Goal: Task Accomplishment & Management: Manage account settings

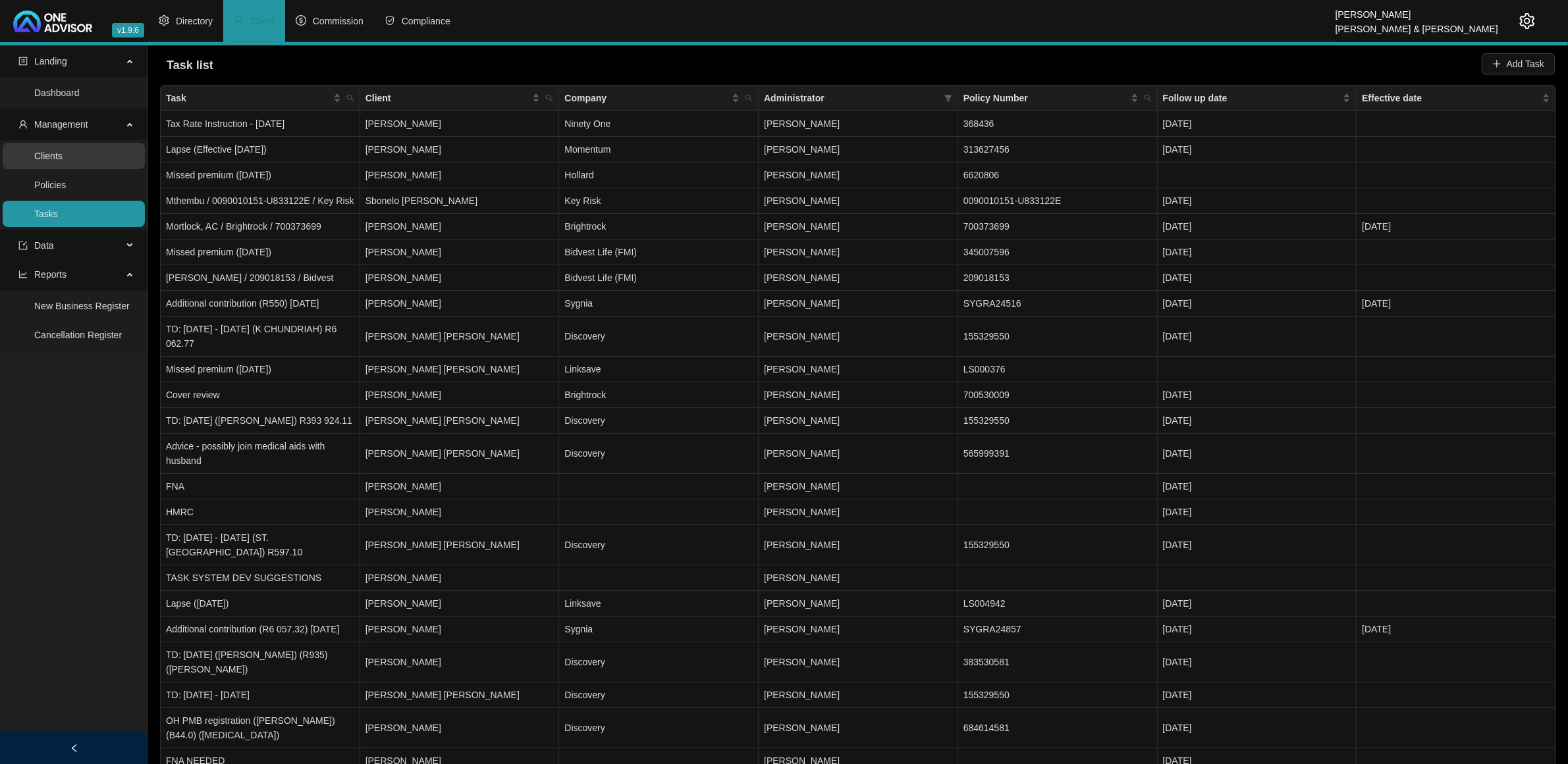
click at [63, 161] on link "Clients" at bounding box center [48, 156] width 28 height 11
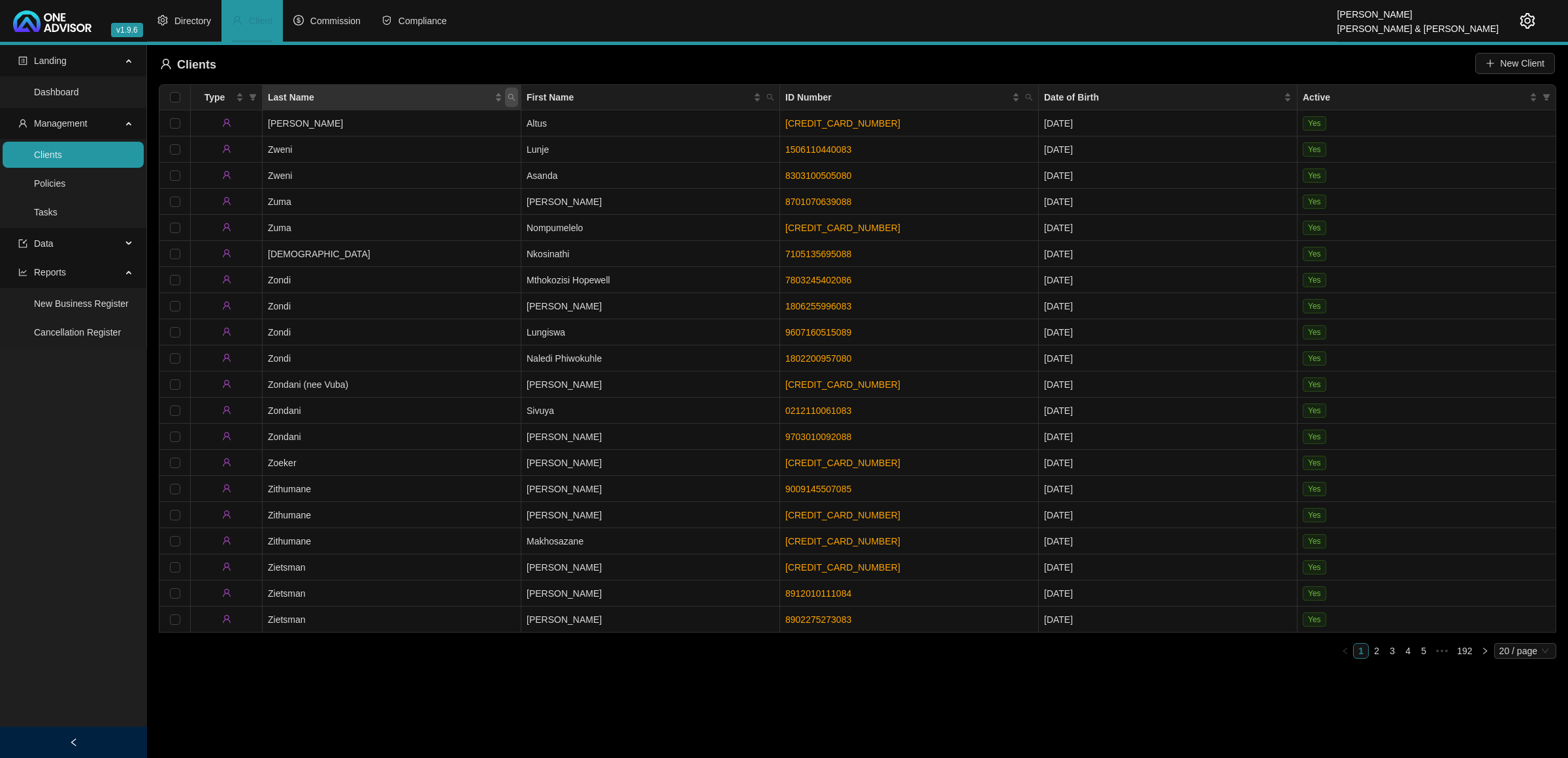
click at [505, 89] on span "Last Name" at bounding box center [511, 97] width 13 height 20
type input "[PERSON_NAME]"
click at [414, 143] on span "Search" at bounding box center [426, 149] width 29 height 14
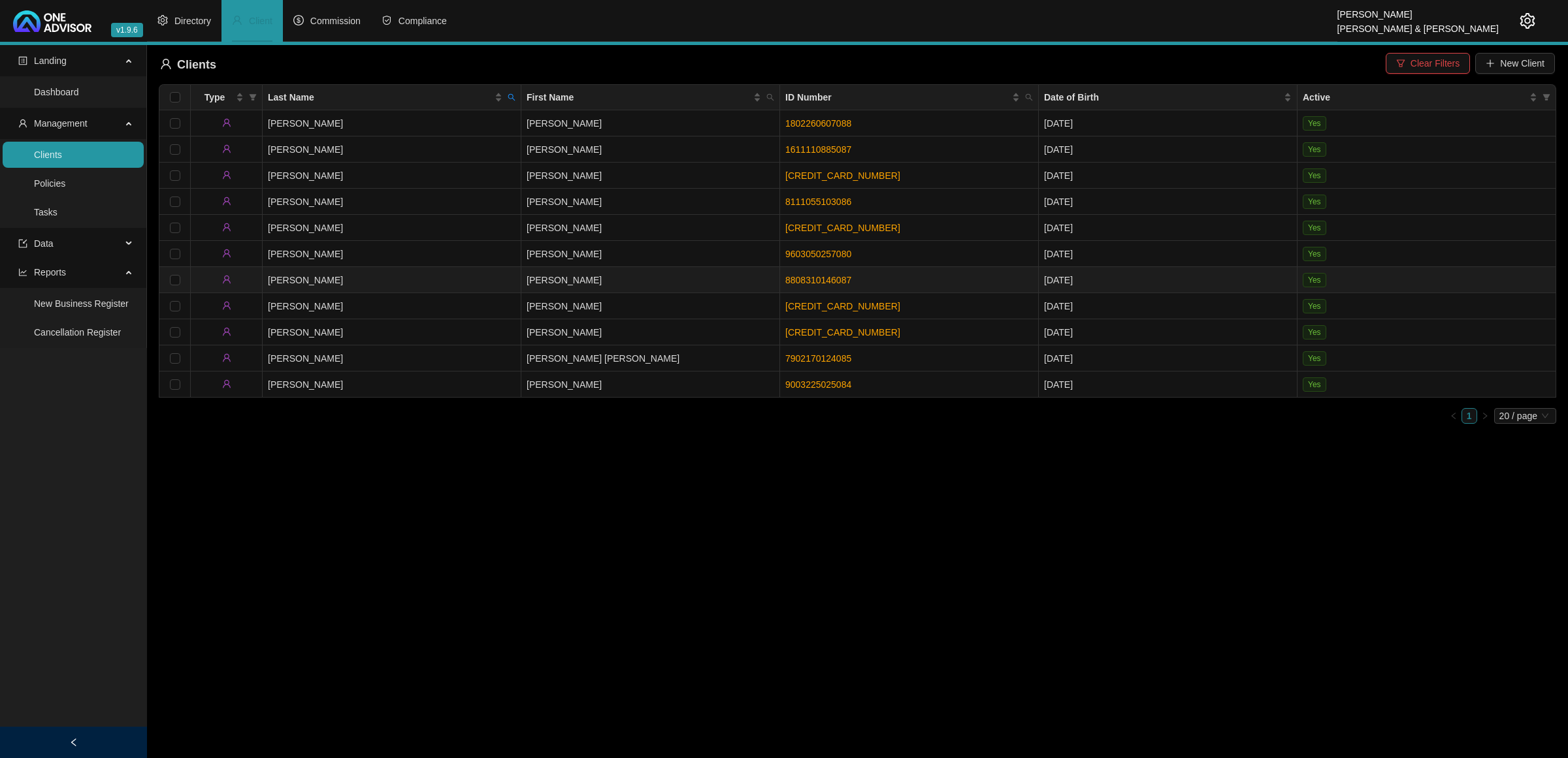
click at [589, 285] on td "[PERSON_NAME]" at bounding box center [650, 280] width 259 height 26
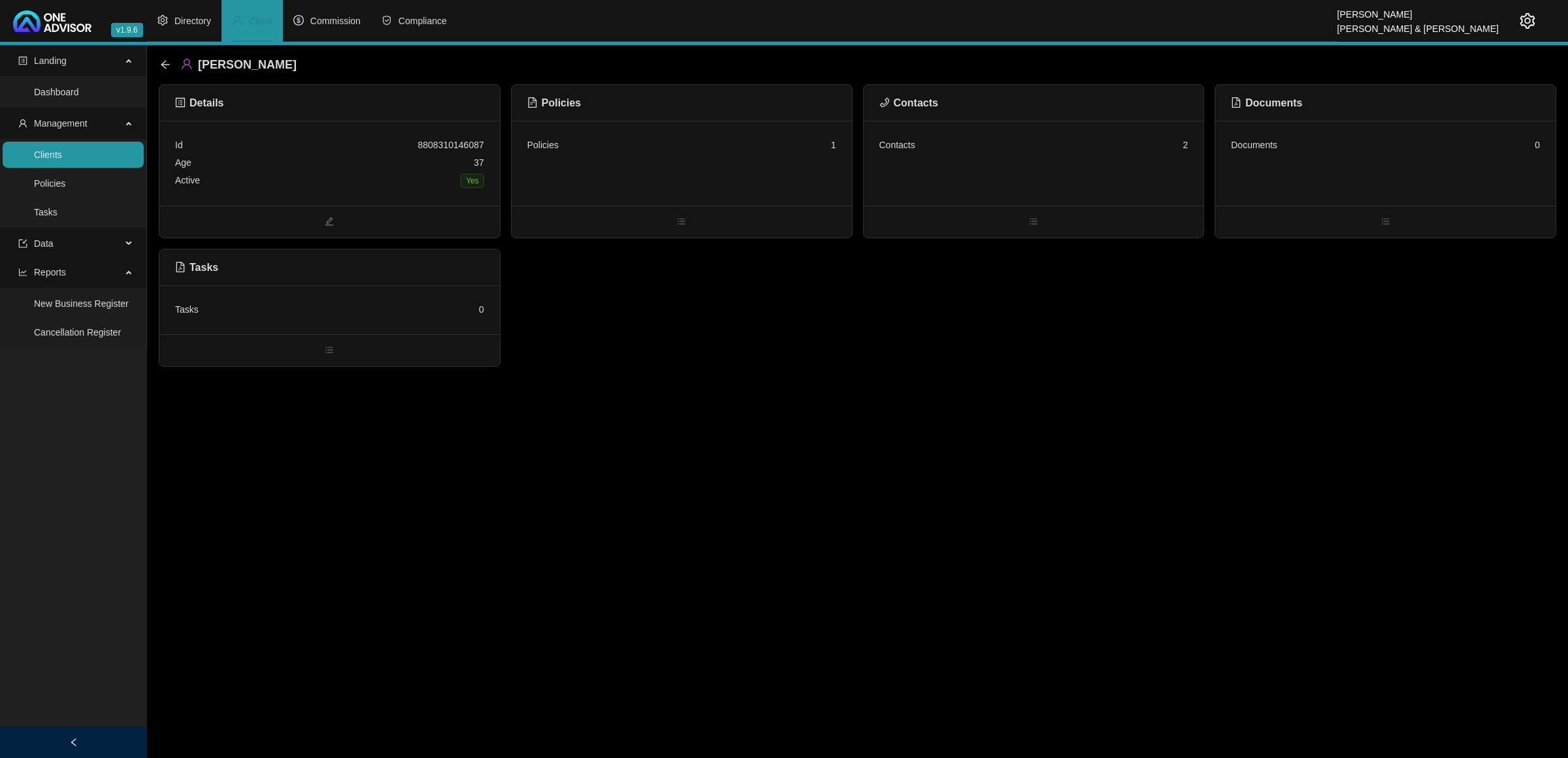
click at [759, 178] on div "Policies 1" at bounding box center [681, 164] width 340 height 85
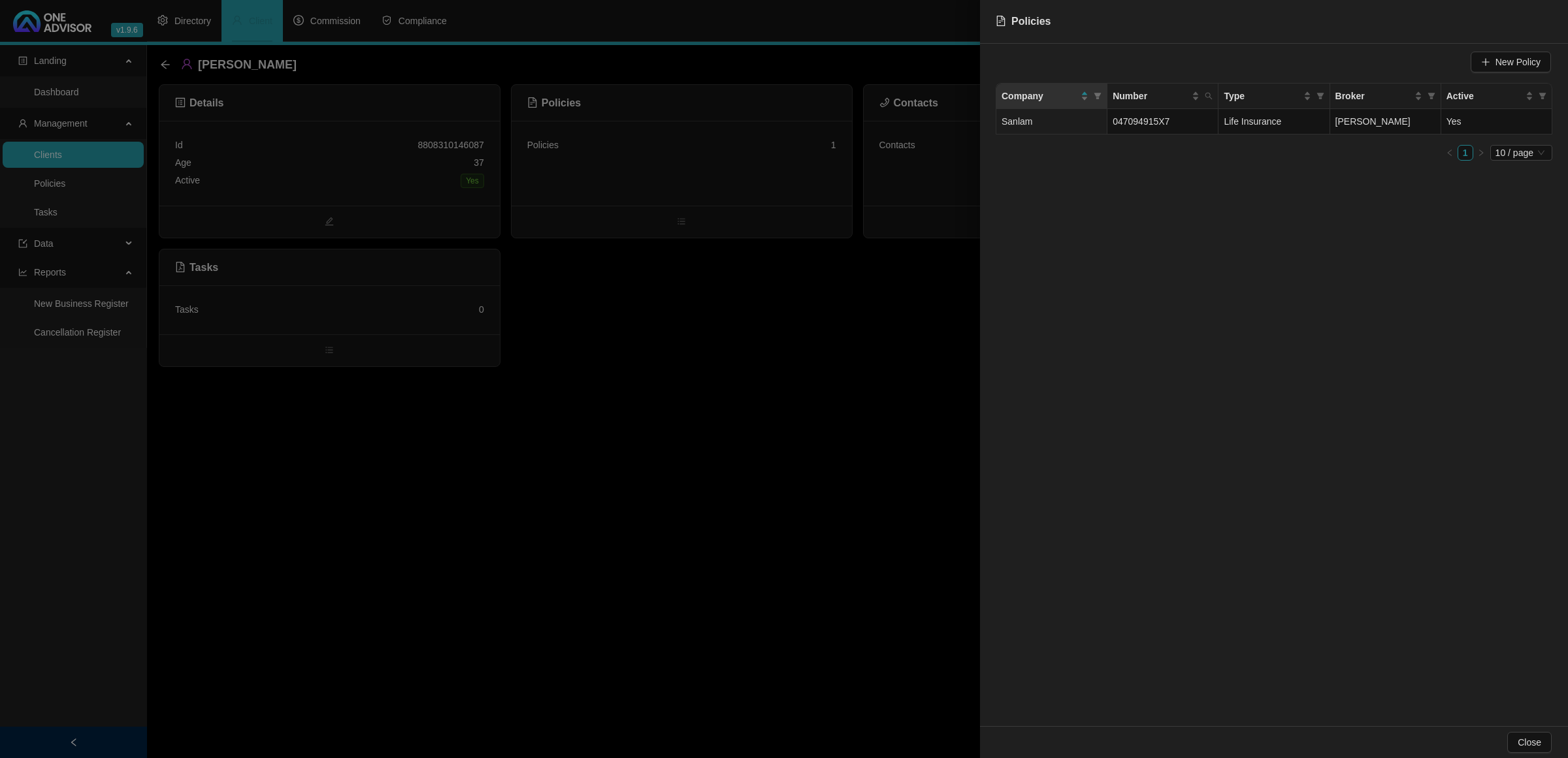
click at [758, 291] on div at bounding box center [784, 379] width 1568 height 758
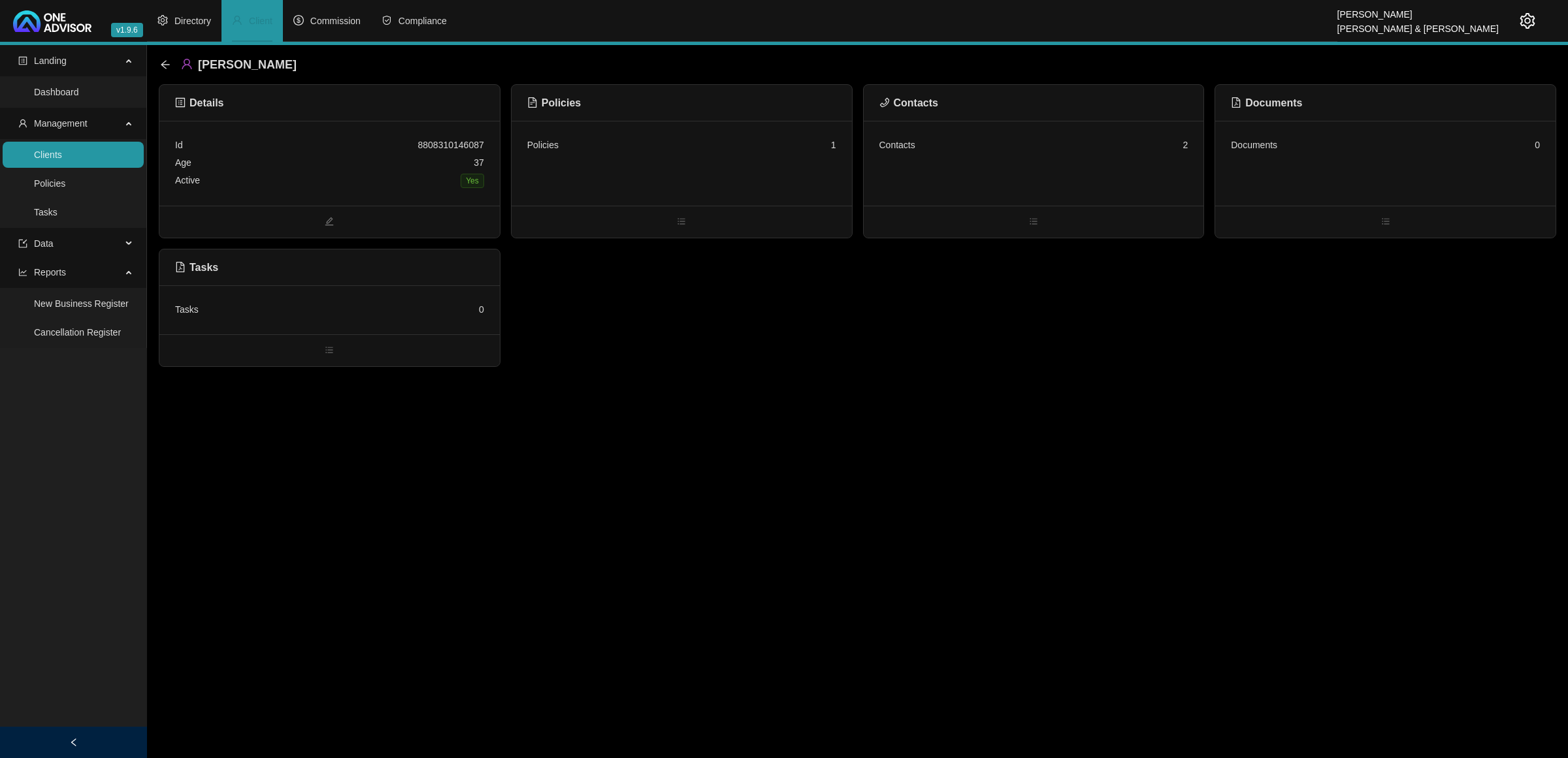
click at [973, 119] on div "Contacts" at bounding box center [1033, 103] width 340 height 37
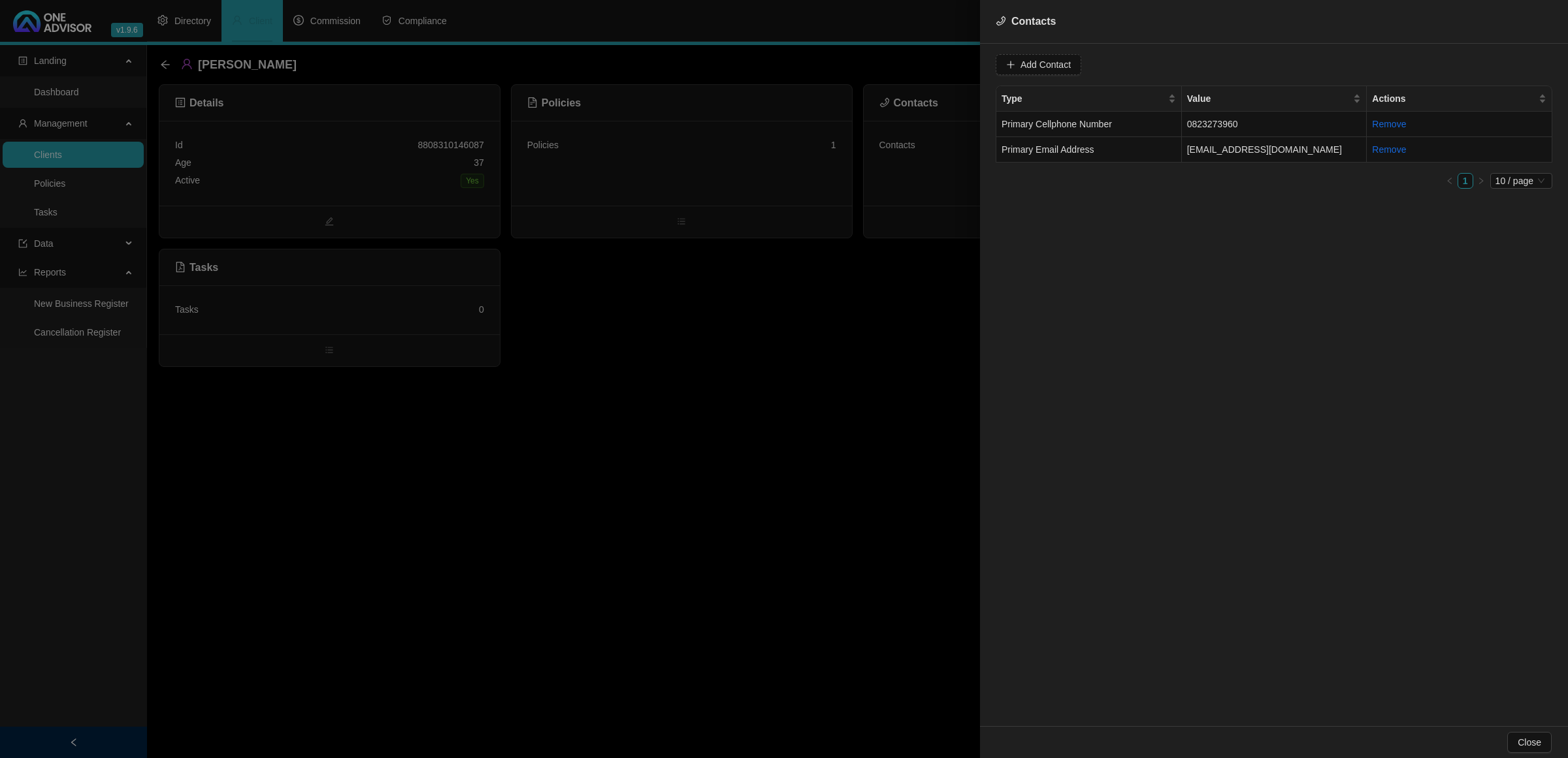
click at [775, 301] on div at bounding box center [784, 379] width 1568 height 758
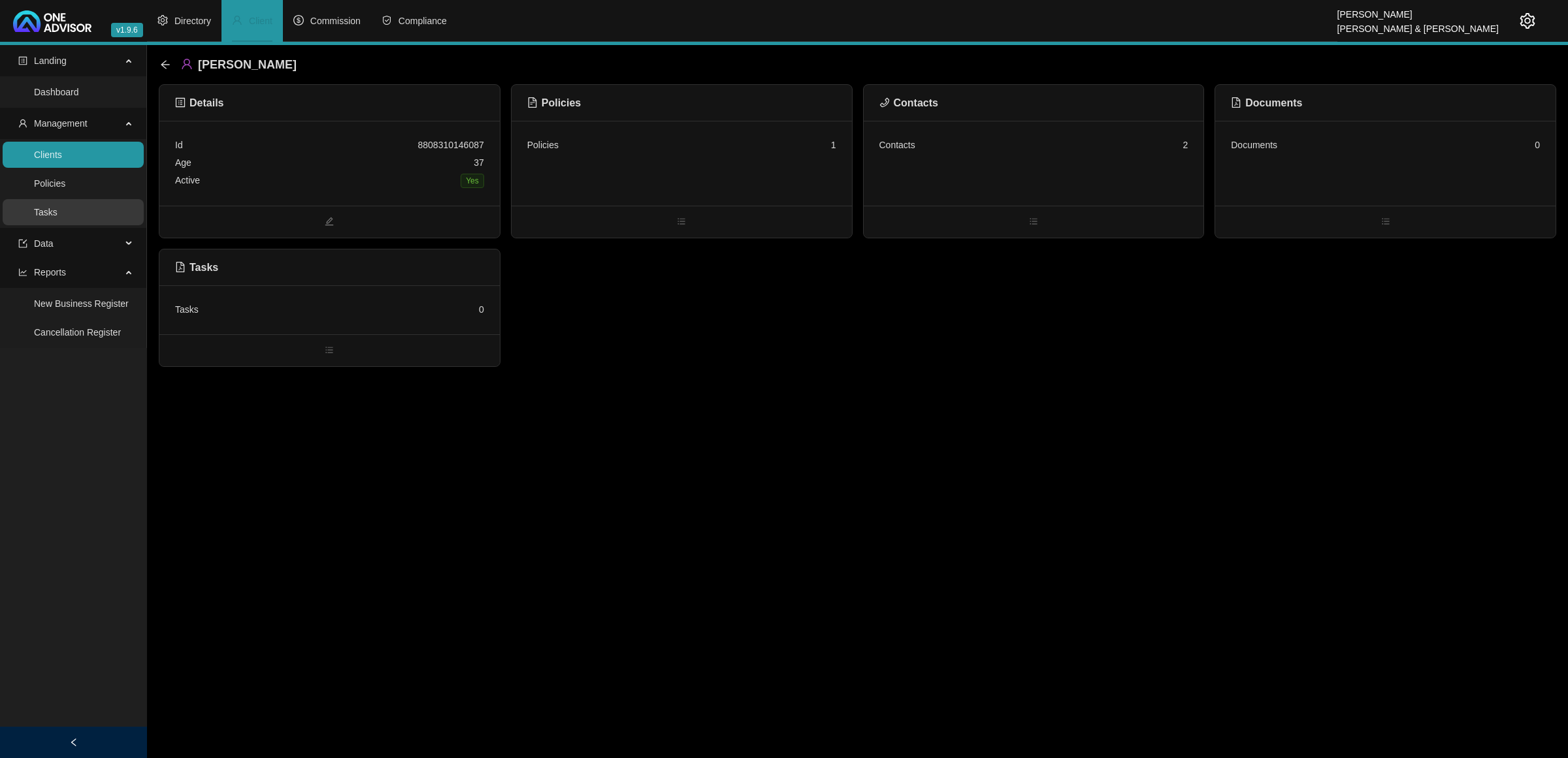
click at [58, 207] on link "Tasks" at bounding box center [46, 212] width 24 height 11
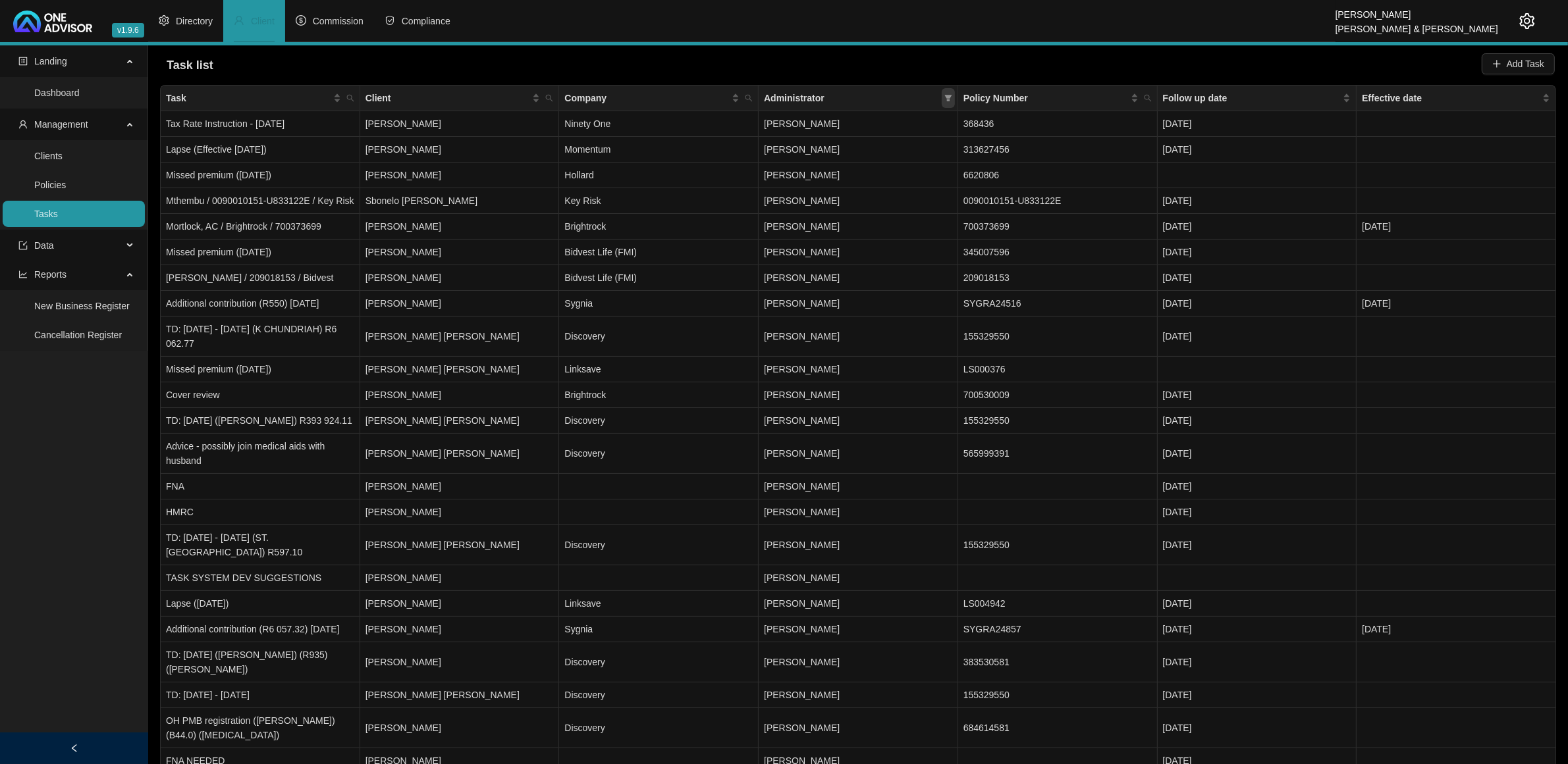
click at [945, 99] on icon "filter" at bounding box center [948, 98] width 8 height 8
click at [857, 211] on span "[PERSON_NAME]" at bounding box center [816, 208] width 81 height 11
checkbox input "true"
click at [926, 300] on button "OK" at bounding box center [938, 303] width 24 height 16
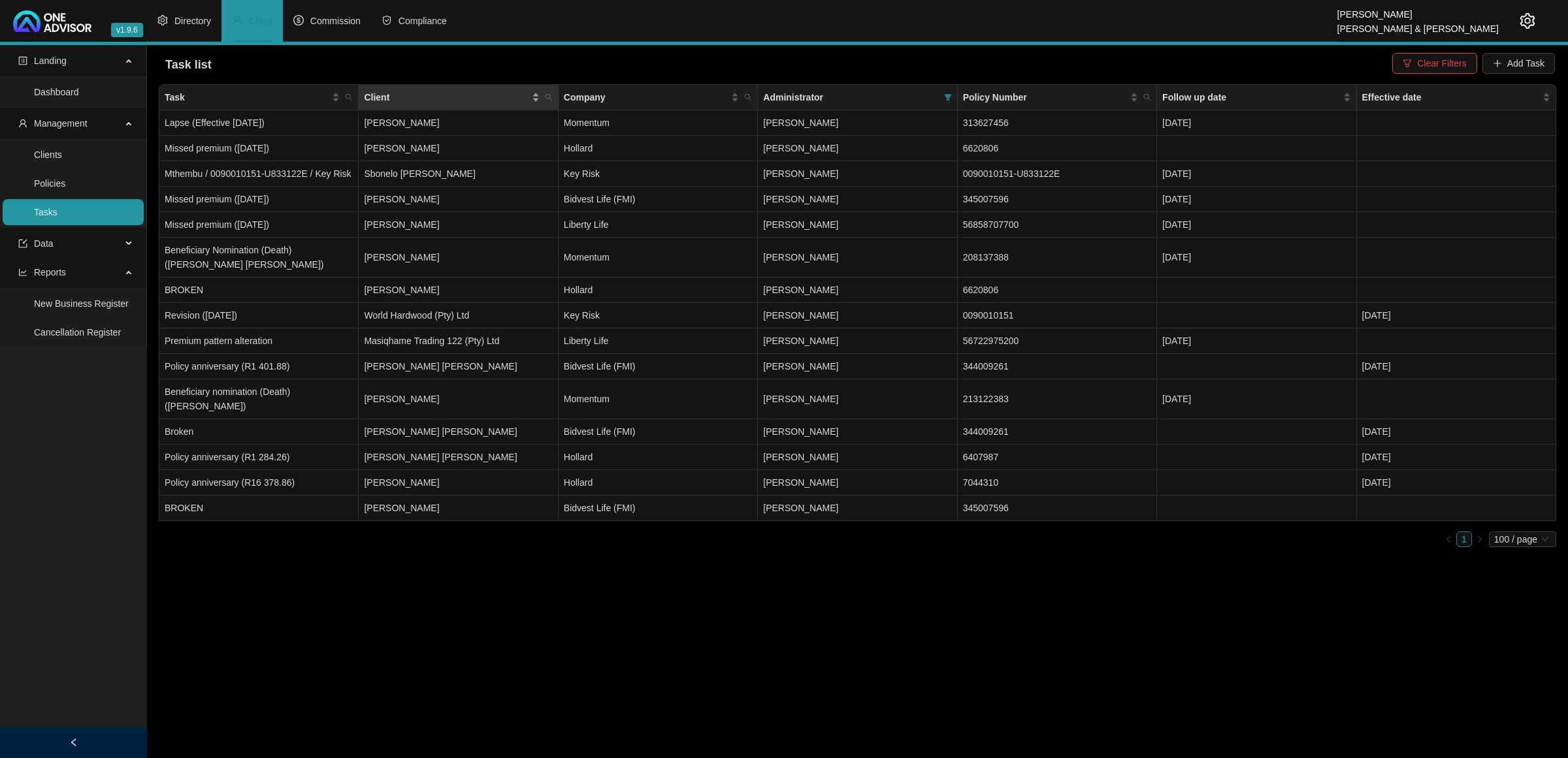
click at [538, 96] on div "Client" at bounding box center [452, 97] width 175 height 14
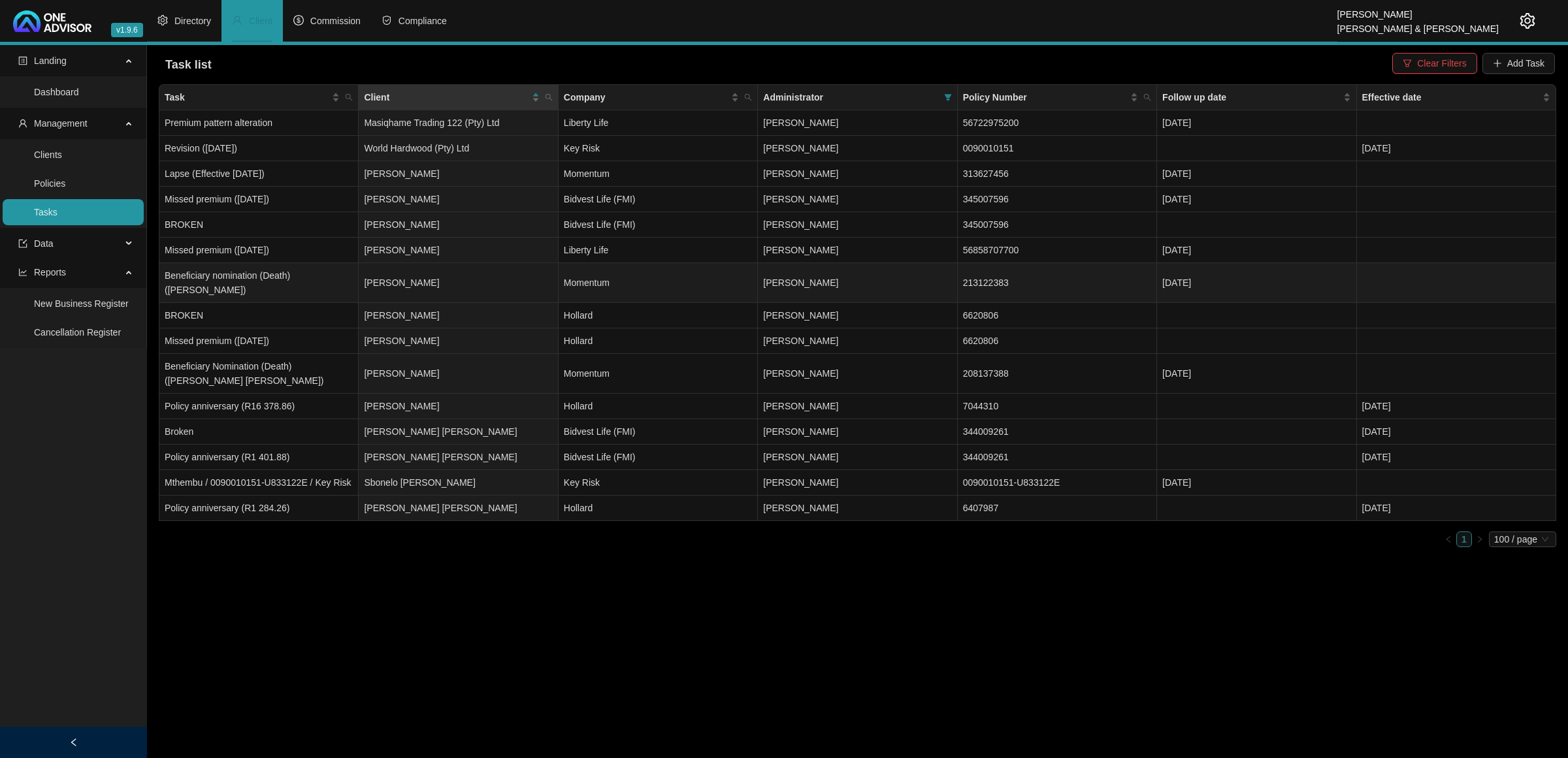
click at [498, 278] on td "[PERSON_NAME]" at bounding box center [457, 283] width 199 height 40
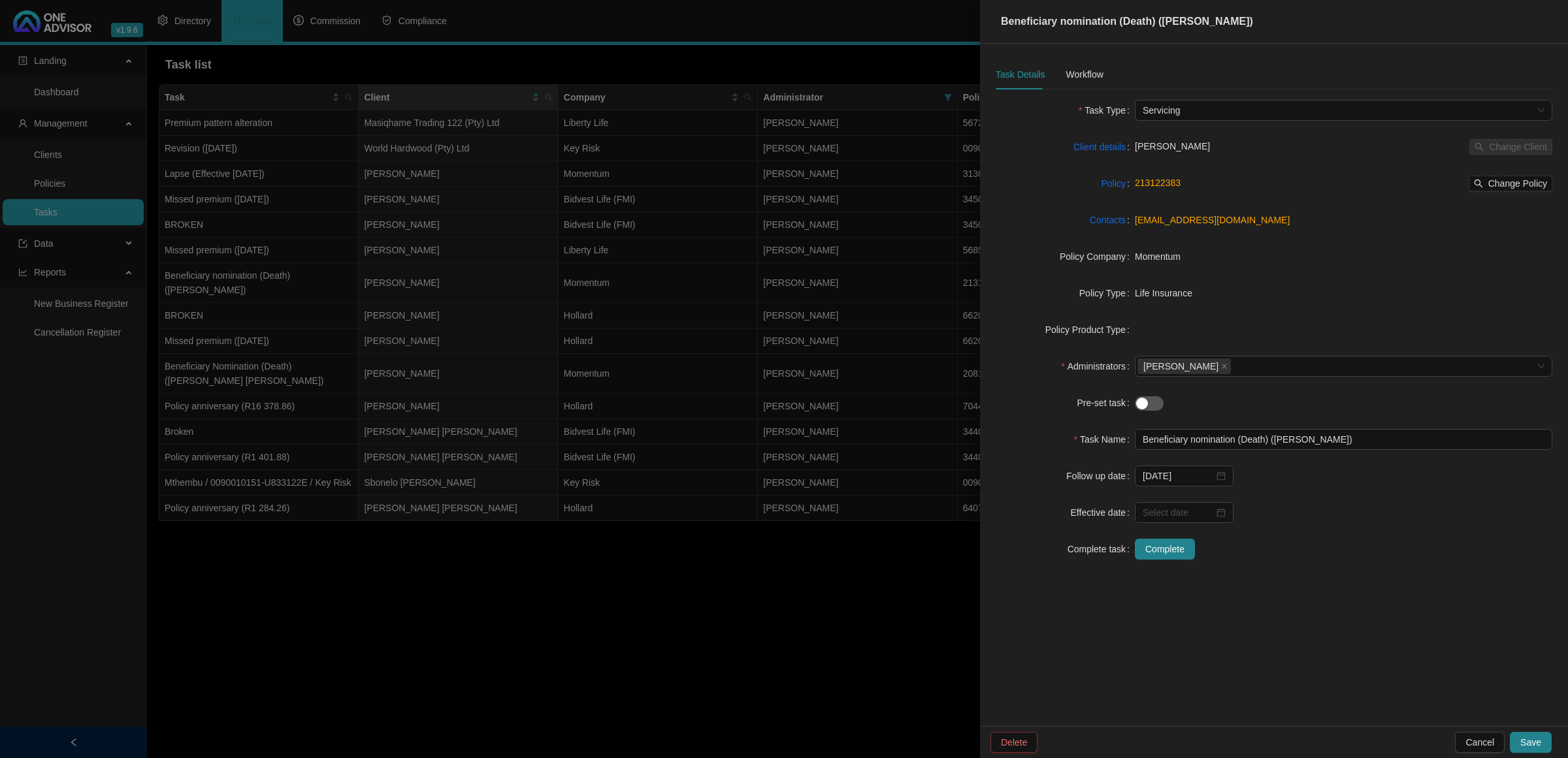
click at [1022, 740] on span "Delete" at bounding box center [1014, 742] width 26 height 14
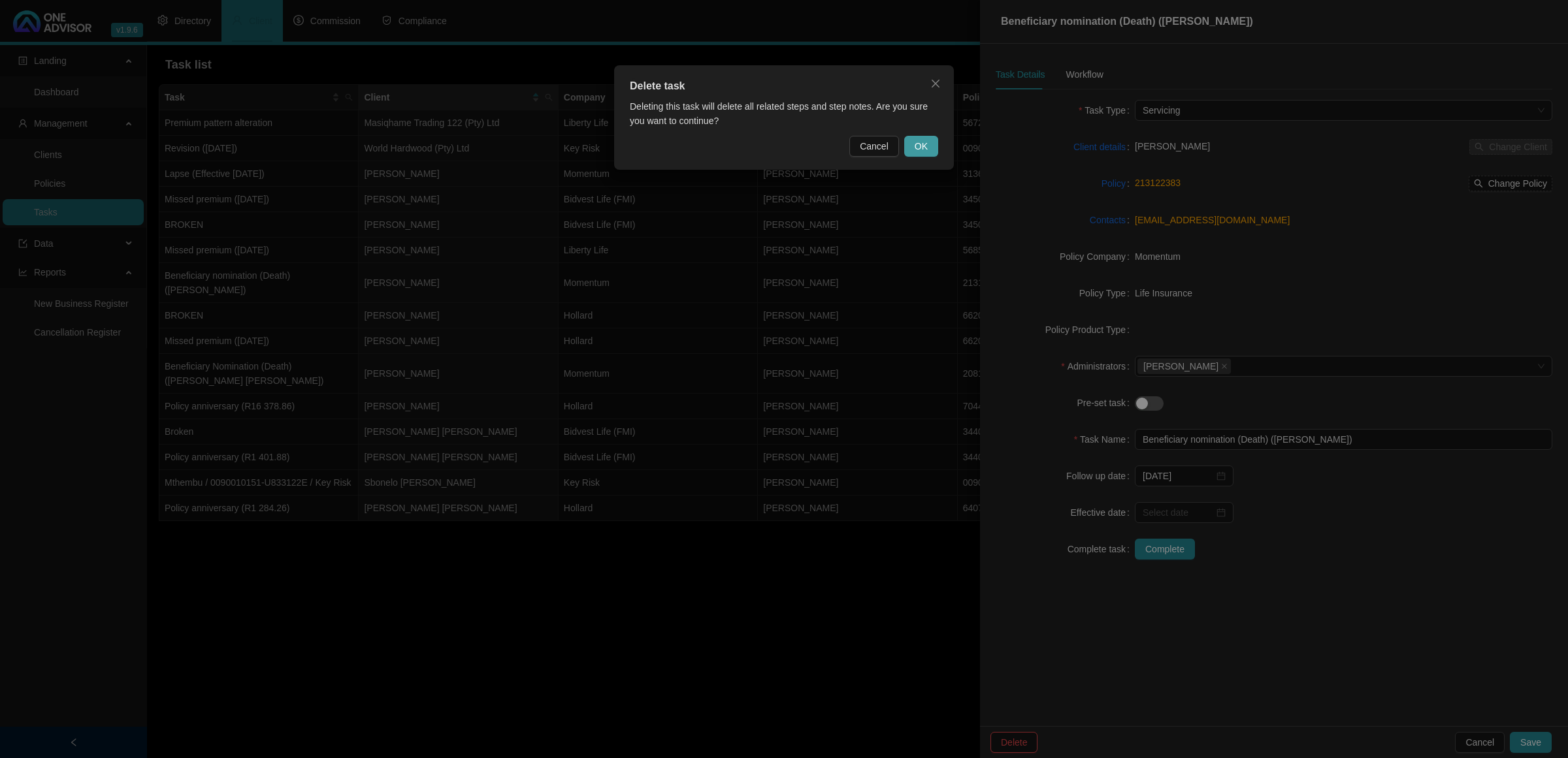
click at [925, 146] on span "OK" at bounding box center [921, 146] width 13 height 14
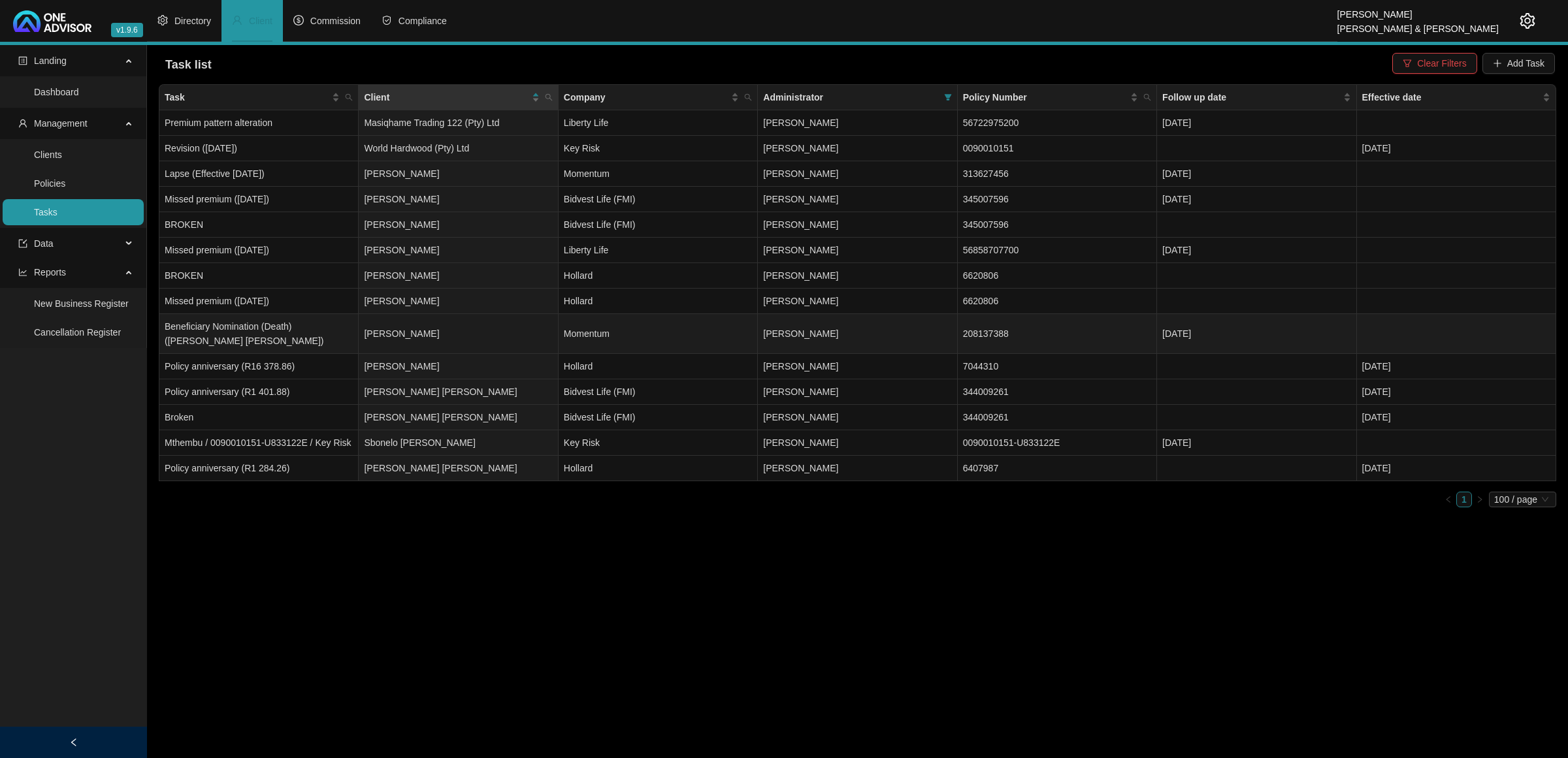
click at [484, 338] on td "[PERSON_NAME]" at bounding box center [457, 334] width 199 height 40
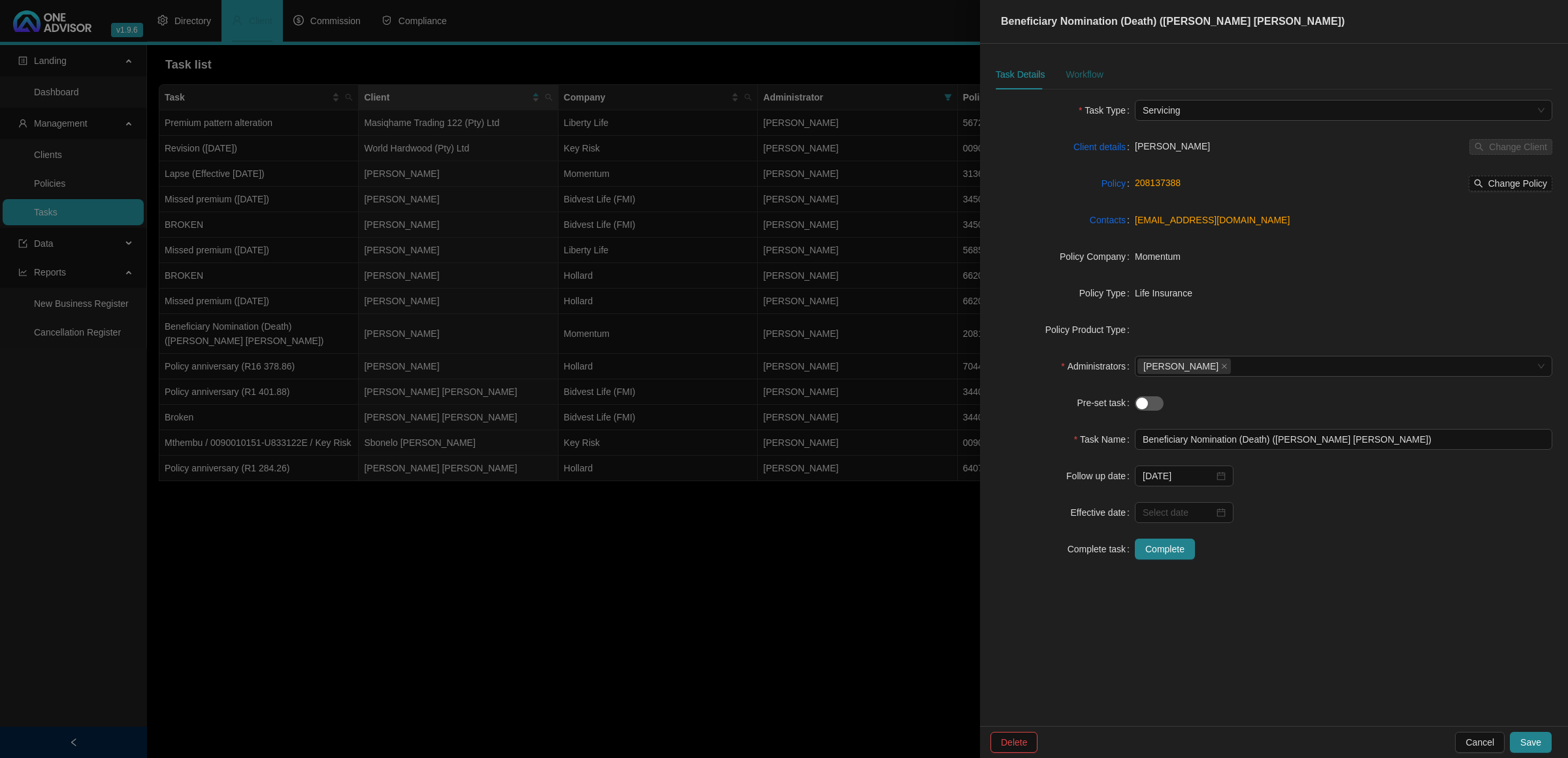
click at [1070, 76] on div "Workflow" at bounding box center [1085, 74] width 38 height 14
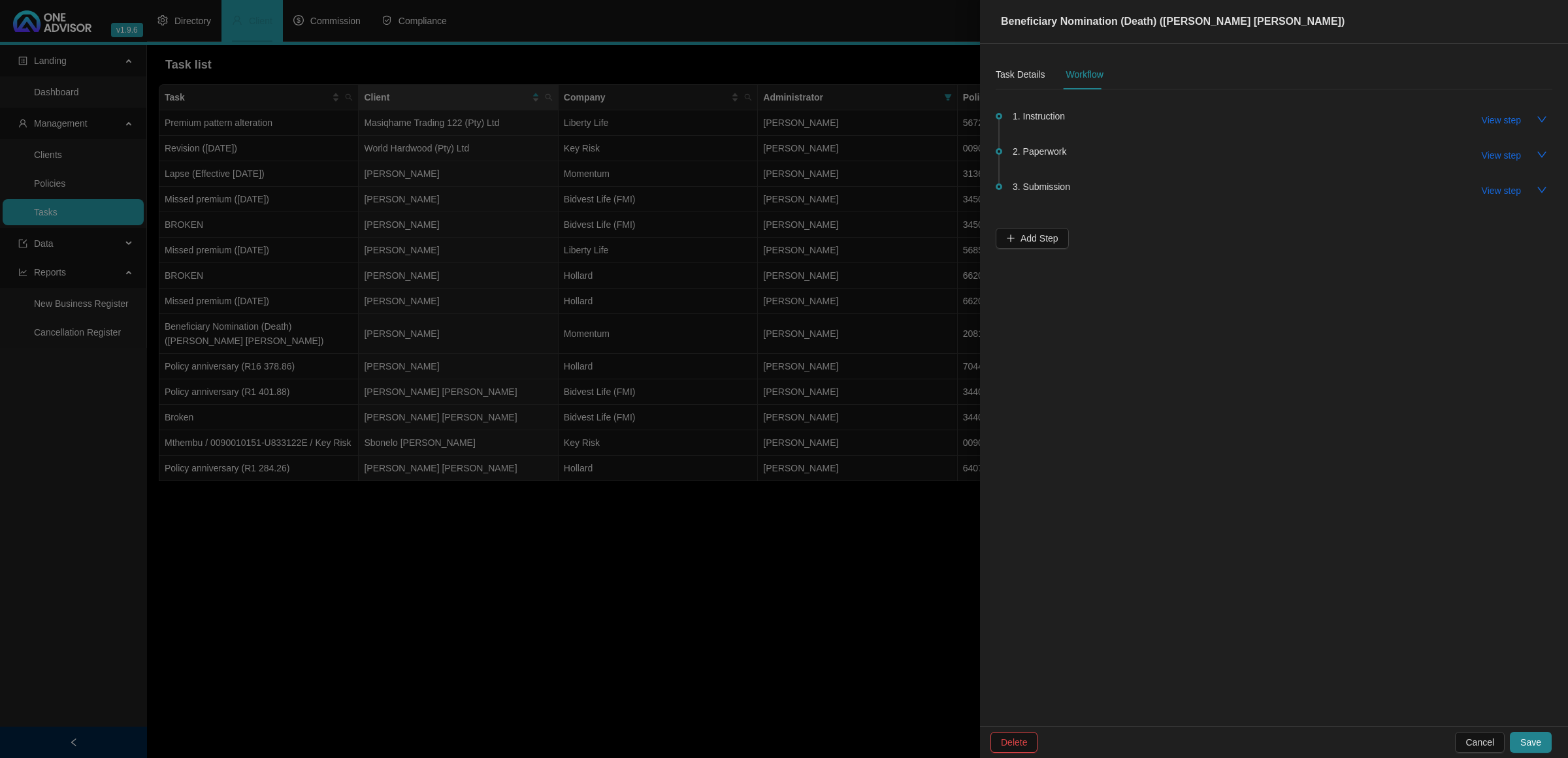
click at [1049, 152] on span "2. Paperwork" at bounding box center [1039, 151] width 54 height 14
click at [1503, 162] on span "View step" at bounding box center [1502, 155] width 40 height 14
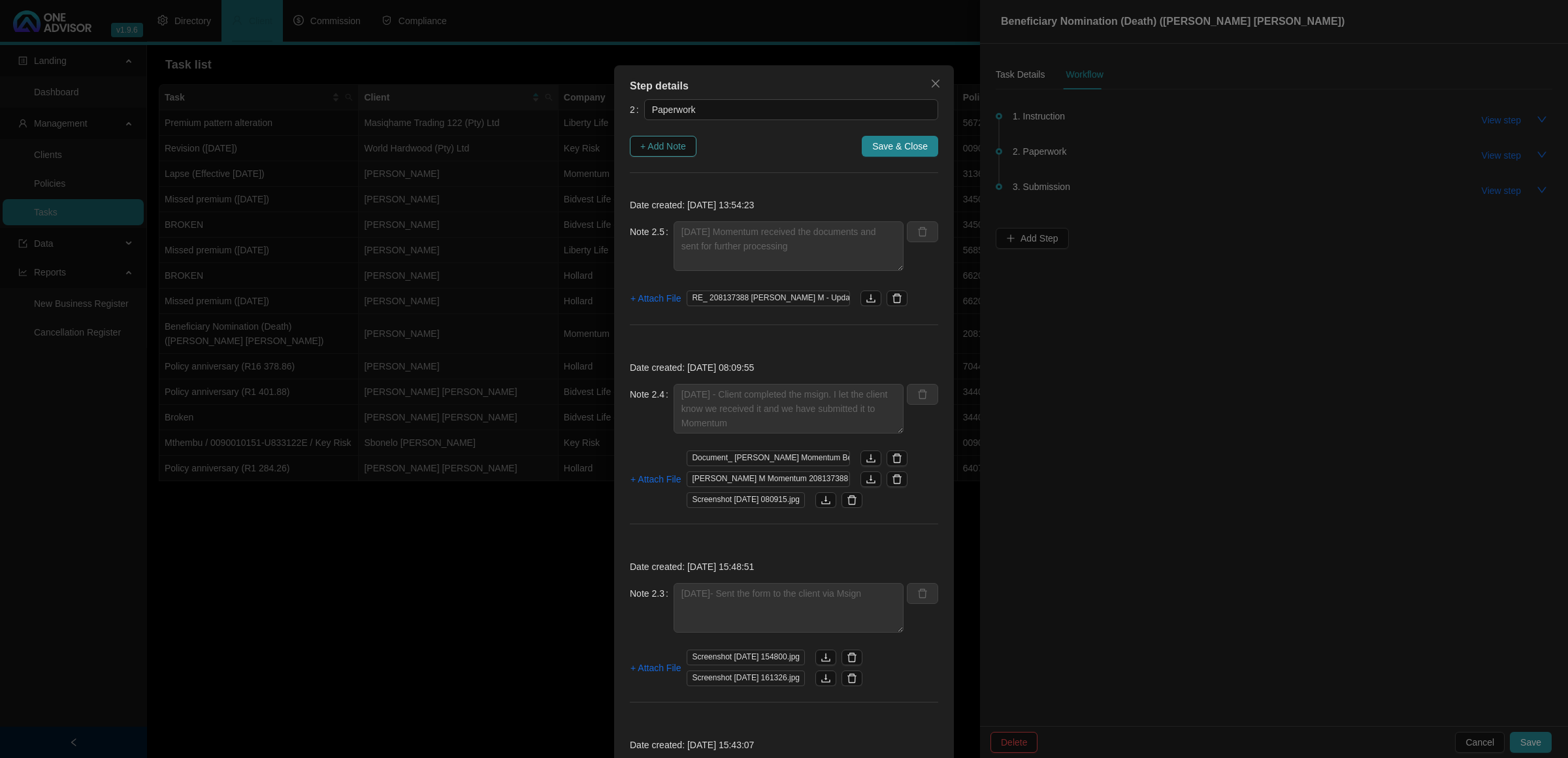
click at [652, 148] on span "+ Add Note" at bounding box center [663, 146] width 46 height 14
type textarea "[DATE] Momentum received the documents and sent for further processing"
type textarea "[DATE] - Client completed the msign. I let the client know we received it and w…"
type textarea "[DATE]- Sent the form to the client via Msign"
type textarea "[DATE] - Follow up with the attorney as it was marked as urgent and also sent a…"
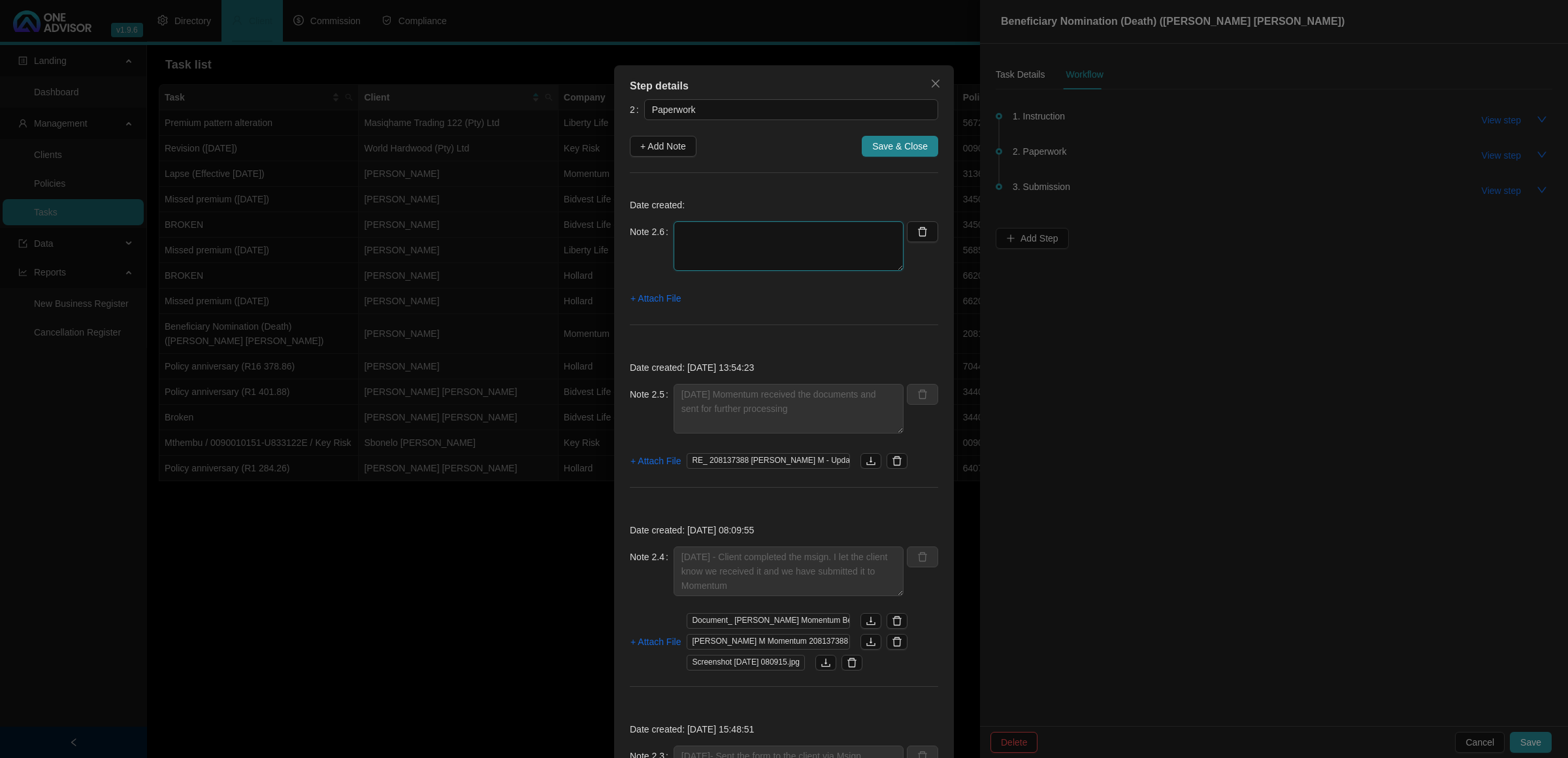
click at [787, 245] on textarea at bounding box center [789, 246] width 230 height 50
click at [879, 230] on textarea "05/09/025-08.39- Called Momentum to follow up" at bounding box center [789, 246] width 230 height 50
click at [731, 236] on textarea "05/09/025-08.39- Called Momentum to follow up - Spoke to [PERSON_NAME] she conf…" at bounding box center [789, 246] width 230 height 50
click at [733, 246] on textarea "05/09/025-08.39- Called Momentum to follow up - Spoke to [PERSON_NAME] she conf…" at bounding box center [789, 246] width 230 height 50
click at [725, 244] on textarea "05/09/025-08.39- Called Momentum to follow up - Spoke to [PERSON_NAME] she conf…" at bounding box center [789, 246] width 230 height 50
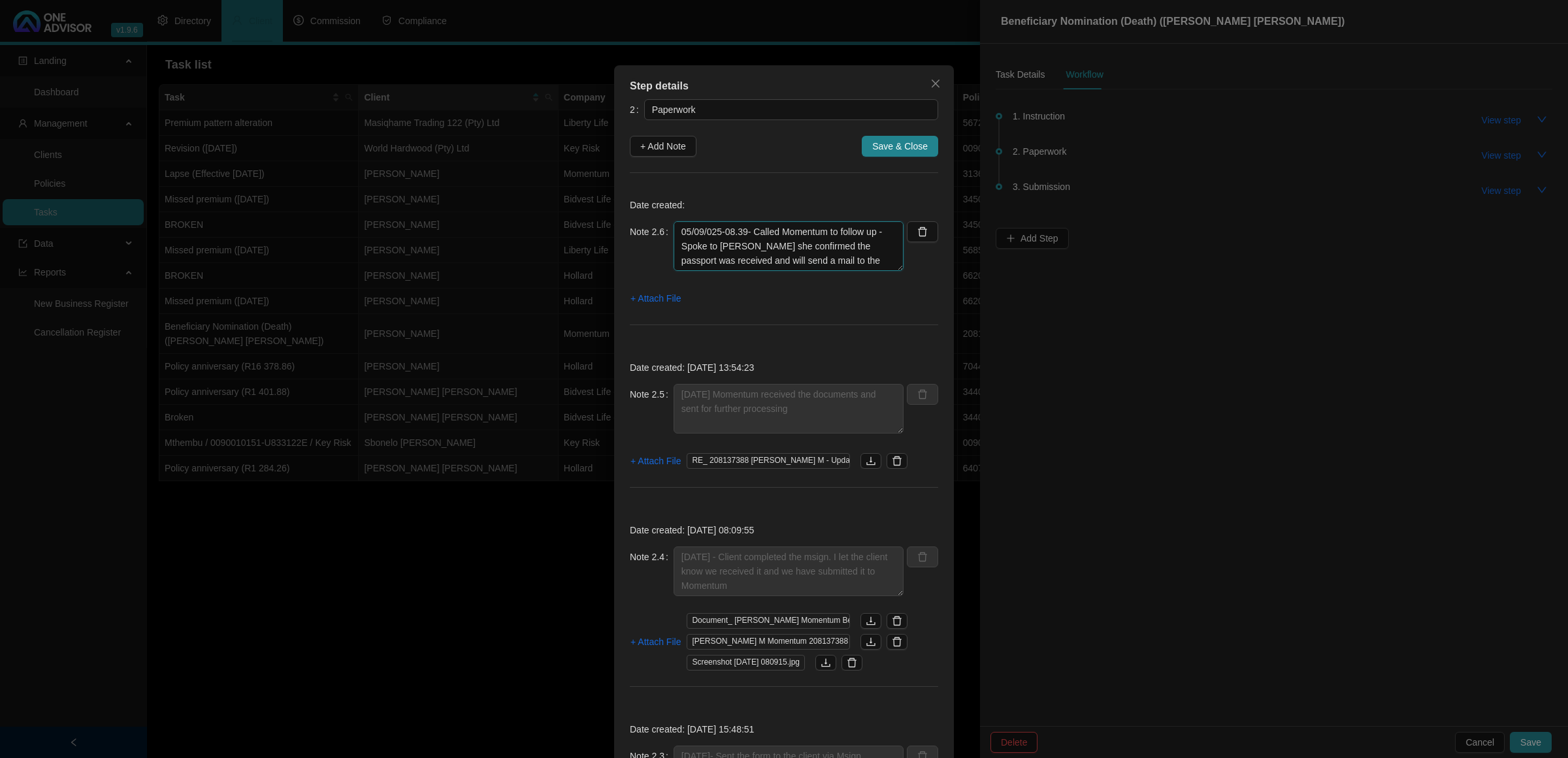
type textarea "05/09/025-08.39- Called Momentum to follow up - Spoke to [PERSON_NAME] she conf…"
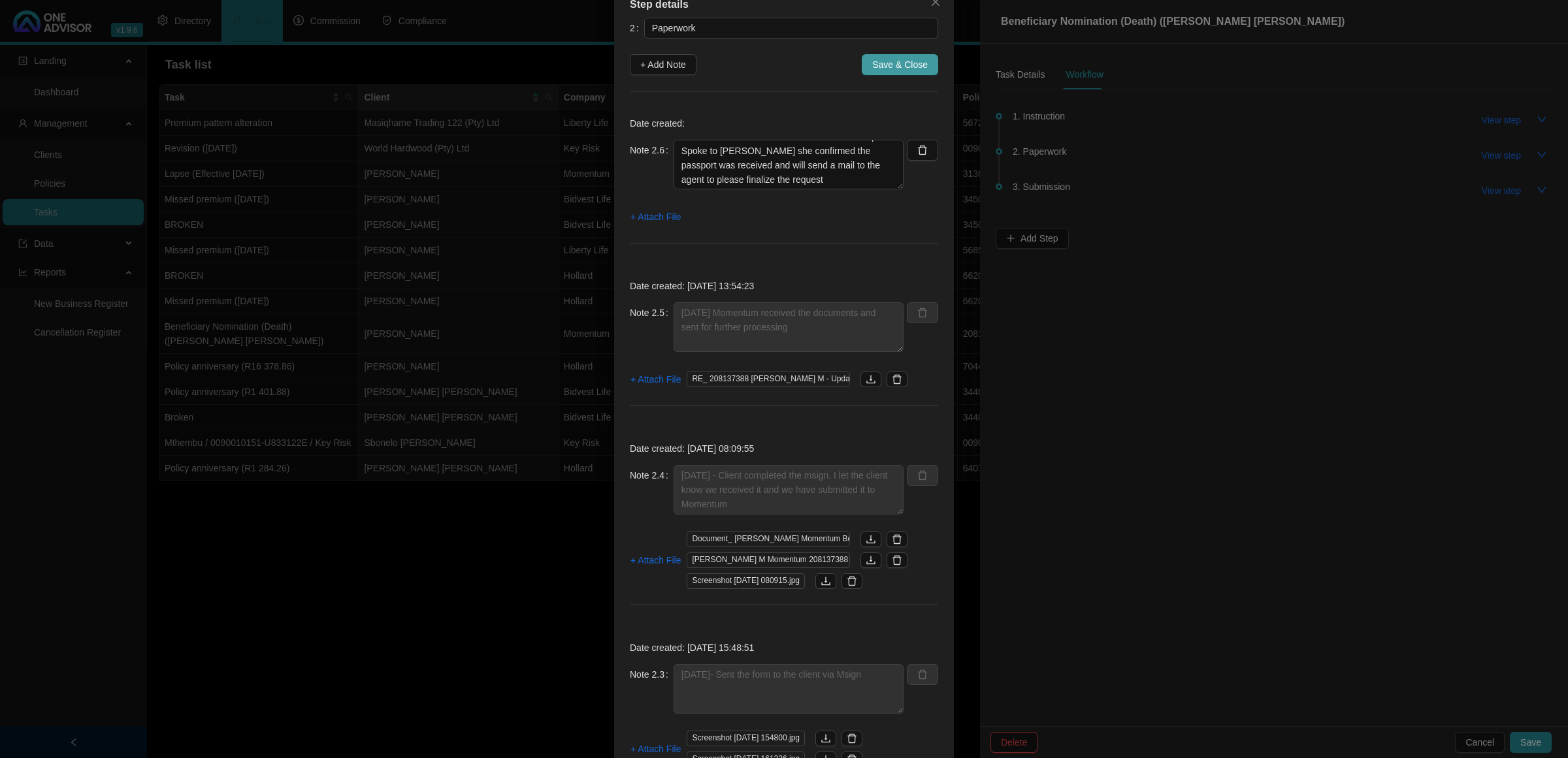
click at [880, 61] on span "Save & Close" at bounding box center [900, 64] width 56 height 14
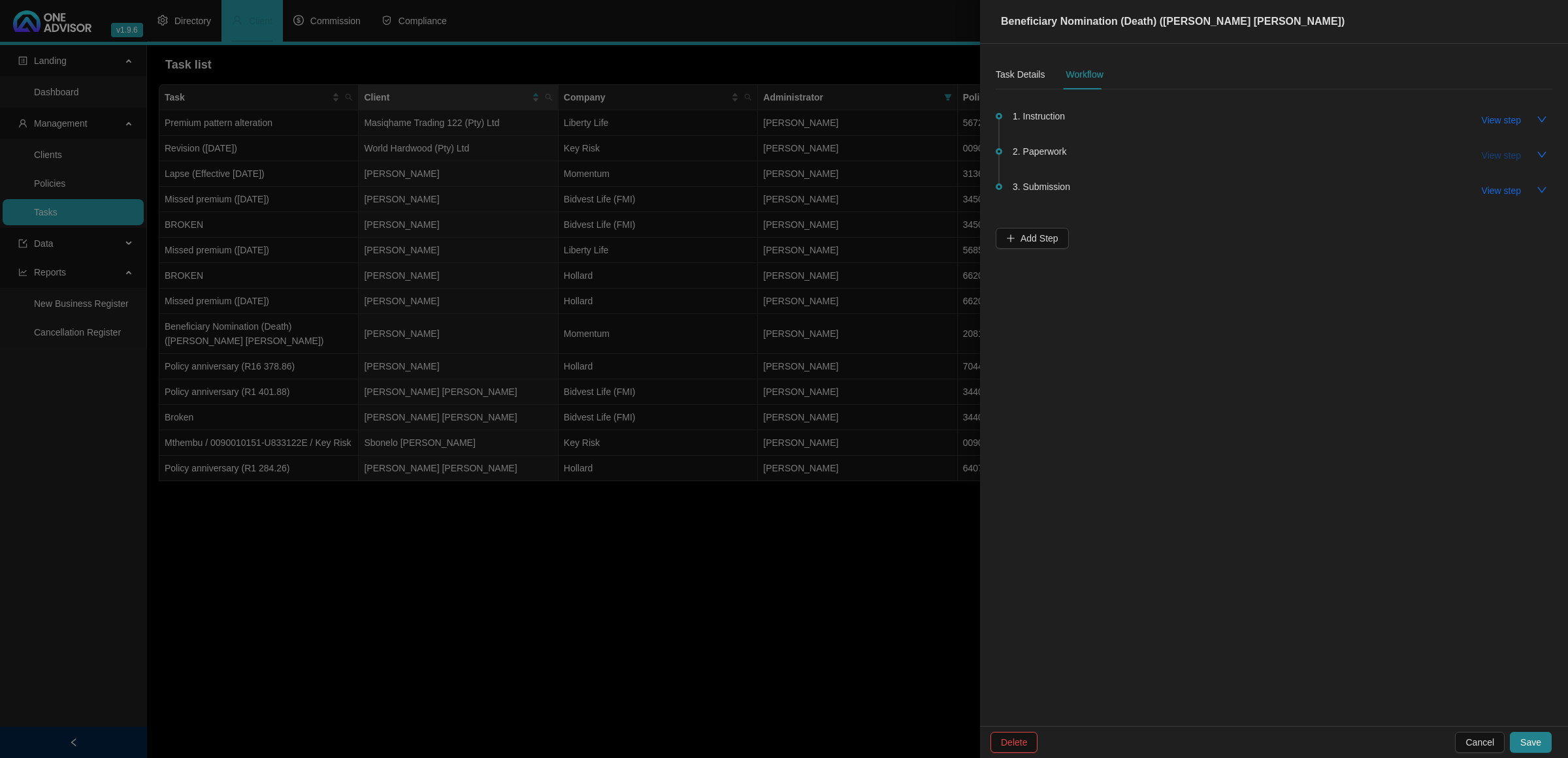
click at [1507, 150] on span "View step" at bounding box center [1502, 155] width 40 height 14
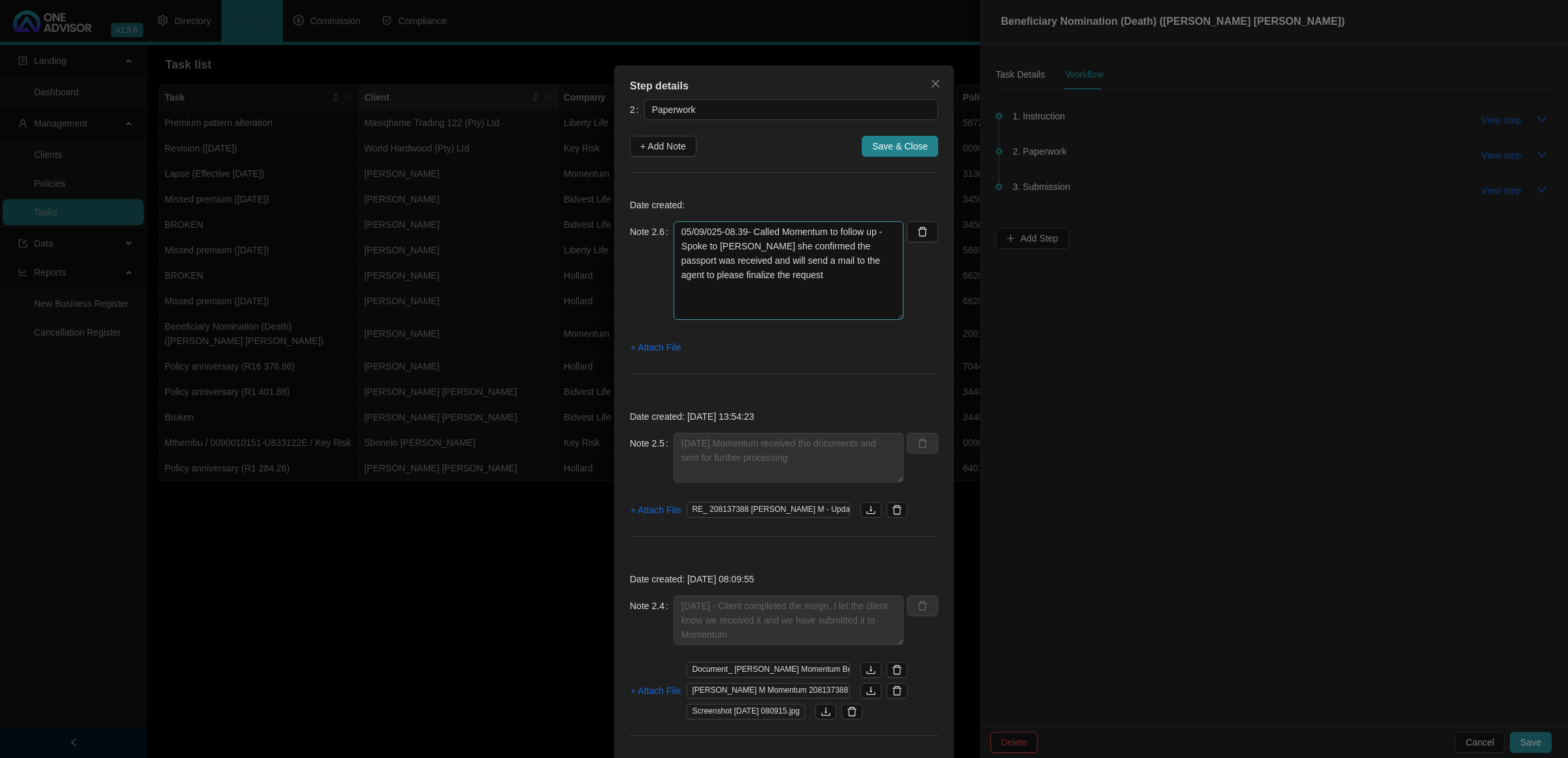
drag, startPoint x: 886, startPoint y: 270, endPoint x: 884, endPoint y: 318, distance: 48.0
click at [884, 318] on textarea "05/09/025-08.39- Called Momentum to follow up - Spoke to [PERSON_NAME] she conf…" at bounding box center [789, 270] width 230 height 98
click at [865, 149] on button "Save & Close" at bounding box center [899, 146] width 76 height 21
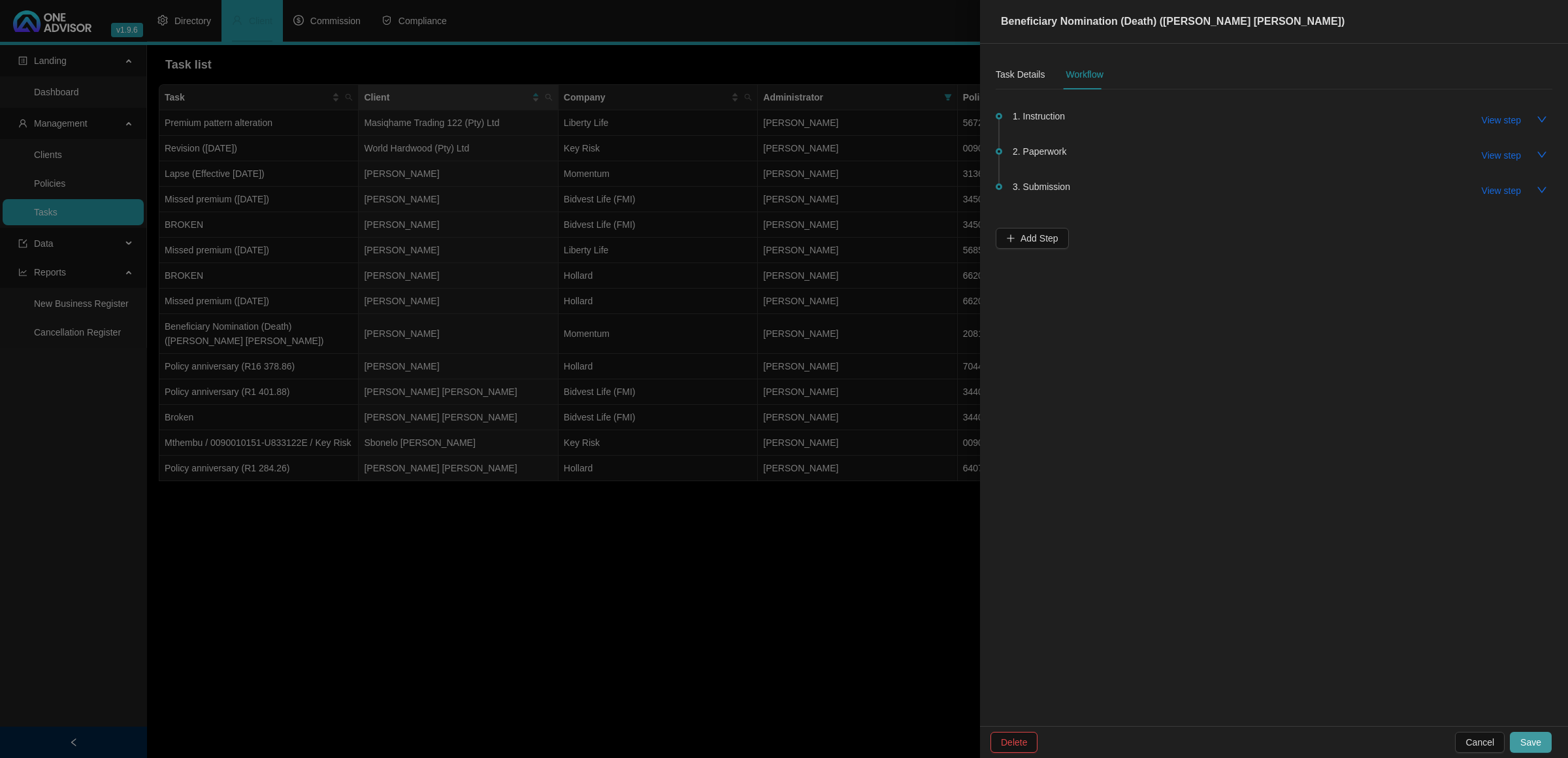
click at [1523, 738] on span "Save" at bounding box center [1530, 742] width 21 height 14
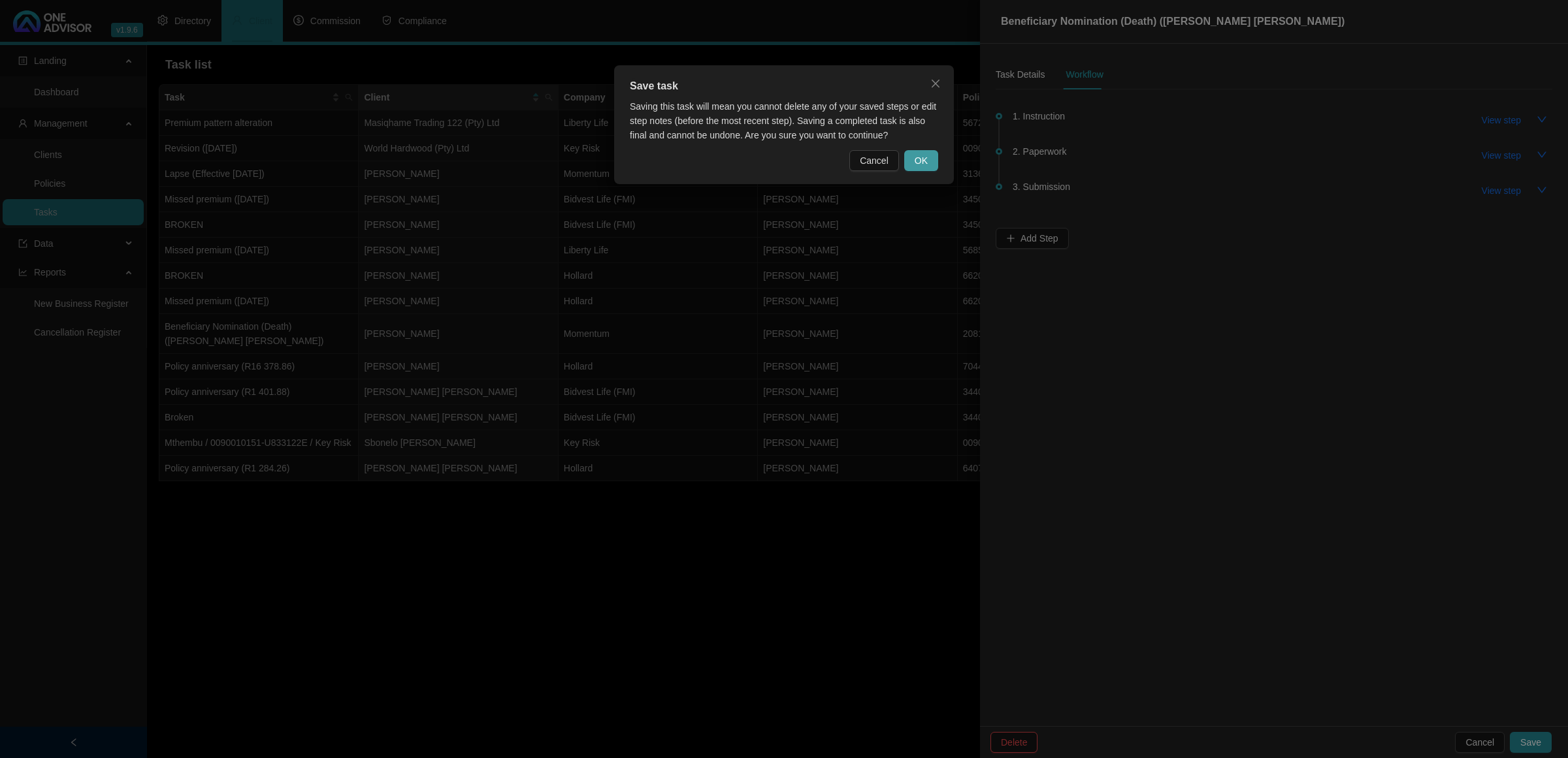
click at [919, 161] on span "OK" at bounding box center [921, 161] width 13 height 14
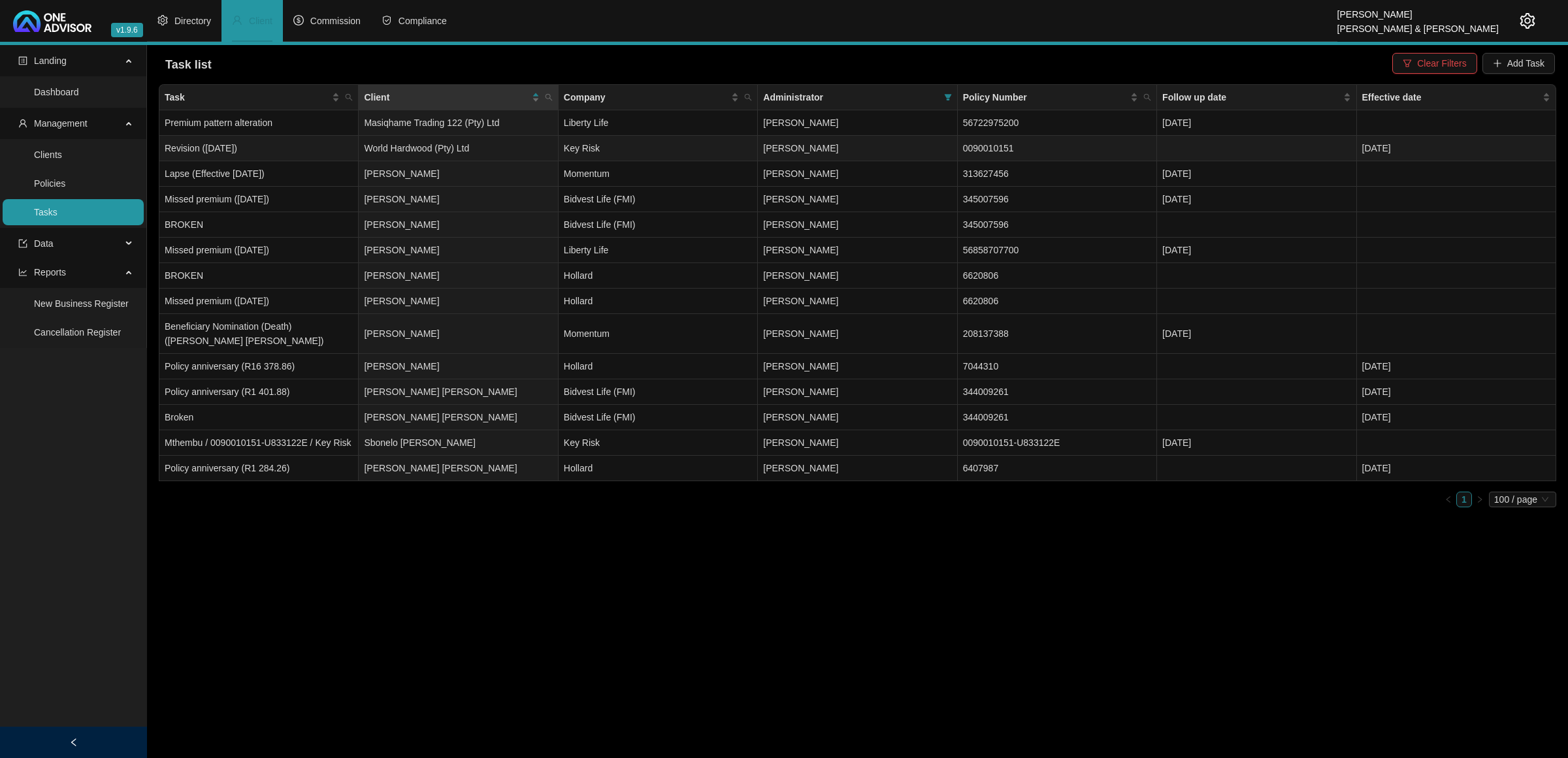
click at [687, 141] on td "Key Risk" at bounding box center [658, 149] width 199 height 26
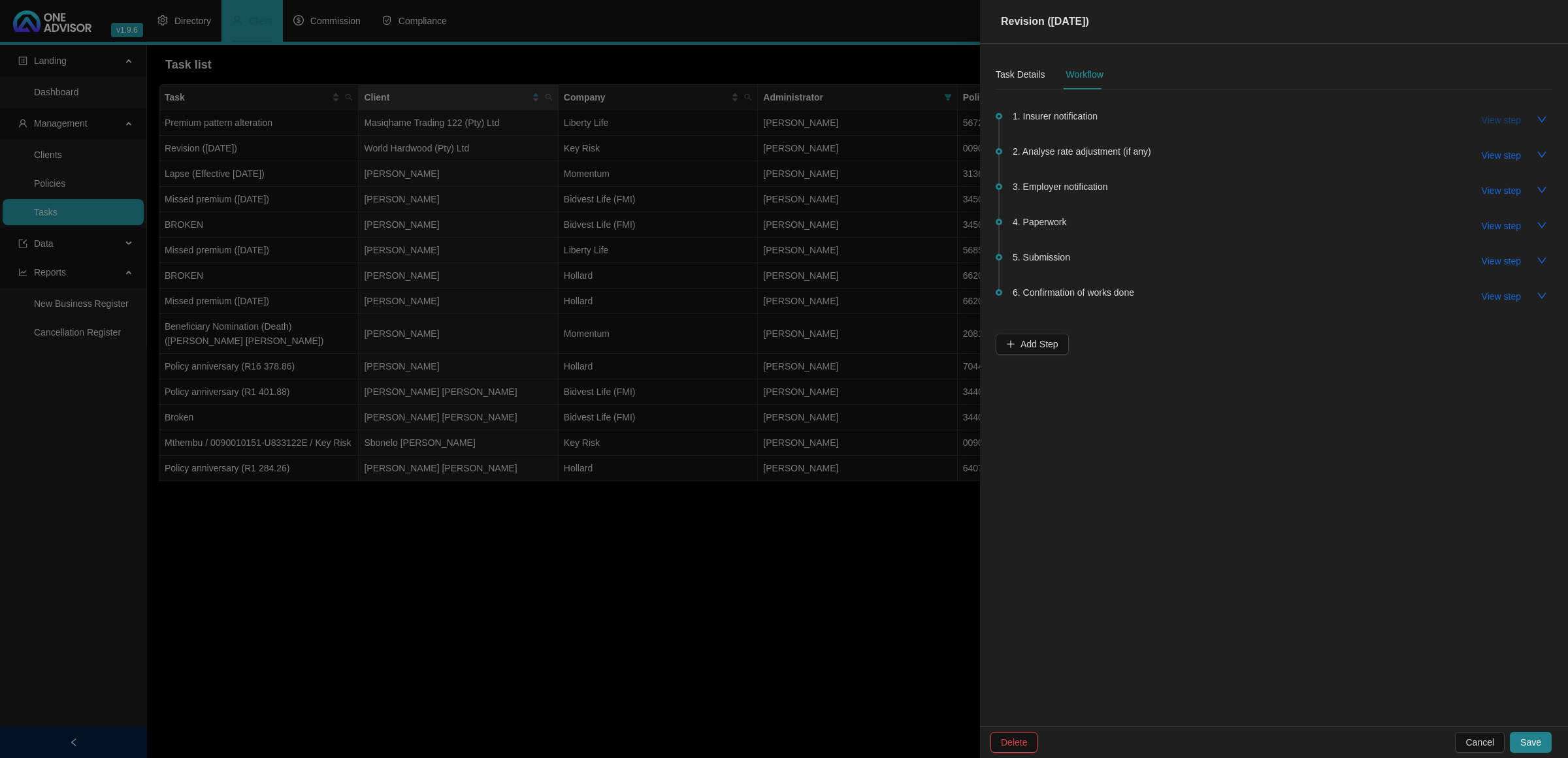
click at [1491, 118] on span "View step" at bounding box center [1502, 120] width 40 height 14
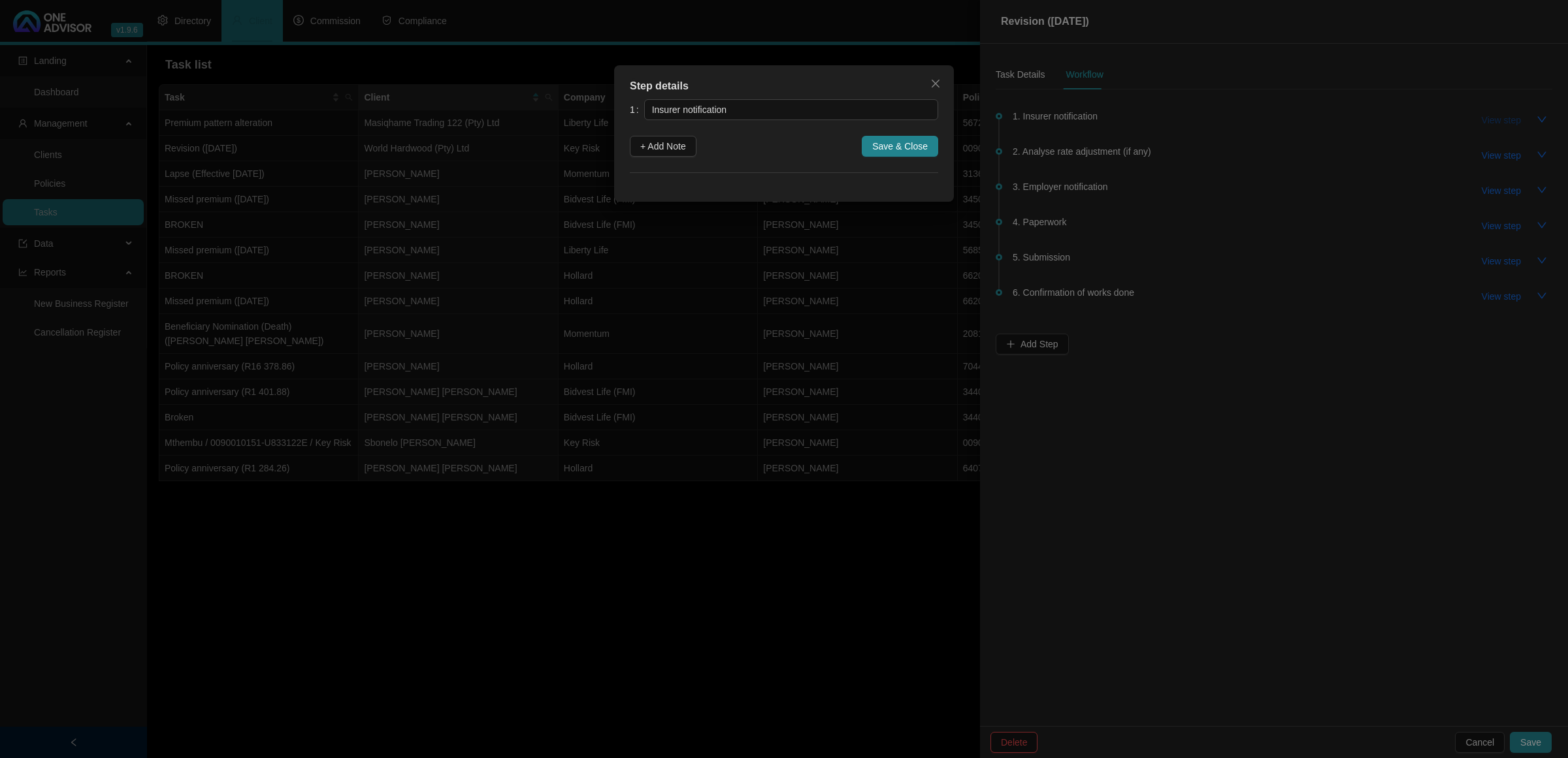
click at [1491, 118] on div "Step details 1 Insurer notification + Add Note Save & Close Cancel OK" at bounding box center [784, 379] width 1568 height 758
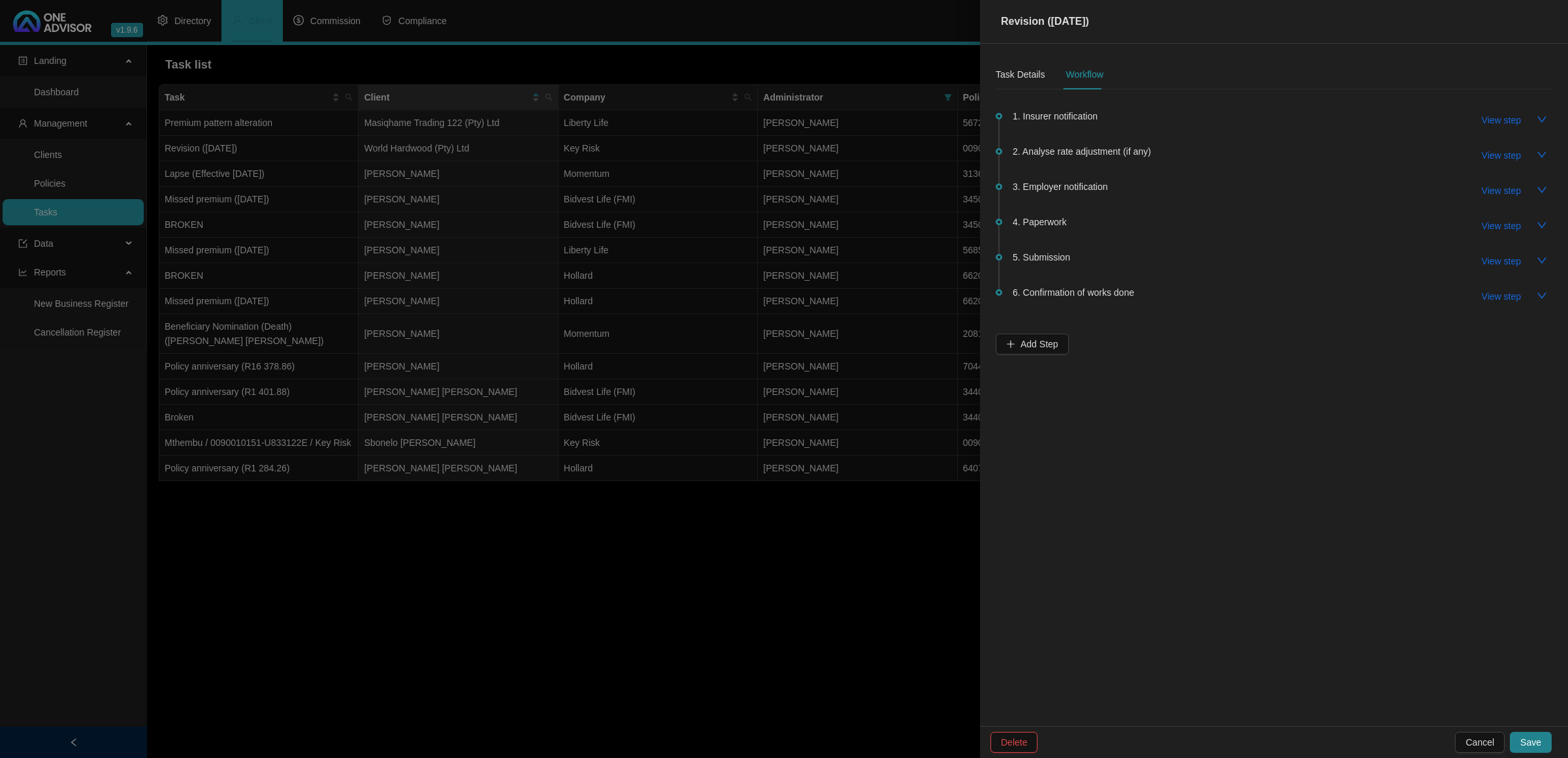
click at [680, 504] on div at bounding box center [784, 379] width 1568 height 758
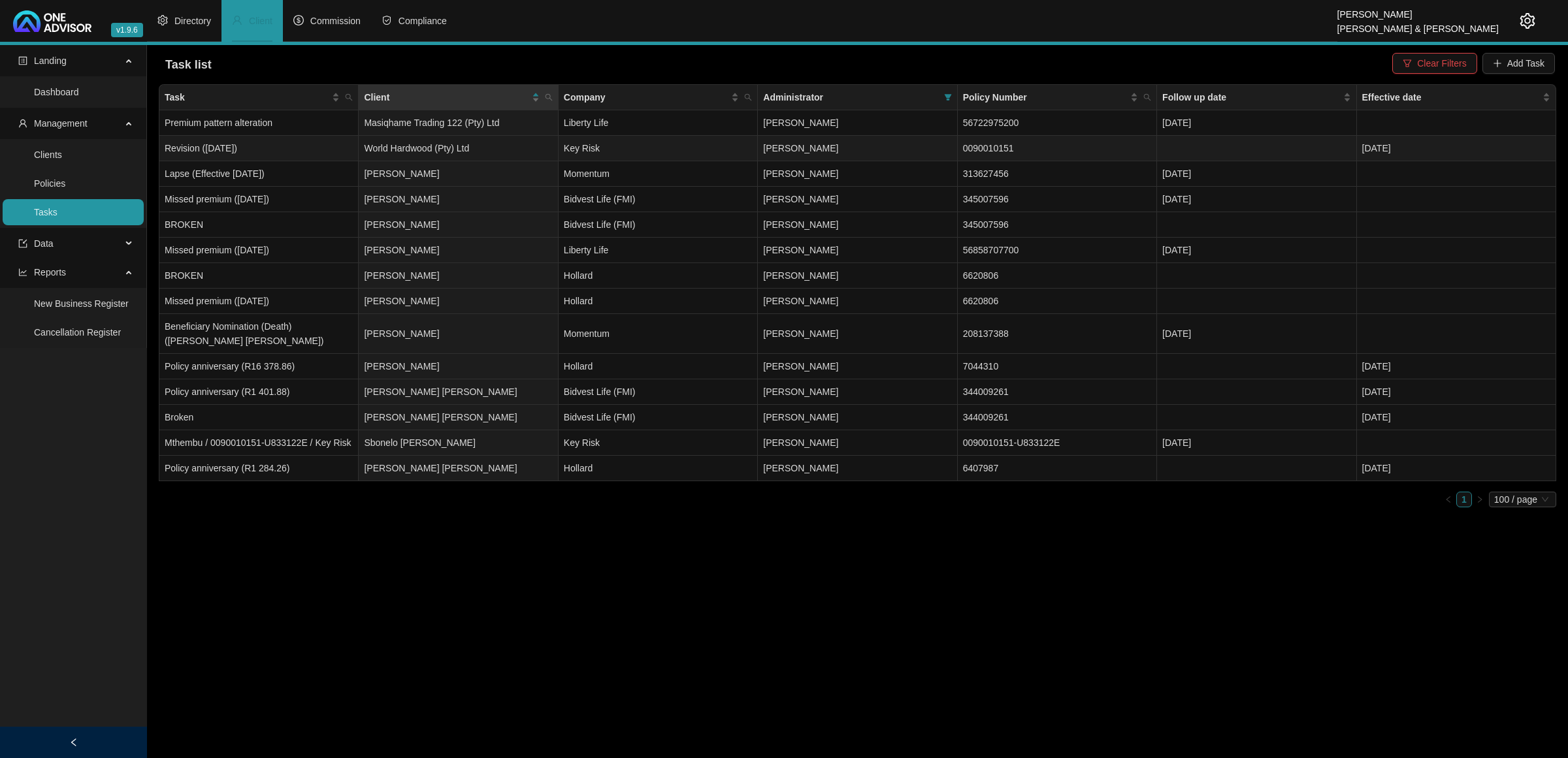
click at [465, 150] on td "World Hardwood (Pty) Ltd" at bounding box center [457, 149] width 199 height 26
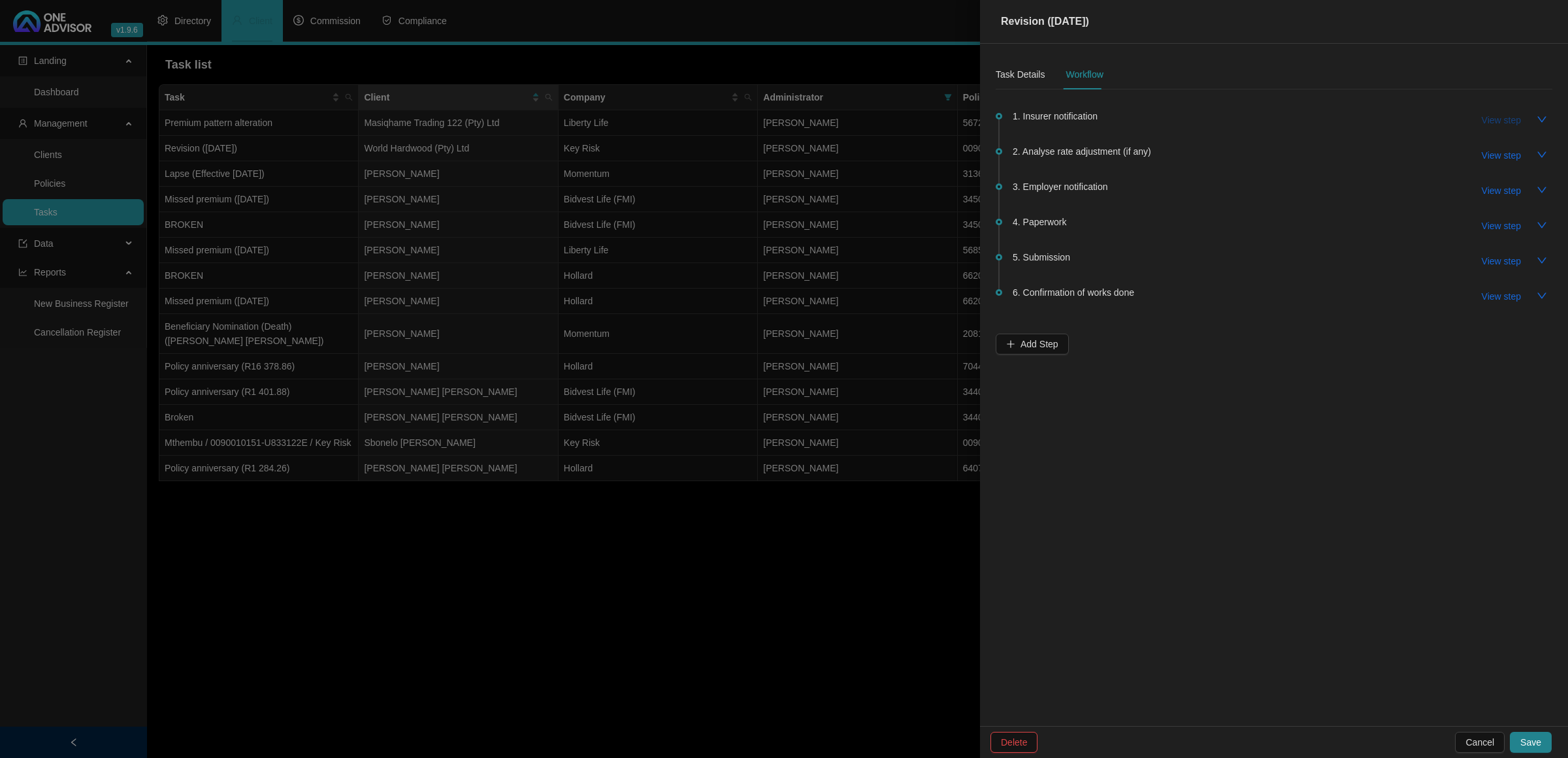
click at [1511, 118] on span "View step" at bounding box center [1502, 120] width 40 height 14
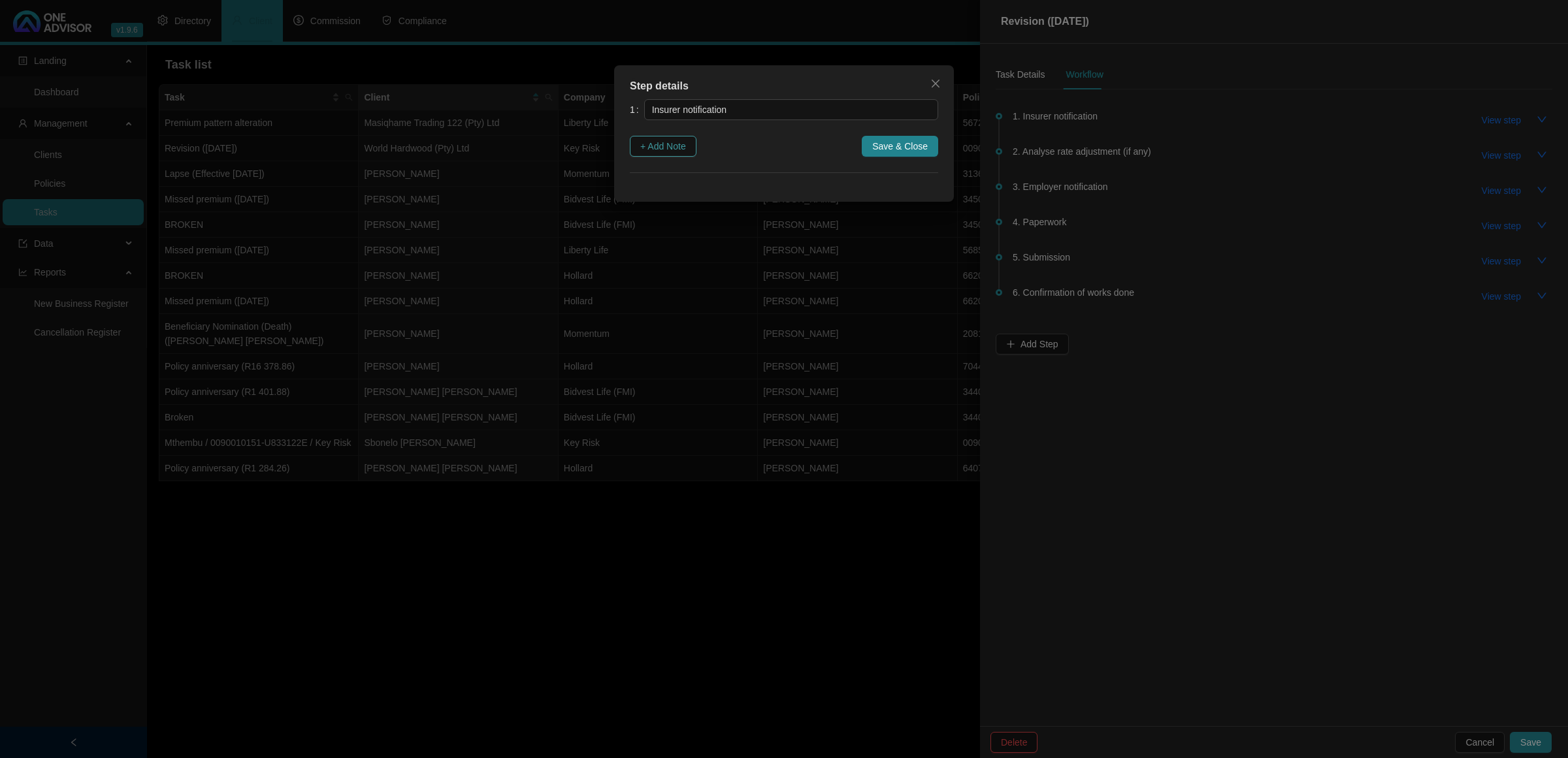
click at [658, 145] on span "+ Add Note" at bounding box center [663, 146] width 46 height 14
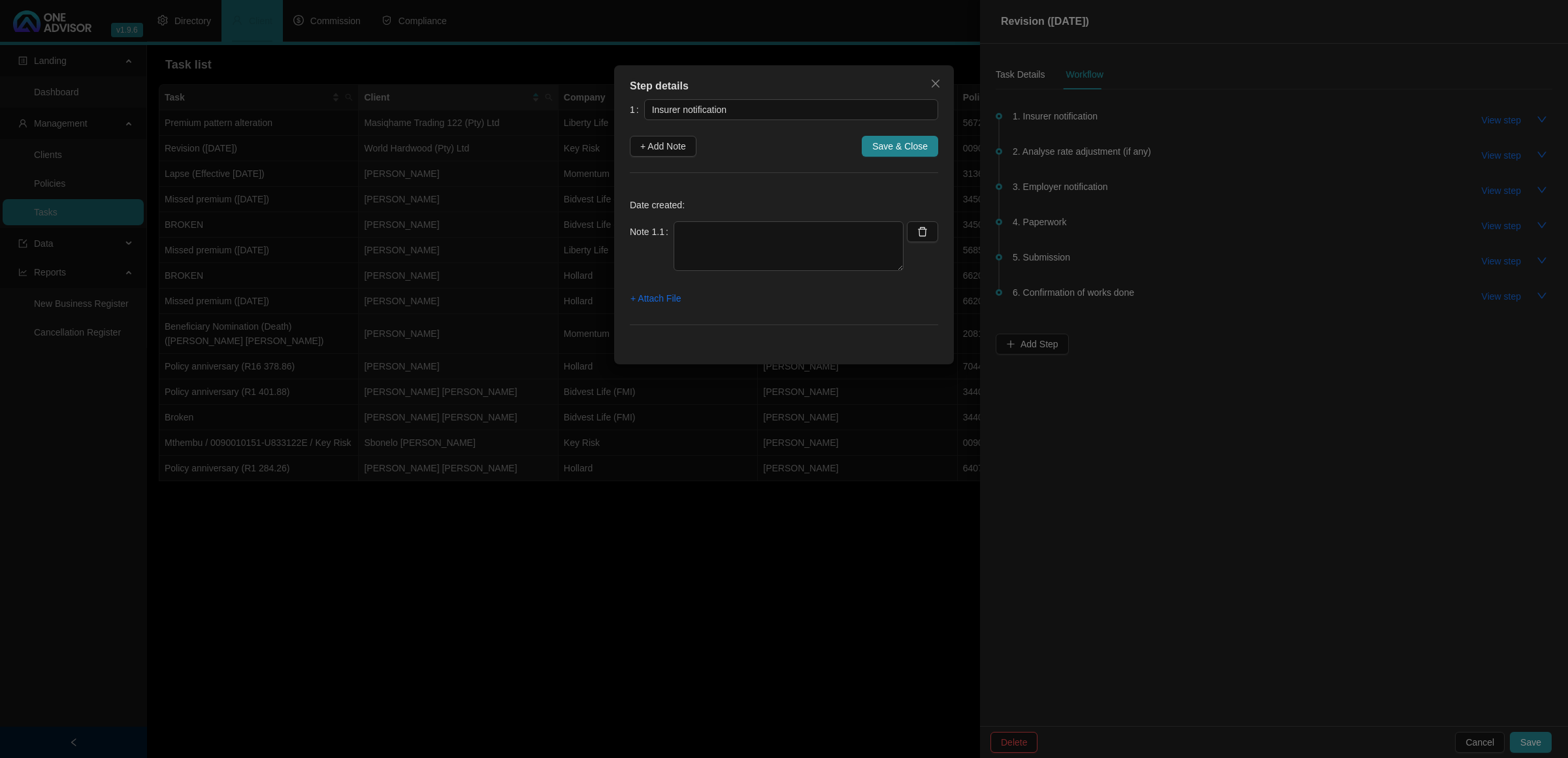
click at [708, 220] on div "Date created: Note 1.1 + Attach File" at bounding box center [784, 264] width 309 height 152
click at [637, 296] on span "+ Attach File" at bounding box center [655, 299] width 51 height 14
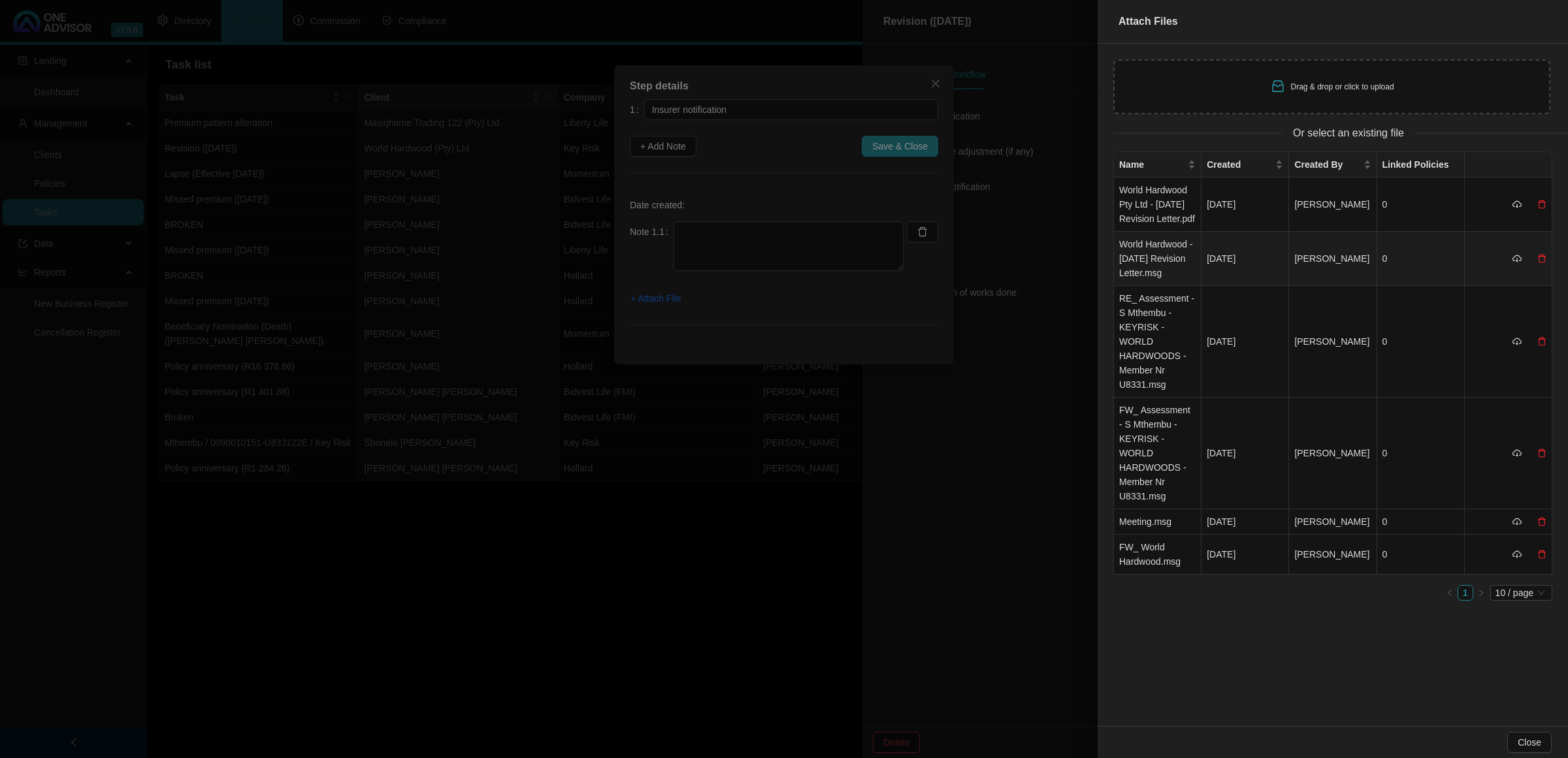
click at [1154, 266] on td "World Hardwood - [DATE] Revision Letter.msg" at bounding box center [1157, 259] width 87 height 55
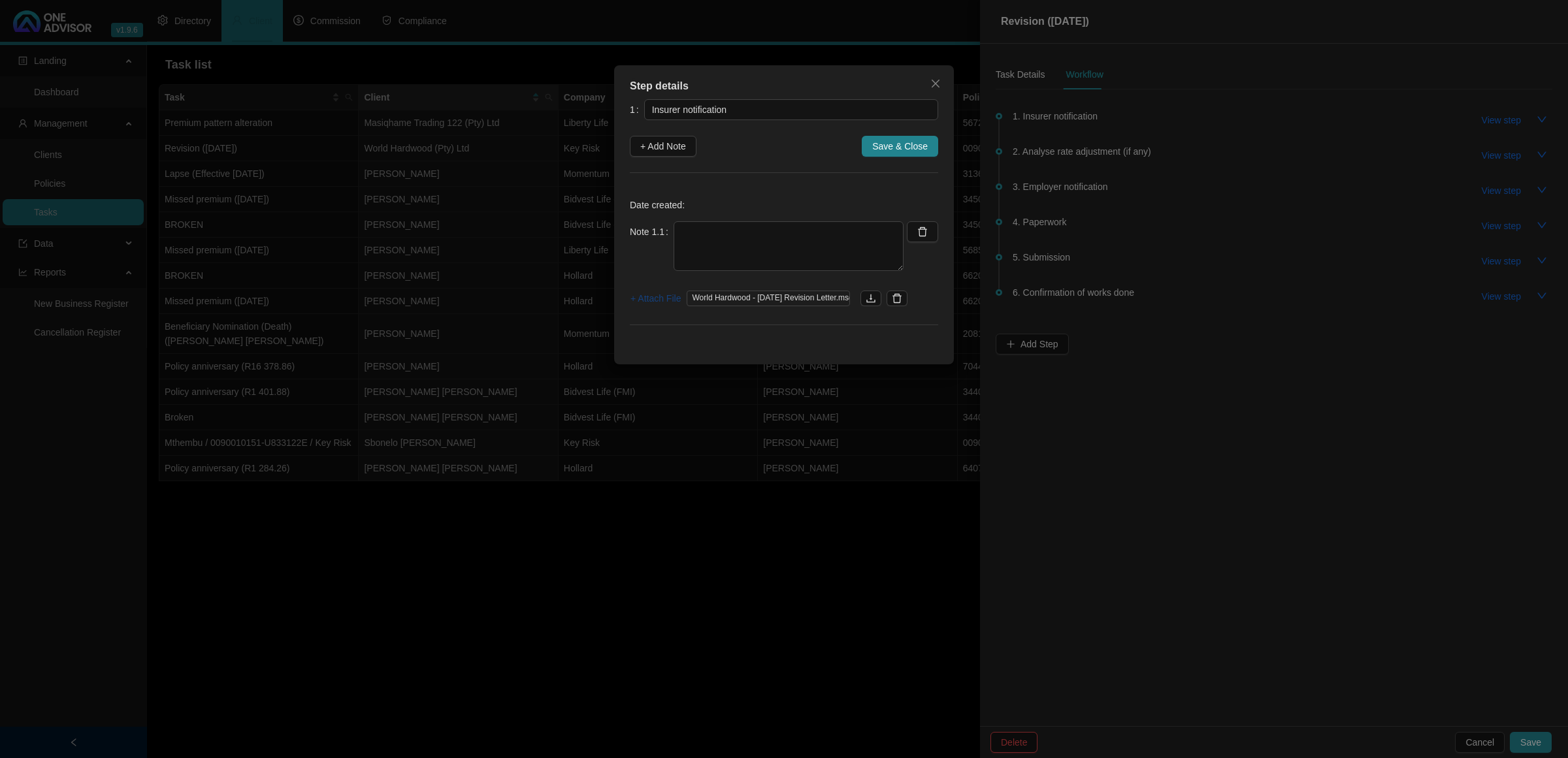
click at [645, 292] on span "+ Attach File" at bounding box center [655, 299] width 51 height 14
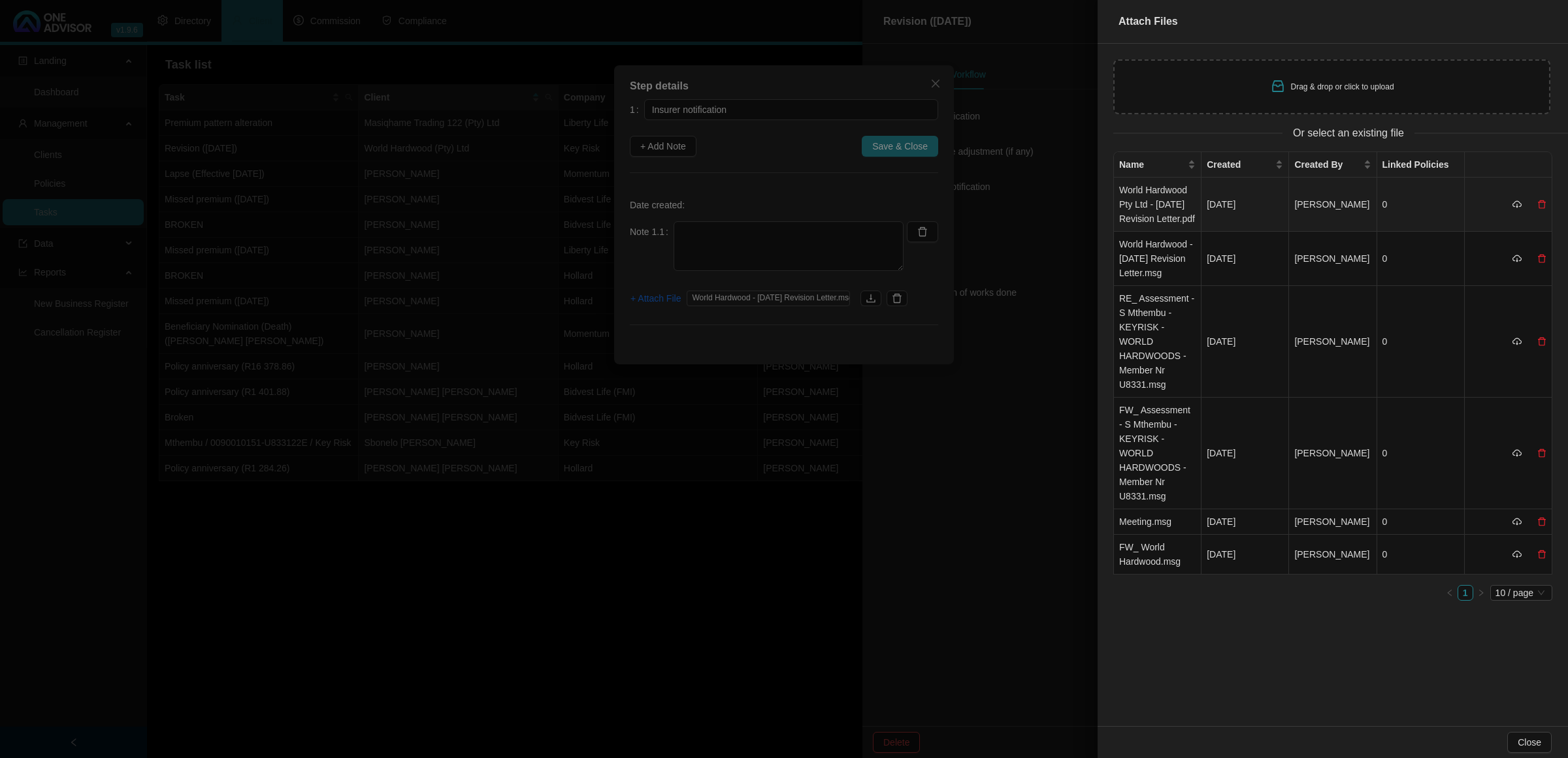
click at [1183, 210] on td "World Hardwood Pty Ltd - [DATE] Revision Letter.pdf" at bounding box center [1157, 204] width 87 height 55
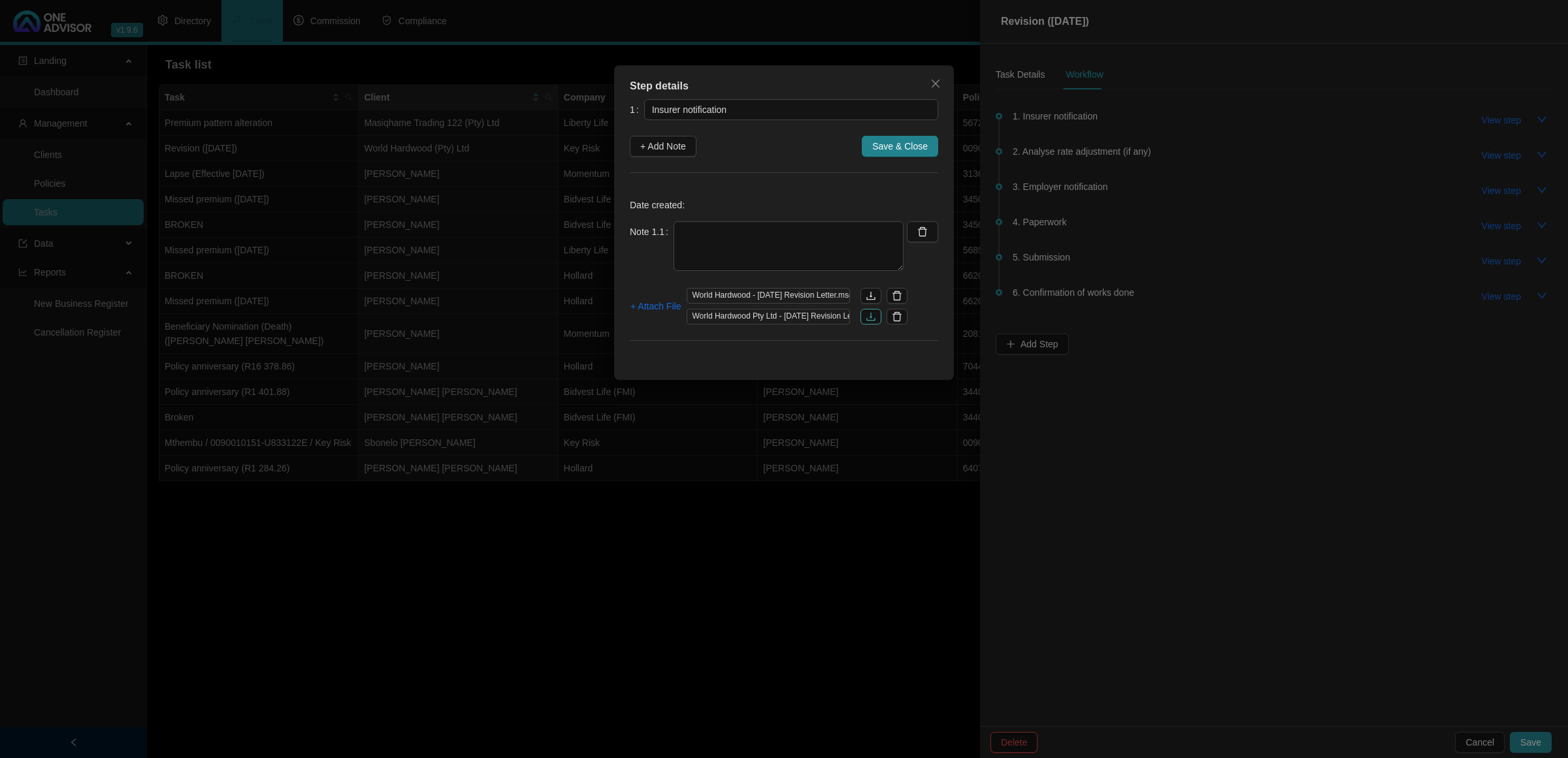
click at [867, 314] on icon "download" at bounding box center [870, 316] width 11 height 11
click at [866, 292] on icon "download" at bounding box center [870, 296] width 11 height 11
click at [748, 248] on textarea at bounding box center [789, 246] width 230 height 50
click at [732, 238] on textarea at bounding box center [789, 246] width 230 height 50
type textarea "[DATE] RECEIVED REVISION LETTER - WAS SENT TO MARC AND MYSELF"
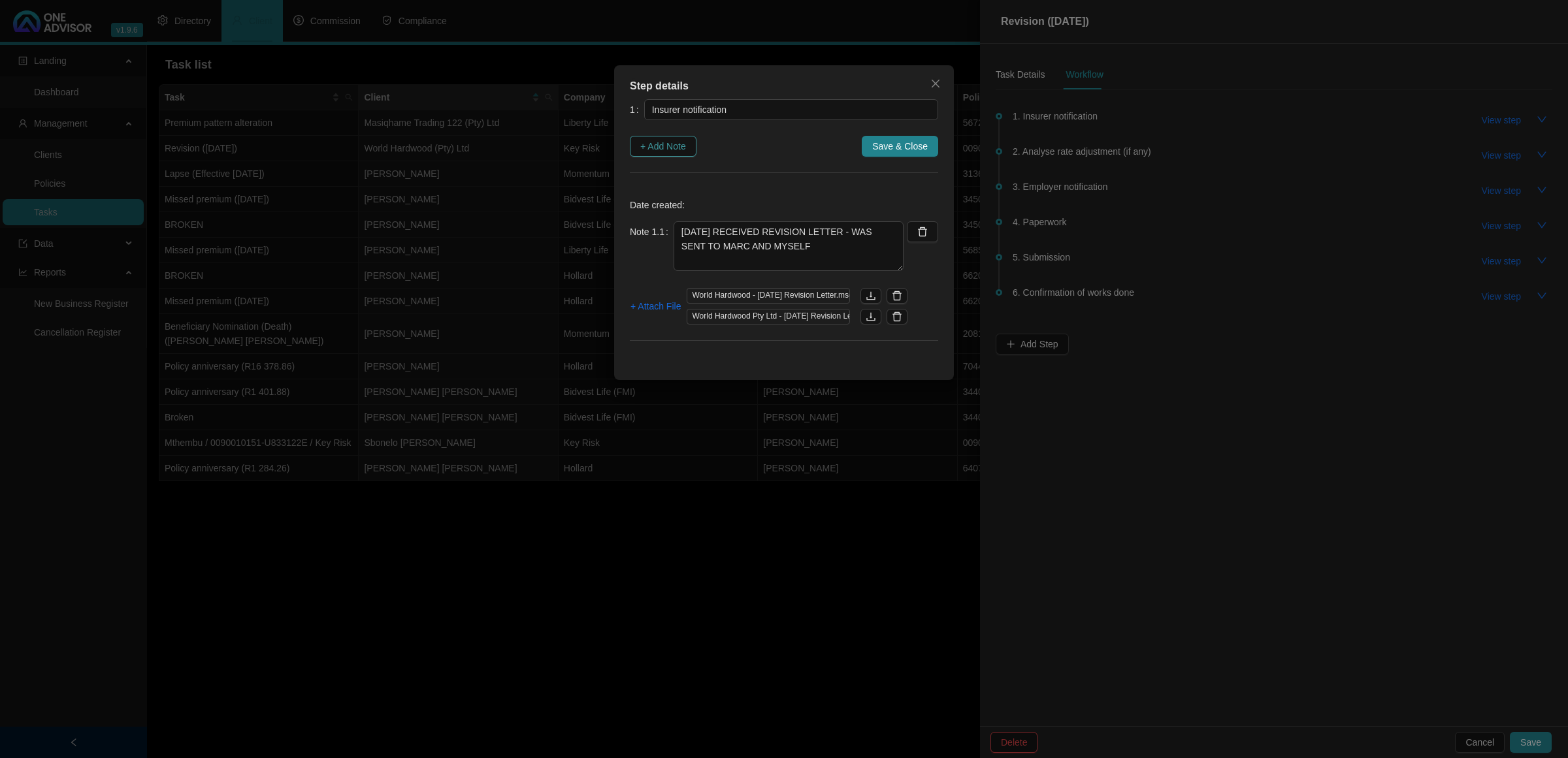
click at [670, 142] on span "+ Add Note" at bounding box center [663, 146] width 46 height 14
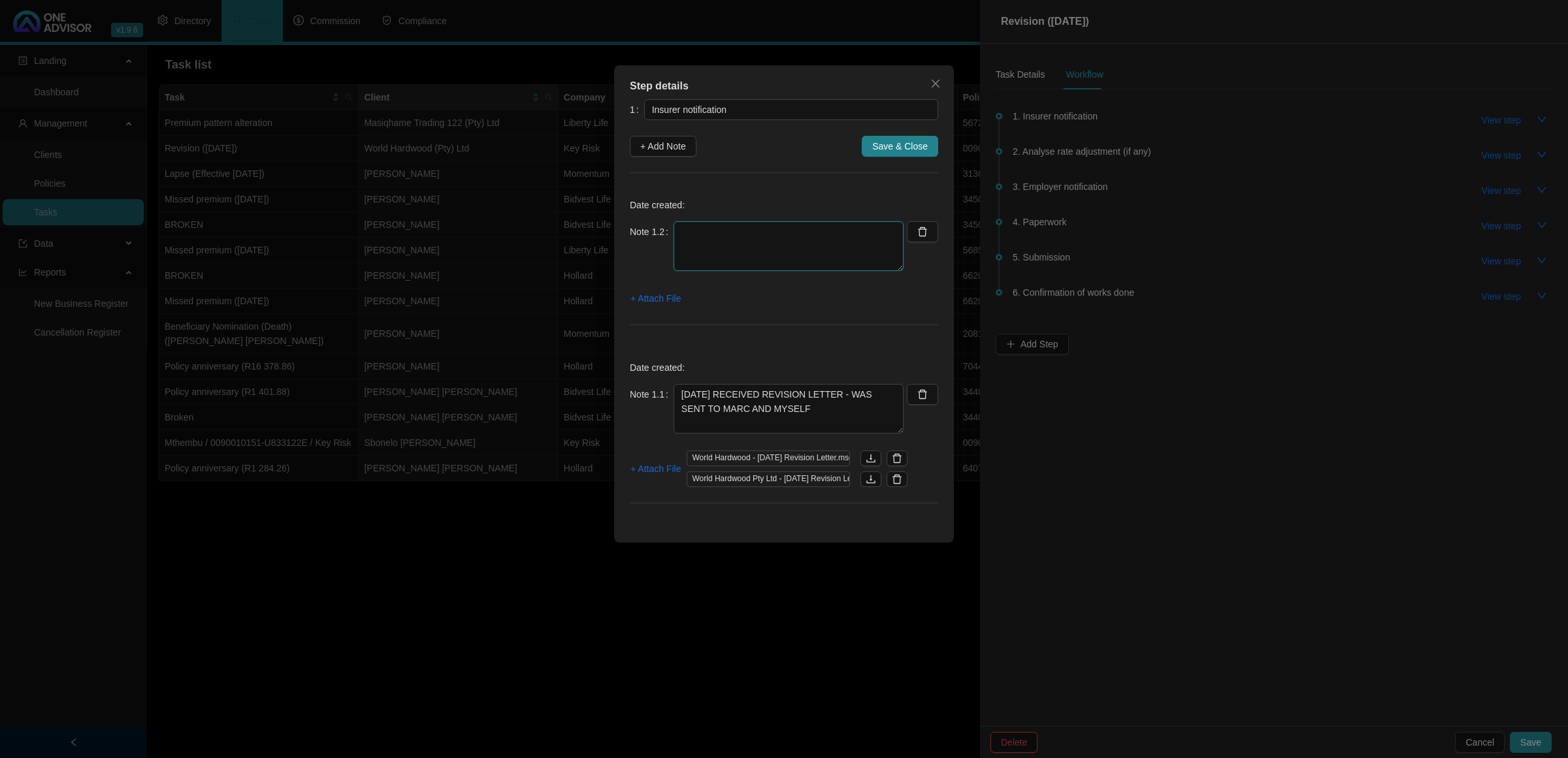
click at [723, 227] on textarea at bounding box center [789, 246] width 230 height 50
click at [802, 236] on textarea at bounding box center [789, 246] width 230 height 50
type textarea "[DATE] EMAILED REVISION THROUGH TO SYGNIA AS PER RAVI REQUEST"
click at [650, 300] on span "+ Attach File" at bounding box center [655, 299] width 51 height 14
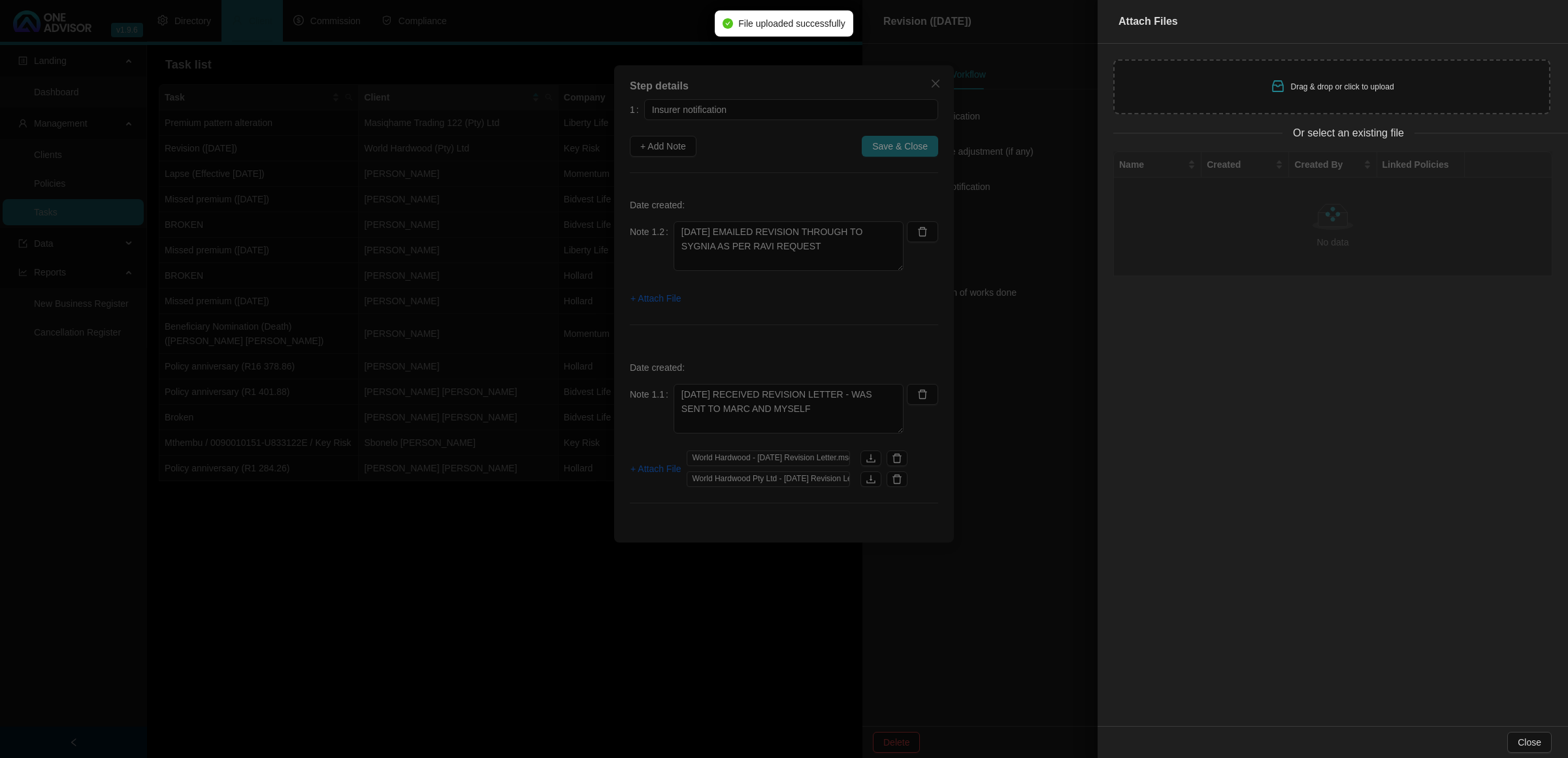
click at [841, 253] on div at bounding box center [784, 379] width 1568 height 758
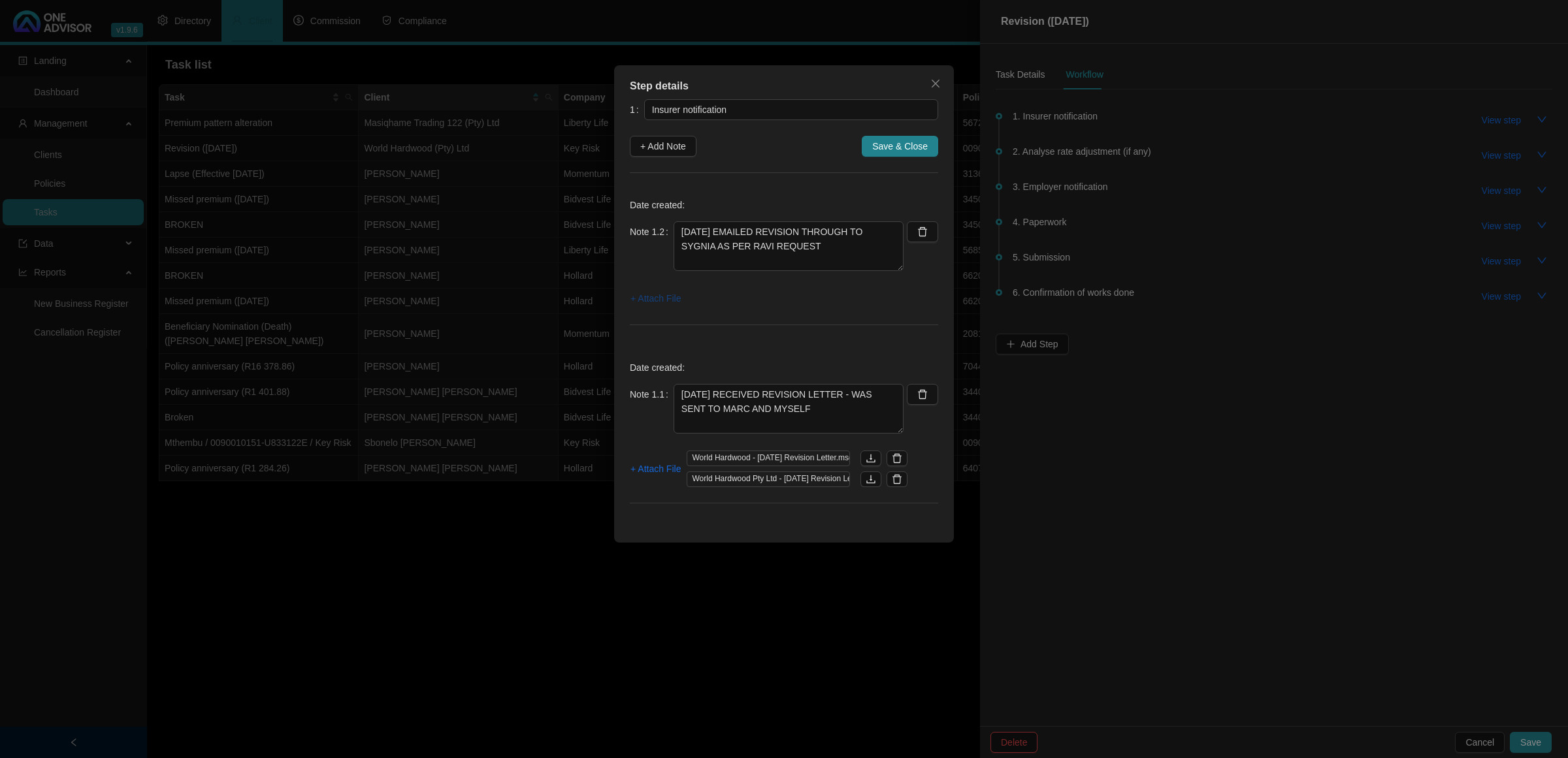
click at [680, 305] on span "+ Attach File" at bounding box center [655, 299] width 51 height 14
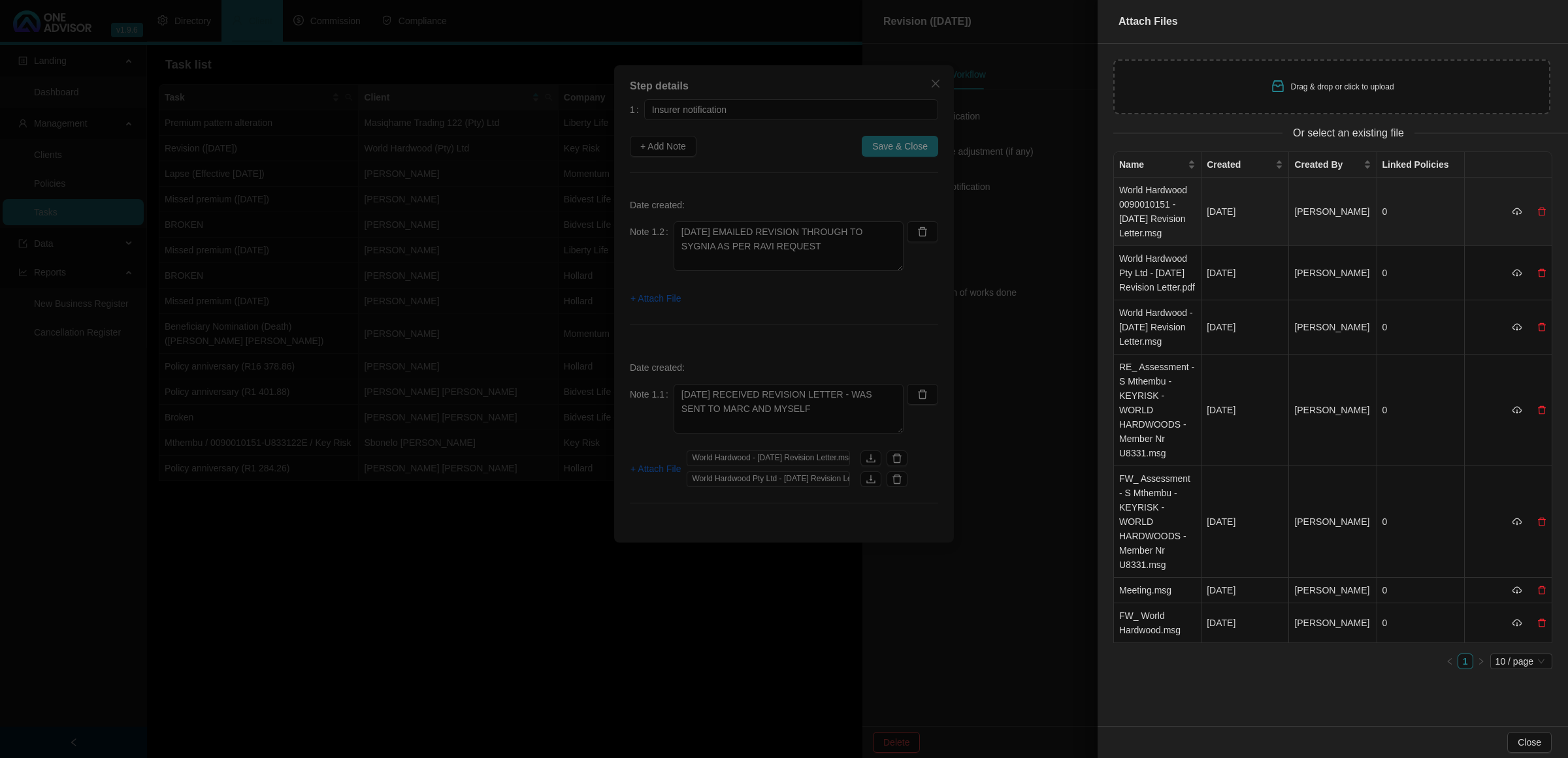
click at [1148, 217] on td "World Hardwood 0090010151 - [DATE] Revision Letter.msg" at bounding box center [1157, 211] width 87 height 68
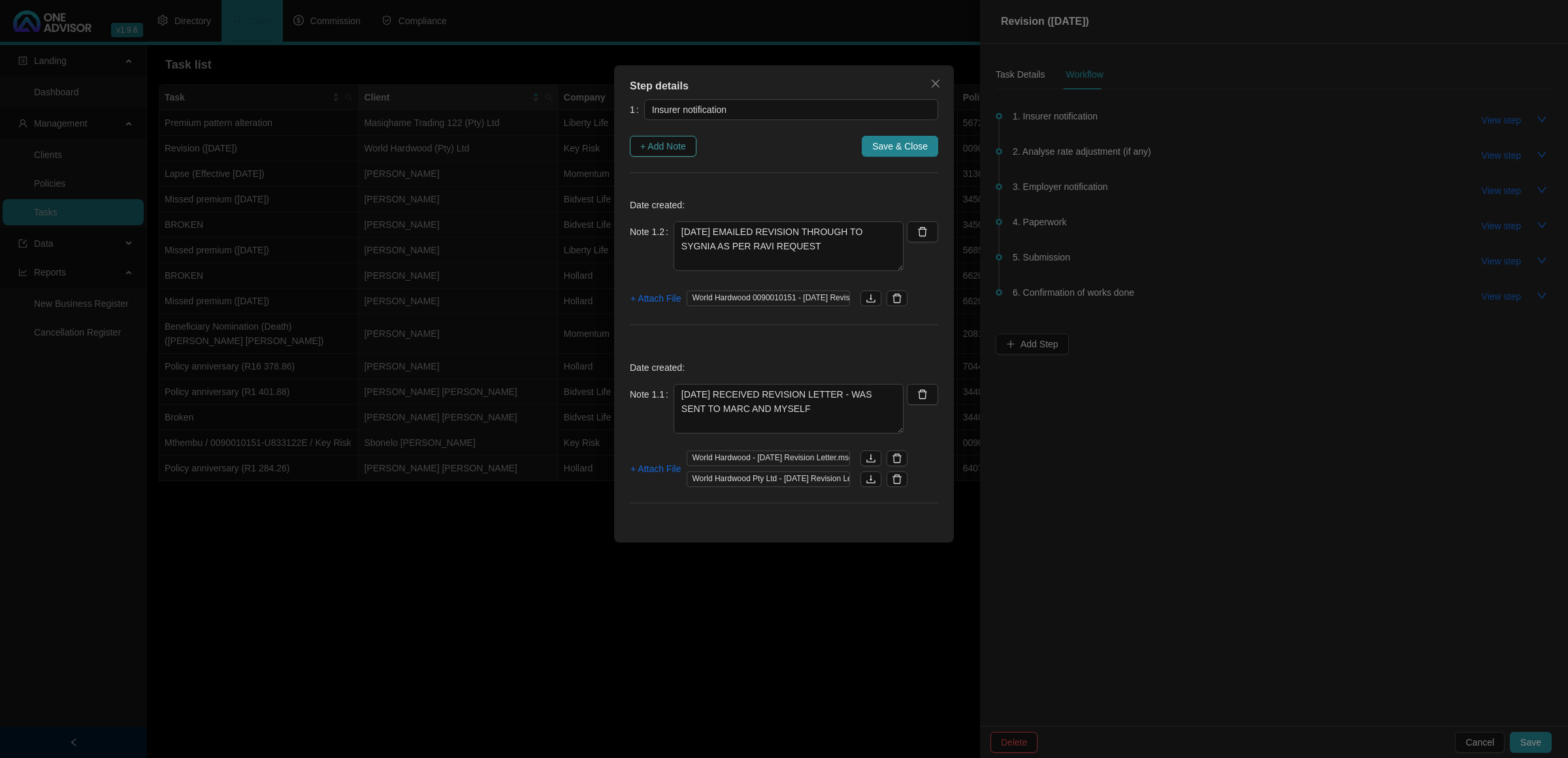
click at [673, 148] on span "+ Add Note" at bounding box center [663, 146] width 46 height 14
type textarea "[DATE] EMAILED REVISION THROUGH TO SYGNIA AS PER RAVI REQUEST"
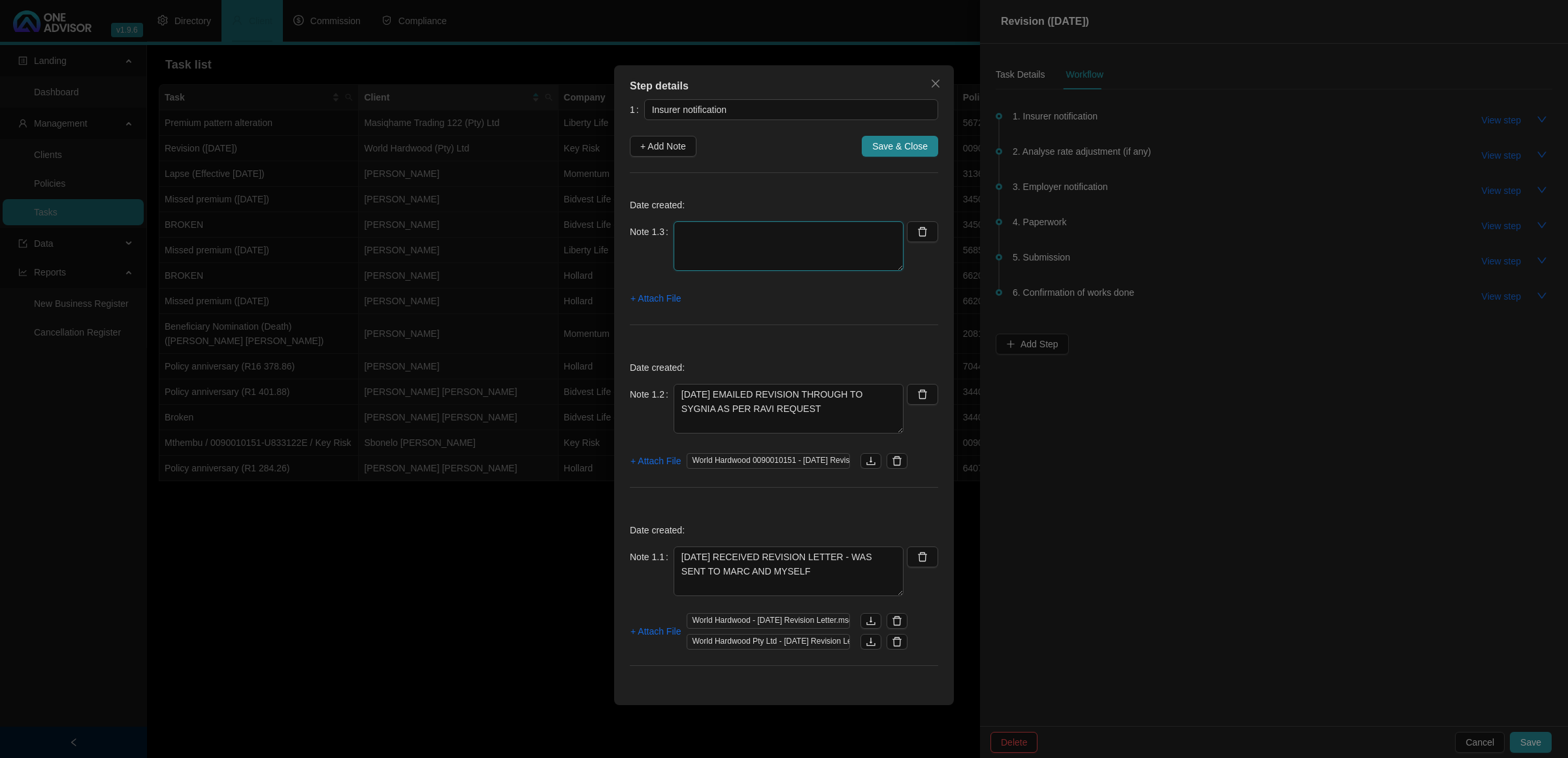
click at [696, 230] on textarea at bounding box center [789, 246] width 230 height 50
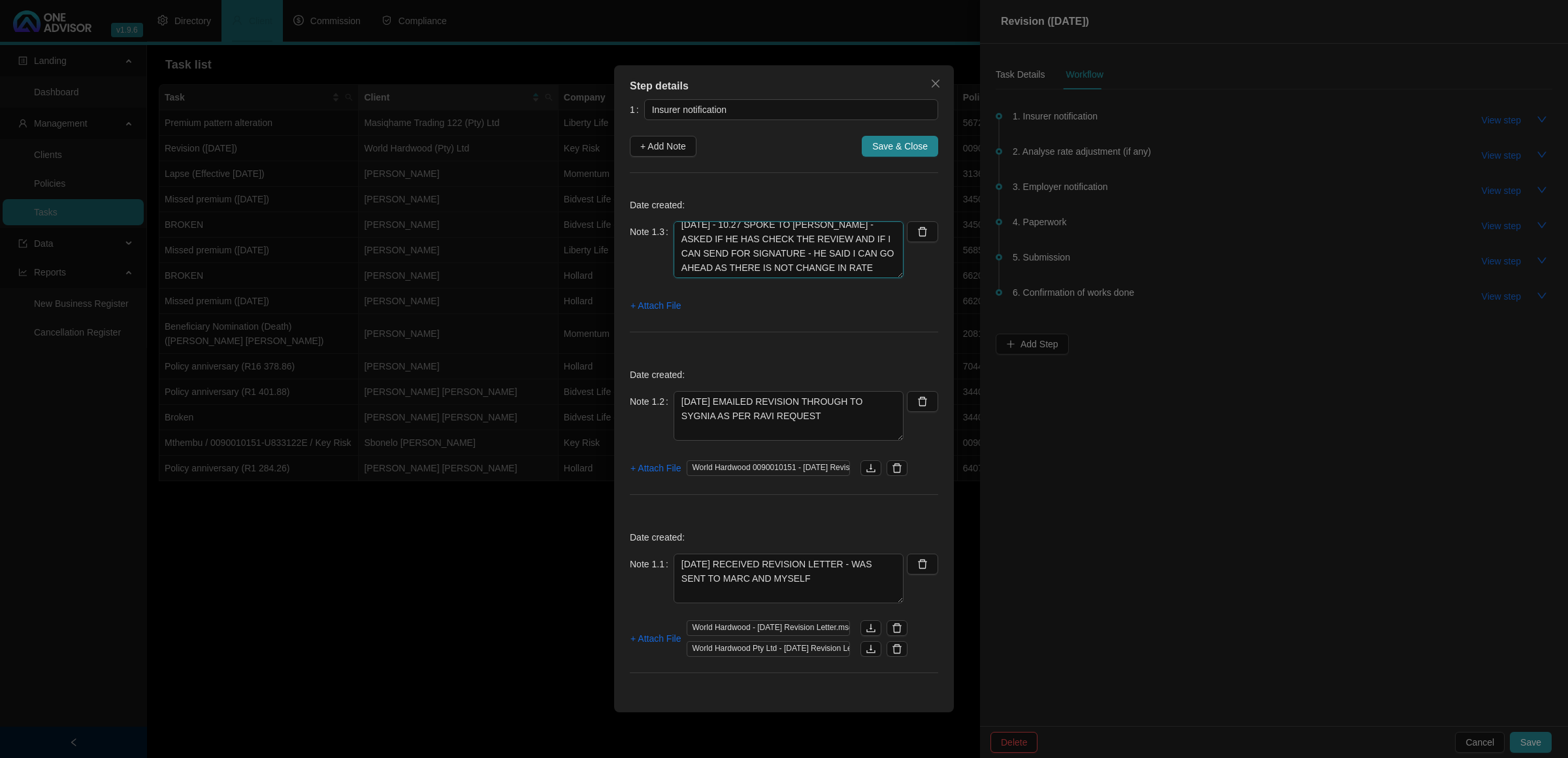
scroll to position [0, 0]
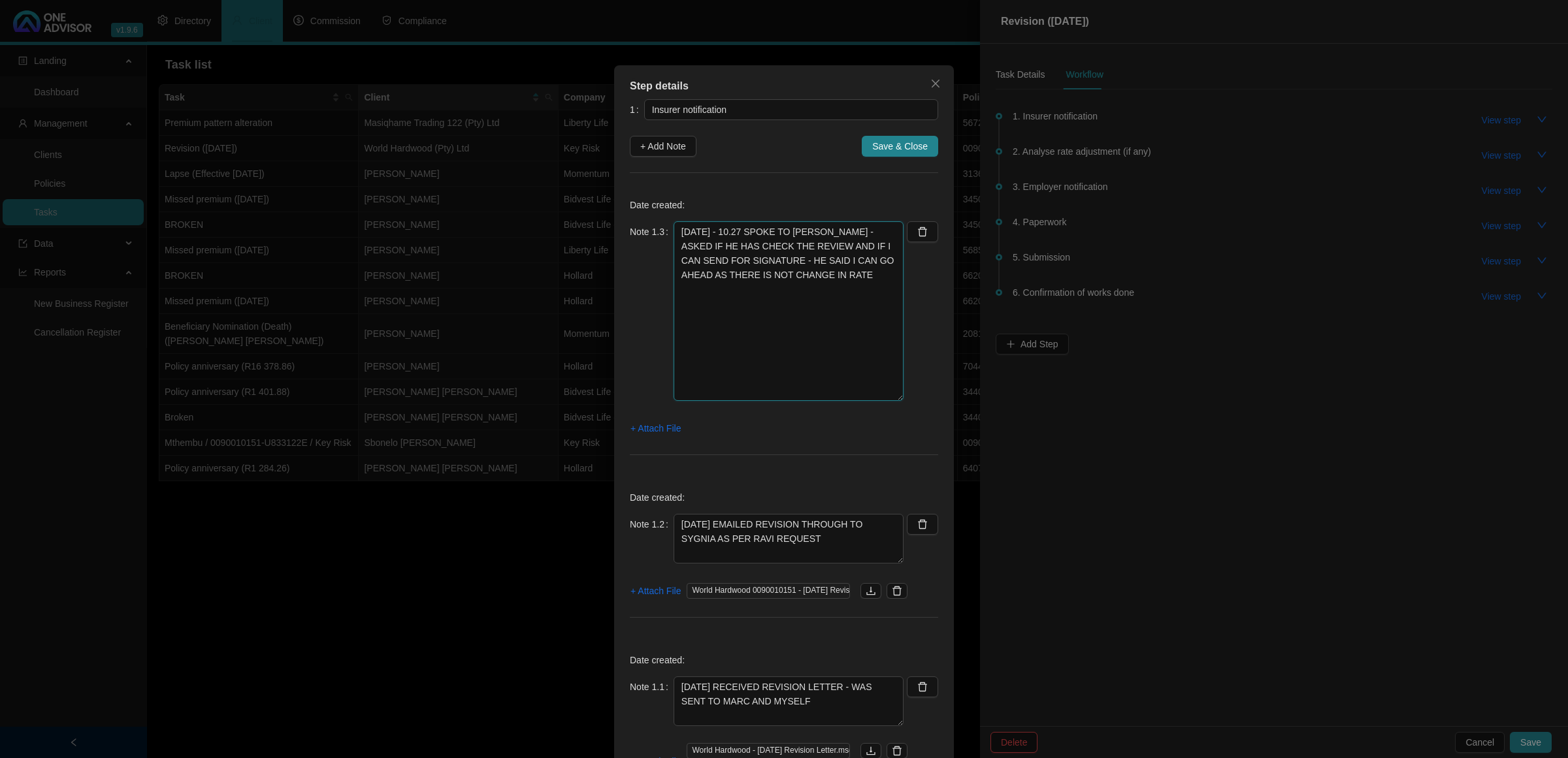
drag, startPoint x: 899, startPoint y: 269, endPoint x: 837, endPoint y: 349, distance: 101.2
click at [869, 399] on textarea "[DATE] - 10.27 SPOKE TO [PERSON_NAME] - ASKED IF HE HAS CHECK THE REVIEW AND IF…" at bounding box center [789, 311] width 230 height 180
type textarea "[DATE] - 10.27 SPOKE TO [PERSON_NAME] - ASKED IF HE HAS CHECK THE REVIEW AND IF…"
click at [658, 433] on span "+ Attach File" at bounding box center [655, 427] width 51 height 14
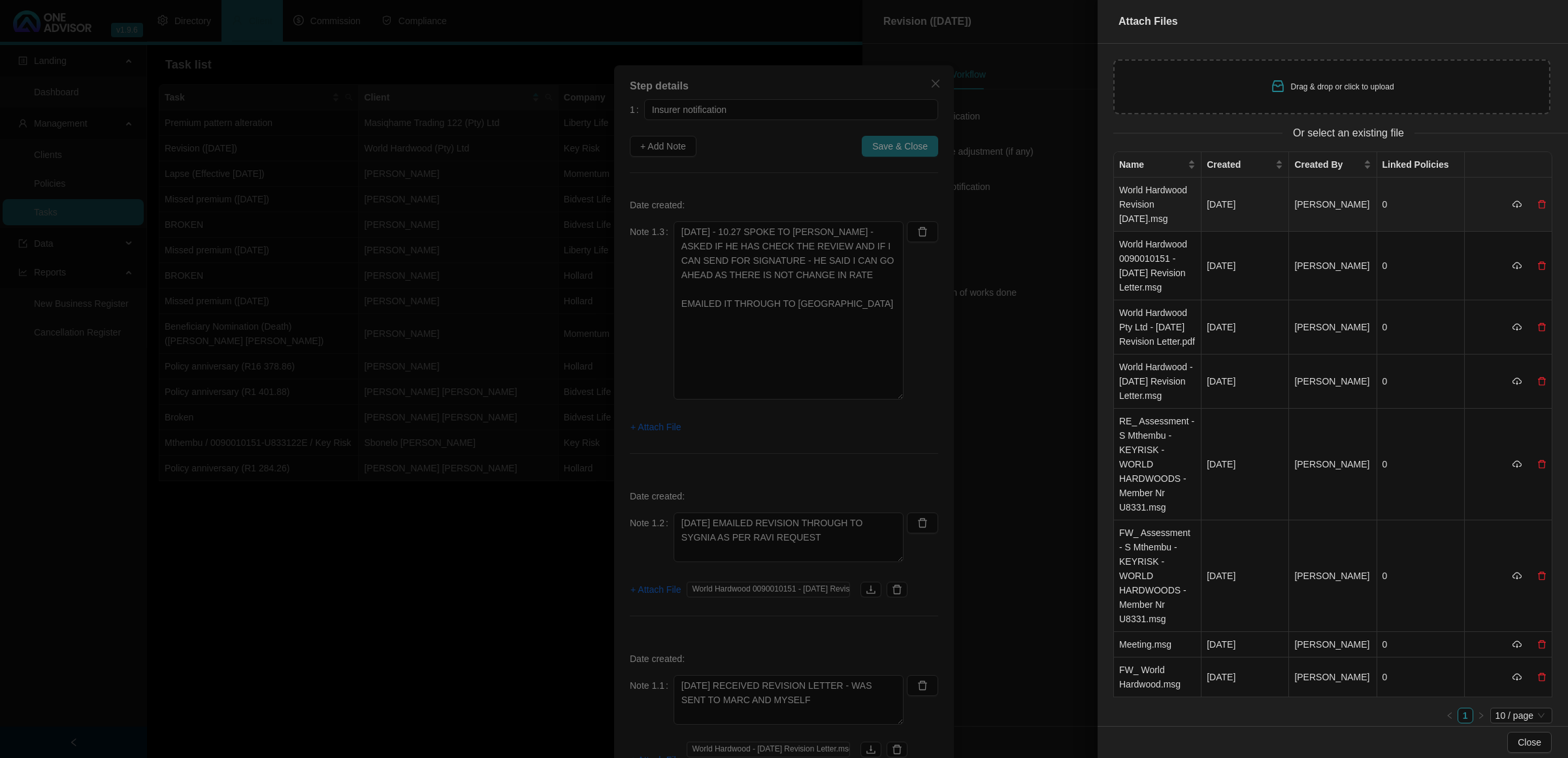
click at [1171, 211] on td "World Hardwood Revision [DATE].msg" at bounding box center [1157, 204] width 87 height 55
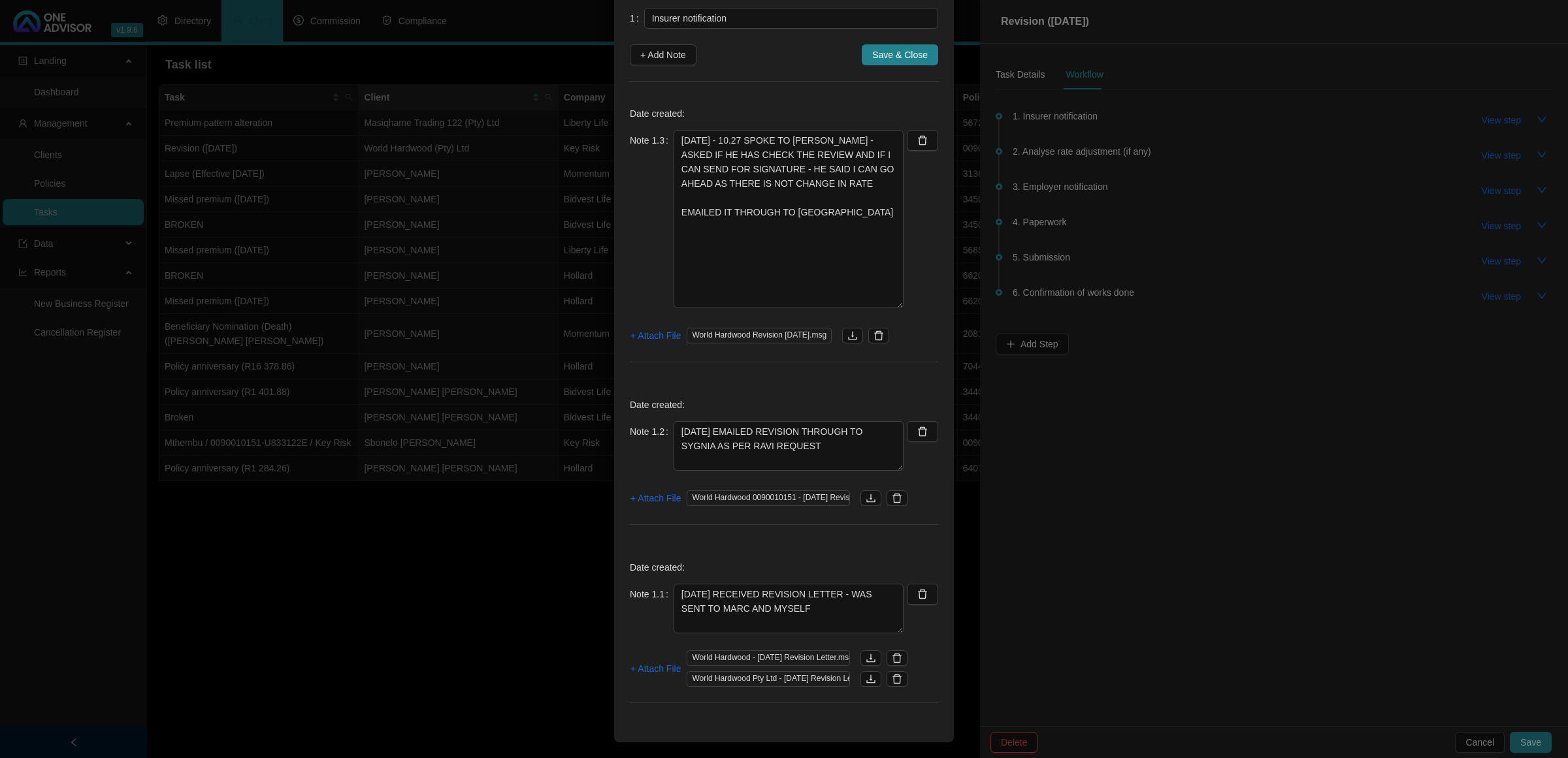
scroll to position [92, 0]
drag, startPoint x: 825, startPoint y: 226, endPoint x: 668, endPoint y: 141, distance: 178.5
click at [674, 141] on textarea "[DATE] - 10.27 SPOKE TO [PERSON_NAME] - ASKED IF HE HAS CHECK THE REVIEW AND IF…" at bounding box center [789, 219] width 230 height 179
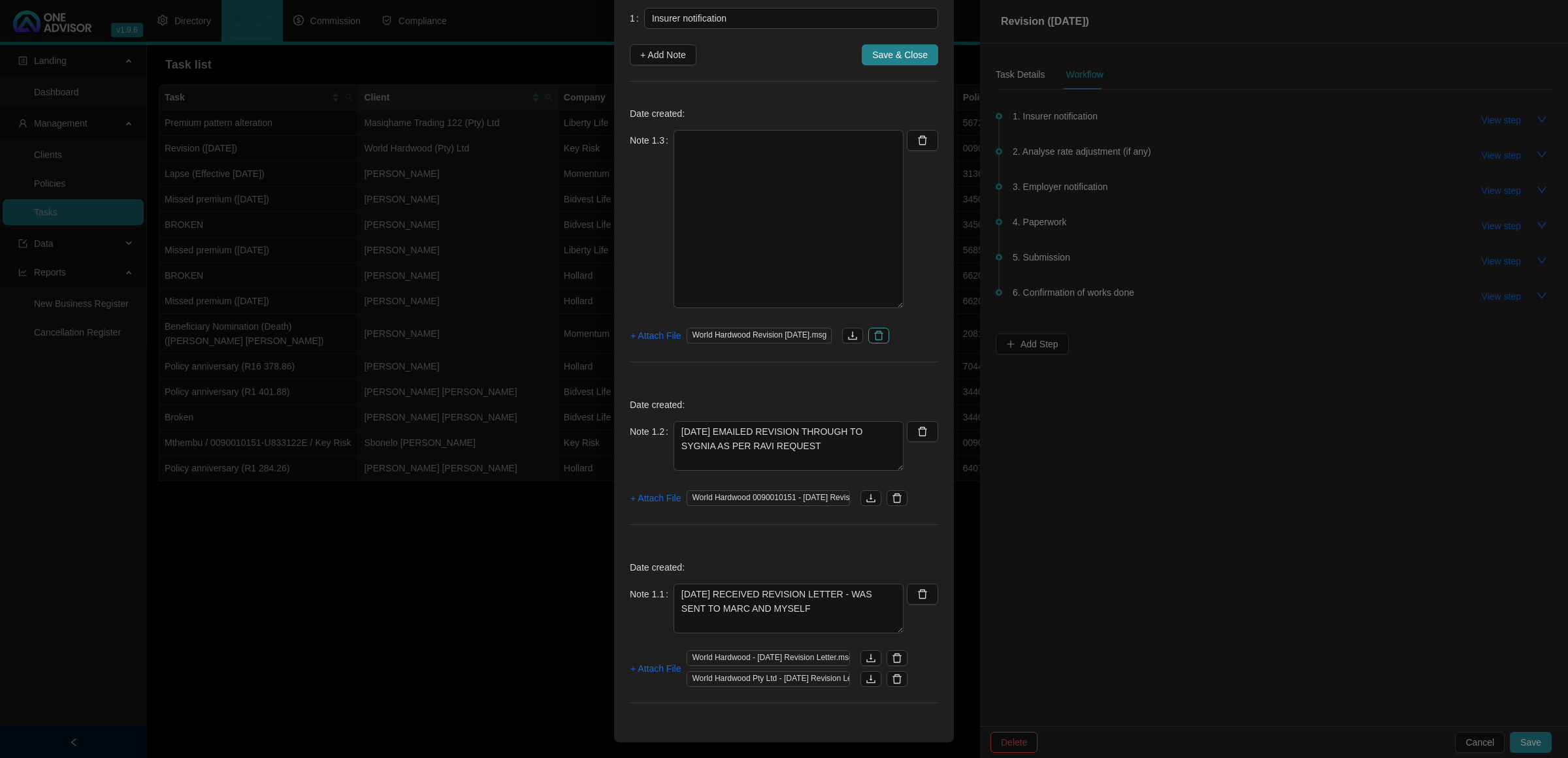
click at [889, 327] on button "button" at bounding box center [878, 335] width 21 height 16
click at [922, 136] on button "button" at bounding box center [923, 140] width 32 height 21
type textarea "[DATE] EMAILED REVISION THROUGH TO SYGNIA AS PER RAVI REQUEST"
type textarea "[DATE] RECEIVED REVISION LETTER - WAS SENT TO MARC AND MYSELF"
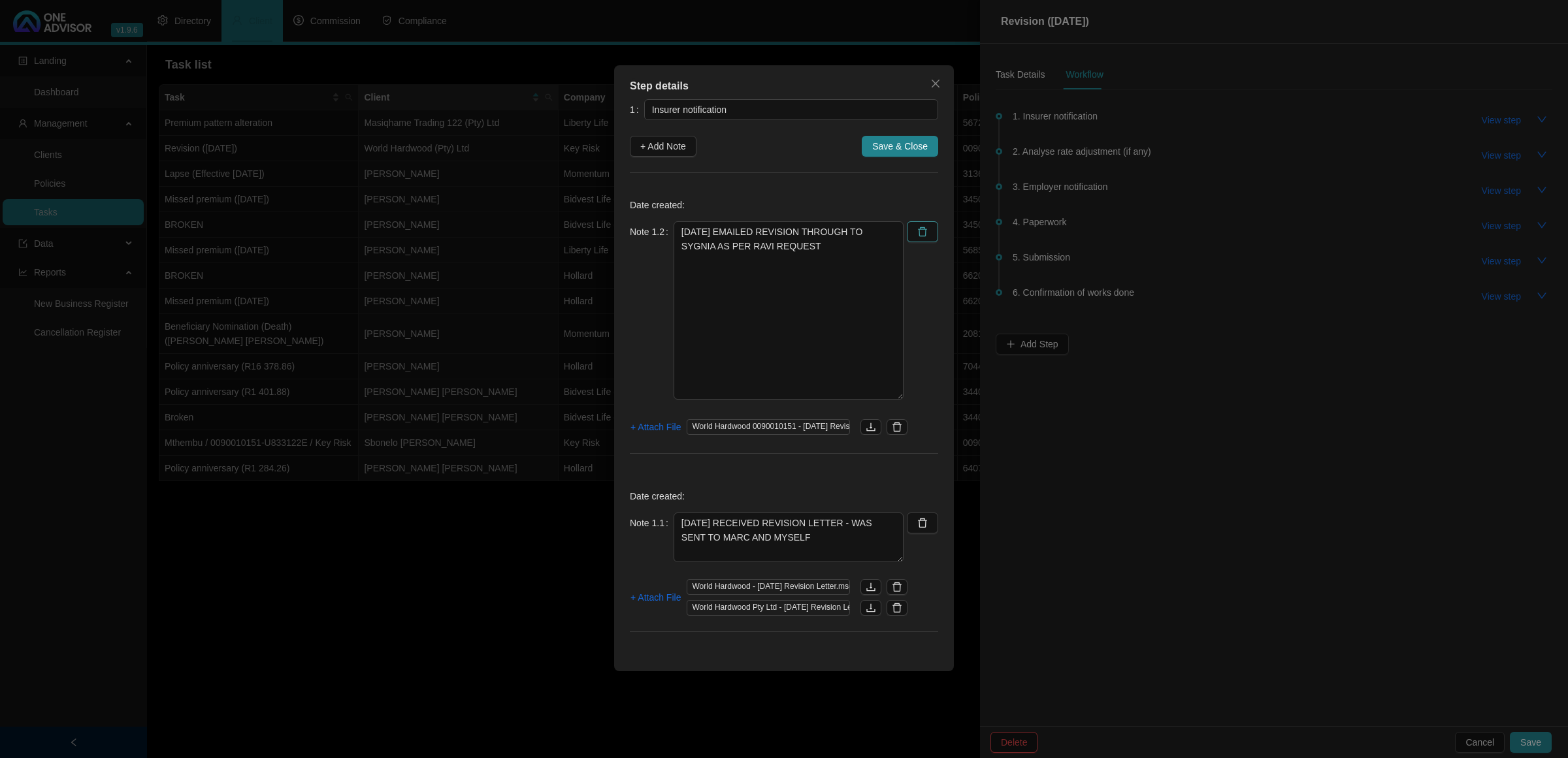
scroll to position [0, 0]
click at [890, 152] on span "Save & Close" at bounding box center [900, 146] width 56 height 14
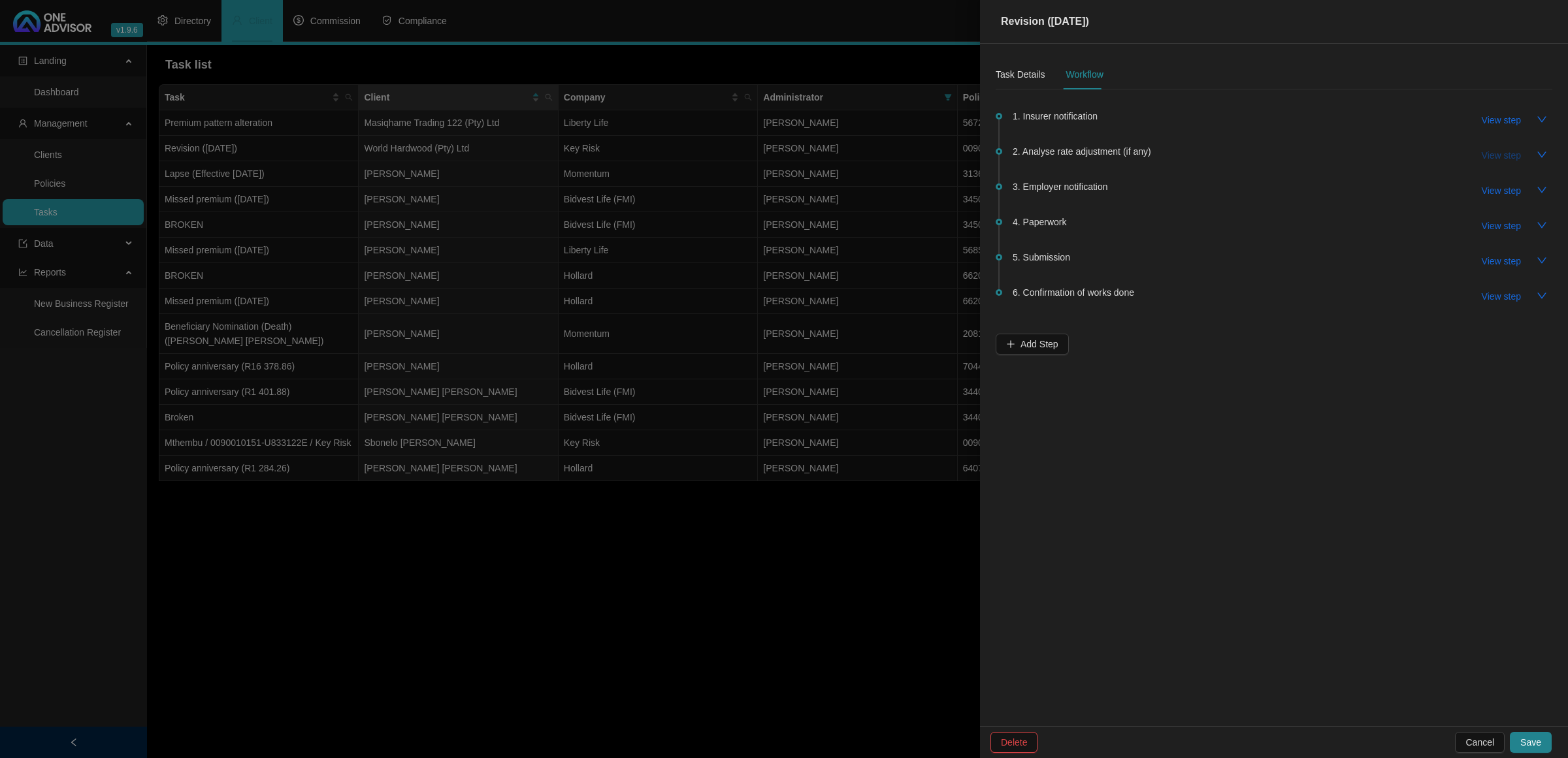
click at [1493, 150] on span "View step" at bounding box center [1502, 155] width 40 height 14
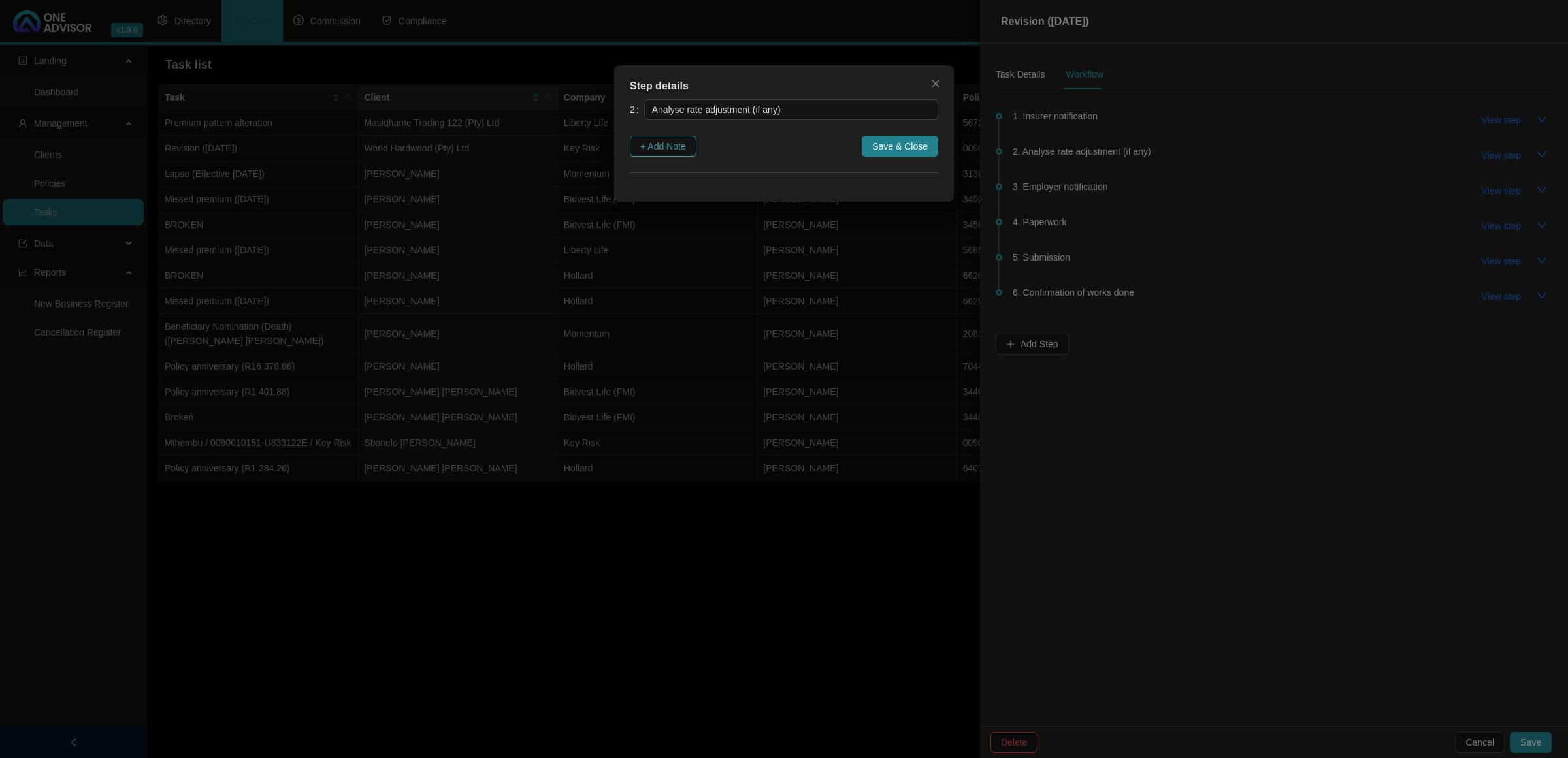
click at [678, 149] on span "+ Add Note" at bounding box center [663, 146] width 46 height 14
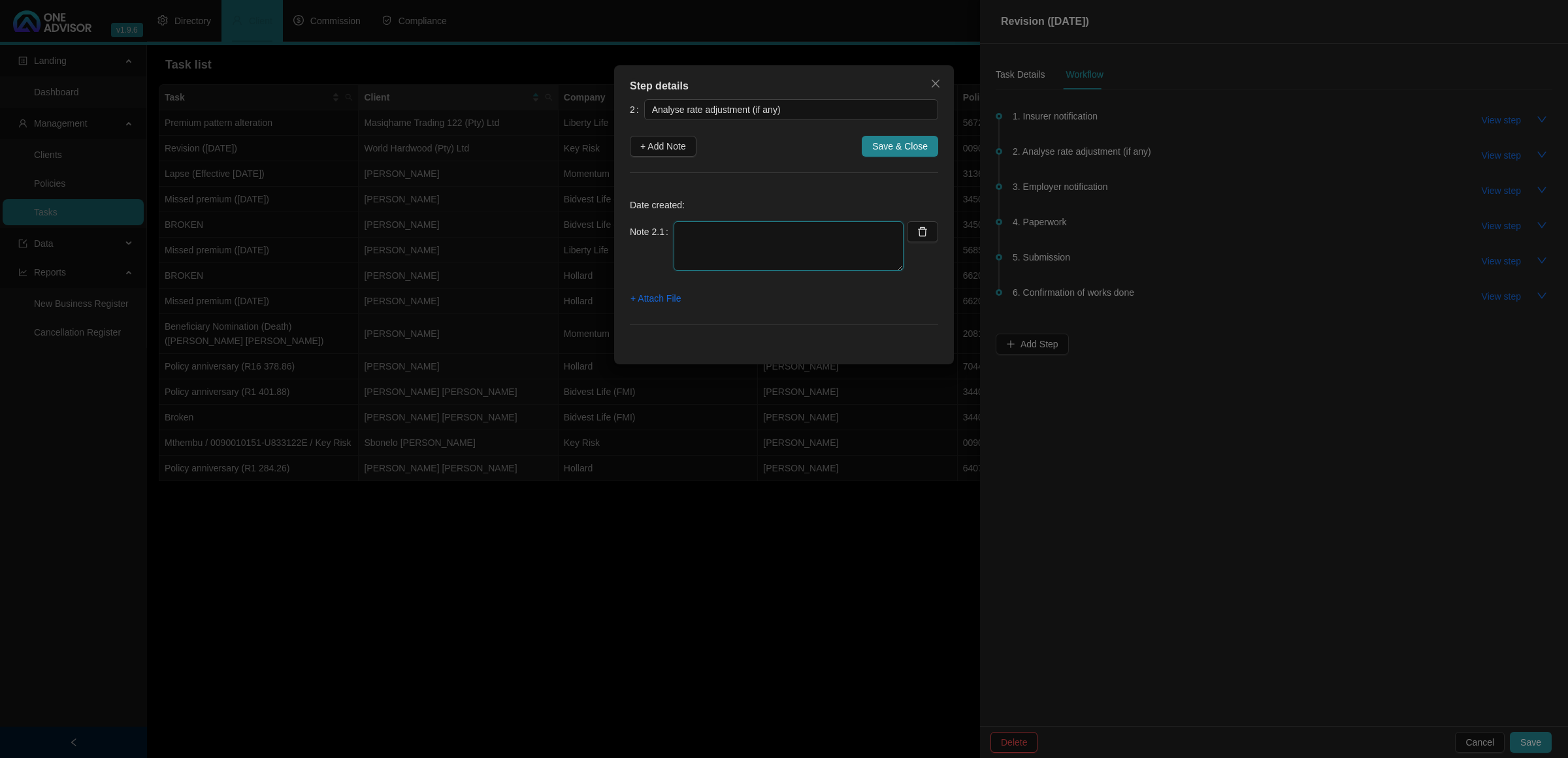
click at [727, 255] on textarea at bounding box center [789, 246] width 230 height 50
drag, startPoint x: 876, startPoint y: 269, endPoint x: 872, endPoint y: 308, distance: 39.2
click at [872, 308] on div "Date created: Note 2.1 [DATE] - 10.27 CALLED AND SPOKE TO [PERSON_NAME] SAID HE…" at bounding box center [784, 264] width 309 height 152
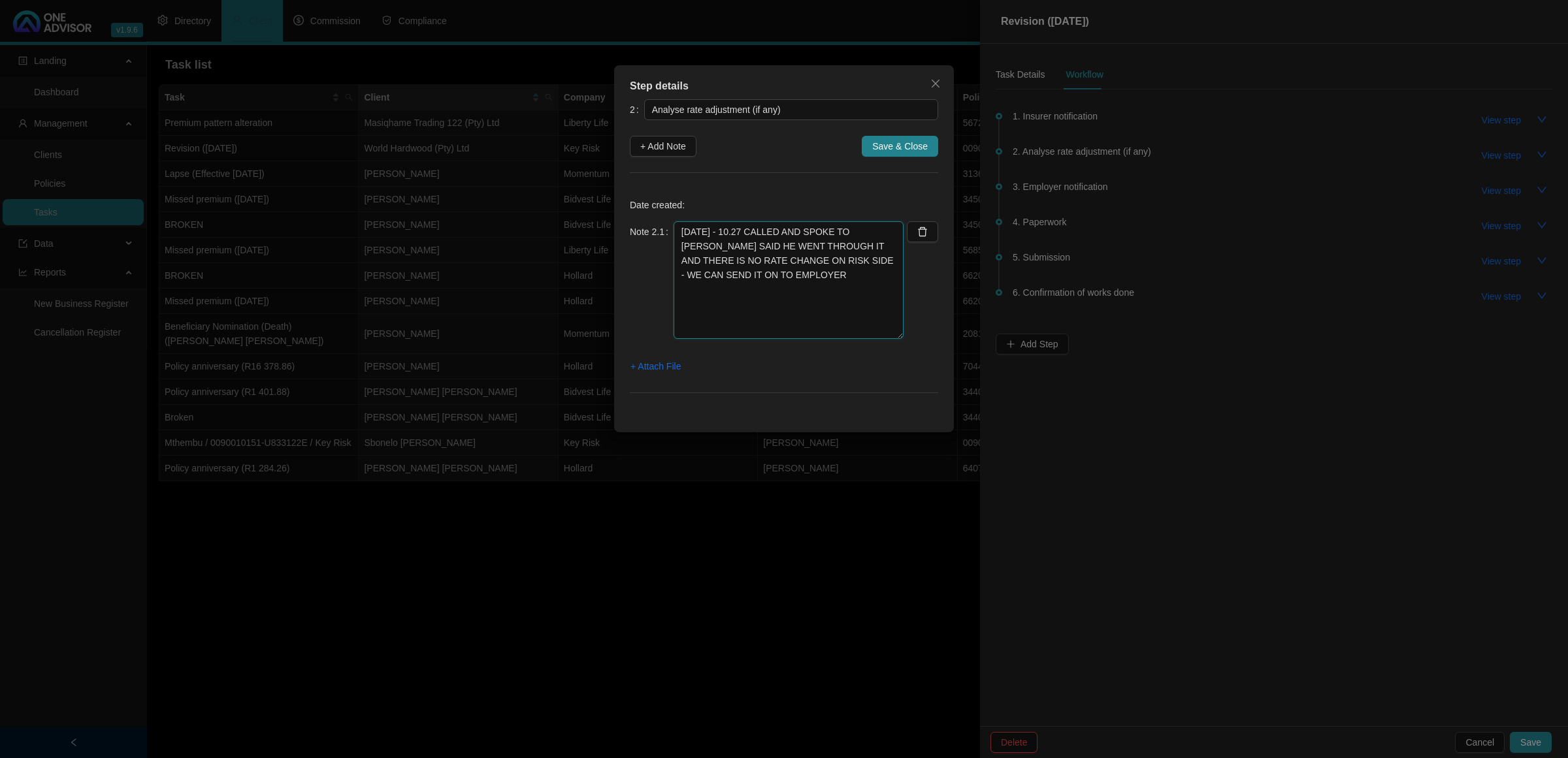
drag, startPoint x: 896, startPoint y: 269, endPoint x: 882, endPoint y: 337, distance: 69.4
click at [882, 337] on textarea "[DATE] - 10.27 CALLED AND SPOKE TO [PERSON_NAME] SAID HE WENT THROUGH IT AND TH…" at bounding box center [789, 280] width 230 height 118
type textarea "[DATE] - 10.27 CALLED AND SPOKE TO [PERSON_NAME] SAID HE WENT THROUGH IT AND TH…"
click at [871, 150] on button "Save & Close" at bounding box center [899, 146] width 76 height 21
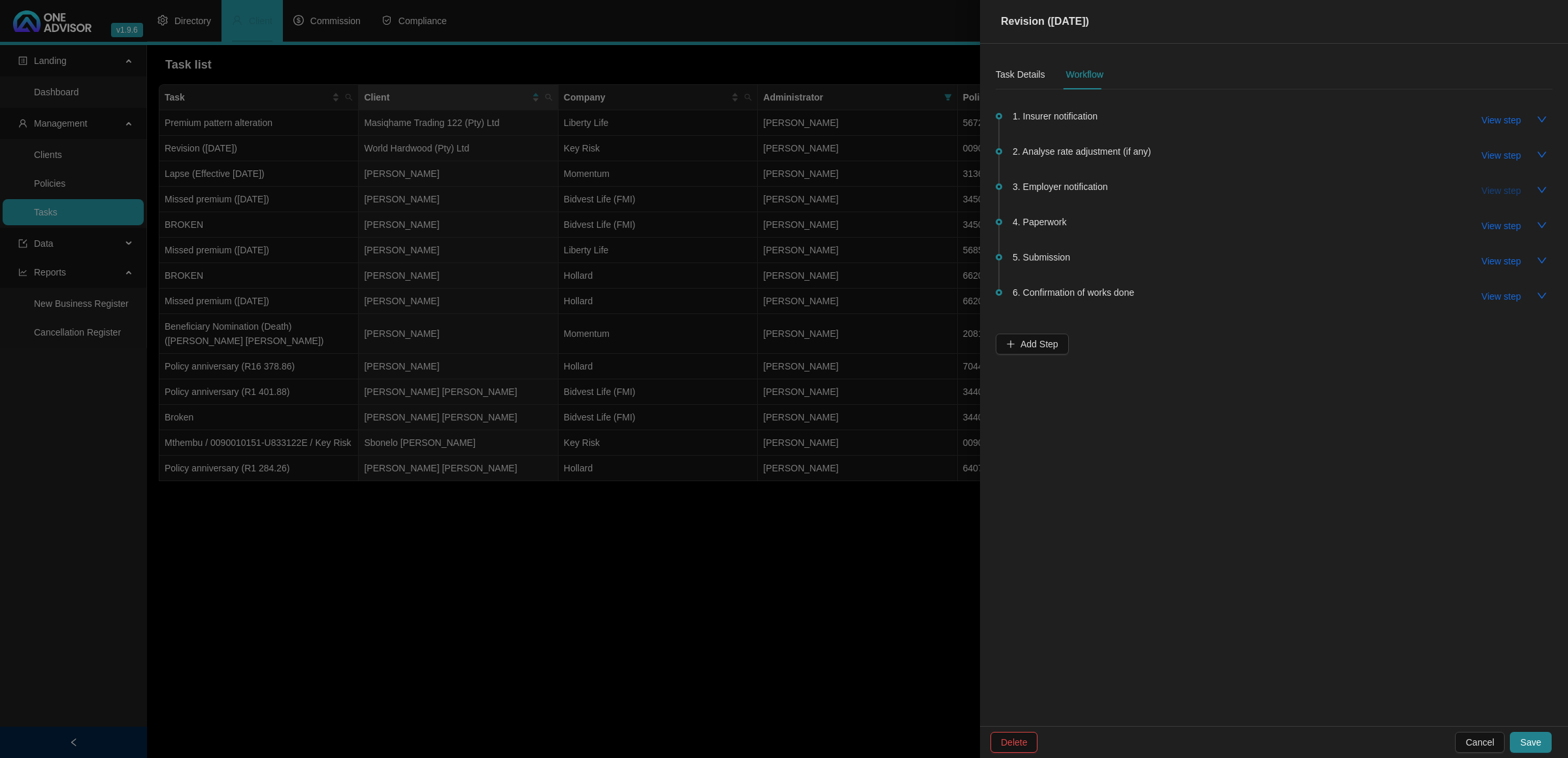
click at [1492, 185] on span "View step" at bounding box center [1502, 190] width 40 height 14
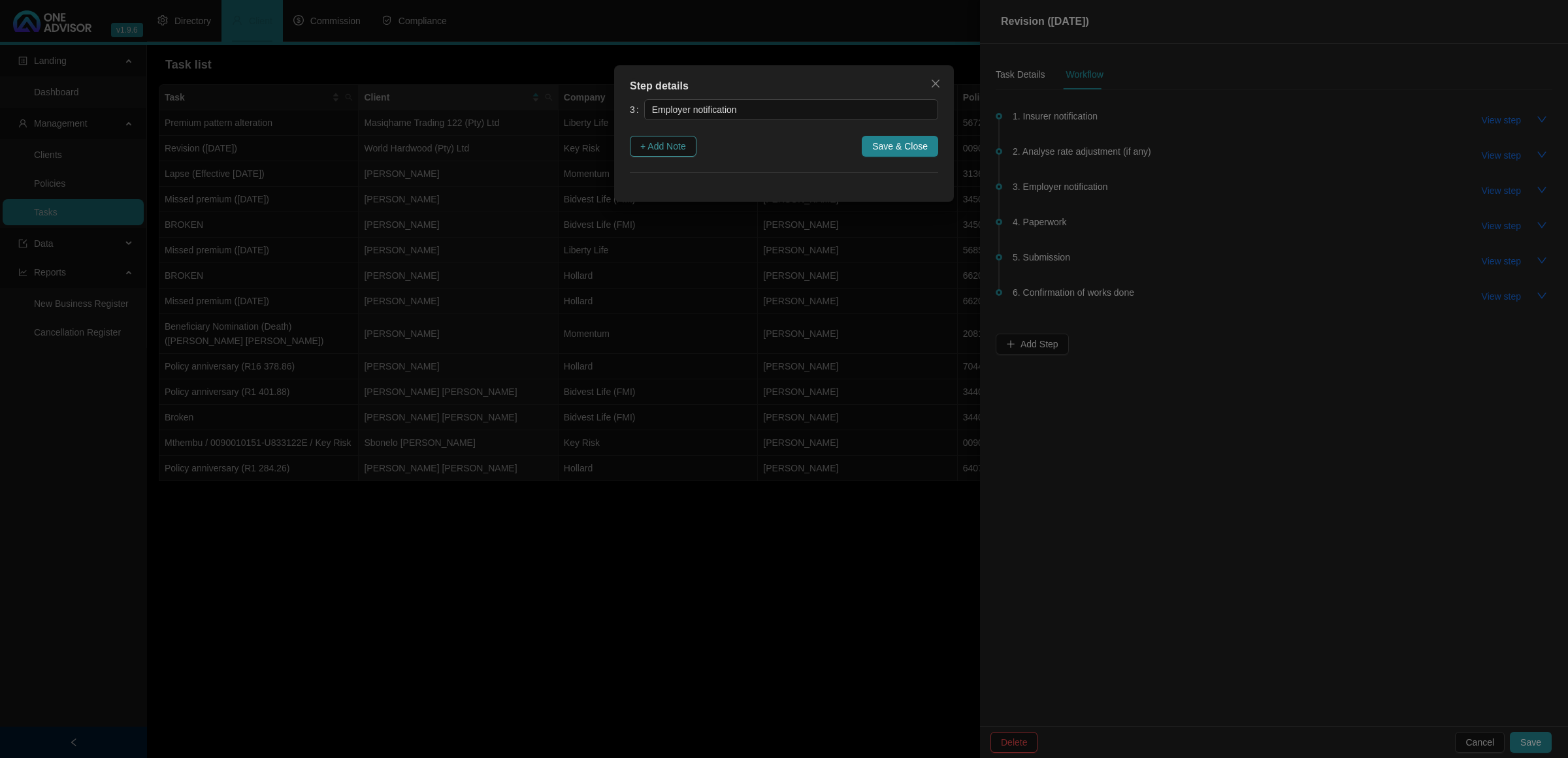
click at [667, 142] on span "+ Add Note" at bounding box center [663, 146] width 46 height 14
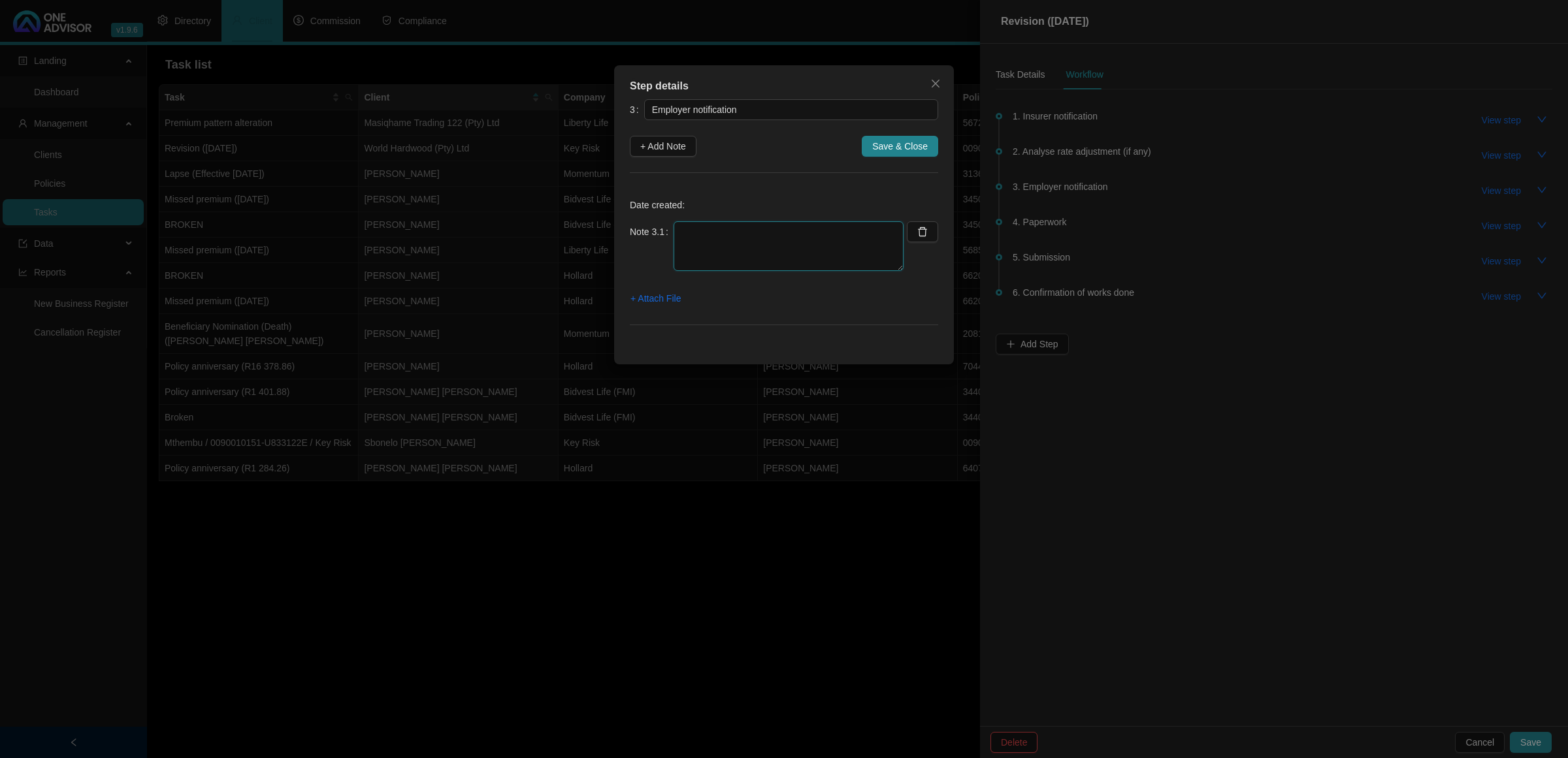
click at [720, 236] on textarea at bounding box center [789, 246] width 230 height 50
paste textarea "[DATE] - 10.27 SPOKE TO [PERSON_NAME] - ASKED IF HE HAS CHECK THE REVIEW AND IF…"
drag, startPoint x: 812, startPoint y: 230, endPoint x: 733, endPoint y: 239, distance: 79.5
click at [733, 239] on textarea "[DATE] - 10.27 SPOKE TO [PERSON_NAME] - ASKED IF HE HAS CHECK THE REVIEW AND IF…" at bounding box center [789, 246] width 230 height 50
click at [680, 263] on textarea "[DATE] EMAILED IT THROUGH TO [GEOGRAPHIC_DATA]" at bounding box center [789, 246] width 230 height 50
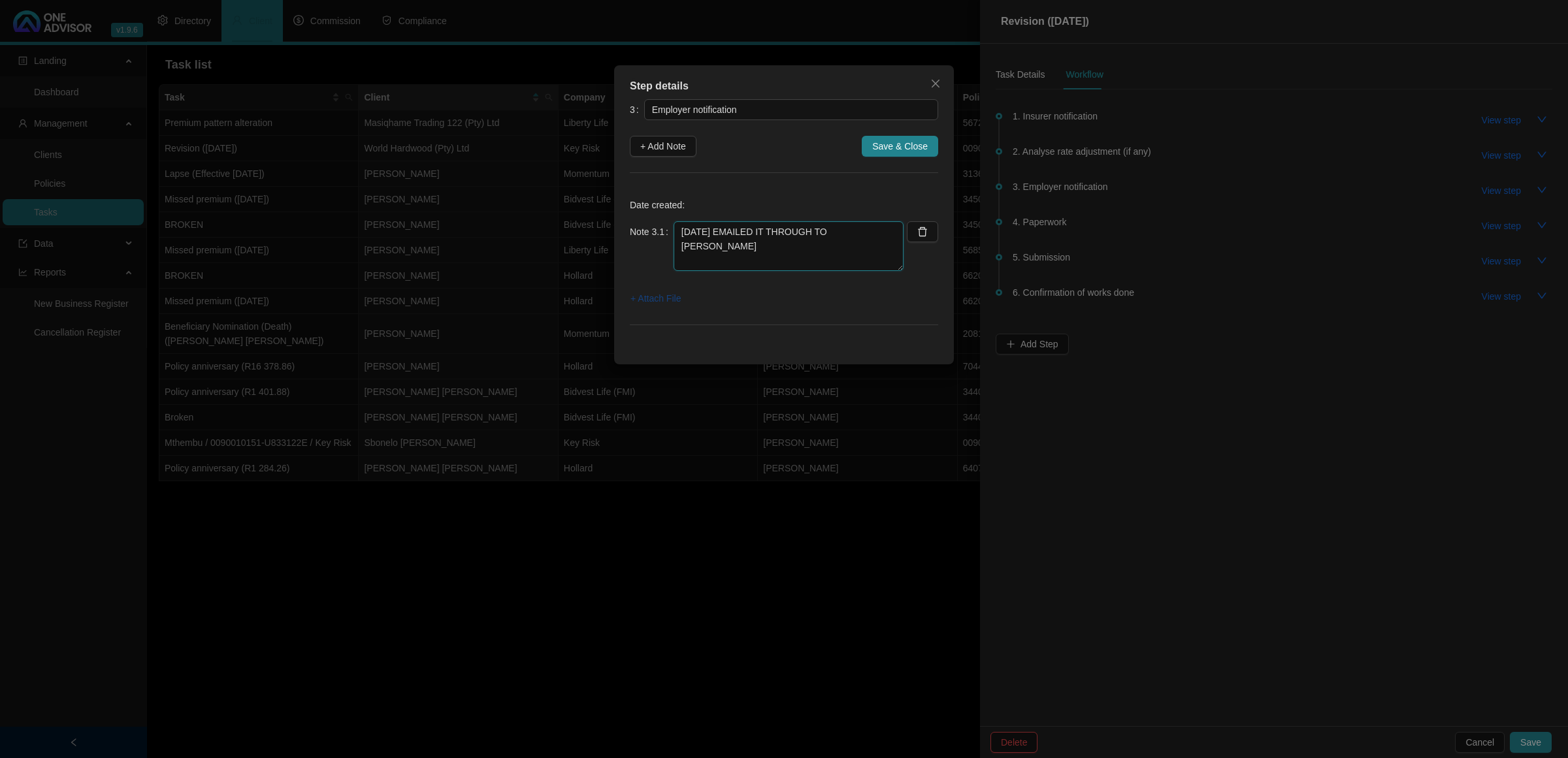
type textarea "[DATE] EMAILED IT THROUGH TO [PERSON_NAME]"
click at [638, 296] on span "+ Attach File" at bounding box center [655, 299] width 51 height 14
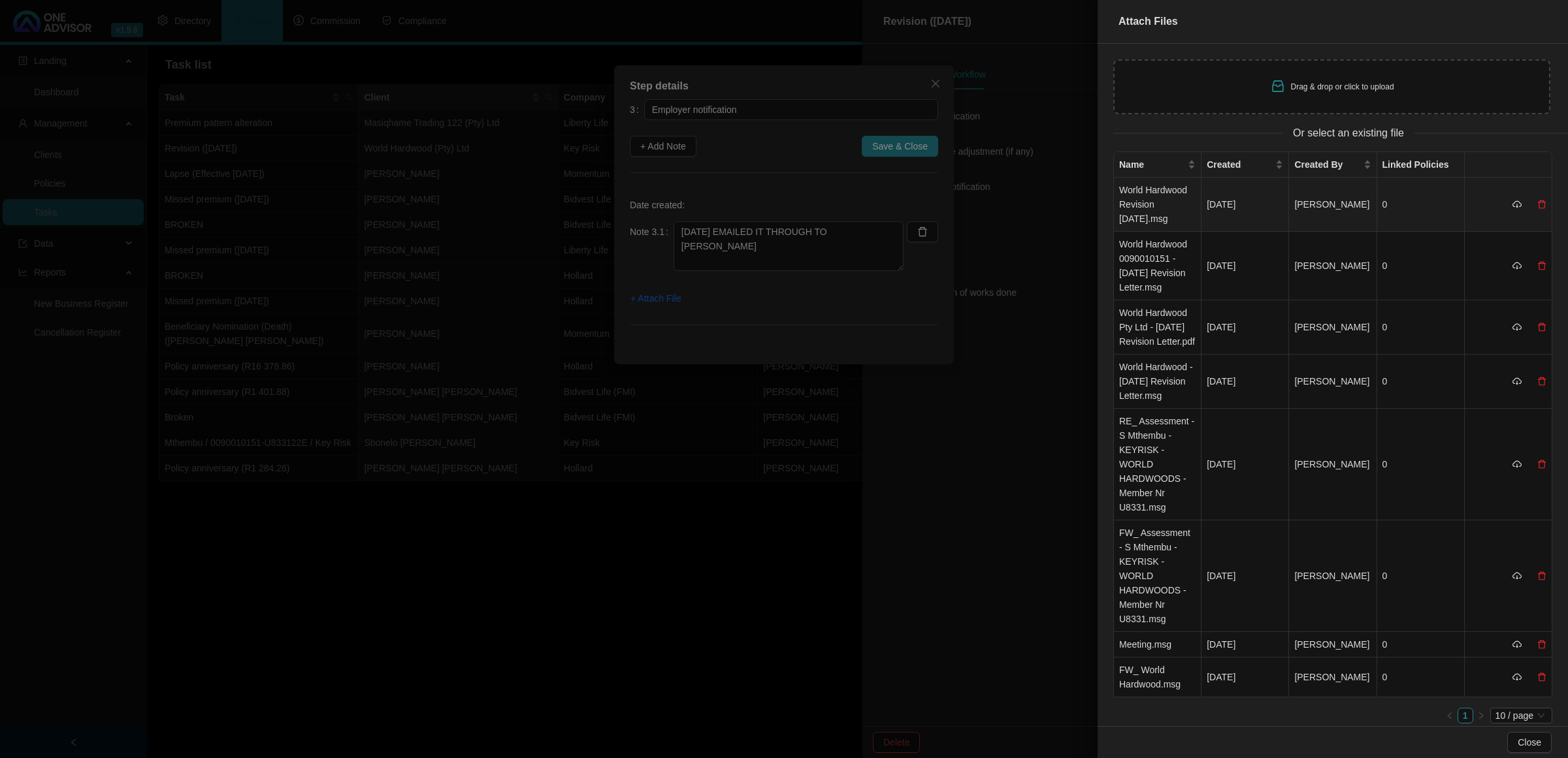
click at [1127, 200] on td "World Hardwood Revision [DATE].msg" at bounding box center [1157, 204] width 87 height 55
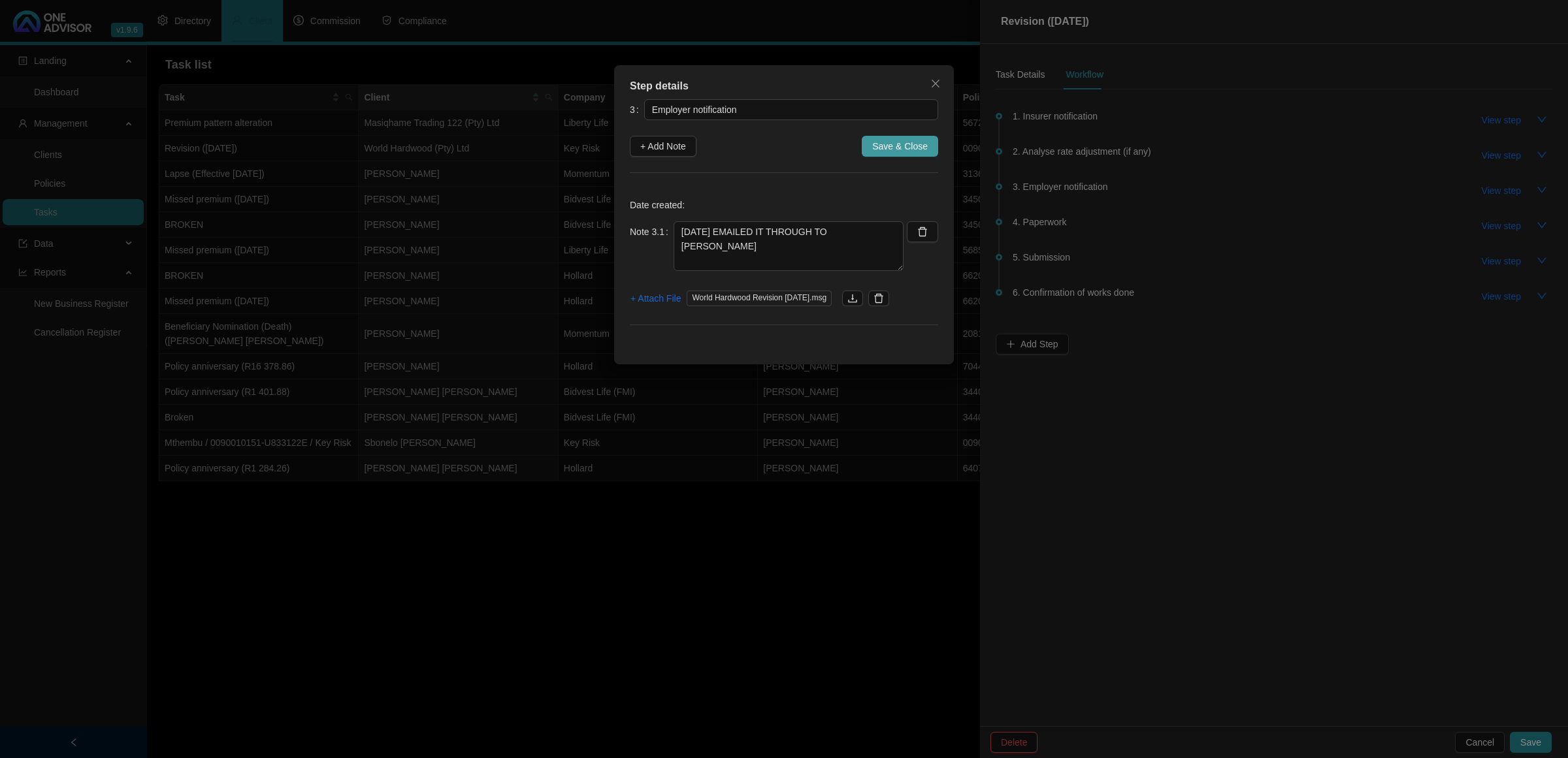
click at [876, 141] on span "Save & Close" at bounding box center [900, 146] width 56 height 14
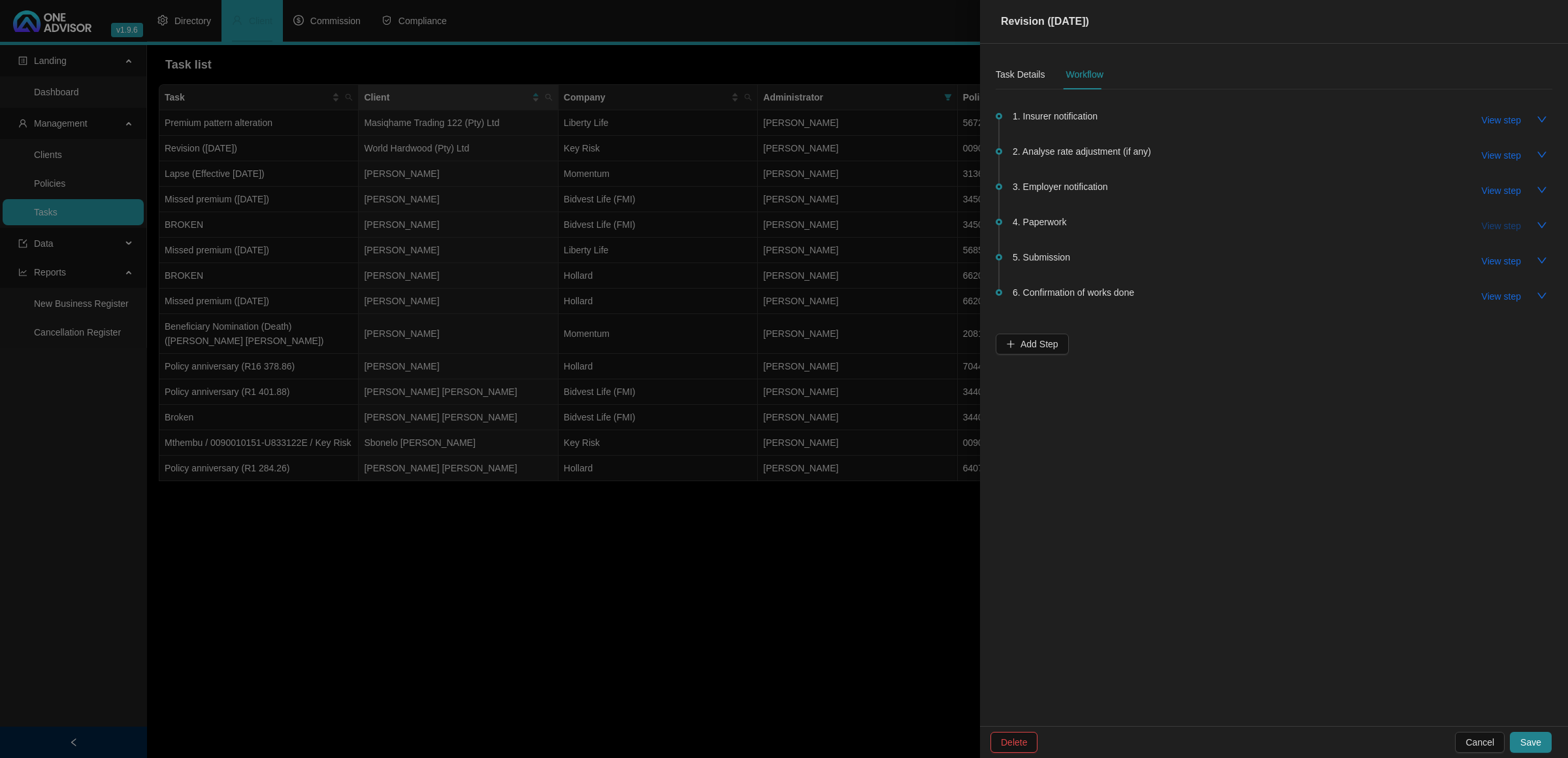
click at [1510, 226] on span "View step" at bounding box center [1502, 226] width 40 height 14
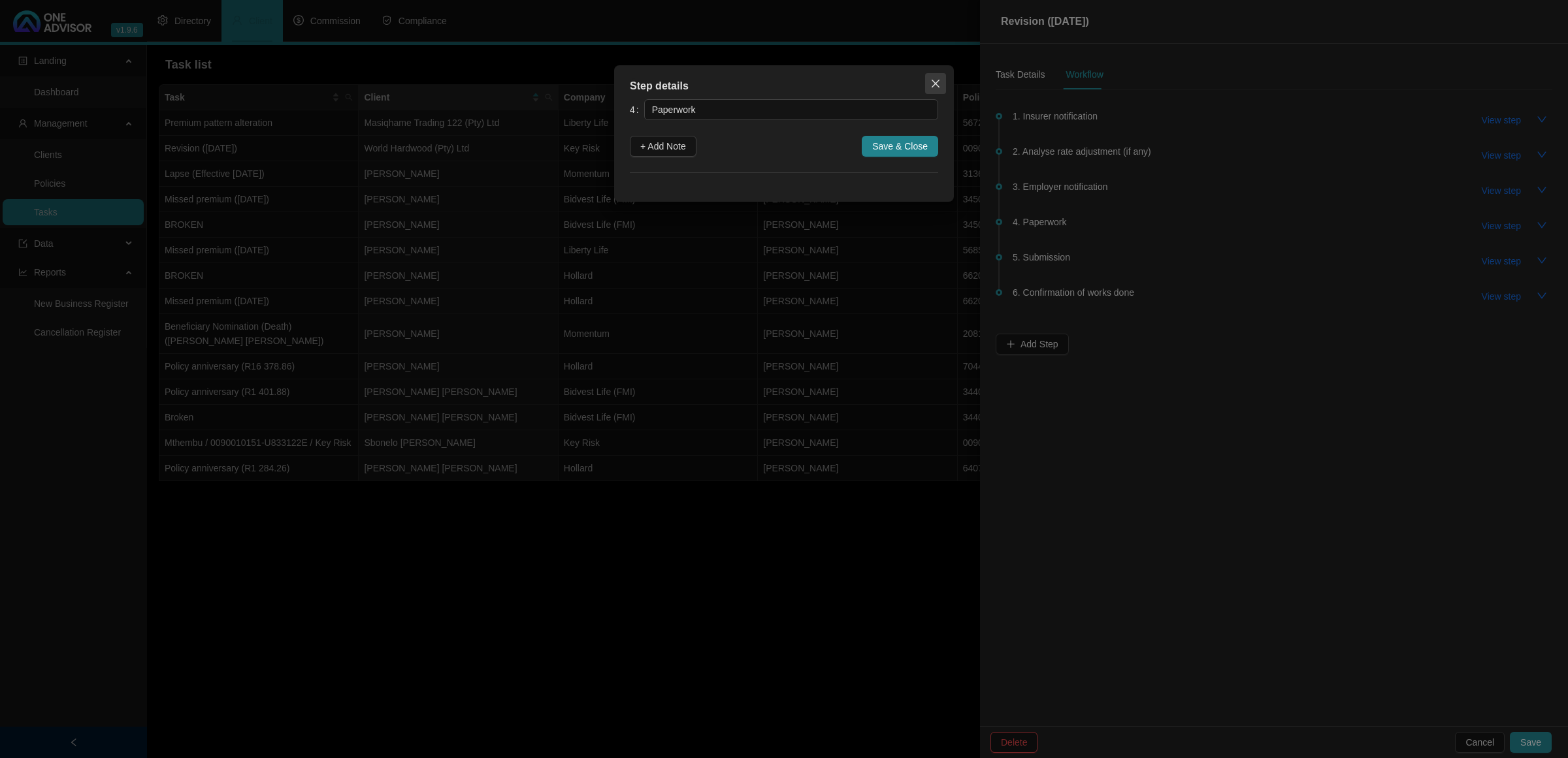
click at [939, 87] on icon "close" at bounding box center [936, 83] width 8 height 8
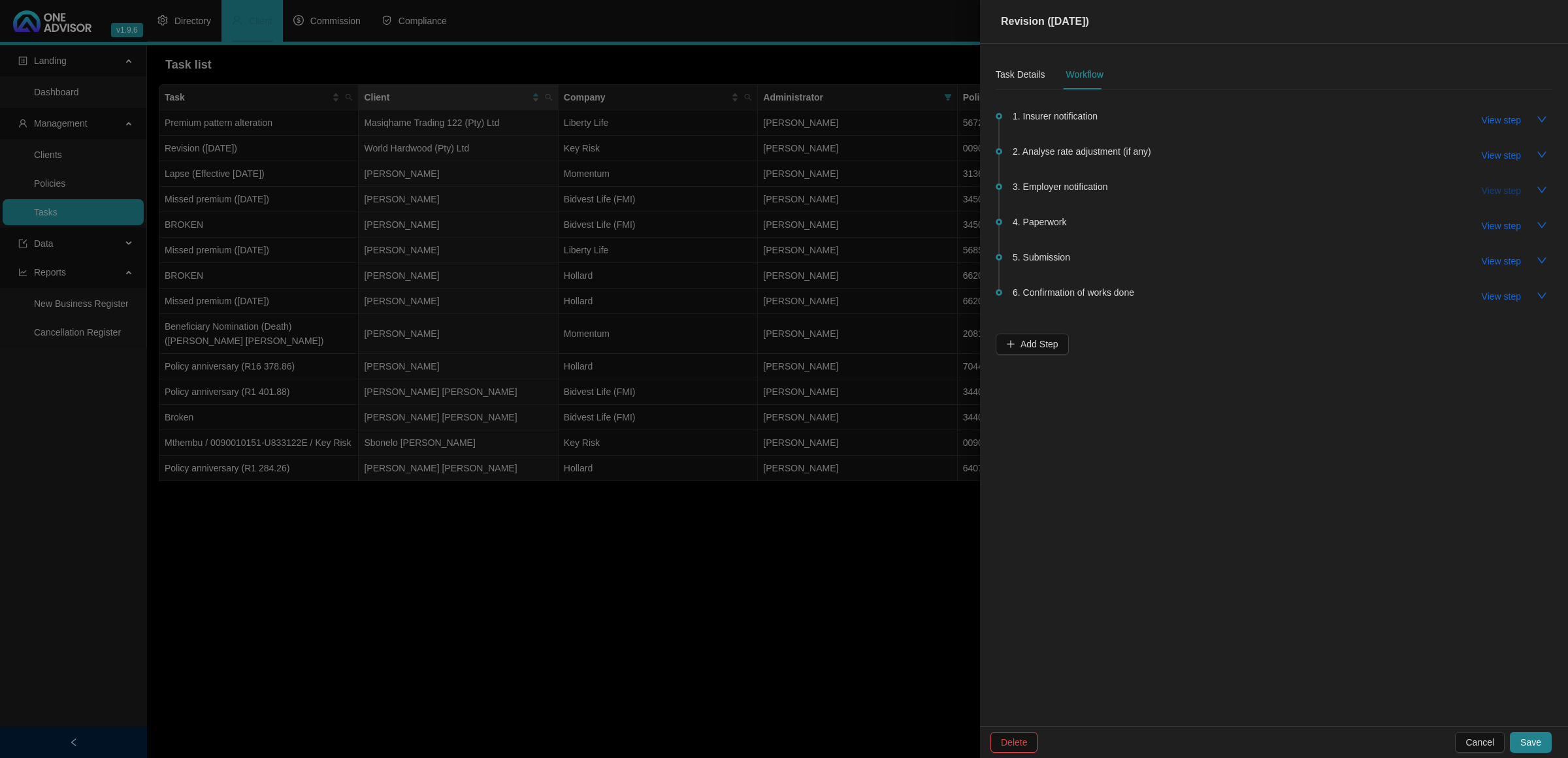
click at [1505, 192] on span "View step" at bounding box center [1502, 190] width 40 height 14
type input "Employer notification"
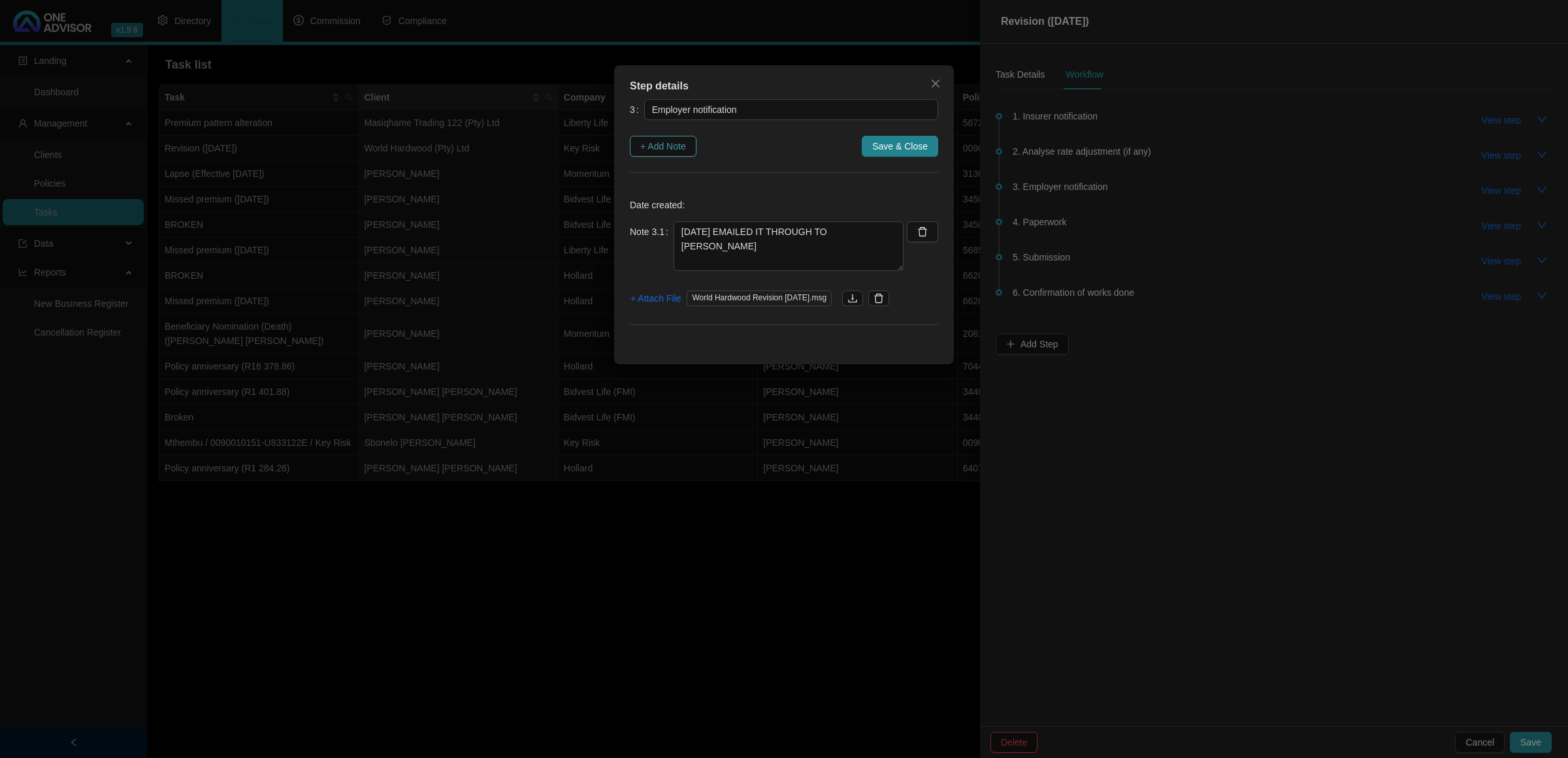
click at [653, 141] on span "+ Add Note" at bounding box center [663, 146] width 46 height 14
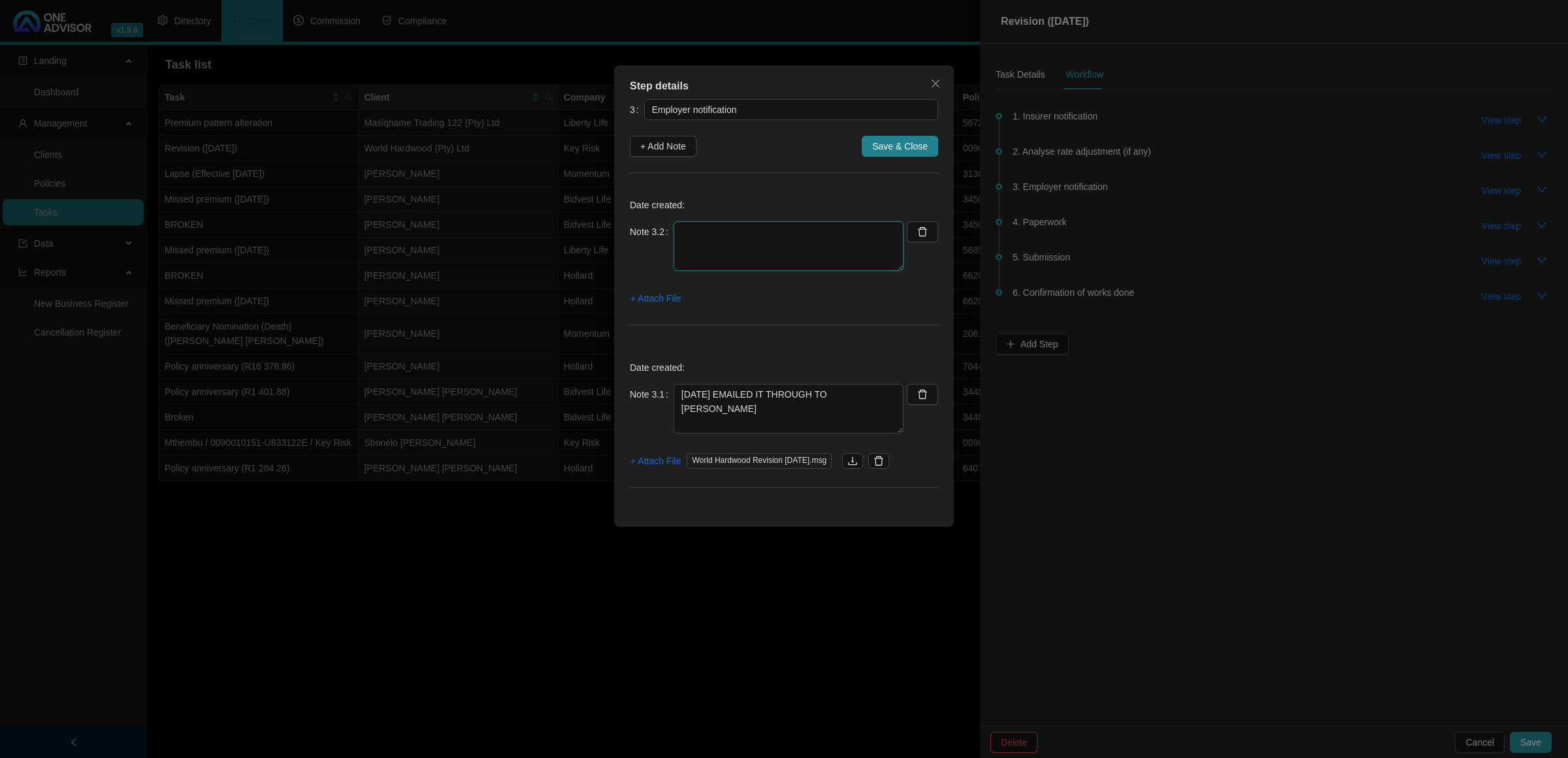
click at [722, 246] on textarea at bounding box center [789, 246] width 230 height 50
type textarea "[DATE] - RECEIVED SIGNED FORM BACK"
click at [674, 303] on span "+ Attach File" at bounding box center [655, 299] width 51 height 14
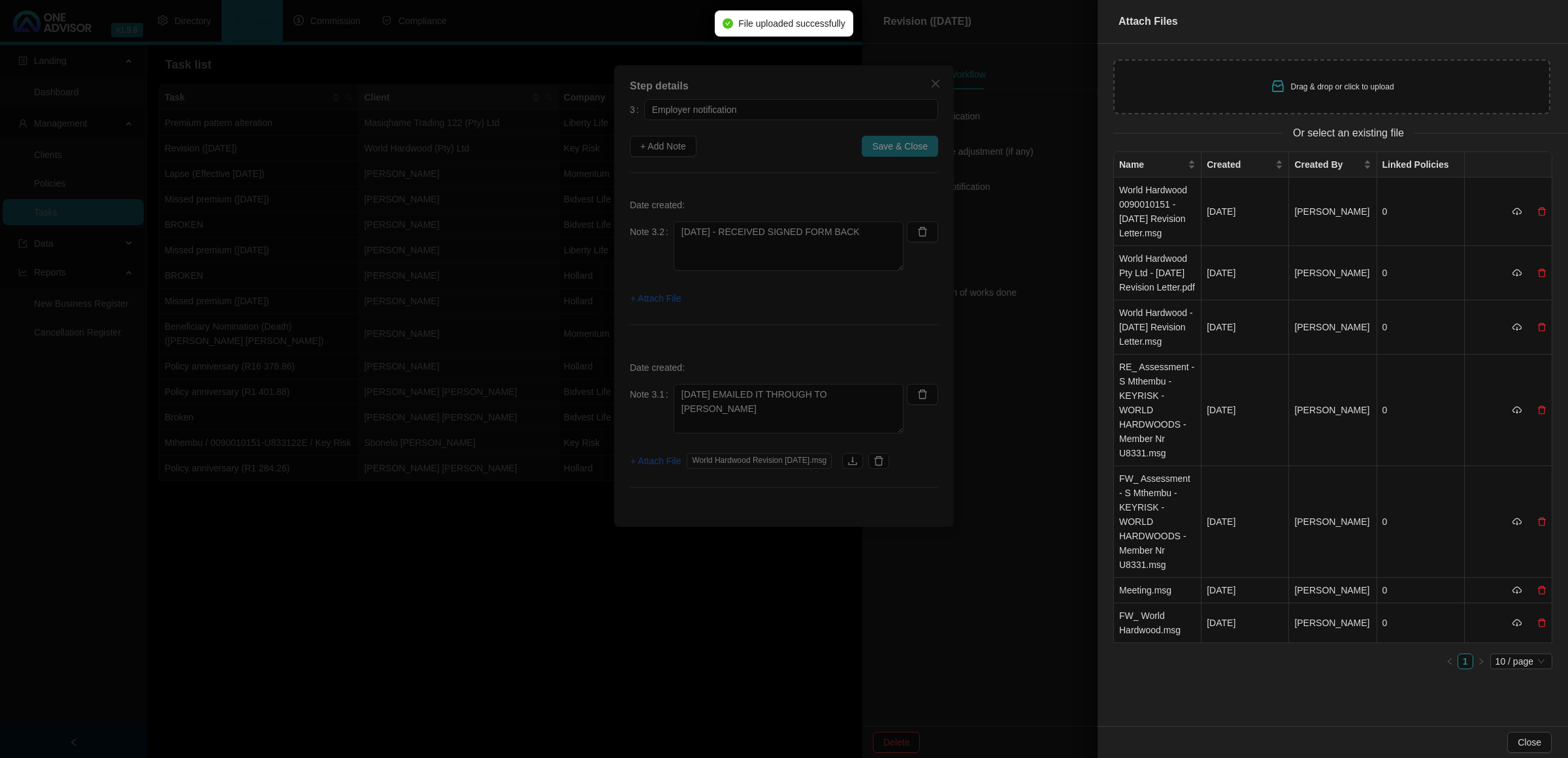
click at [1383, 105] on div "Drag & drop or click to upload" at bounding box center [1332, 86] width 437 height 55
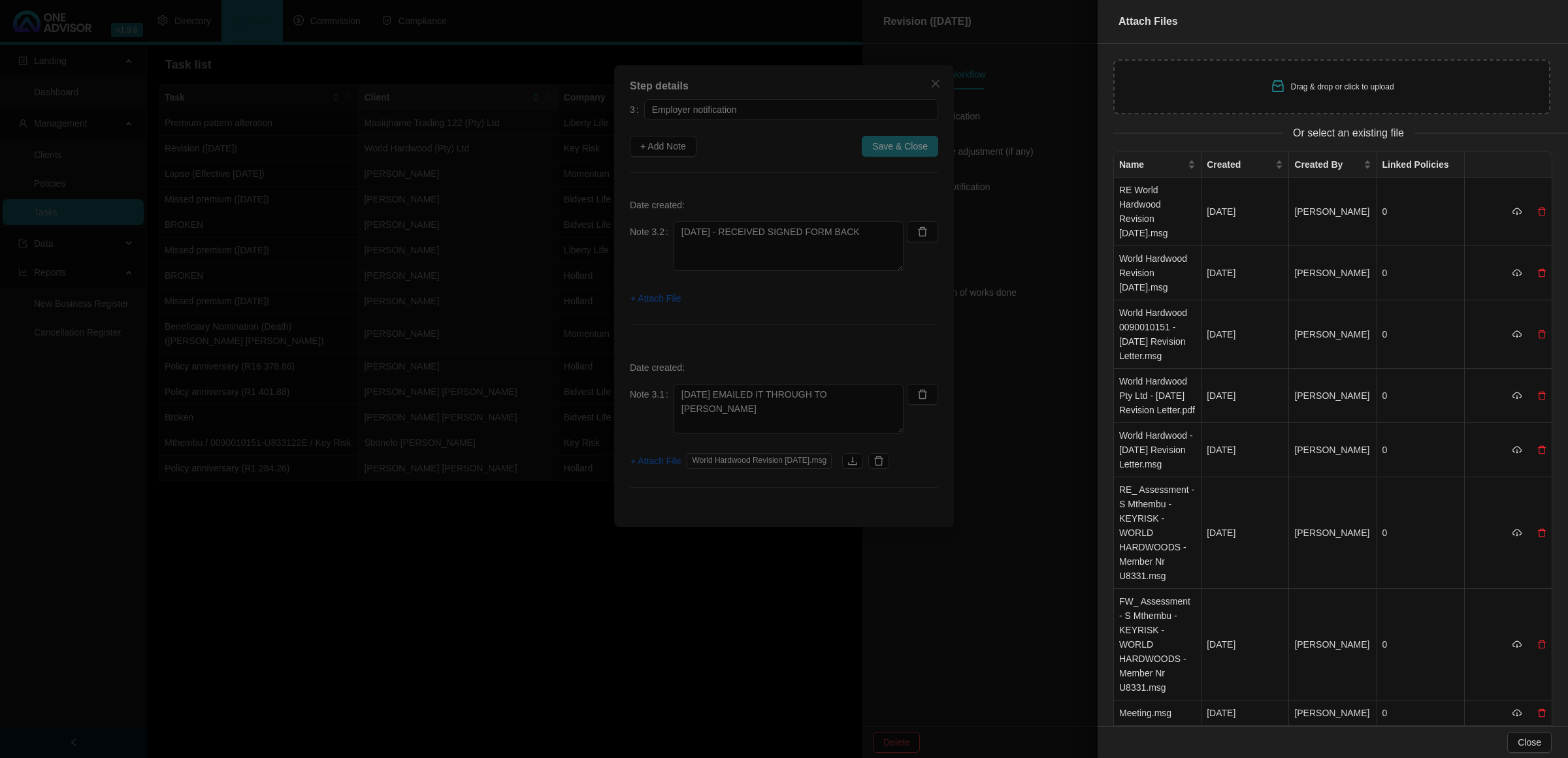
type input "C:\fakepath\World Hardwood KeyRisk Revision [DATE].pdf"
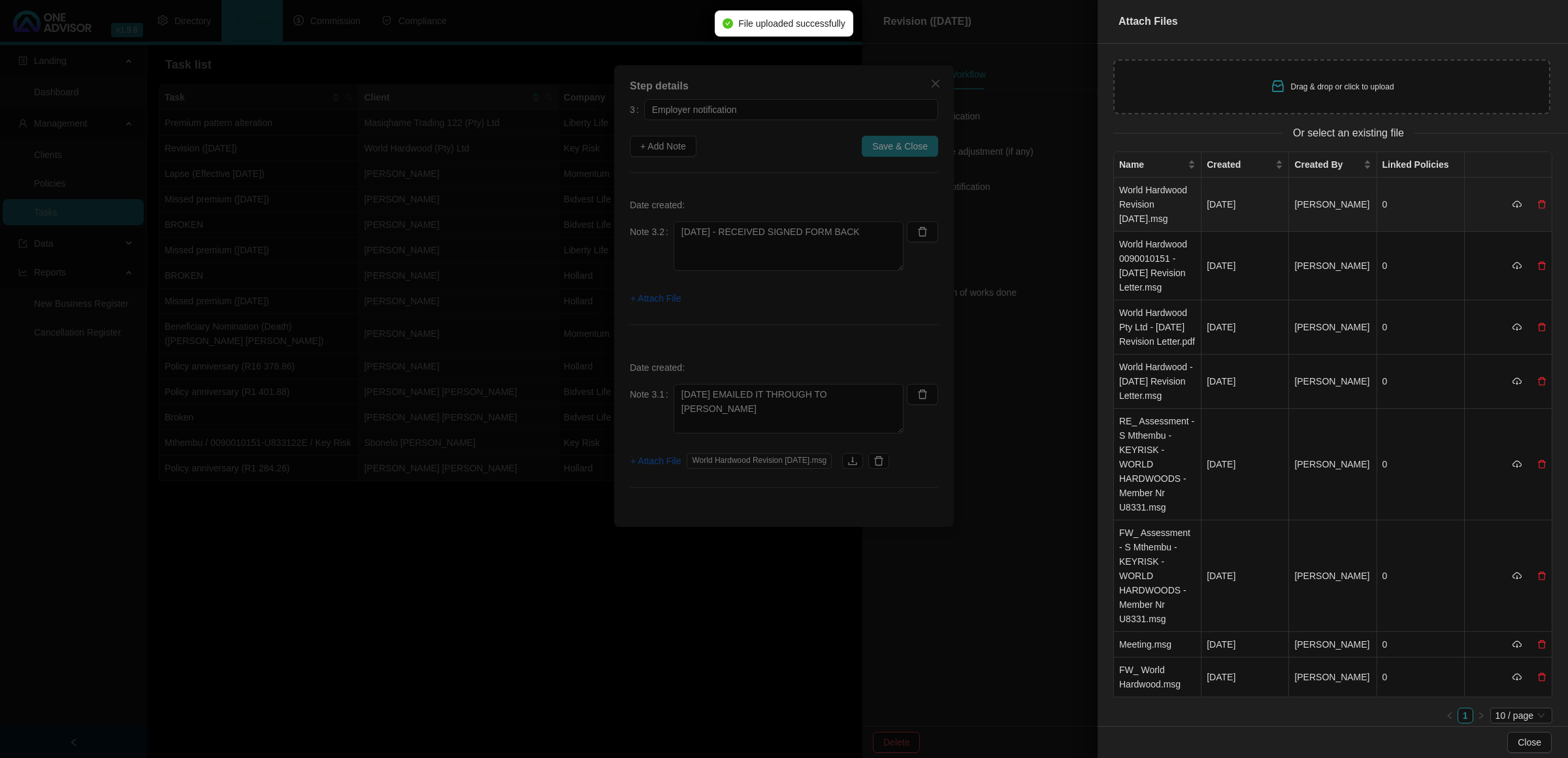
click at [1143, 213] on td "World Hardwood Revision [DATE].msg" at bounding box center [1157, 204] width 87 height 55
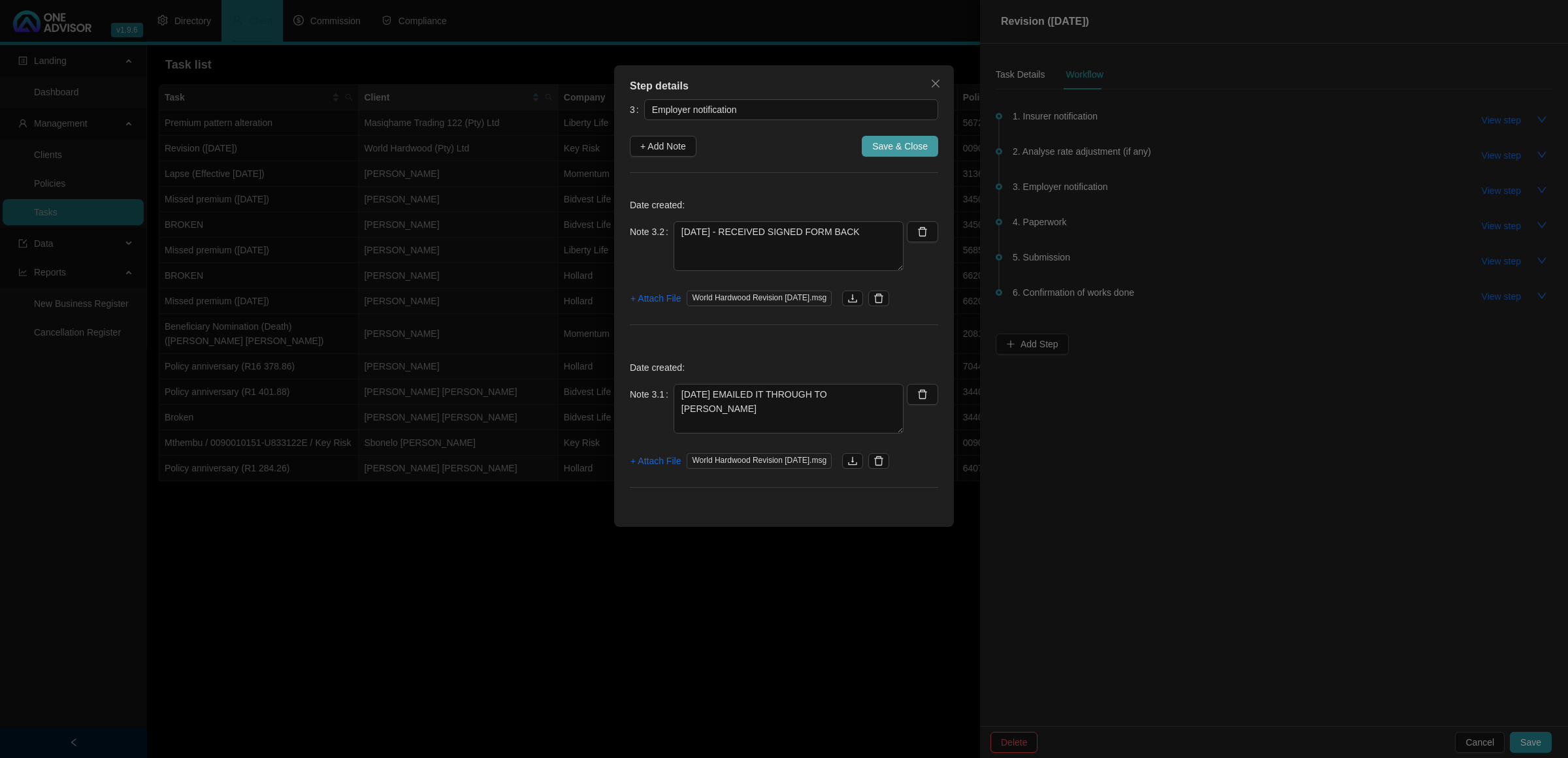
click at [900, 145] on span "Save & Close" at bounding box center [900, 146] width 56 height 14
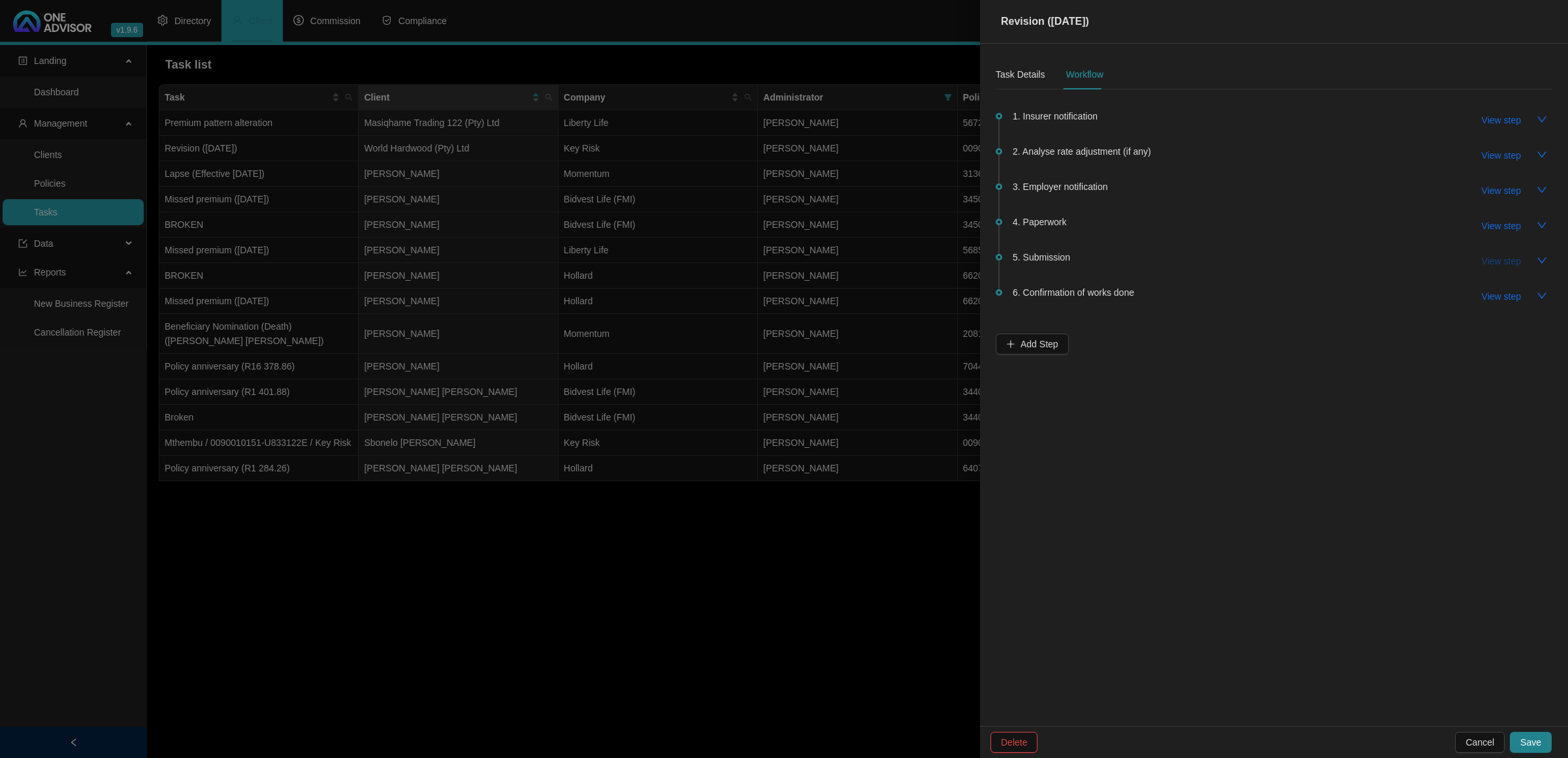
click at [1501, 266] on span "View step" at bounding box center [1502, 261] width 40 height 14
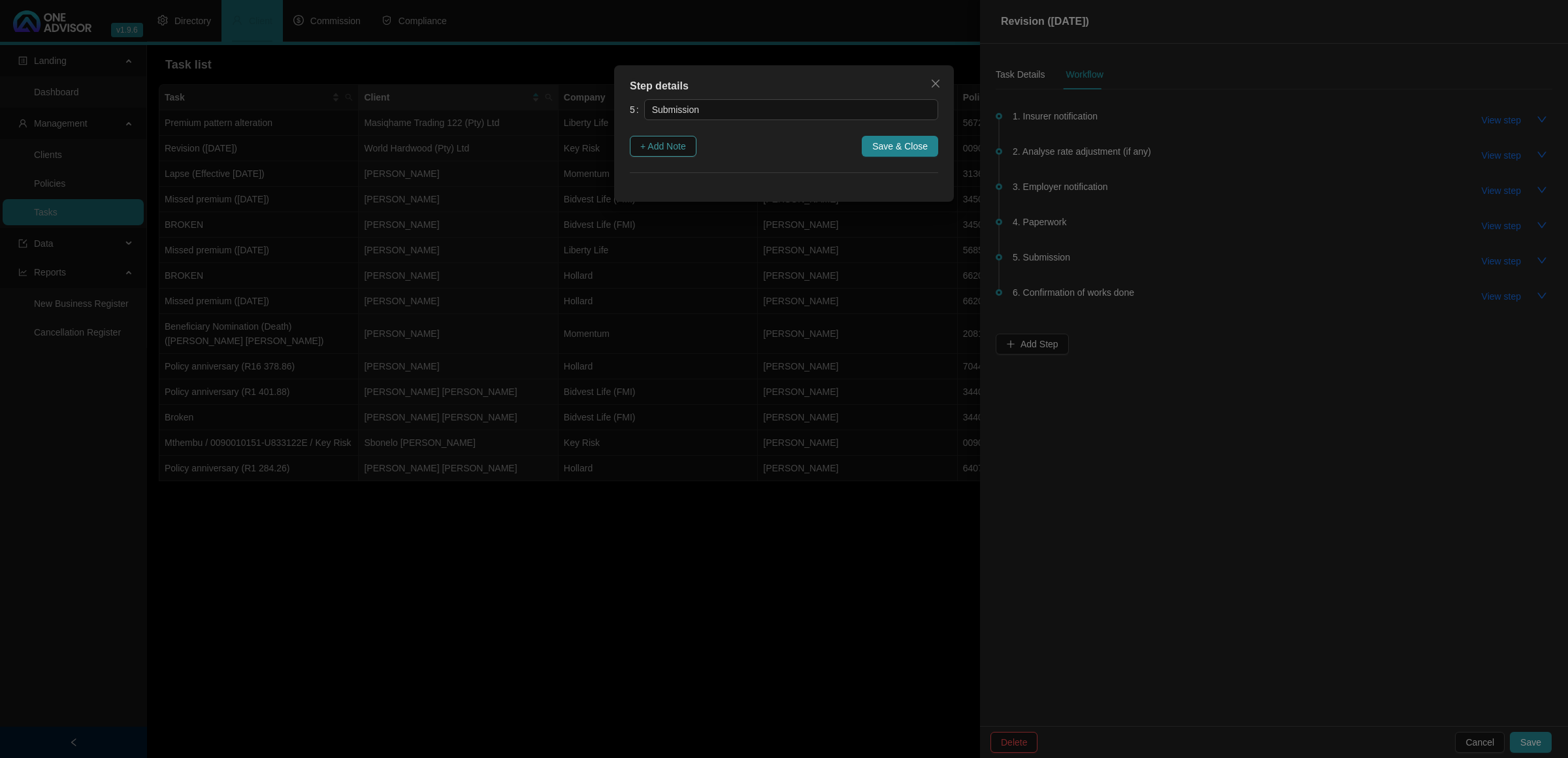
click at [690, 152] on button "+ Add Note" at bounding box center [663, 146] width 66 height 21
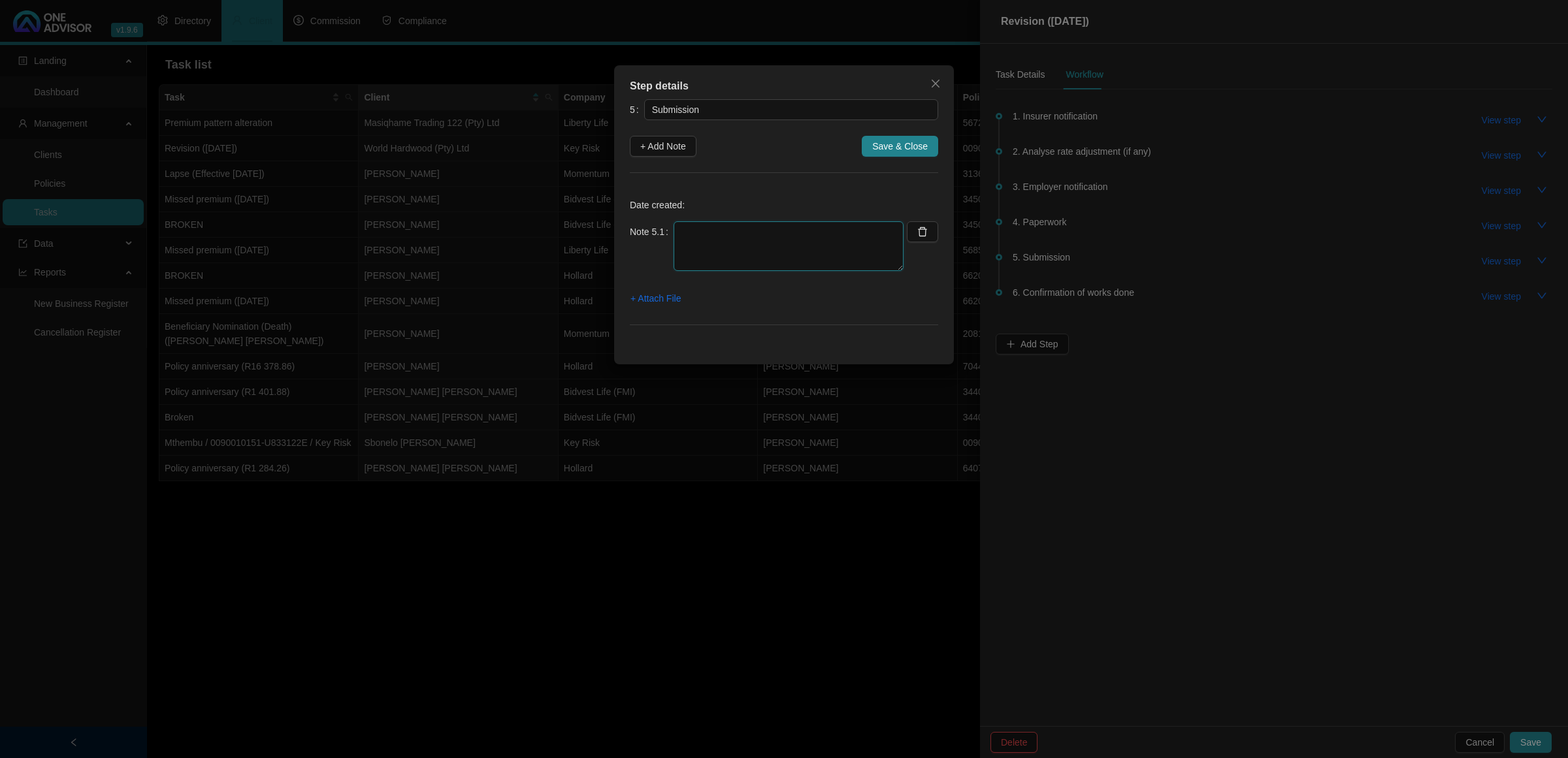
click at [779, 239] on textarea at bounding box center [789, 246] width 230 height 50
type textarea "[DATE] - EMAILED TO RAVI (KEYRISK) AND SYGNIA"
click at [676, 294] on span "+ Attach File" at bounding box center [655, 299] width 51 height 14
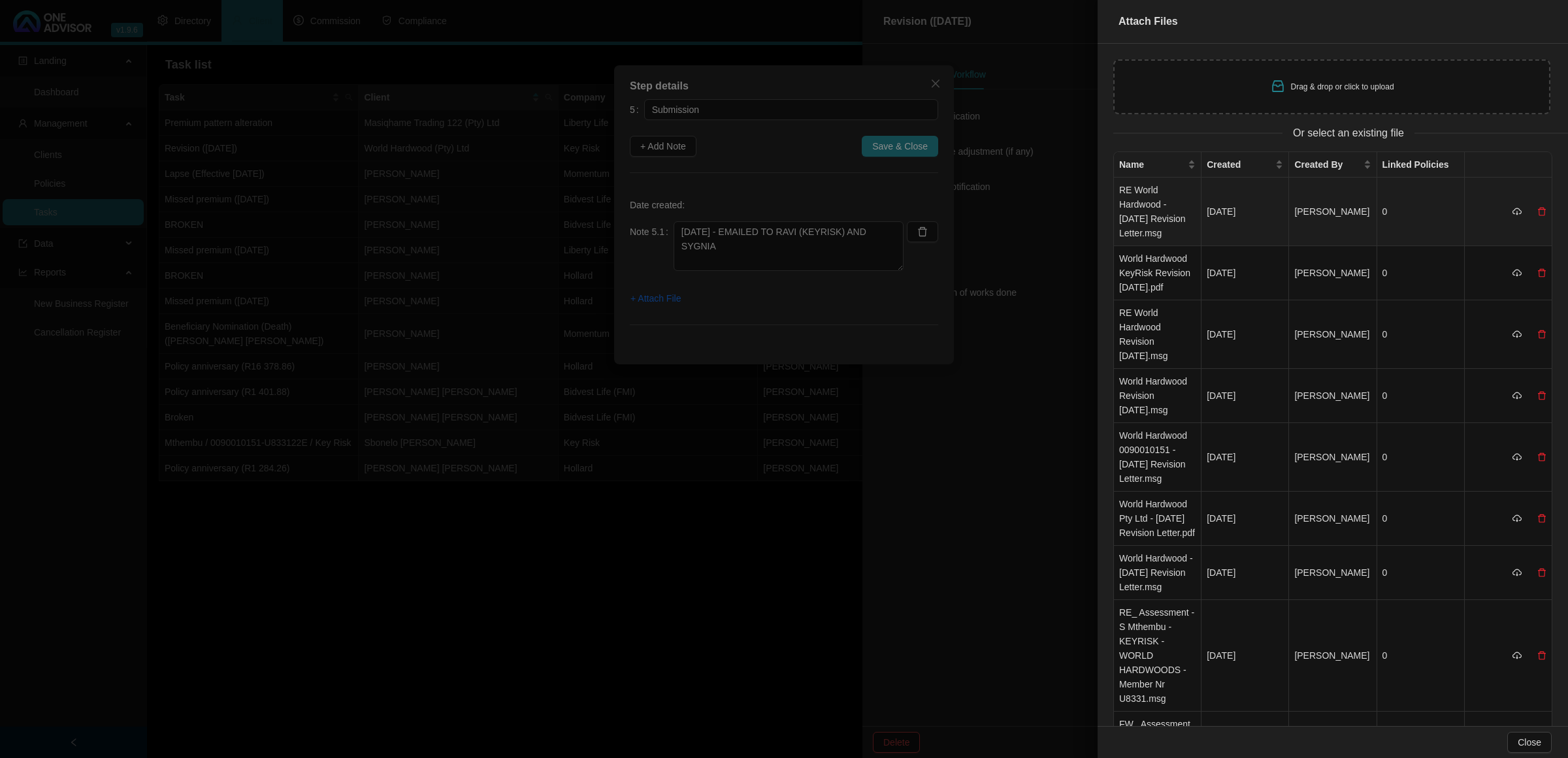
click at [1144, 217] on td "RE World Hardwood - [DATE] Revision Letter.msg" at bounding box center [1157, 211] width 87 height 68
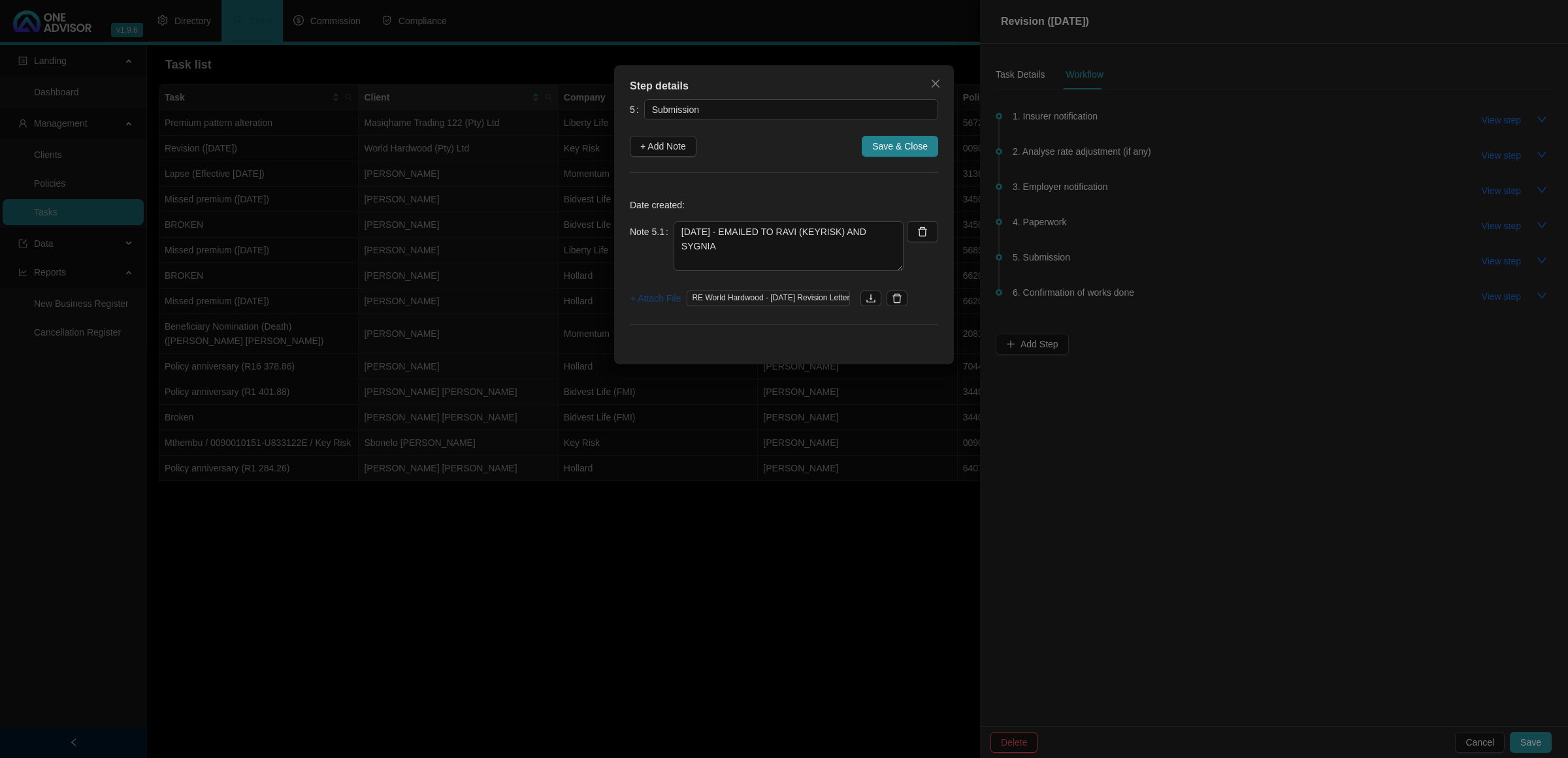
click at [657, 298] on span "+ Attach File" at bounding box center [655, 299] width 51 height 14
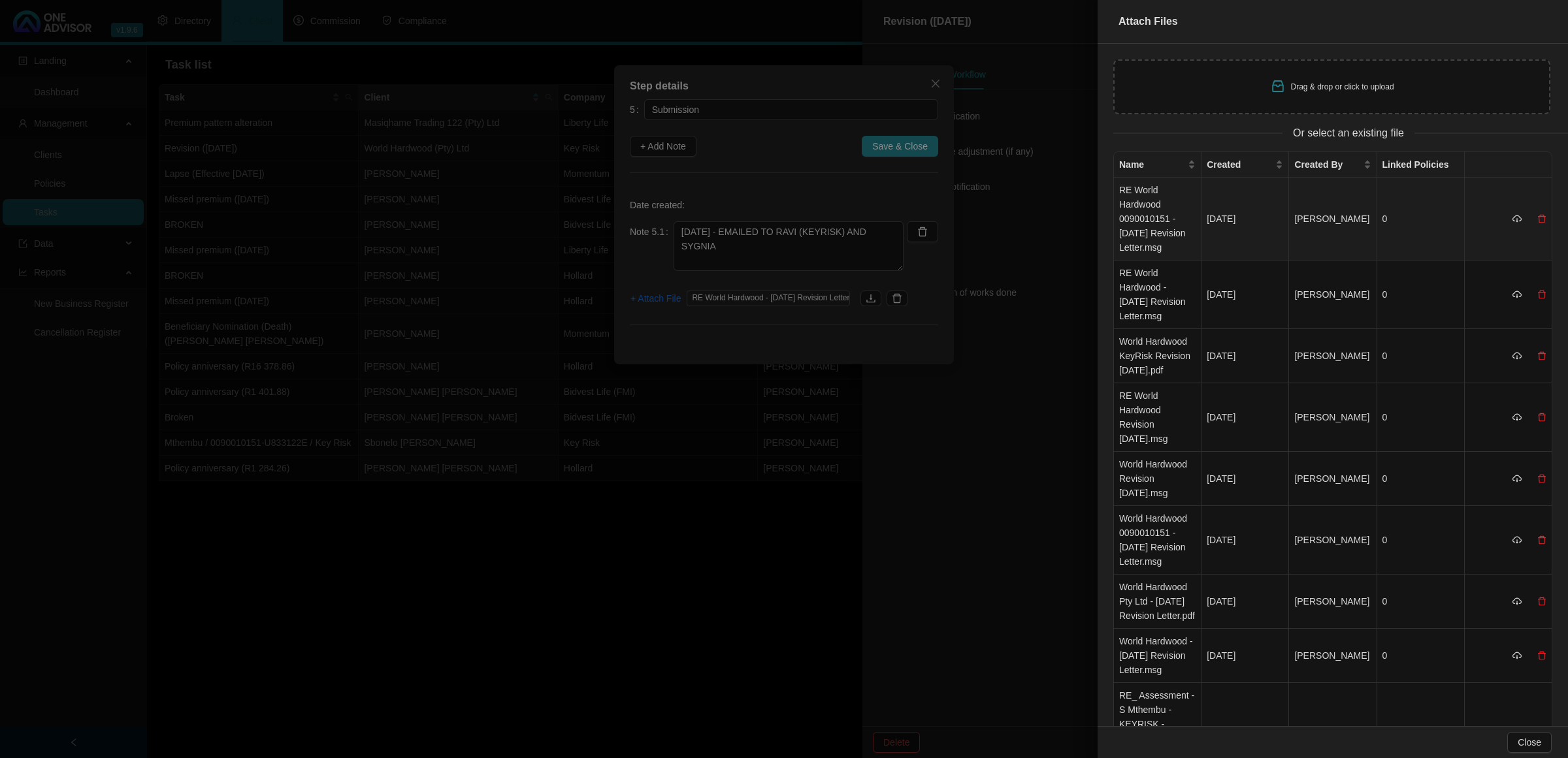
click at [1166, 216] on td "RE World Hardwood 0090010151 - [DATE] Revision Letter.msg" at bounding box center [1157, 219] width 87 height 83
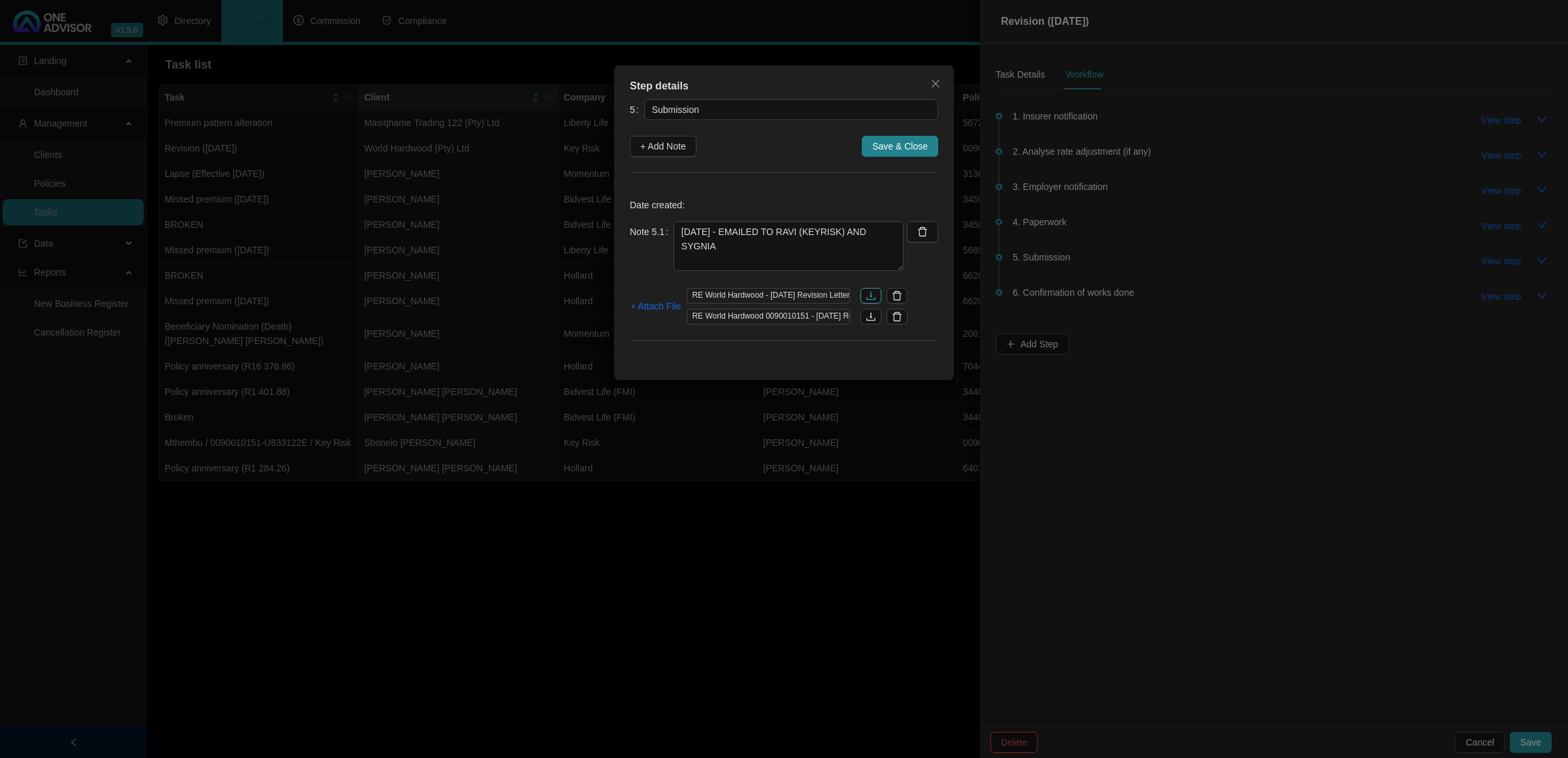
click at [865, 295] on button "button" at bounding box center [870, 296] width 21 height 16
click at [876, 145] on span "Save & Close" at bounding box center [900, 146] width 56 height 14
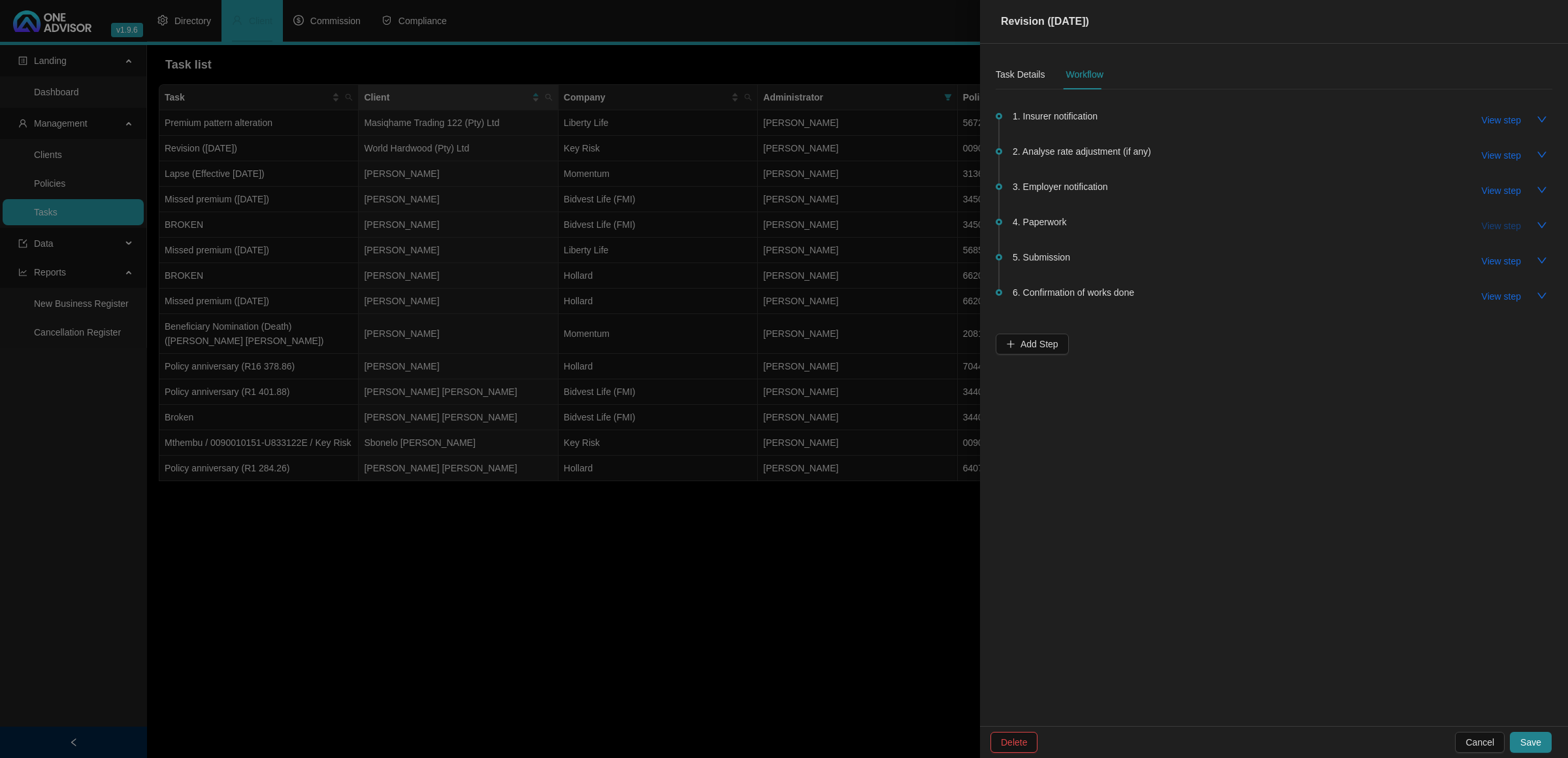
click at [1510, 225] on span "View step" at bounding box center [1502, 226] width 40 height 14
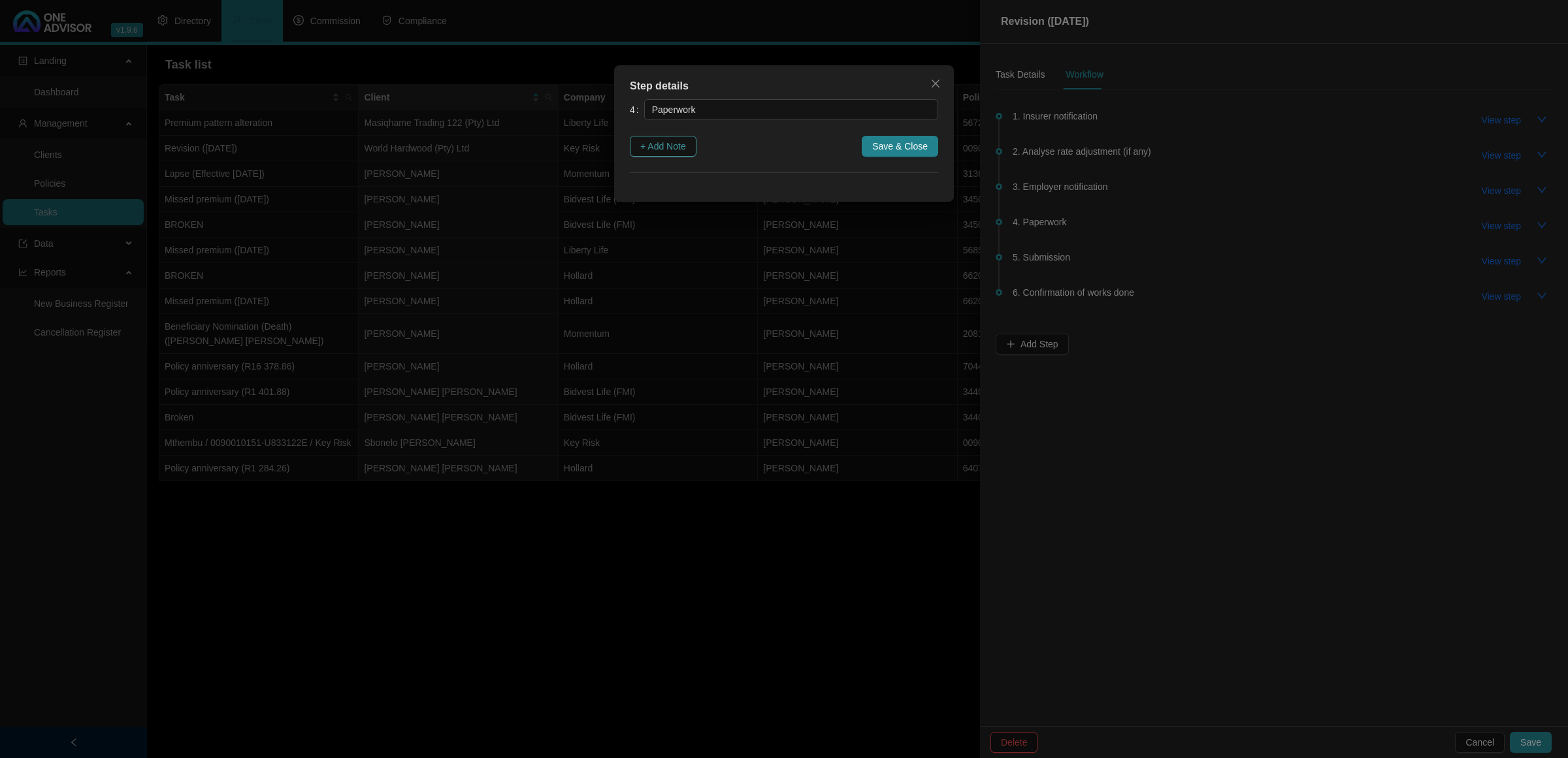
click at [660, 150] on span "+ Add Note" at bounding box center [663, 146] width 46 height 14
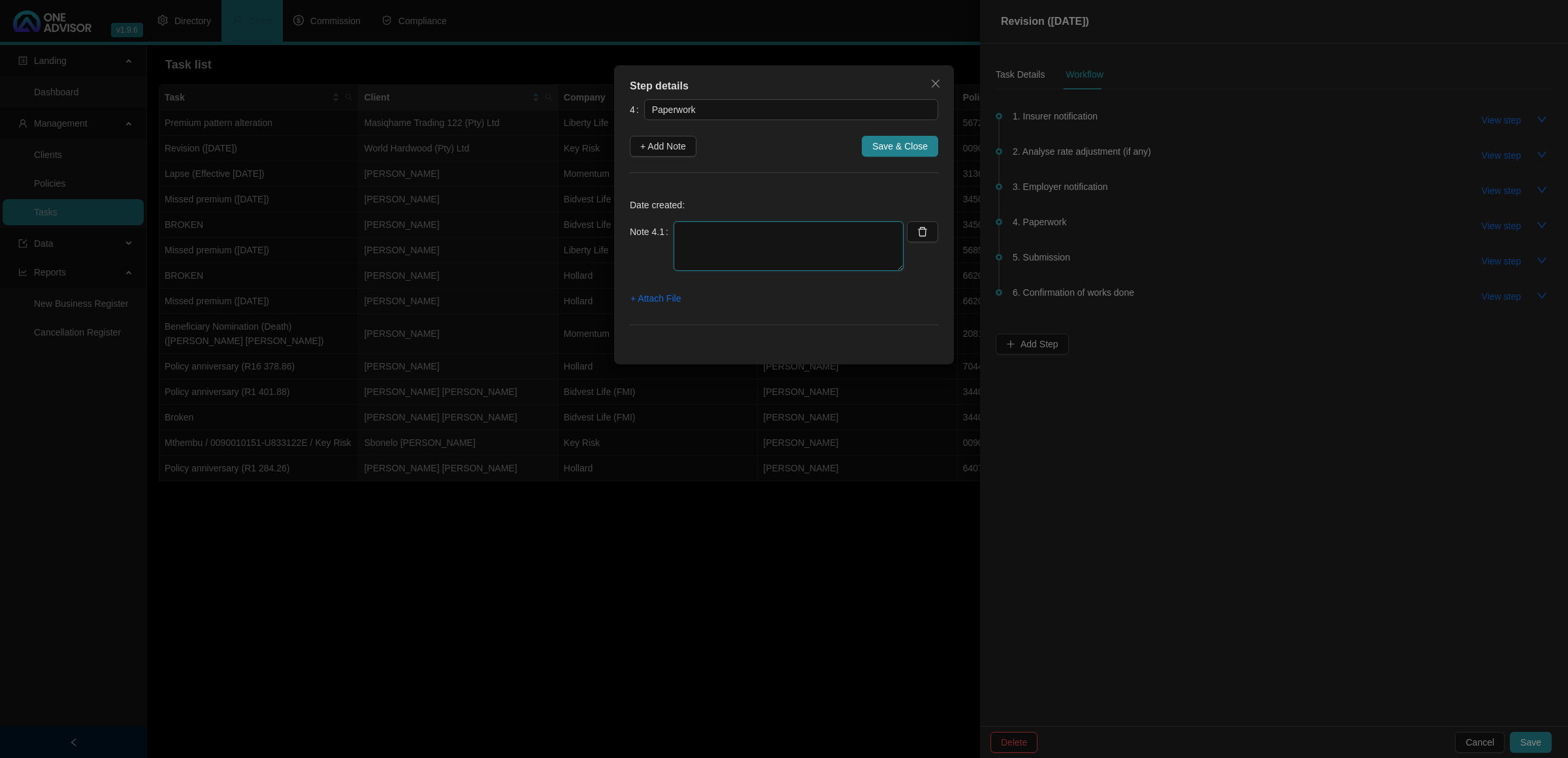
click at [693, 242] on textarea at bounding box center [789, 246] width 230 height 50
type textarea "[DATE]- [PERSON_NAME] RESPONDED AND ASKED FOR SIGNED RENEWAL LETTER AND MEDICAL…"
click at [674, 301] on span "+ Attach File" at bounding box center [655, 299] width 51 height 14
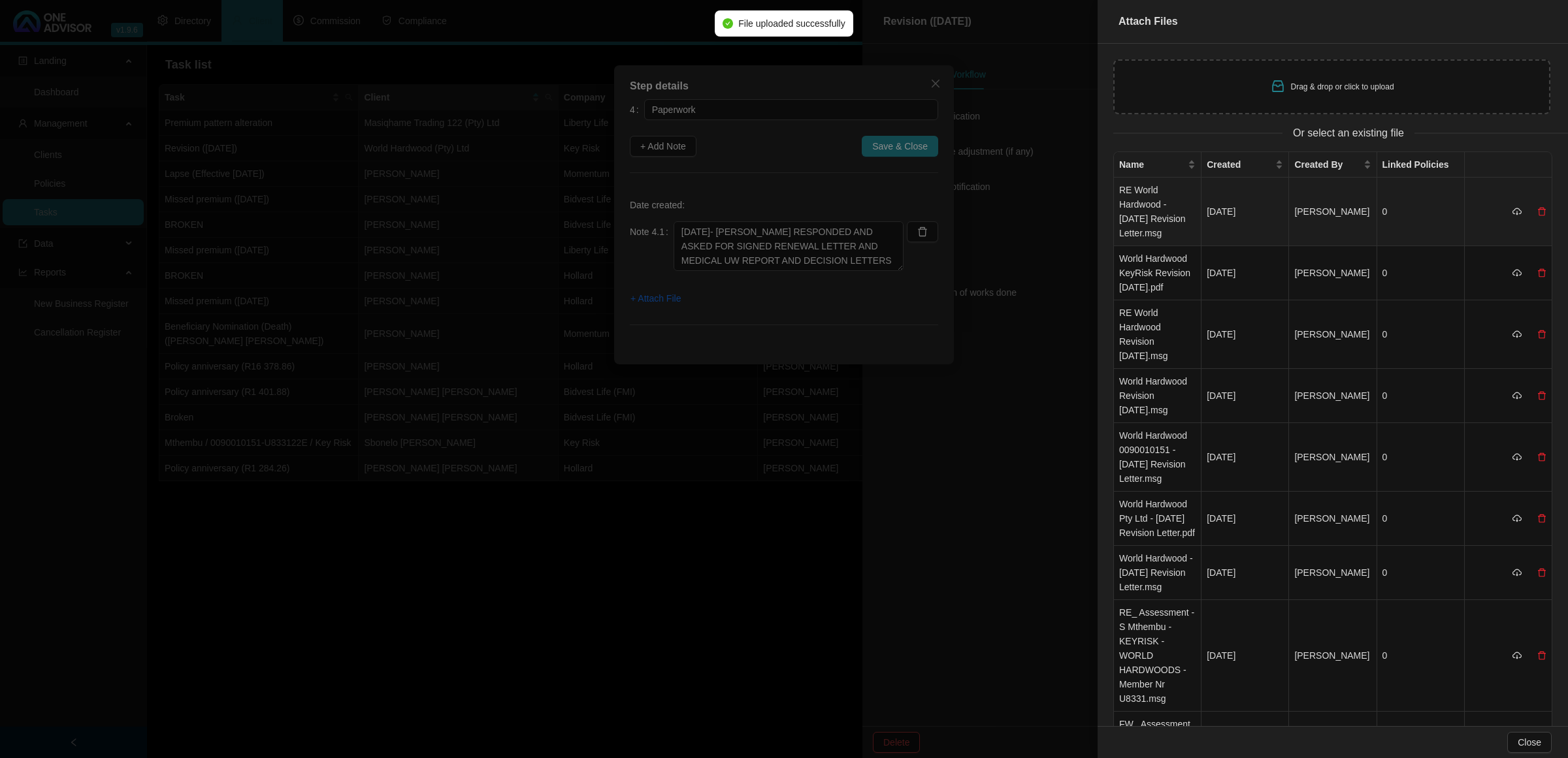
click at [1144, 233] on td "RE World Hardwood - [DATE] Revision Letter.msg" at bounding box center [1157, 211] width 87 height 68
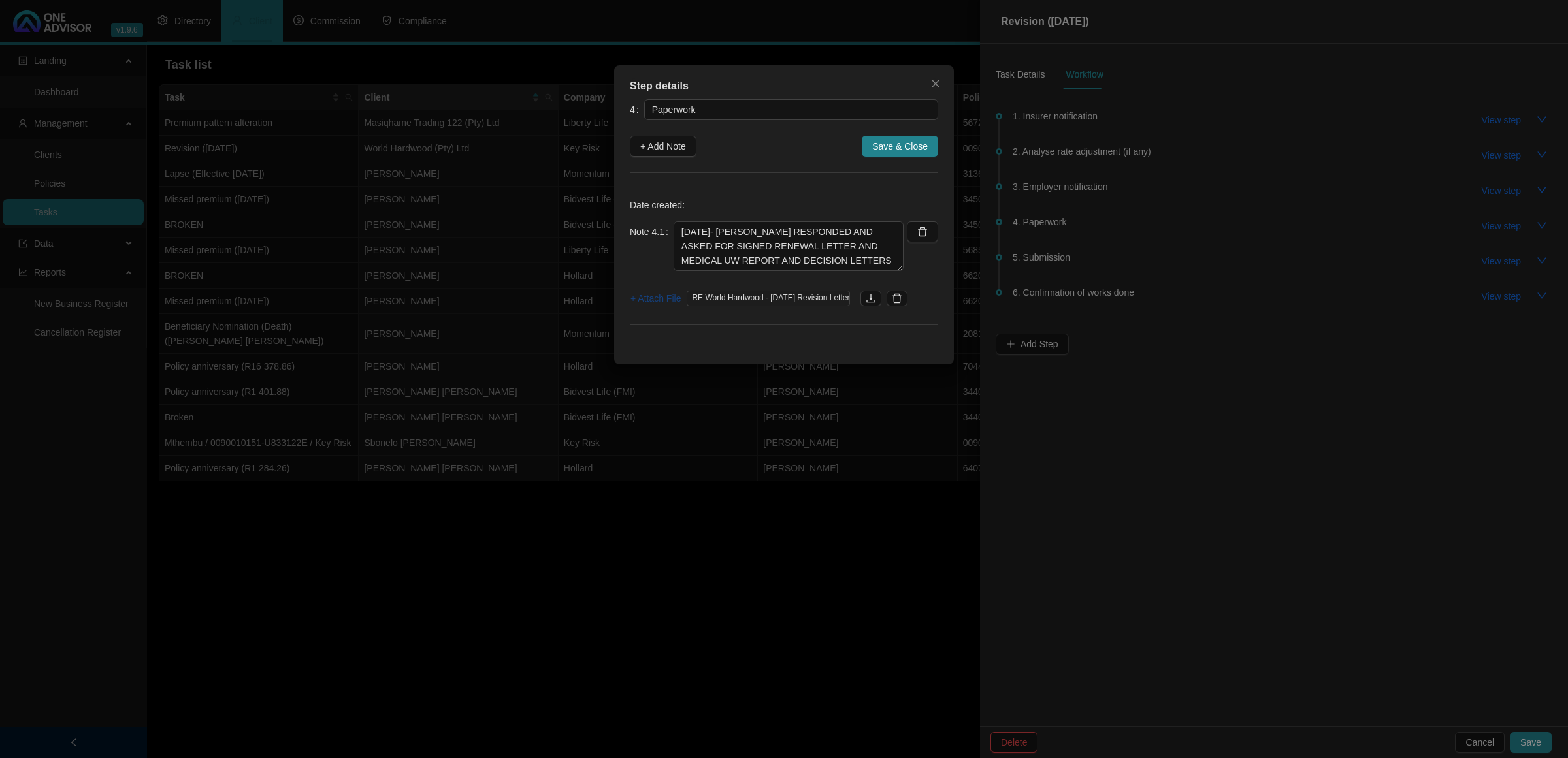
click at [643, 302] on span "+ Attach File" at bounding box center [655, 299] width 51 height 14
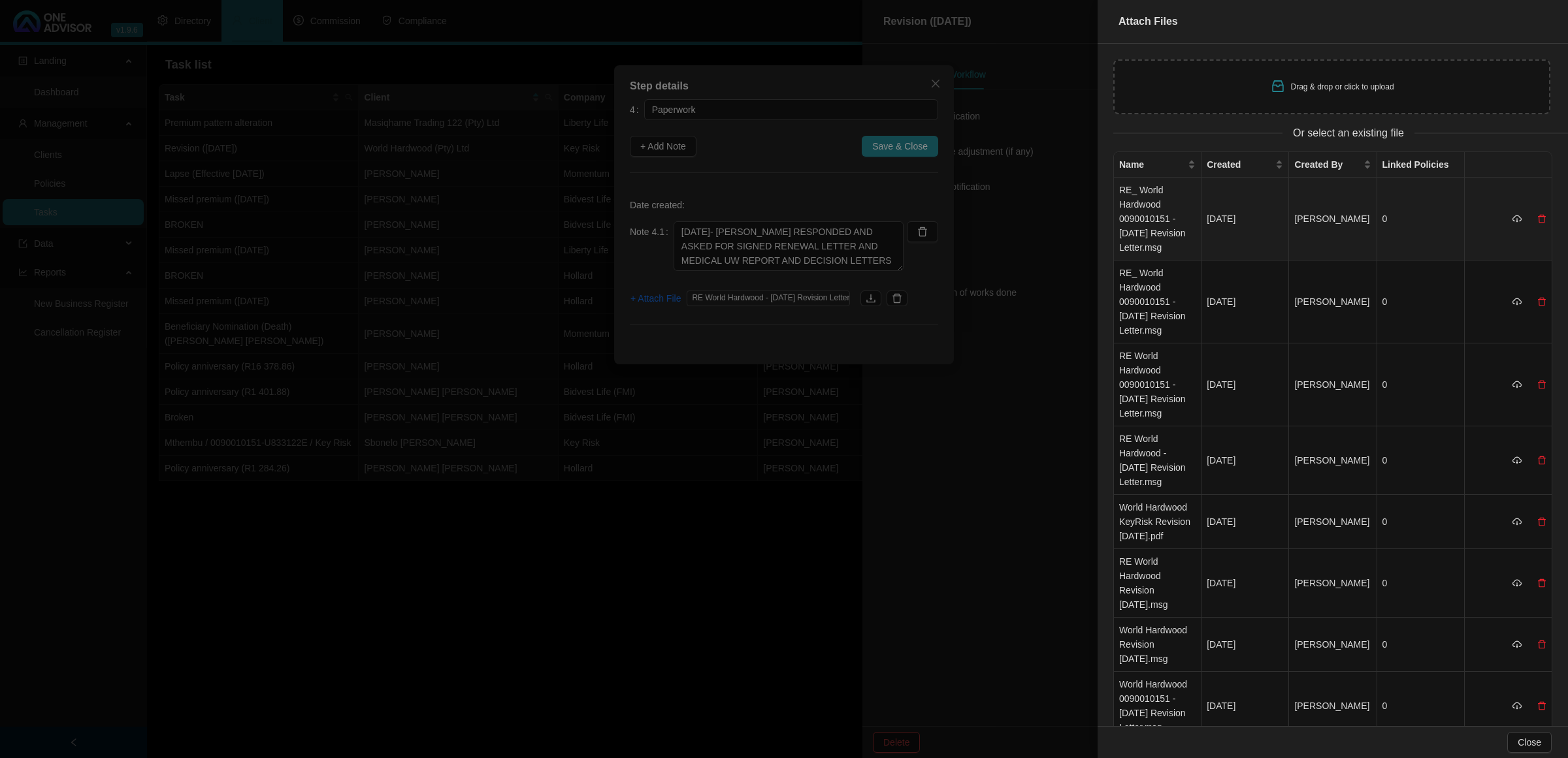
click at [1135, 214] on td "RE_ World Hardwood 0090010151 - [DATE] Revision Letter.msg" at bounding box center [1157, 219] width 87 height 83
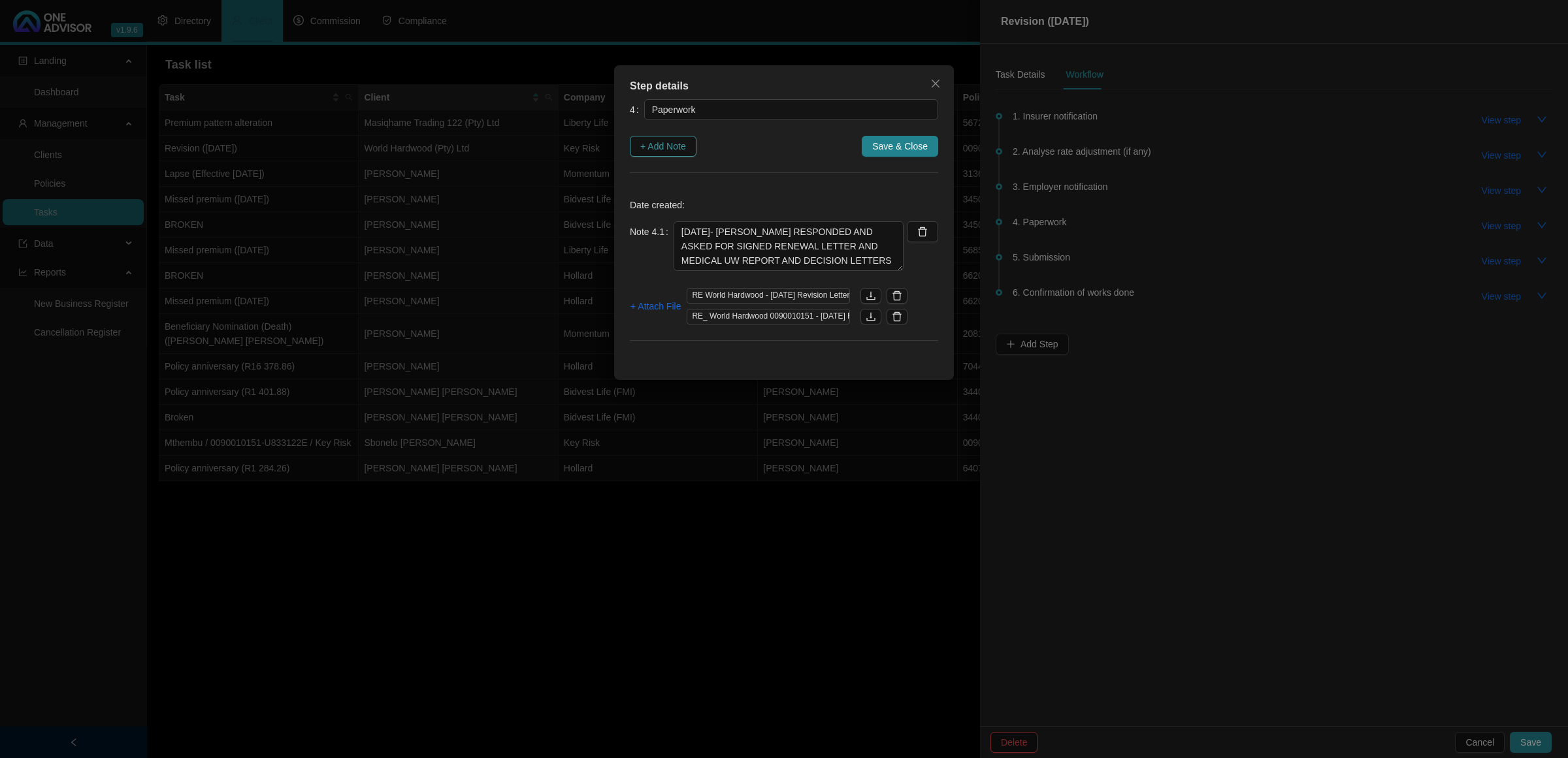
click at [659, 148] on span "+ Add Note" at bounding box center [663, 146] width 46 height 14
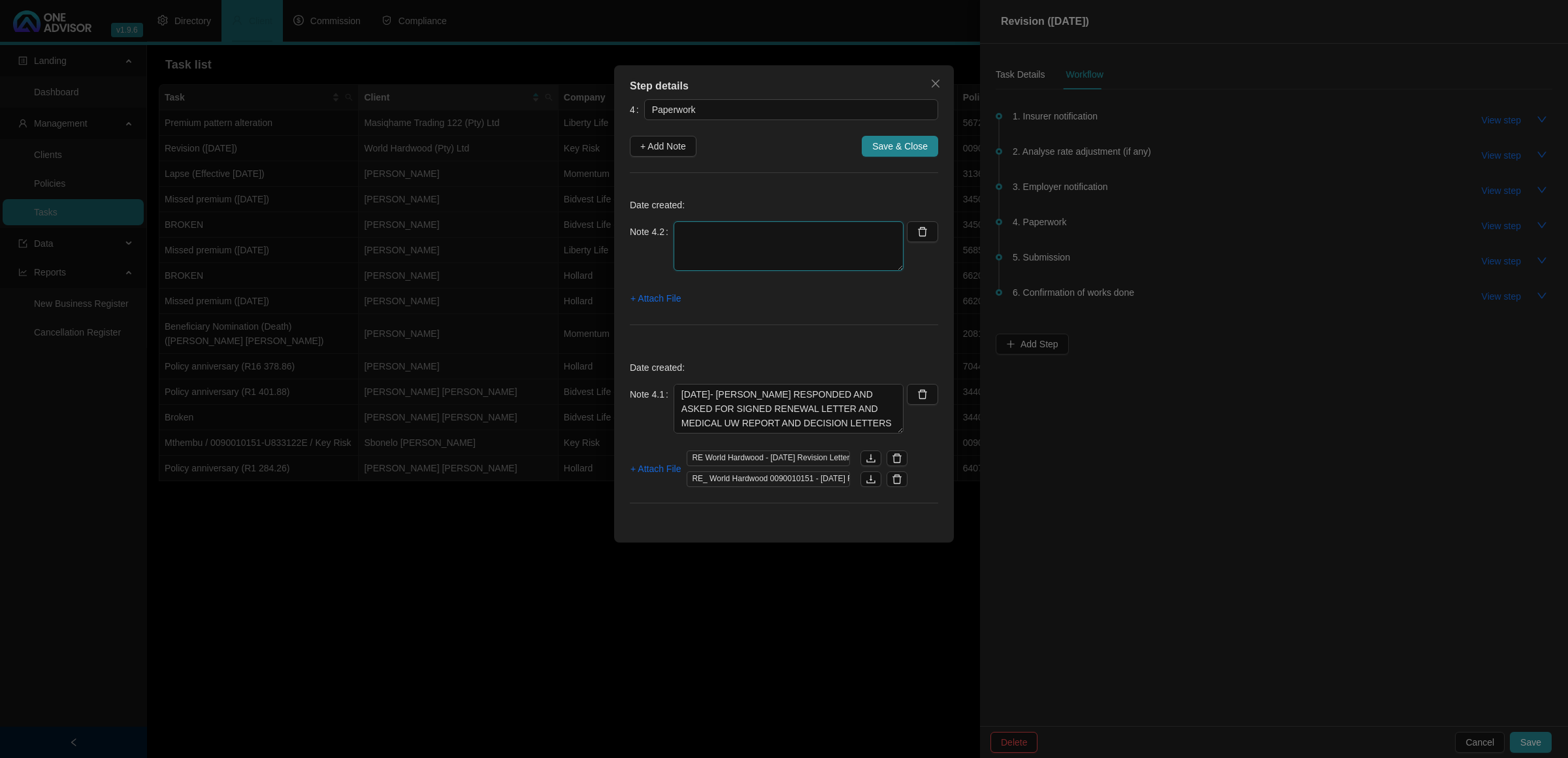
click at [735, 242] on textarea at bounding box center [789, 246] width 230 height 50
click at [673, 300] on span "+ Attach File" at bounding box center [655, 299] width 51 height 14
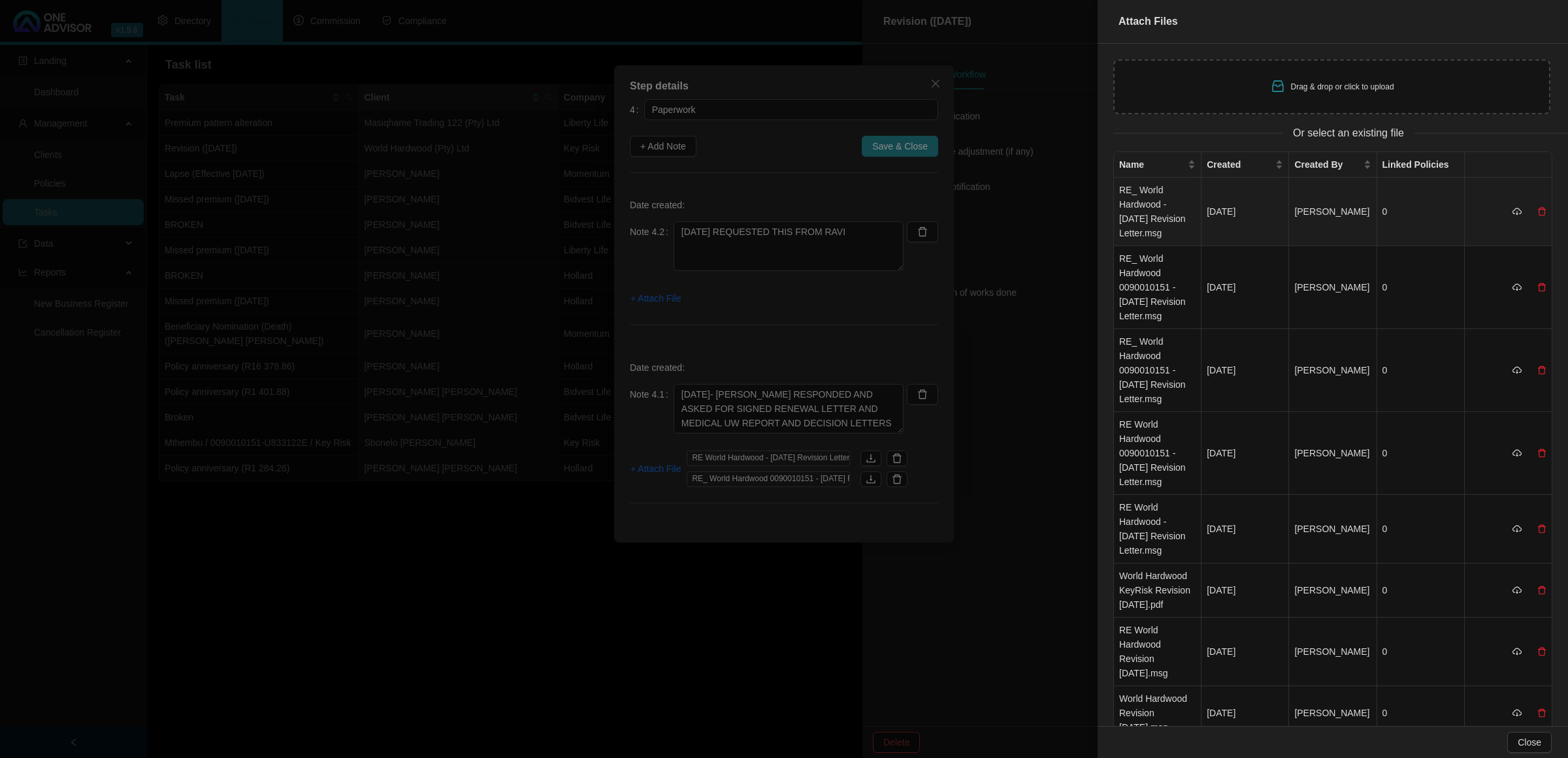
click at [1147, 197] on td "RE_ World Hardwood - [DATE] Revision Letter.msg" at bounding box center [1157, 211] width 87 height 68
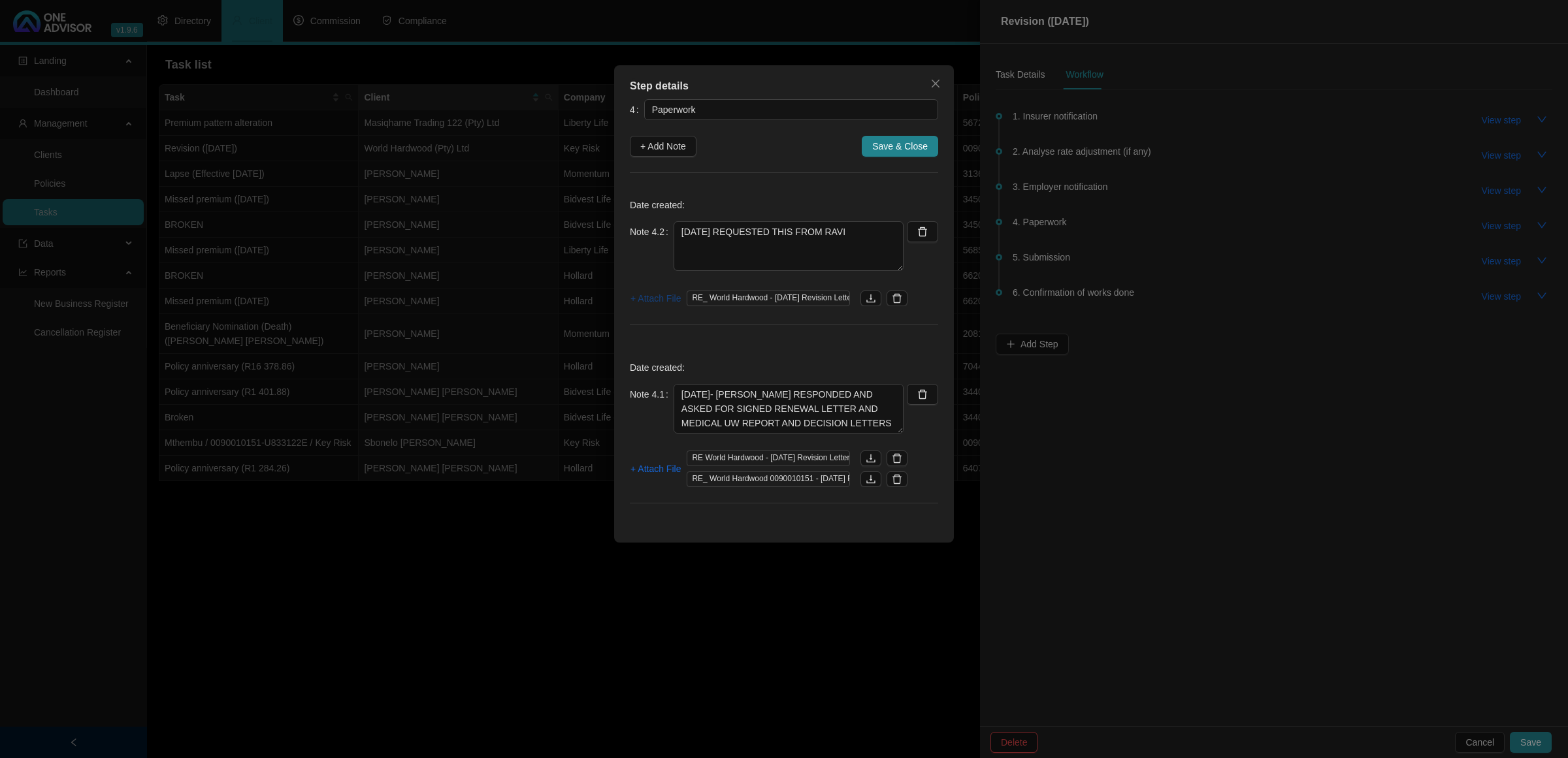
click at [636, 306] on span "+ Attach File" at bounding box center [655, 299] width 51 height 14
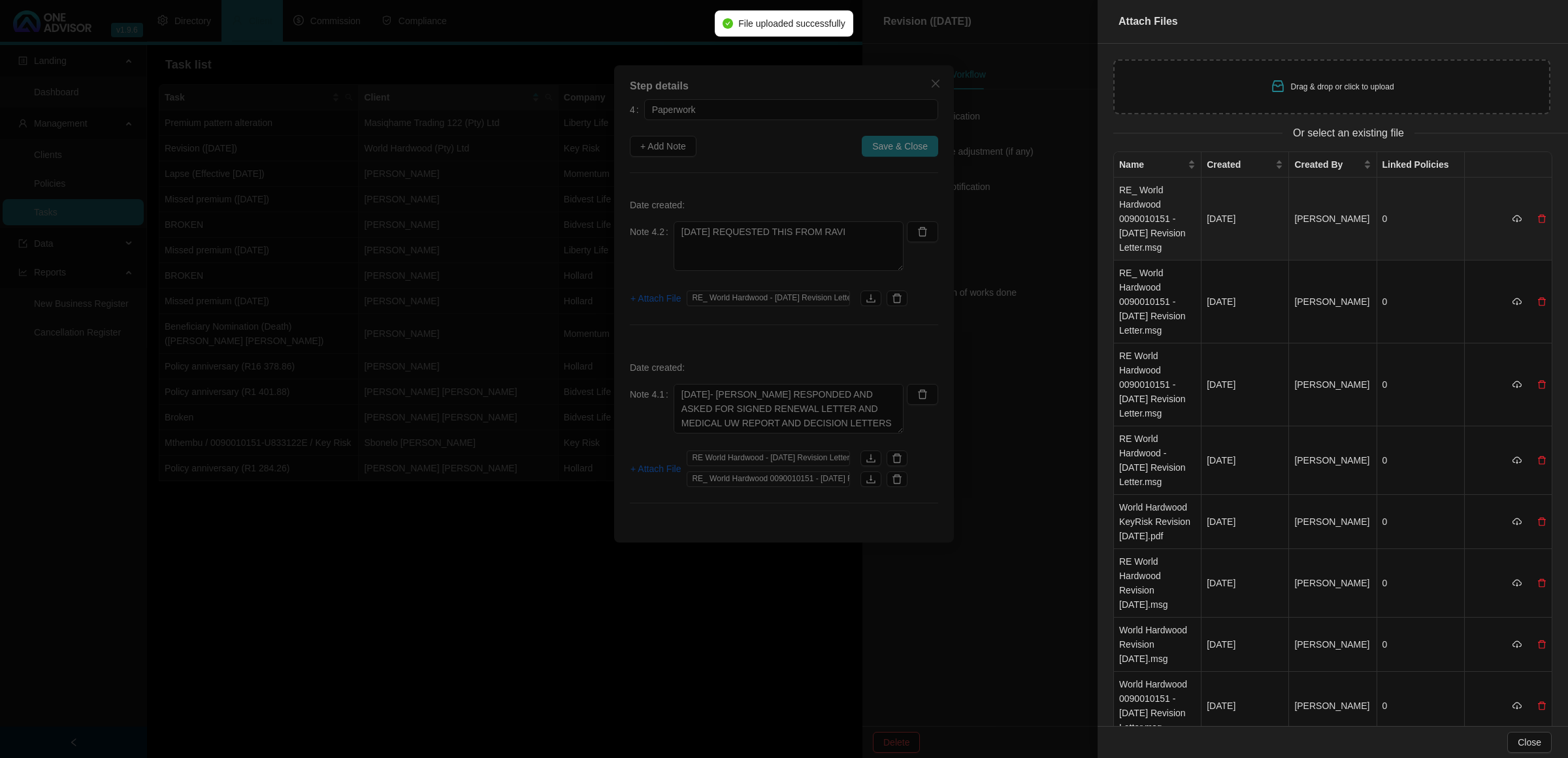
drag, startPoint x: 1140, startPoint y: 213, endPoint x: 1157, endPoint y: 213, distance: 17.0
click at [1140, 213] on td "RE_ World Hardwood 0090010151 - [DATE] Revision Letter.msg" at bounding box center [1157, 219] width 87 height 83
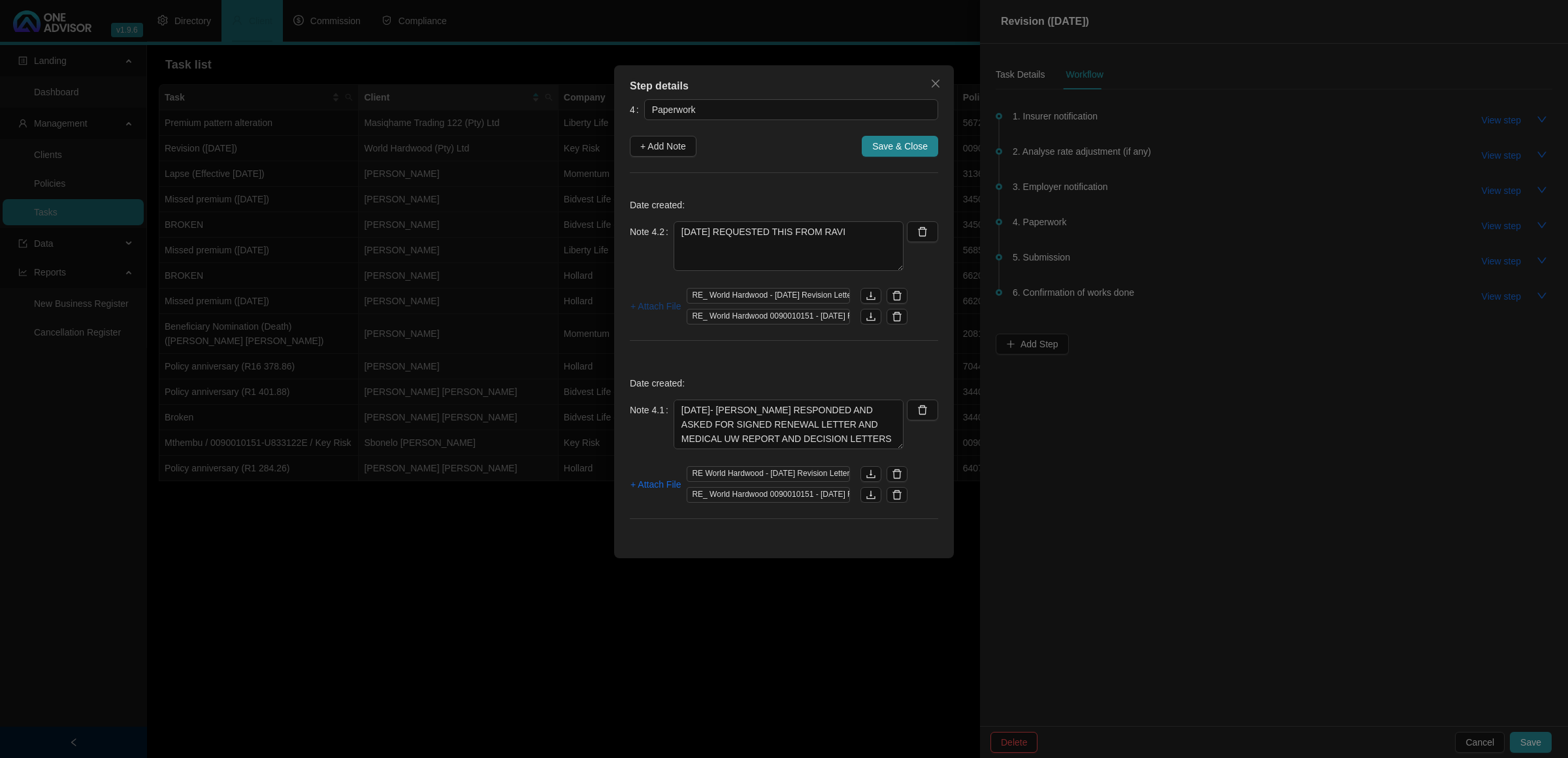
click at [640, 309] on span "+ Attach File" at bounding box center [655, 307] width 51 height 14
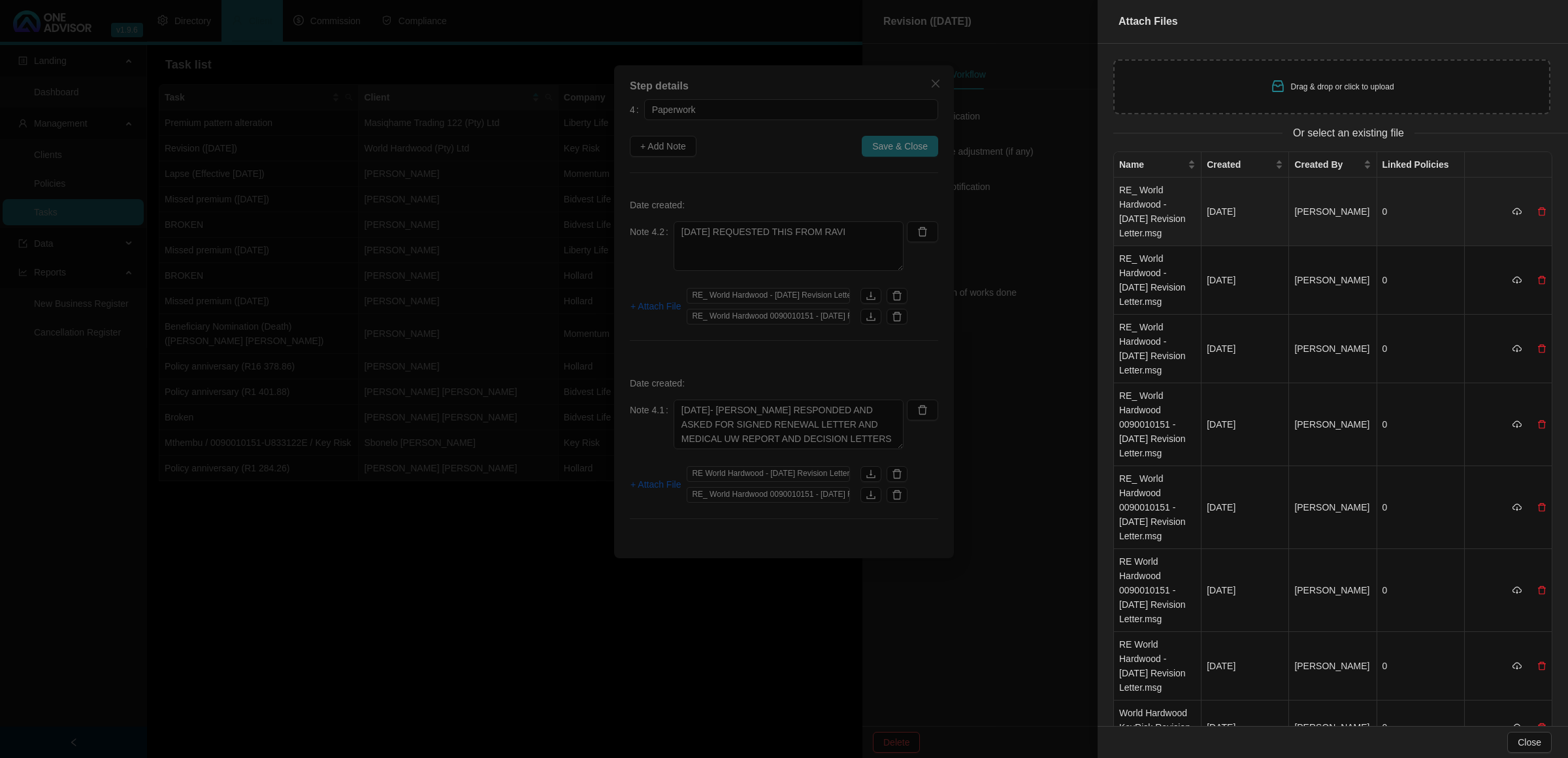
click at [1151, 224] on td "RE_ World Hardwood - [DATE] Revision Letter.msg" at bounding box center [1157, 211] width 87 height 68
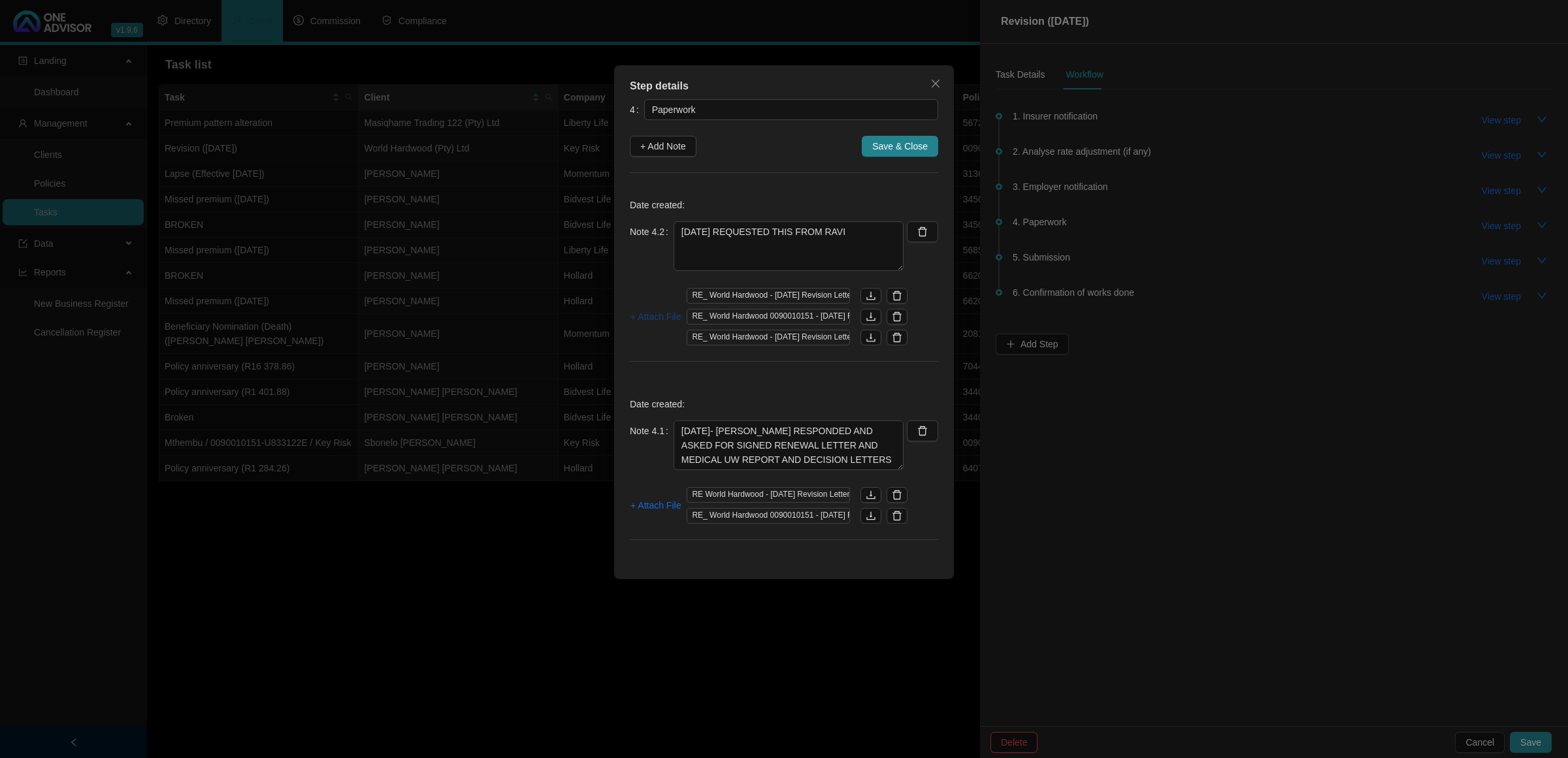
click at [655, 316] on span "+ Attach File" at bounding box center [655, 316] width 51 height 14
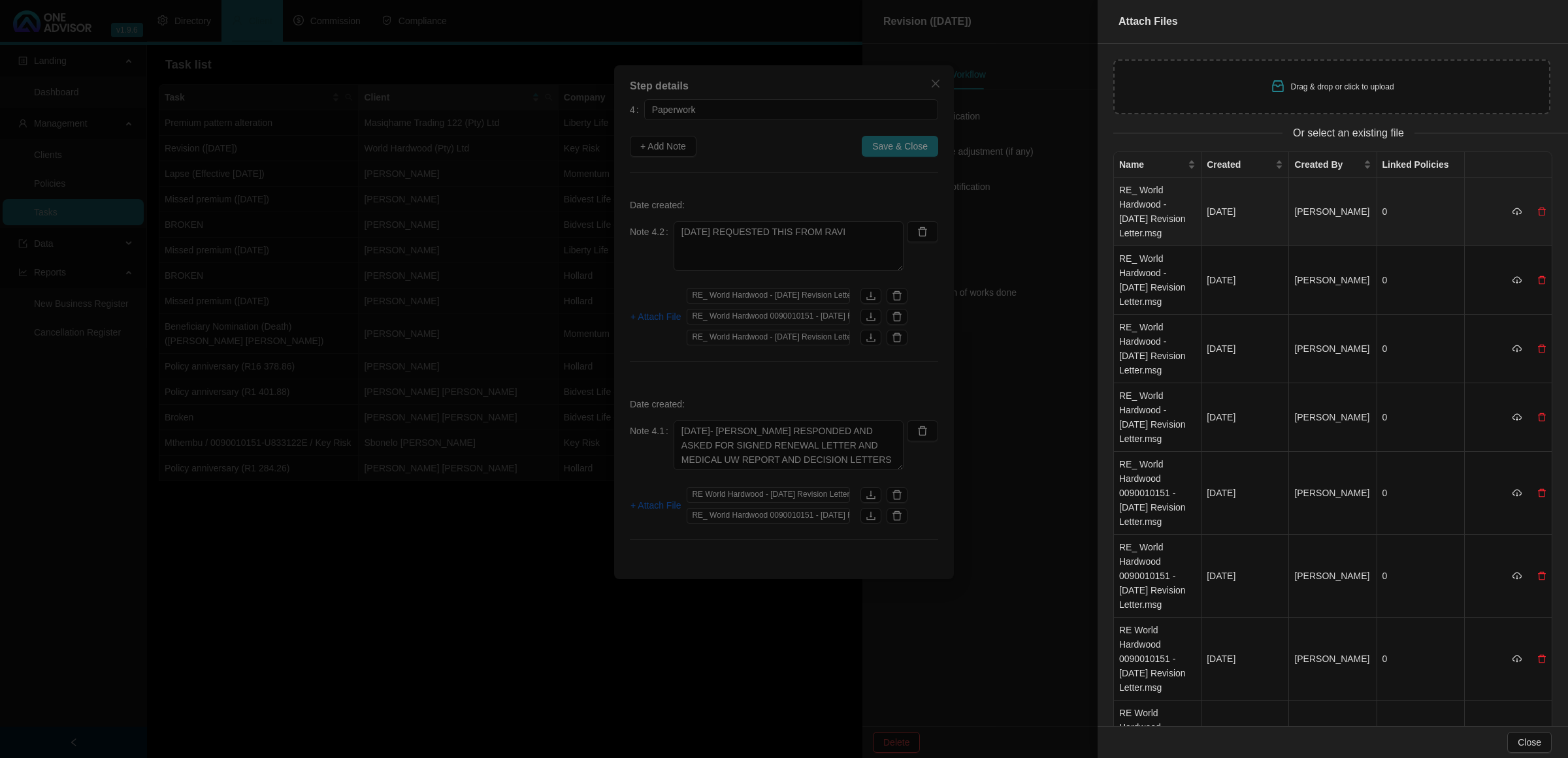
click at [1135, 212] on td "RE_ World Hardwood - [DATE] Revision Letter.msg" at bounding box center [1157, 211] width 87 height 68
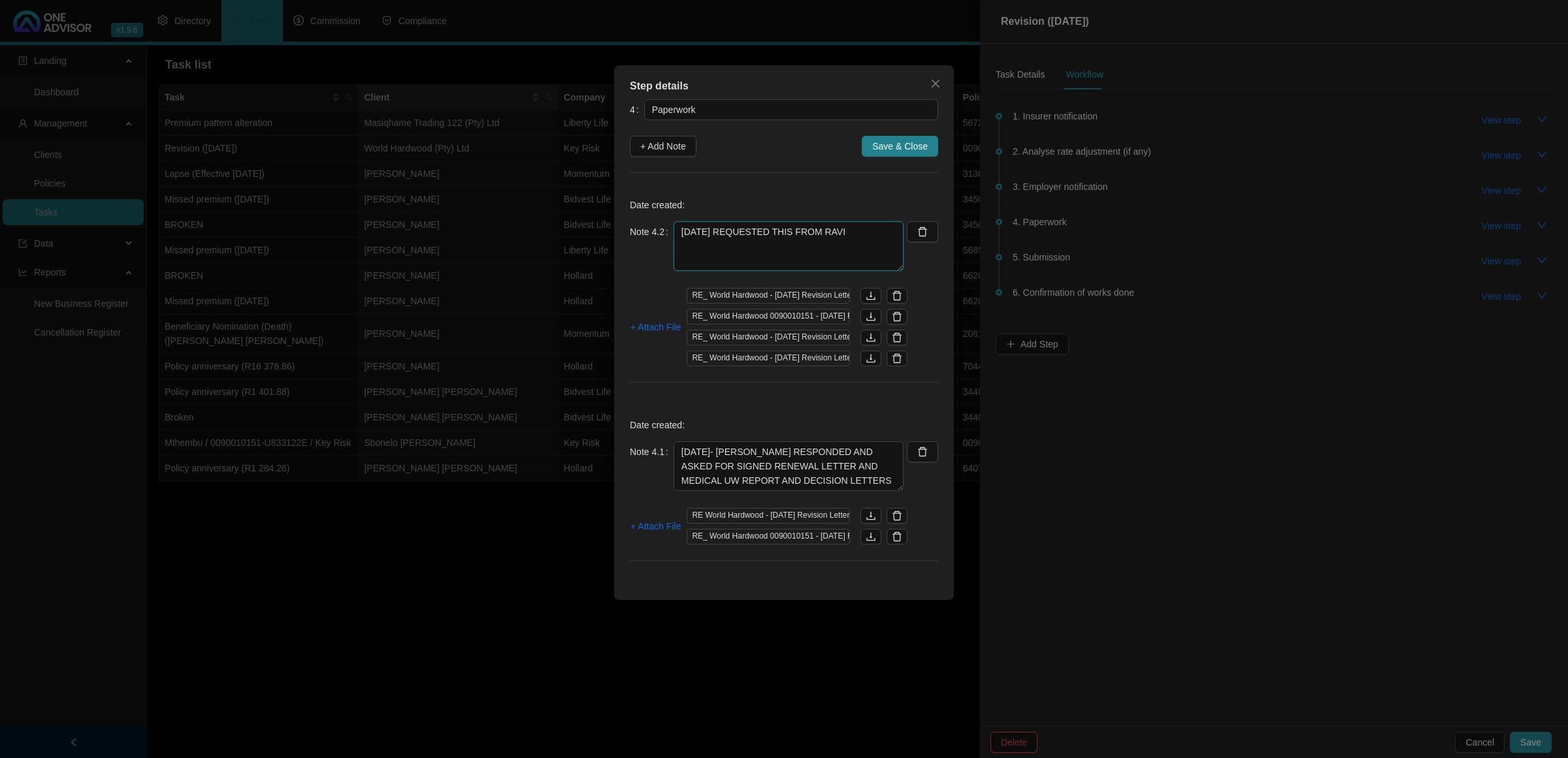
click at [802, 256] on textarea "[DATE] REQUESTED THIS FROM RAVI" at bounding box center [789, 246] width 230 height 50
click at [867, 242] on textarea "[DATE] REQUESTED THIS FROM RAVI" at bounding box center [789, 246] width 230 height 50
click at [834, 260] on textarea "[DATE] REQUESTED THIS FROM [PERSON_NAME] HE INFORMED ME HE STILL NEEDS THE SIGN…" at bounding box center [789, 246] width 230 height 50
paste textarea "Password: [SECURITY_DATA]"
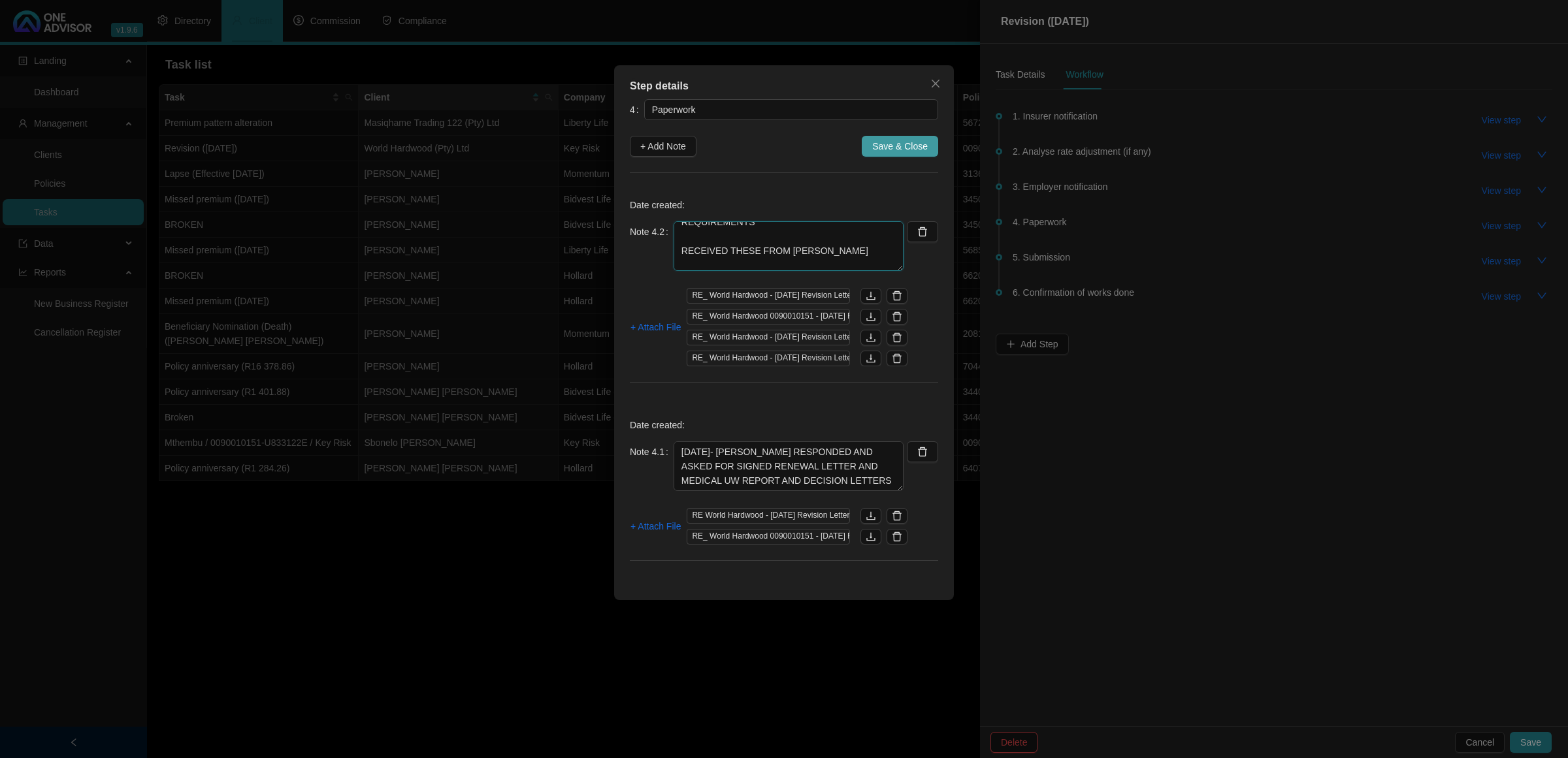
type textarea "[DATE] REQUESTED THIS FROM RAVI HE INFORMED ME HE STILL NEEDS THE SIGNED FORM A…"
click at [892, 146] on span "Save & Close" at bounding box center [900, 146] width 56 height 14
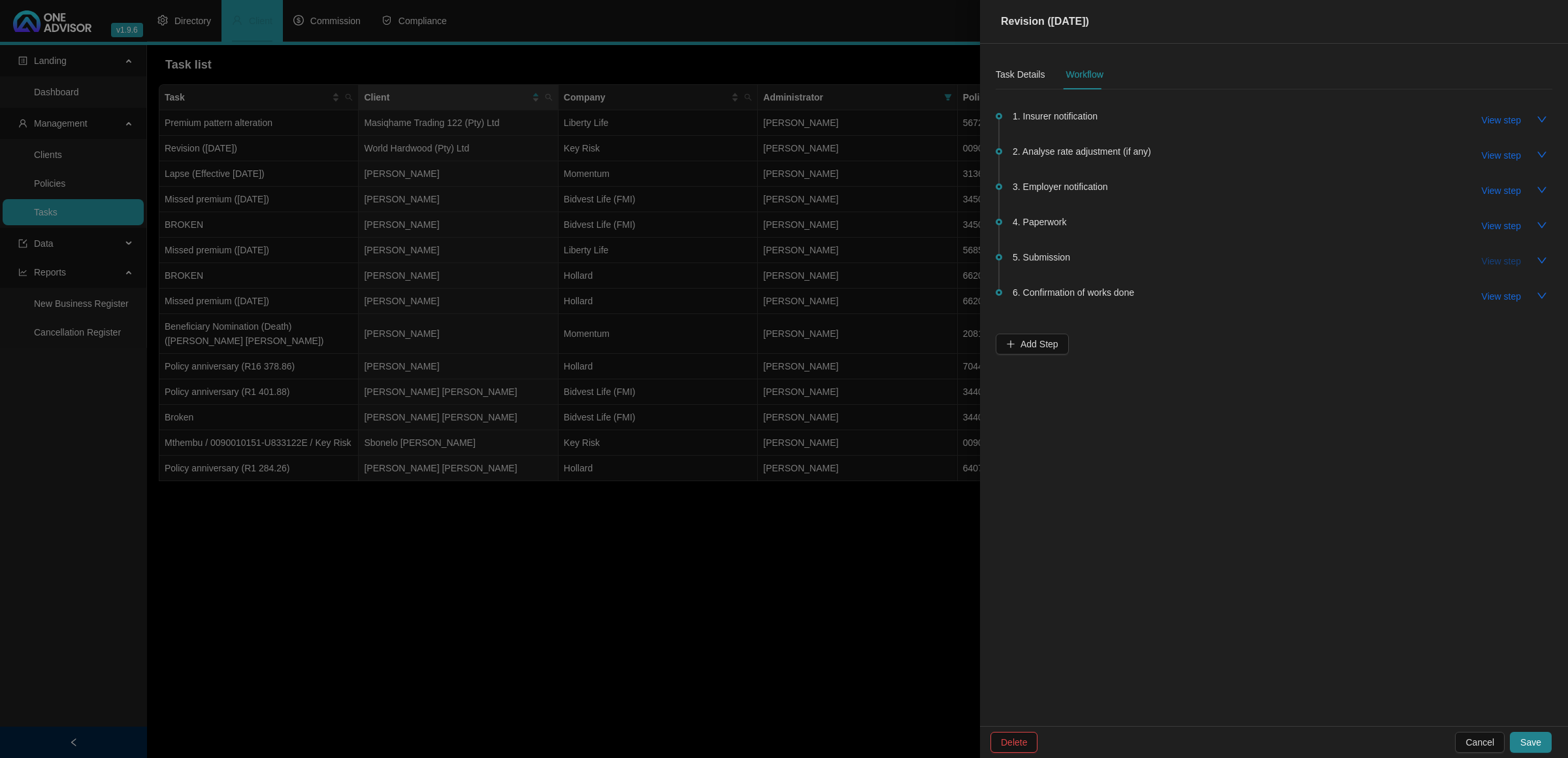
click at [1493, 261] on span "View step" at bounding box center [1502, 261] width 40 height 14
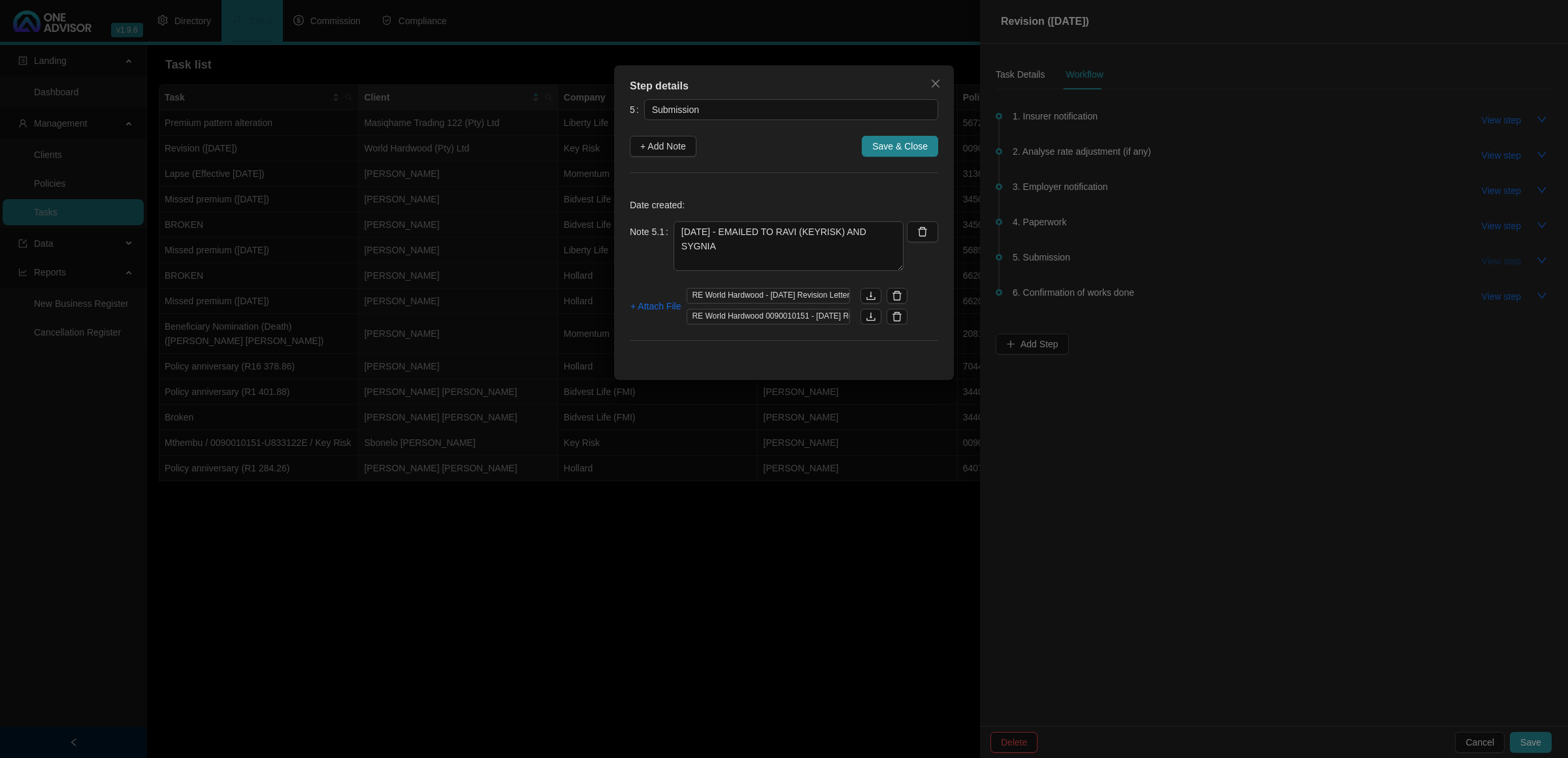
click at [1493, 261] on div "Step details 5 Submission + Add Note Save & Close Date created: Note 5.1 [DATE]…" at bounding box center [784, 379] width 1568 height 758
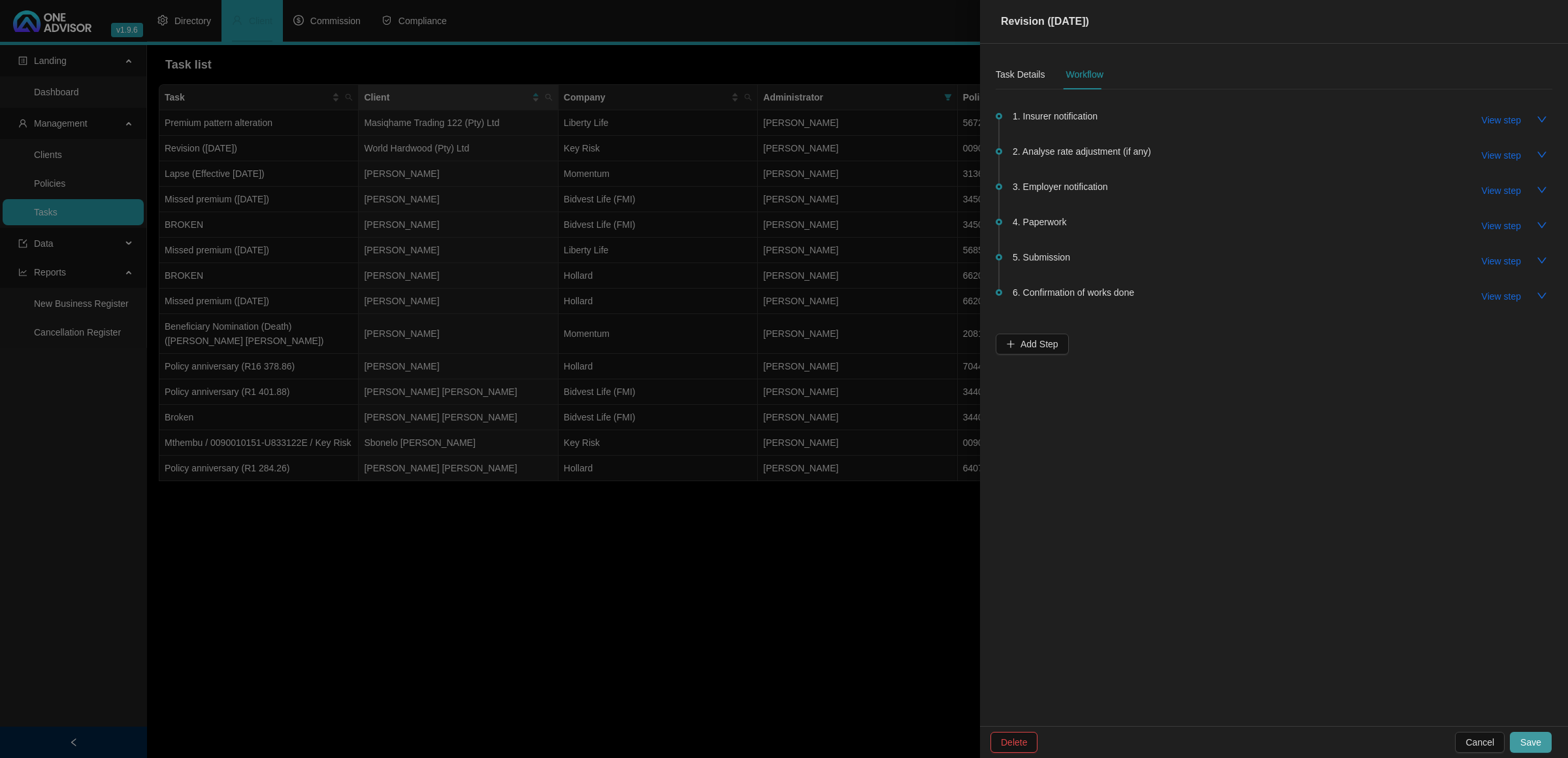
click at [1529, 743] on span "Save" at bounding box center [1530, 742] width 21 height 14
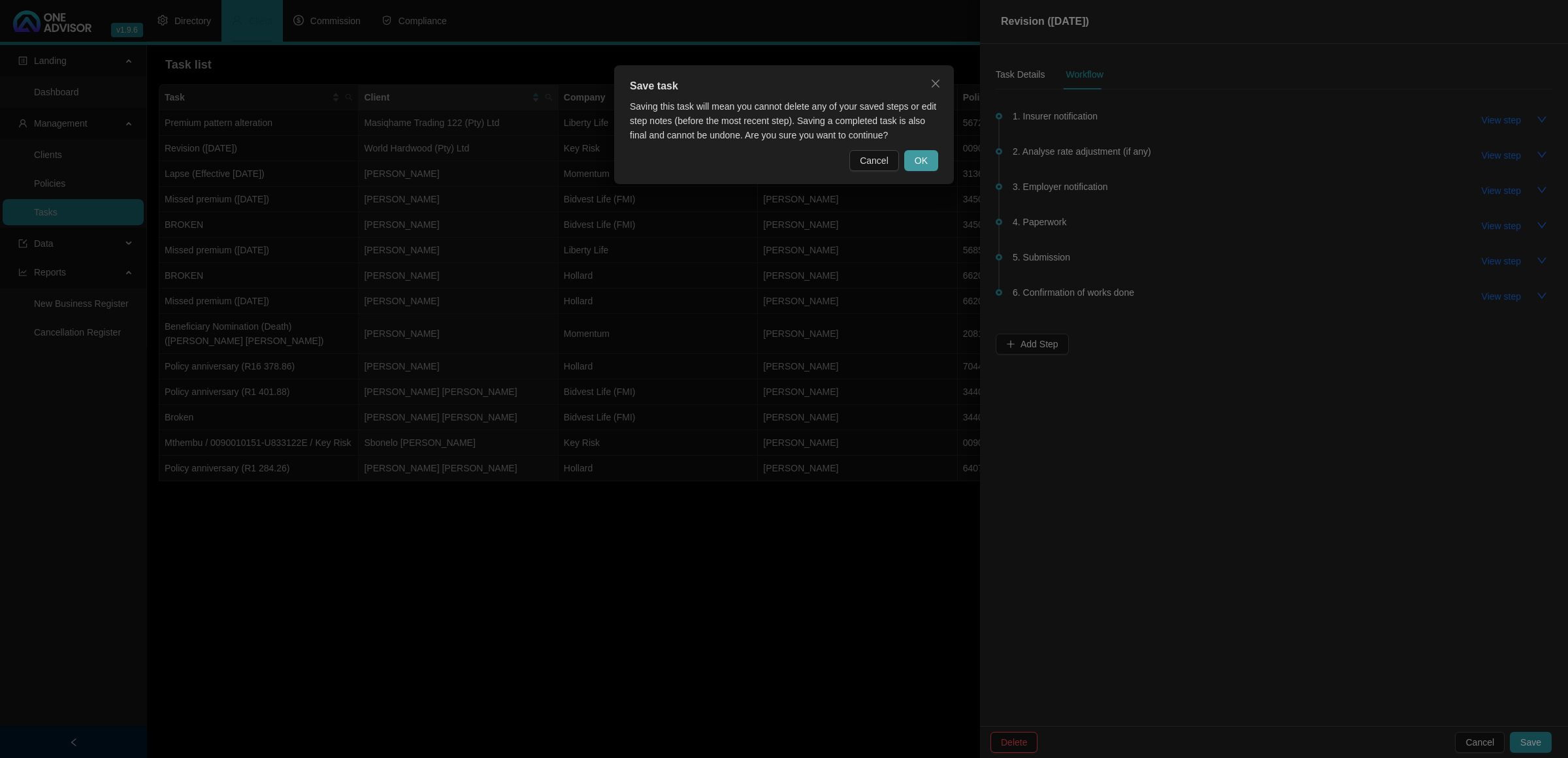
click at [919, 162] on span "OK" at bounding box center [921, 161] width 13 height 14
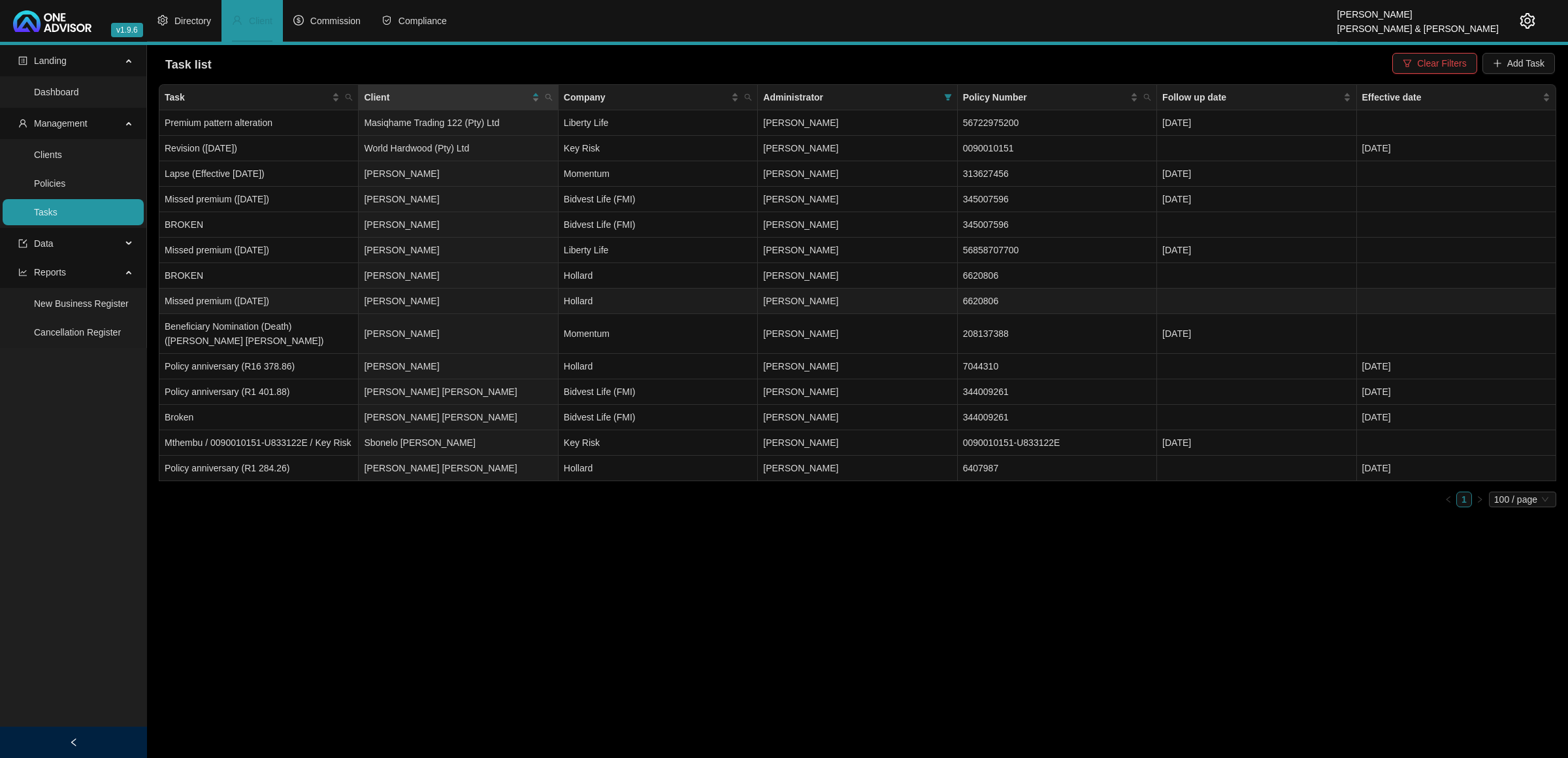
click at [467, 296] on td "[PERSON_NAME]" at bounding box center [457, 302] width 199 height 26
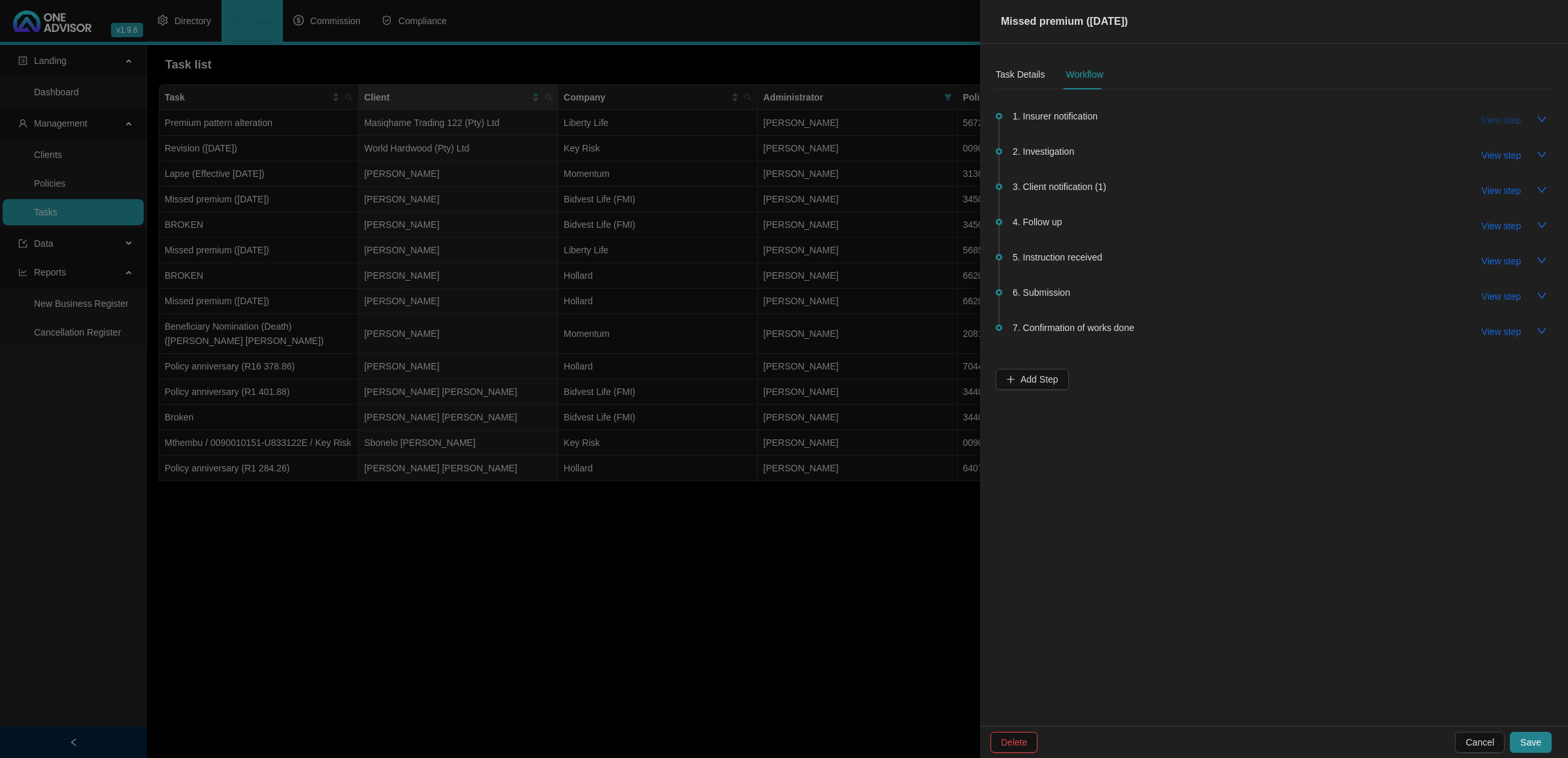
click at [1503, 115] on span "View step" at bounding box center [1502, 120] width 40 height 14
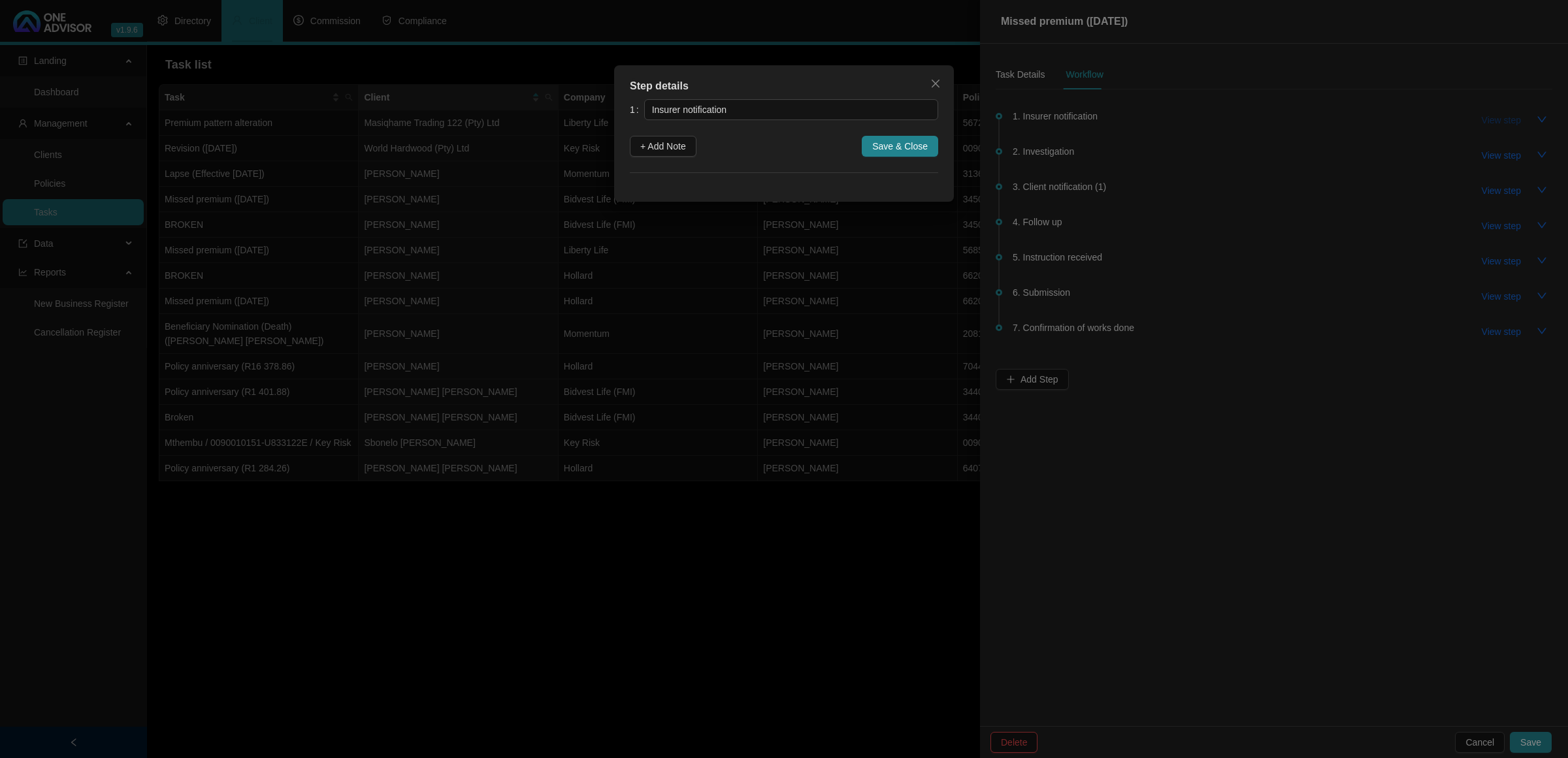
click at [1503, 115] on div "Step details 1 Insurer notification + Add Note Save & Close Cancel OK" at bounding box center [784, 379] width 1568 height 758
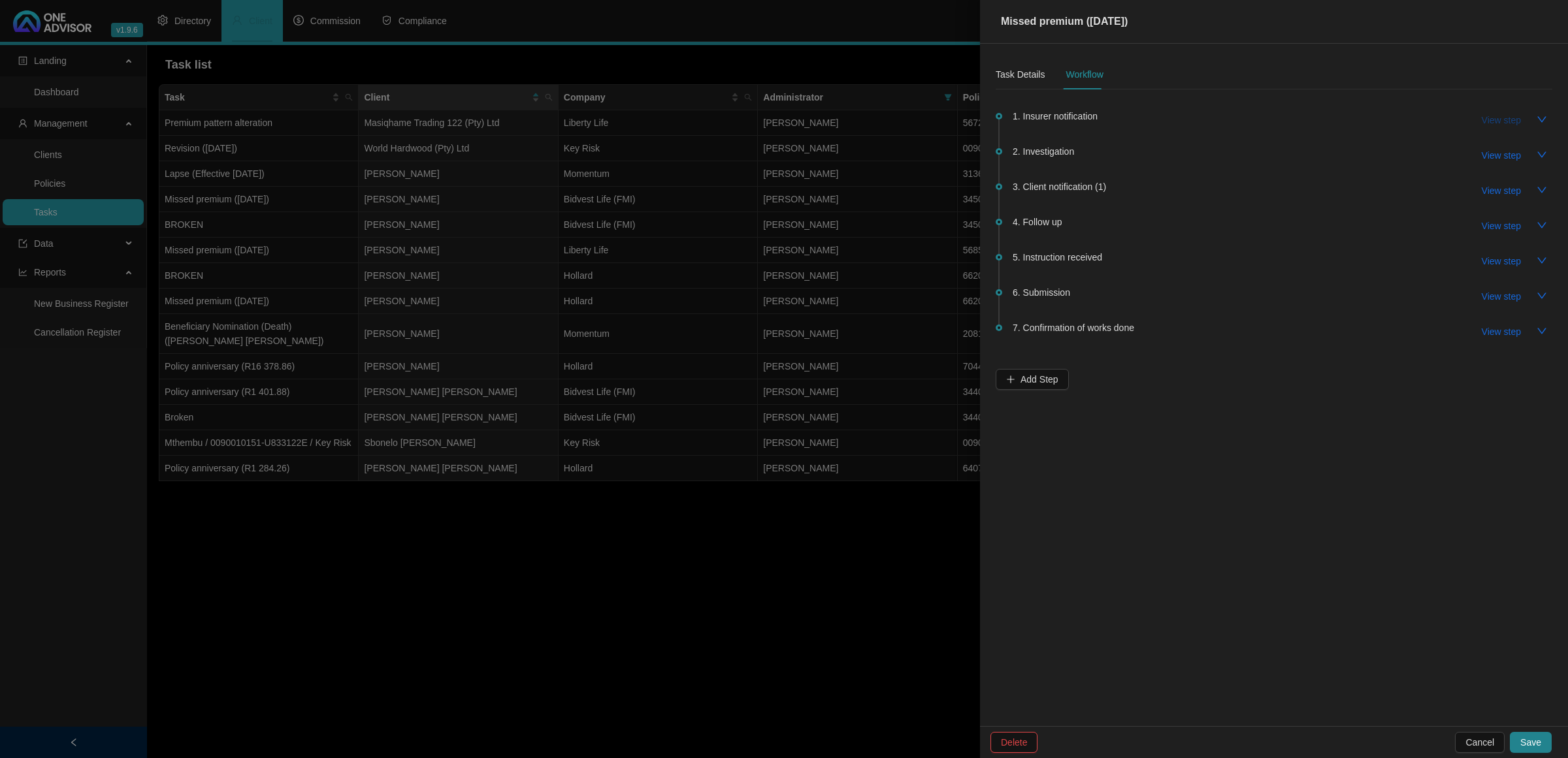
click at [1490, 112] on button "View step" at bounding box center [1502, 120] width 61 height 21
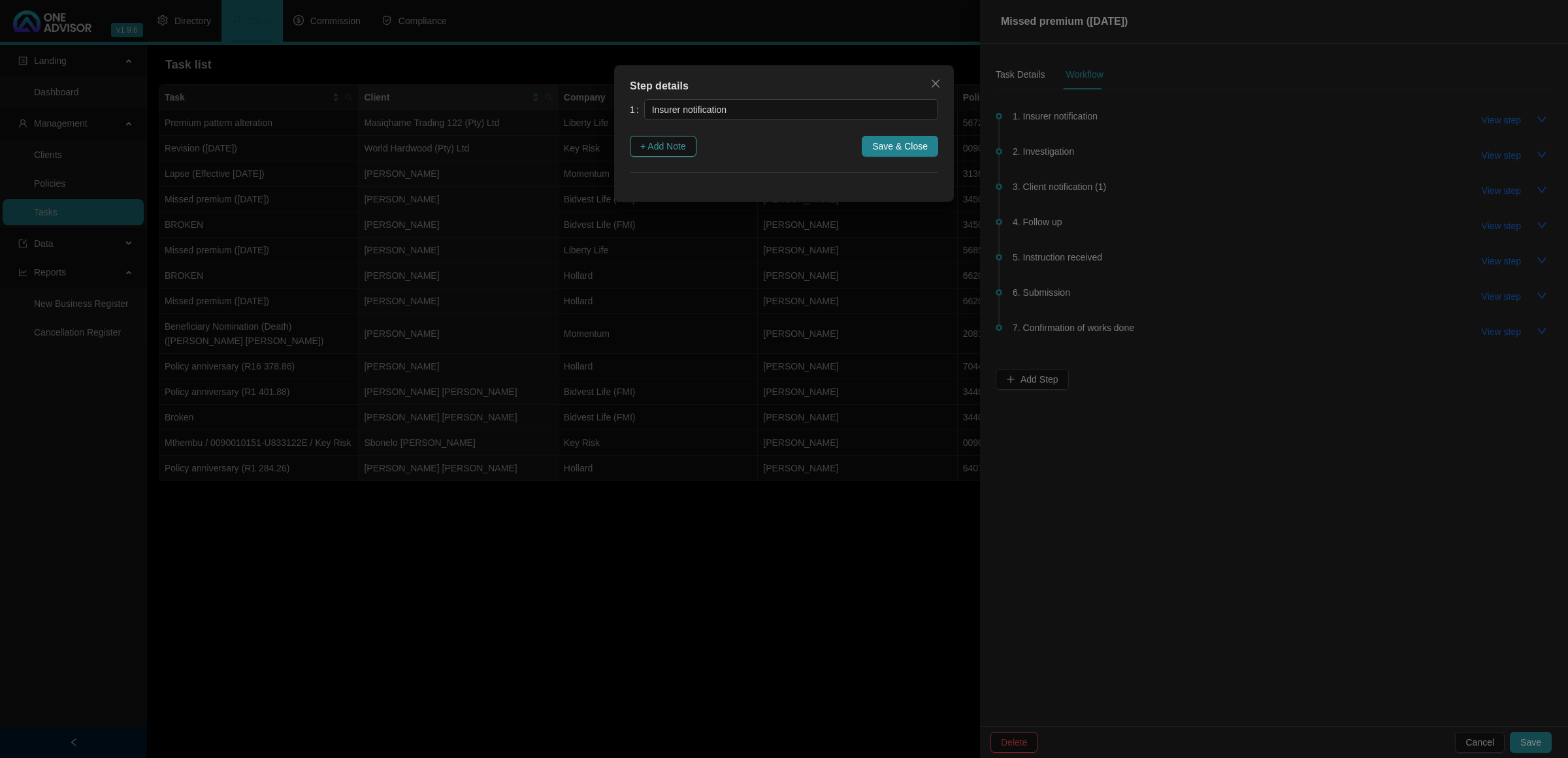
click at [678, 150] on span "+ Add Note" at bounding box center [663, 146] width 46 height 14
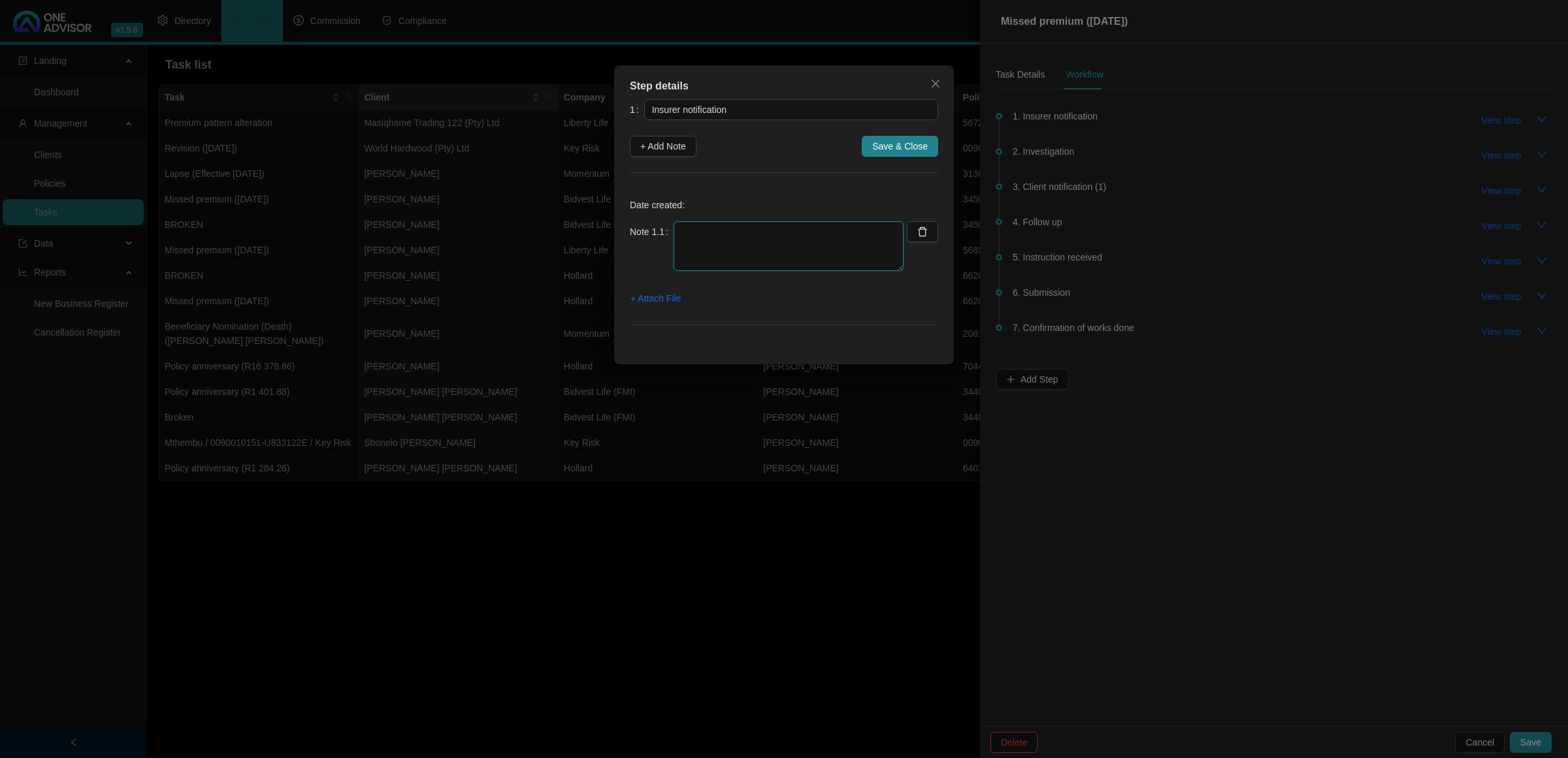
click at [731, 242] on textarea at bounding box center [789, 246] width 230 height 50
type textarea "[DATE] - NOTIFICATION OF UNPAID EMAIL RECEIVED FROM HOLLARD"
click at [654, 305] on span "+ Attach File" at bounding box center [655, 299] width 51 height 14
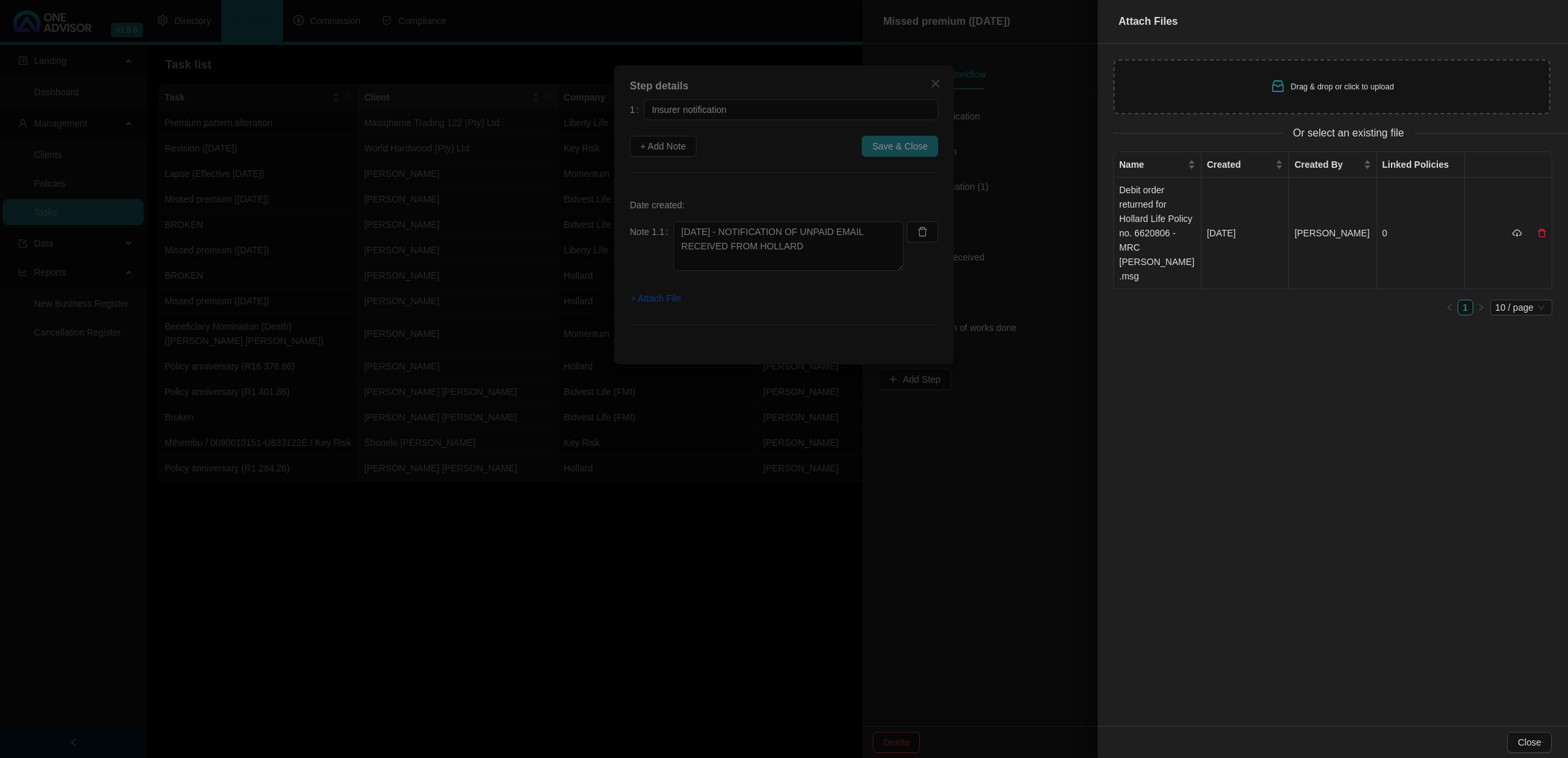
click at [1164, 230] on td "Debit order returned for Hollard Life Policy no. 6620806 - MRC [PERSON_NAME].msg" at bounding box center [1157, 233] width 87 height 112
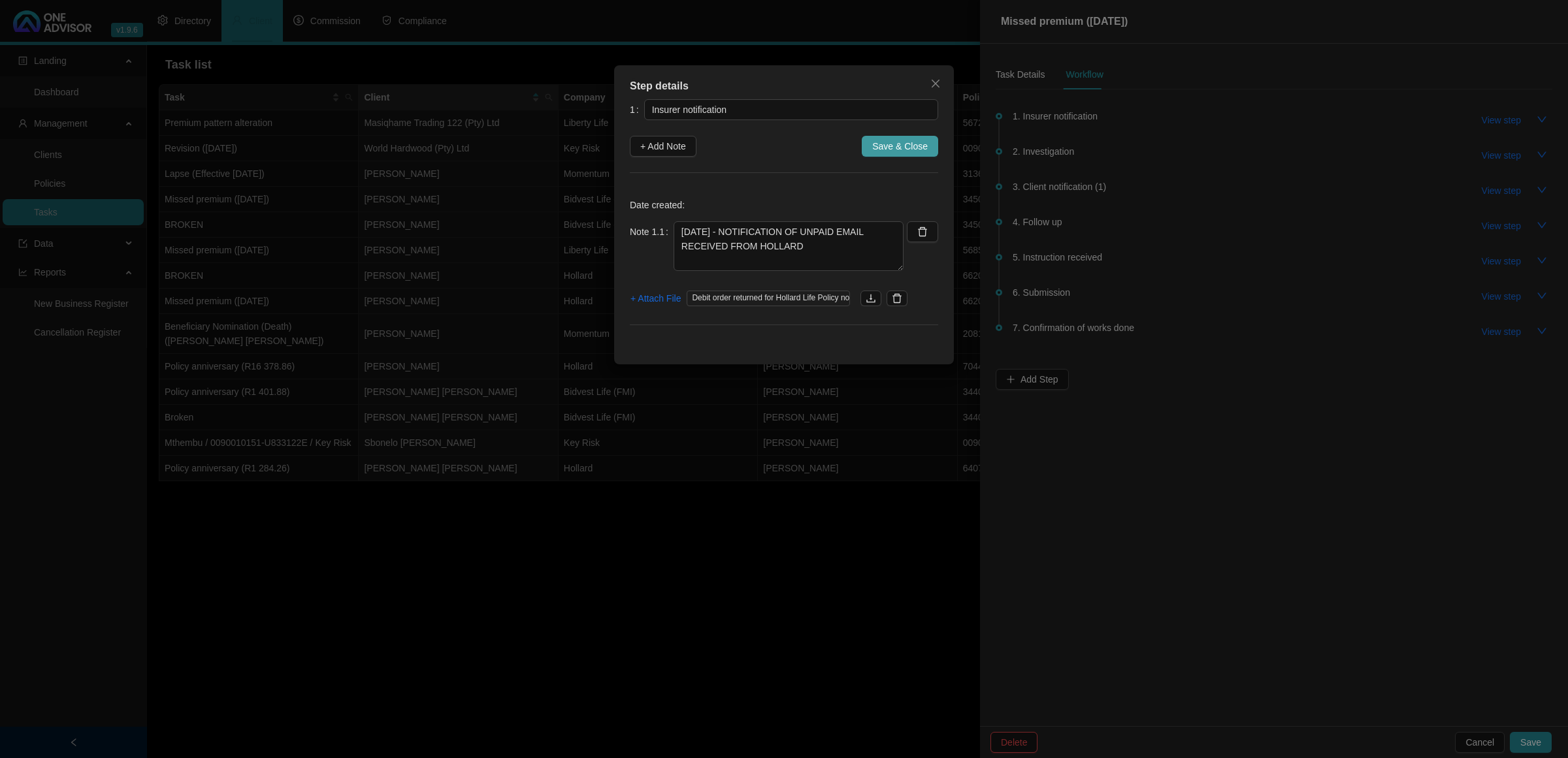
click at [895, 152] on span "Save & Close" at bounding box center [900, 146] width 56 height 14
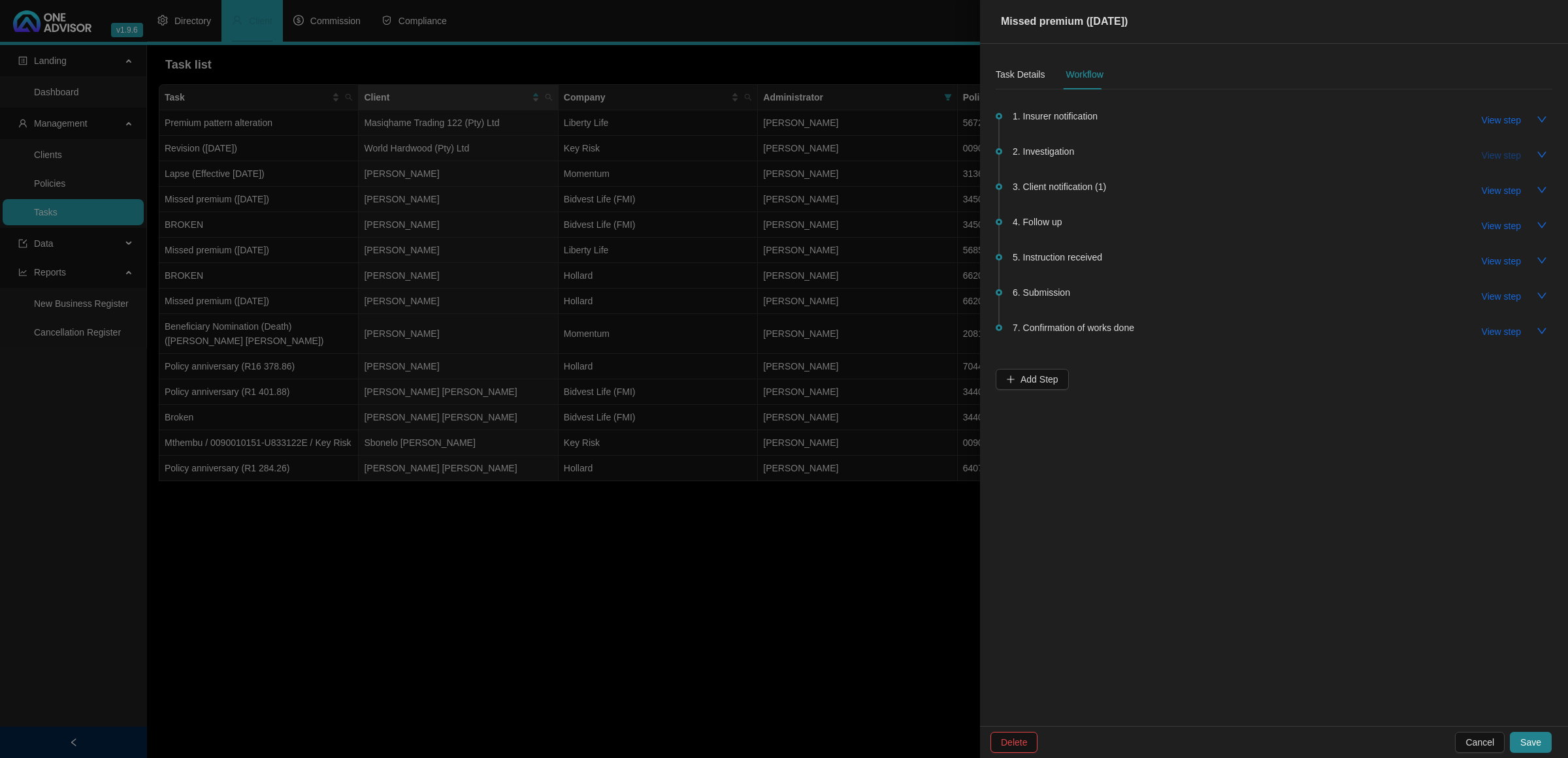
click at [1507, 151] on span "View step" at bounding box center [1502, 155] width 40 height 14
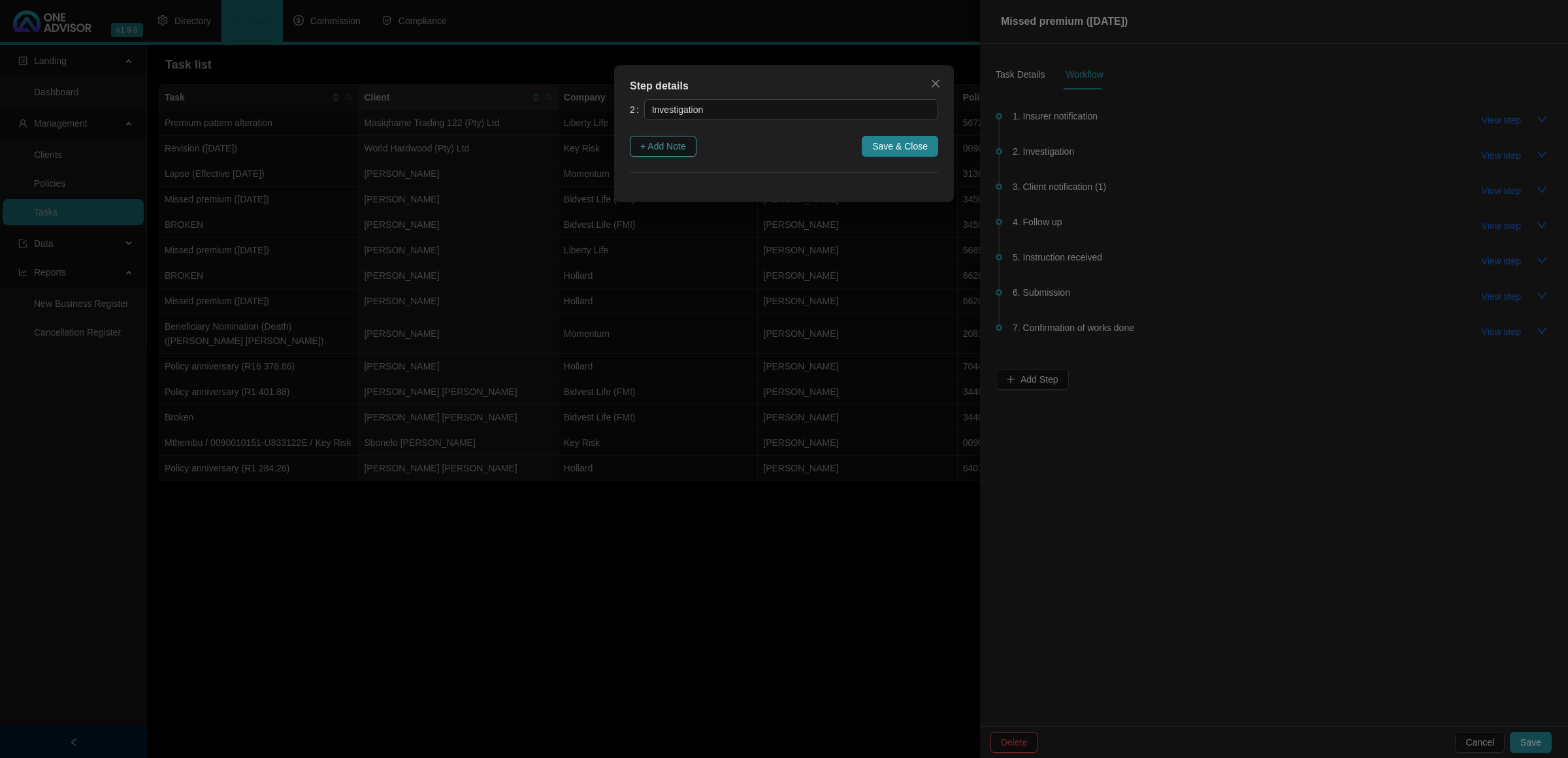
click at [658, 148] on span "+ Add Note" at bounding box center [663, 146] width 46 height 14
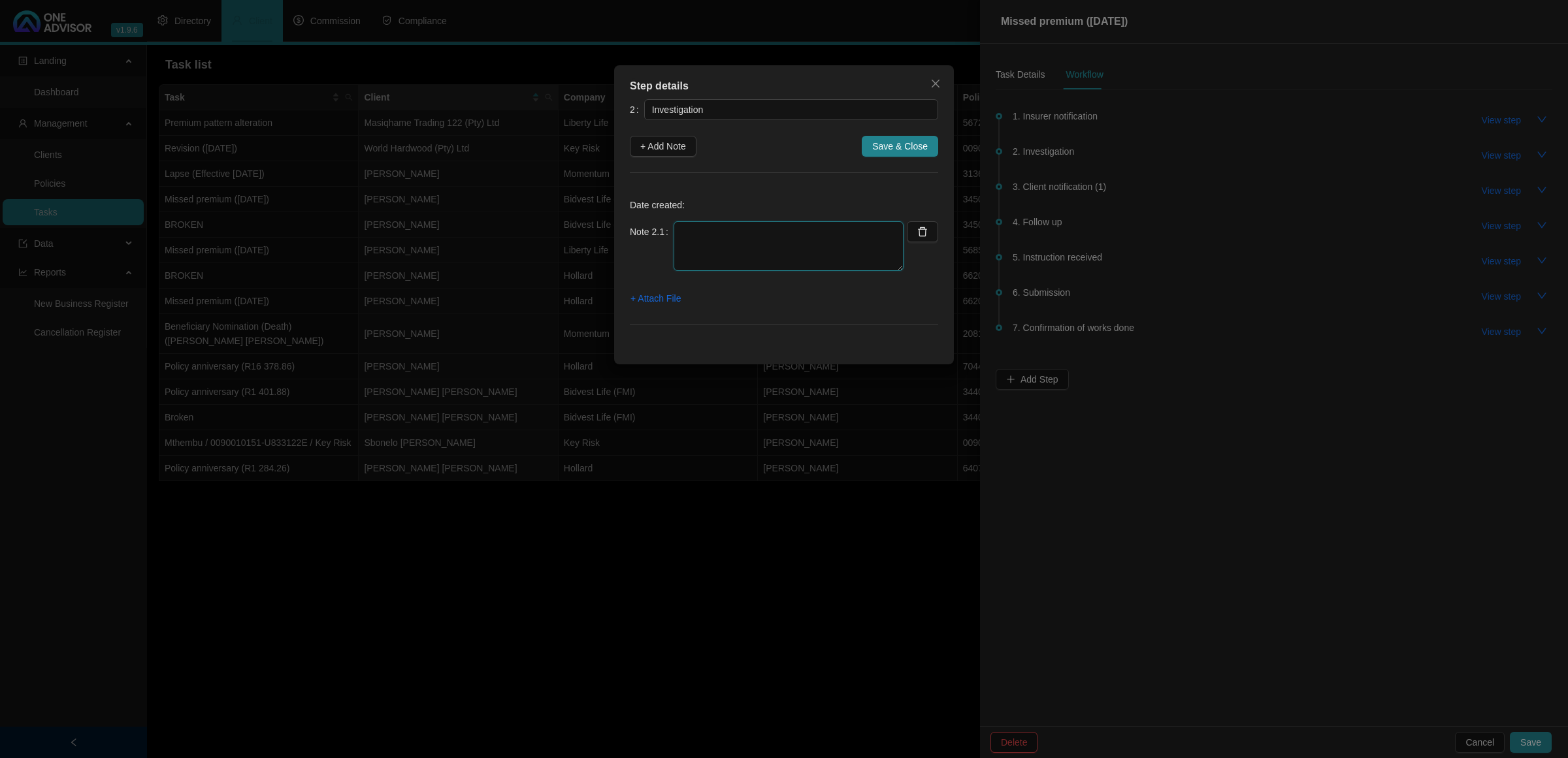
click at [788, 256] on textarea at bounding box center [789, 246] width 230 height 50
type textarea "[DATE] WENT ONLINE AND CHECK THAT PREMIUM WAS REJECTED / RETURNED"
click at [628, 301] on div "Step details 2 Investigation + Add Note Save & Close Date created: Note 2.1 [DA…" at bounding box center [784, 215] width 339 height 300
click at [640, 299] on span "+ Attach File" at bounding box center [655, 299] width 51 height 14
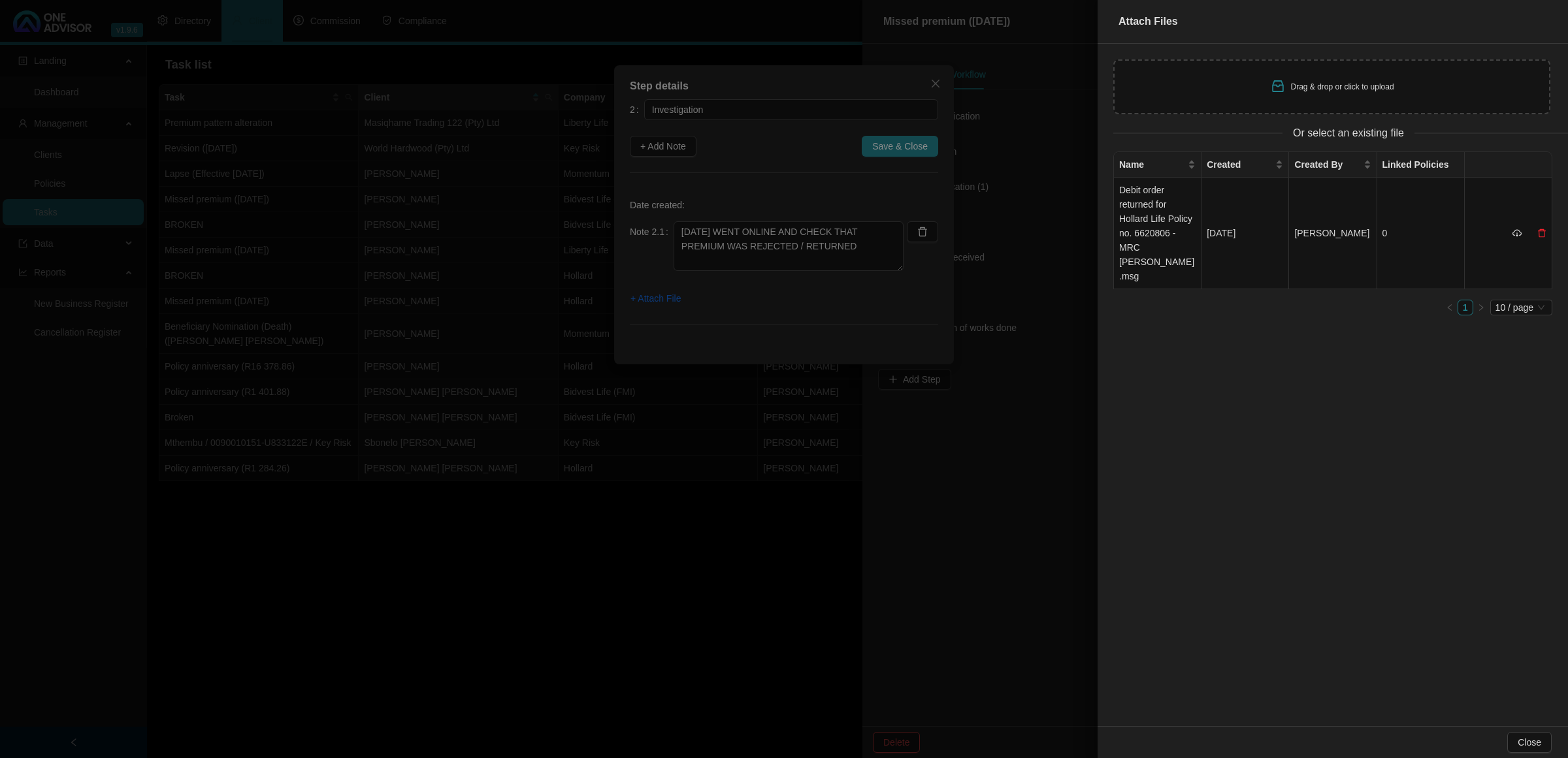
click at [1307, 86] on span "Drag & drop or click to upload" at bounding box center [1343, 86] width 103 height 9
type input "C:\fakepath\[PERSON_NAME] Screenshot [DATE] 090113.jpg"
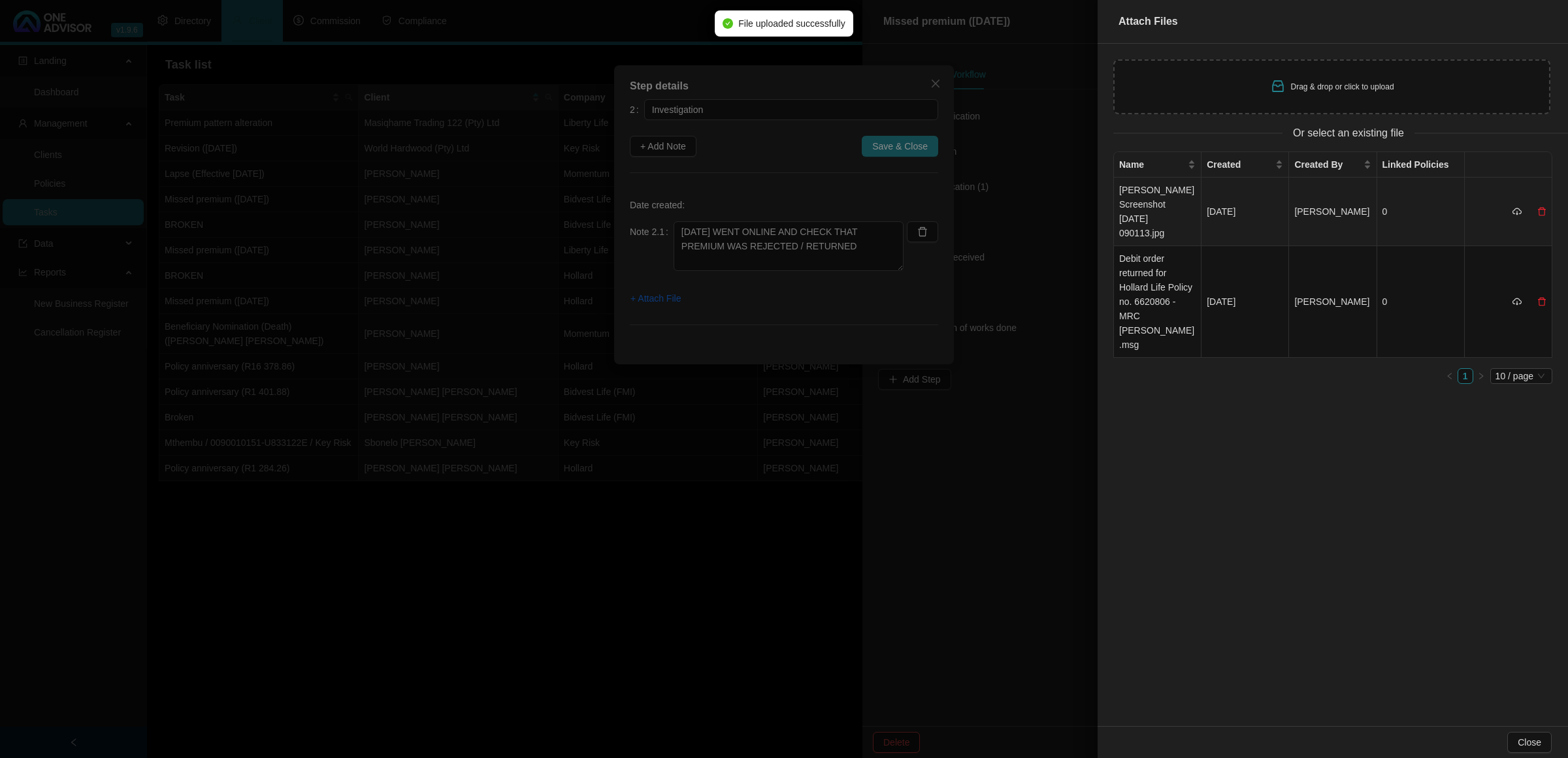
click at [1173, 203] on td "[PERSON_NAME] Screenshot [DATE] 090113.jpg" at bounding box center [1157, 211] width 87 height 68
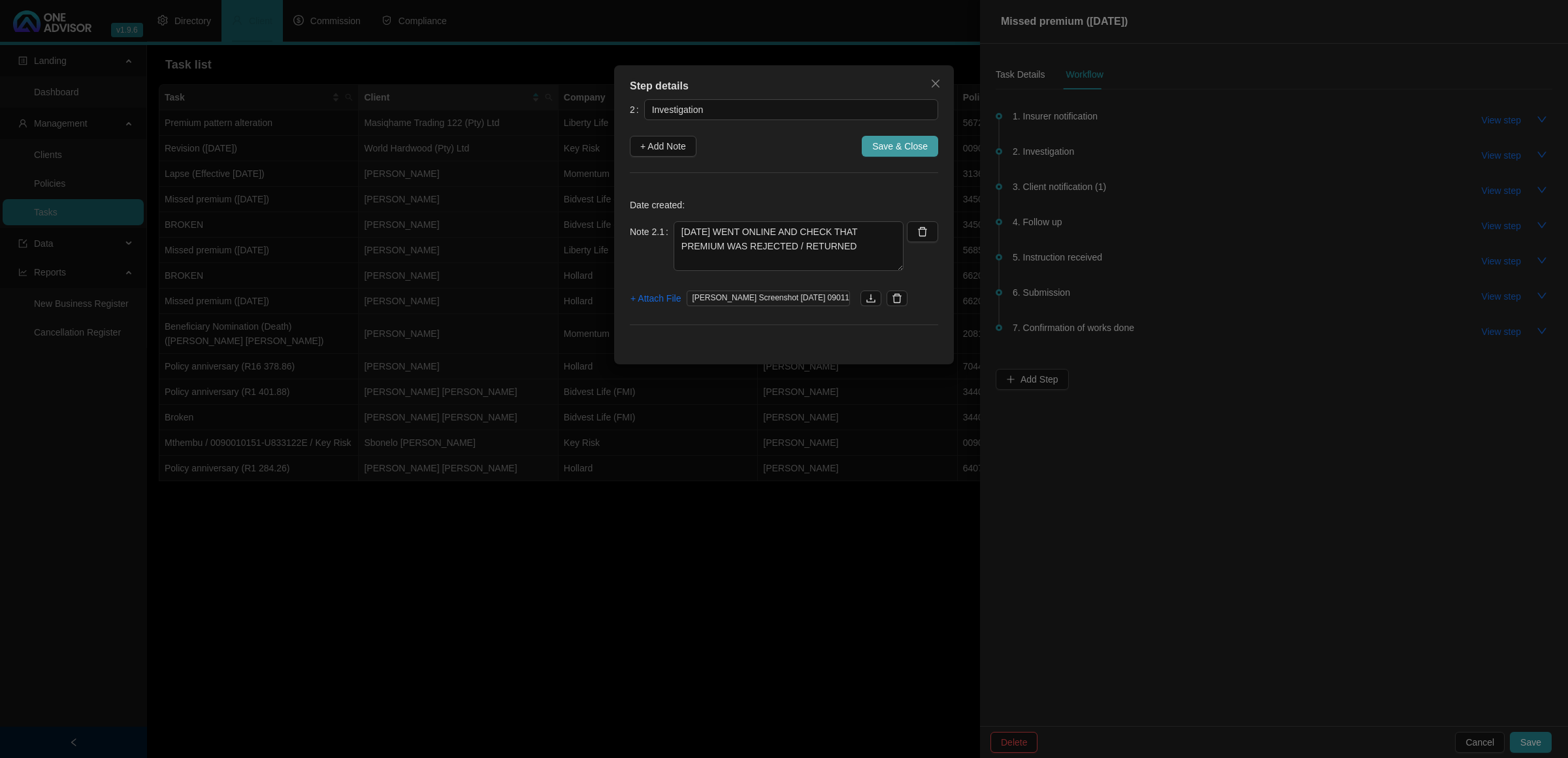
click at [884, 141] on span "Save & Close" at bounding box center [900, 146] width 56 height 14
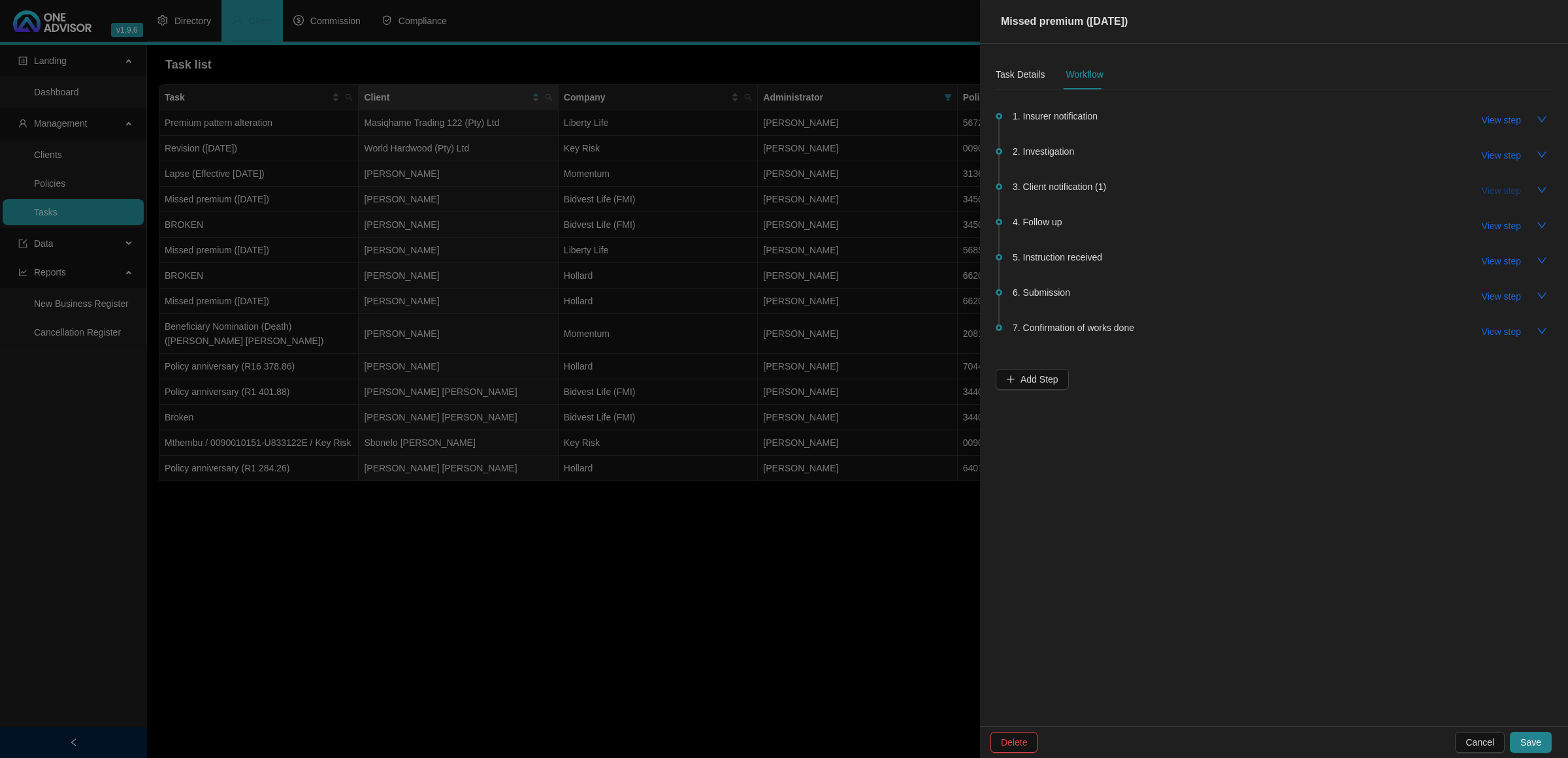
click at [1490, 190] on span "View step" at bounding box center [1502, 190] width 40 height 14
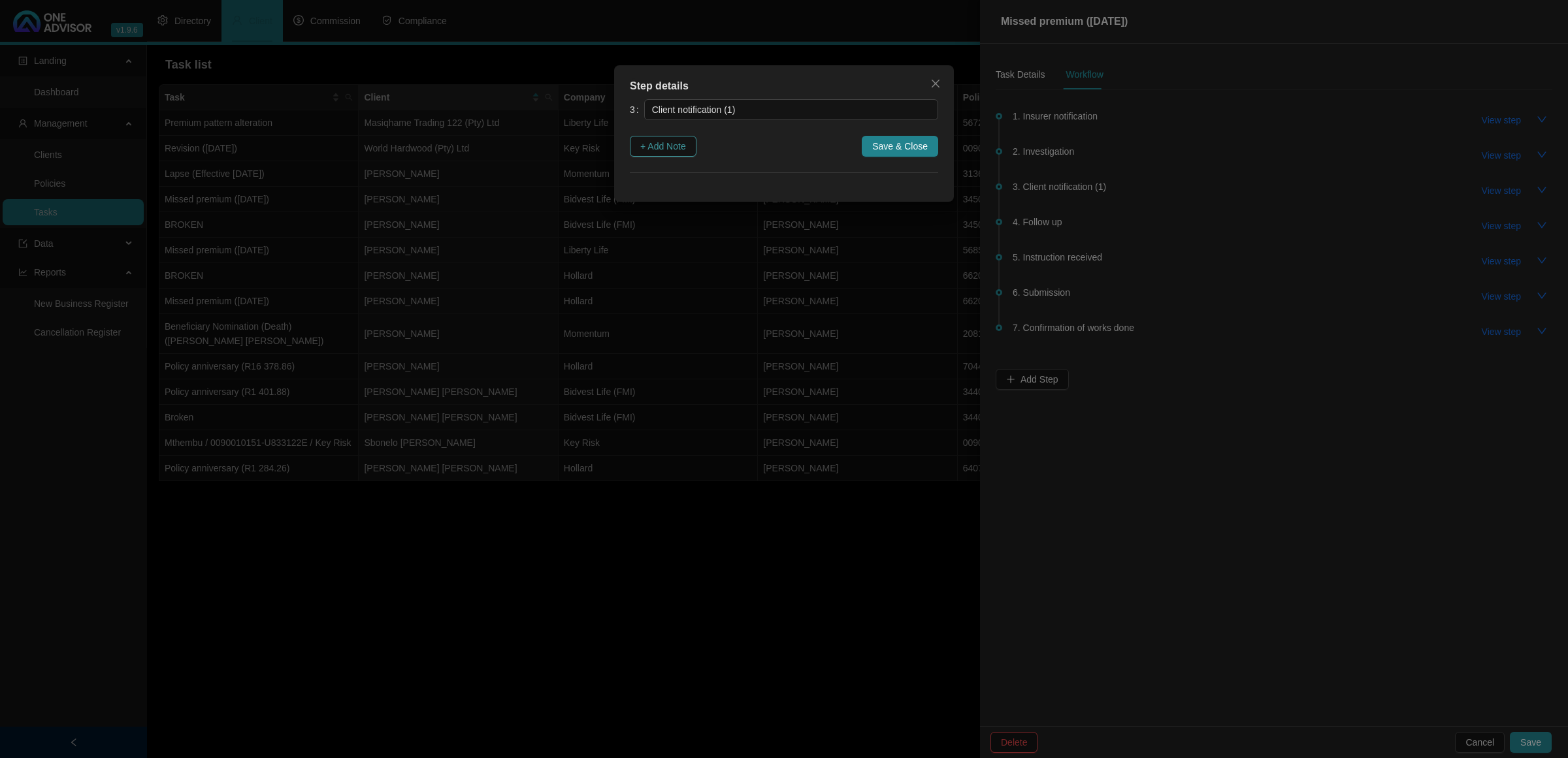
drag, startPoint x: 657, startPoint y: 150, endPoint x: 674, endPoint y: 149, distance: 17.0
click at [657, 150] on span "+ Add Note" at bounding box center [663, 146] width 46 height 14
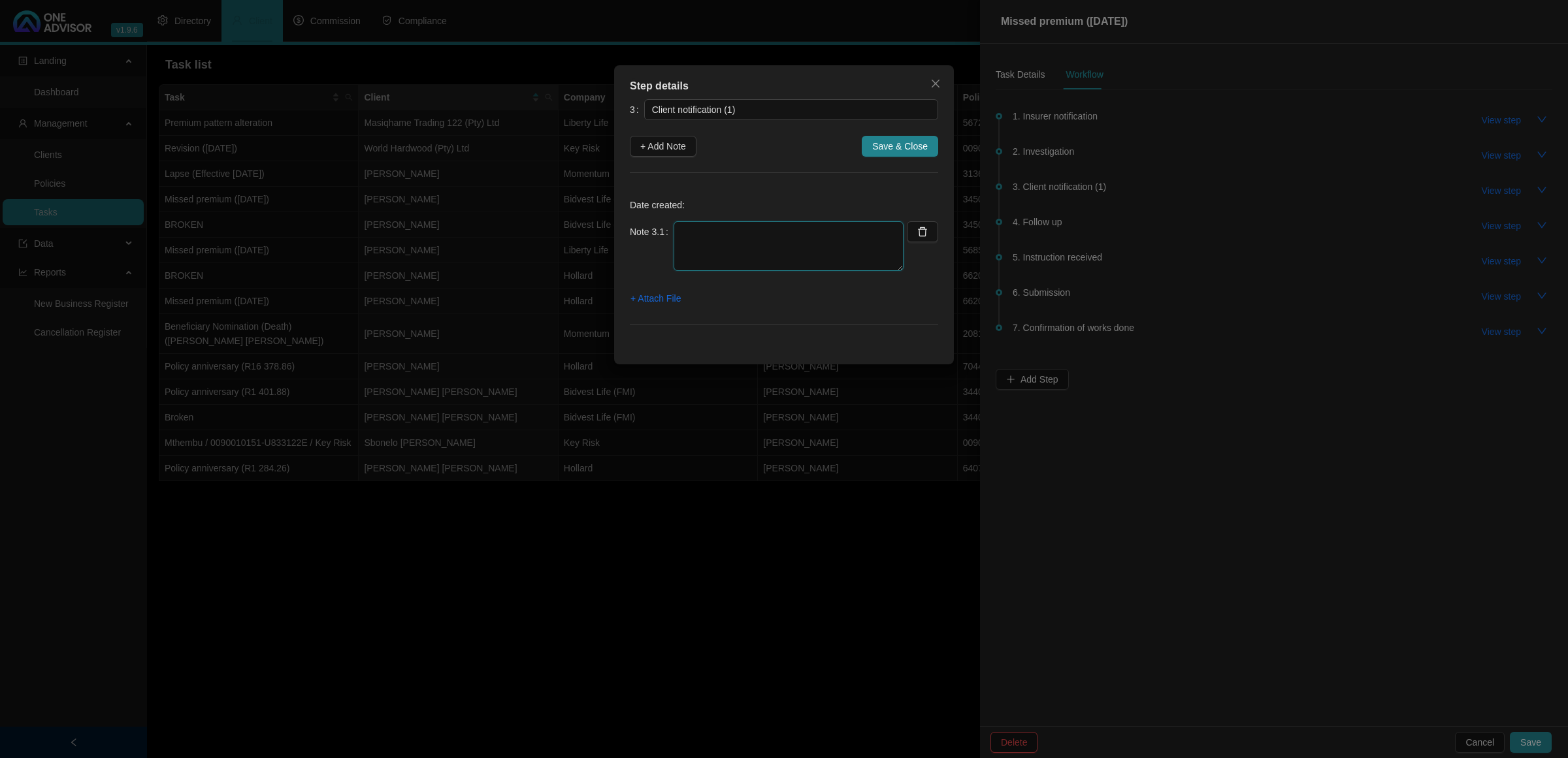
click at [795, 239] on textarea at bounding box center [789, 246] width 230 height 50
type textarea "[DATE] EMAILED CLIENT TO LET HIM KNOW AND WHAT OPTIONS ARE AVALIALBE"
click at [651, 295] on span "+ Attach File" at bounding box center [655, 299] width 51 height 14
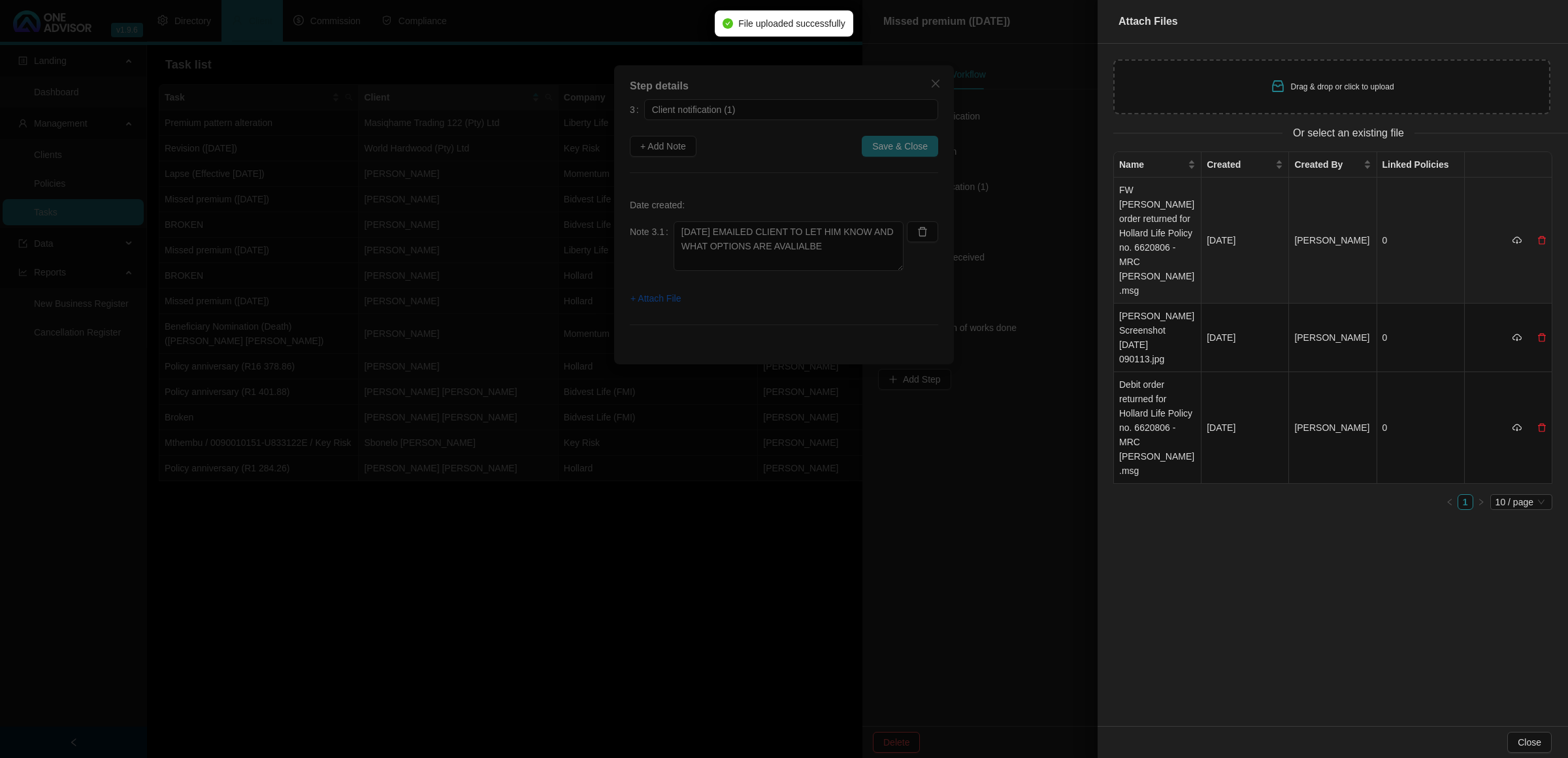
click at [1156, 205] on td "FW [PERSON_NAME] order returned for Hollard Life Policy no. 6620806 - MRC [PERS…" at bounding box center [1157, 240] width 87 height 126
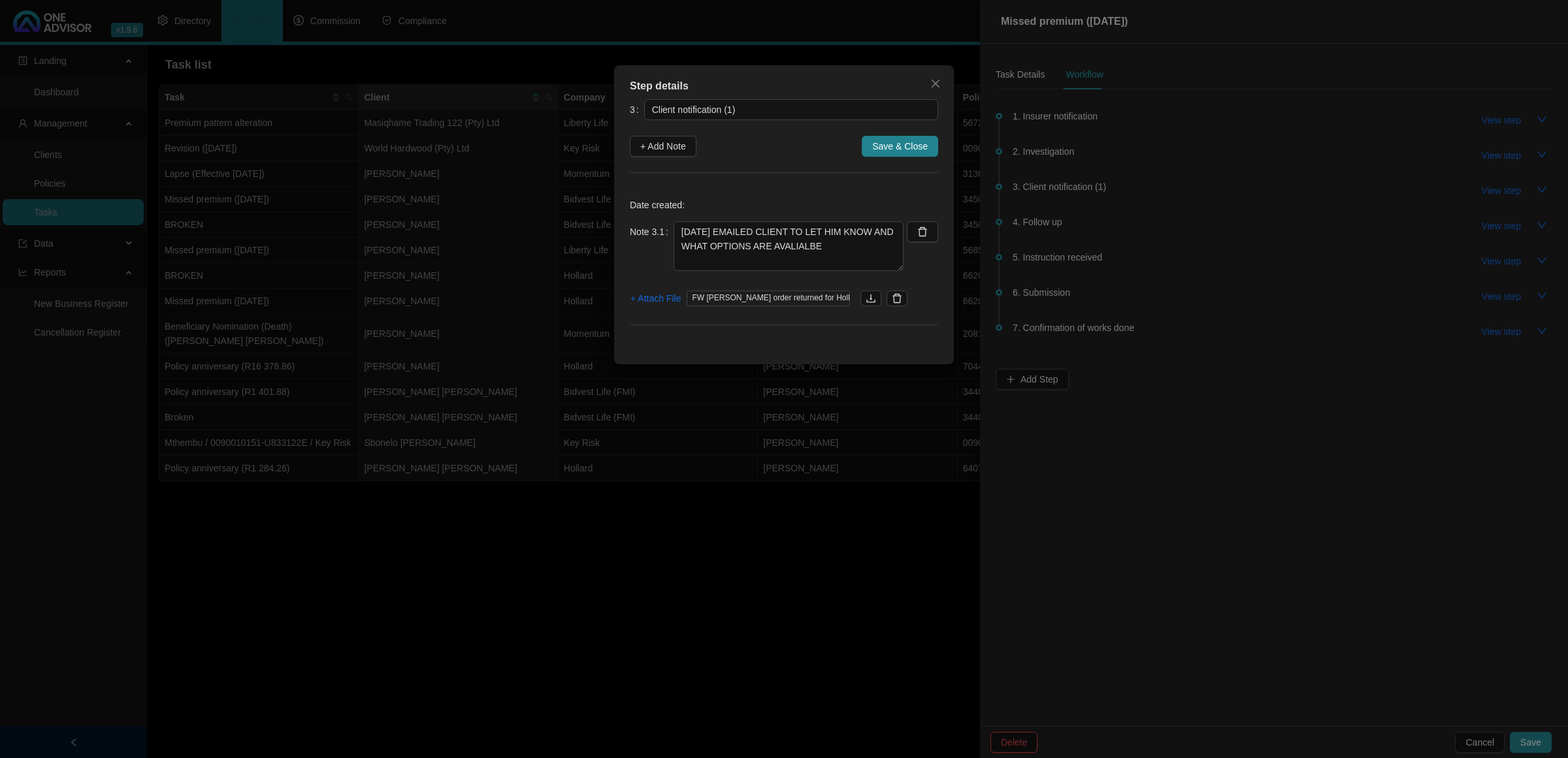
click at [919, 147] on span "Save & Close" at bounding box center [900, 146] width 56 height 14
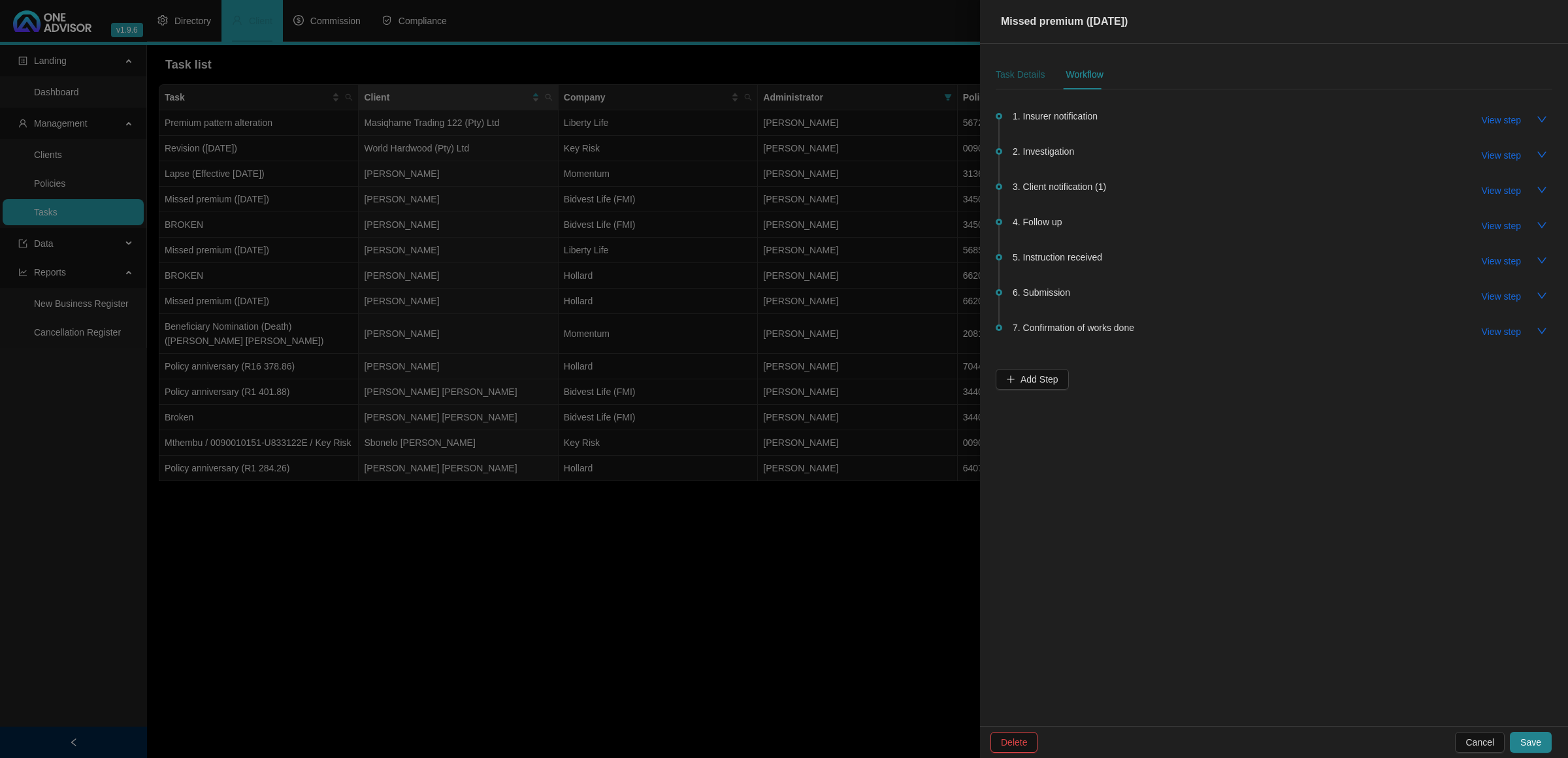
click at [1018, 72] on div "Task Details" at bounding box center [1019, 74] width 49 height 14
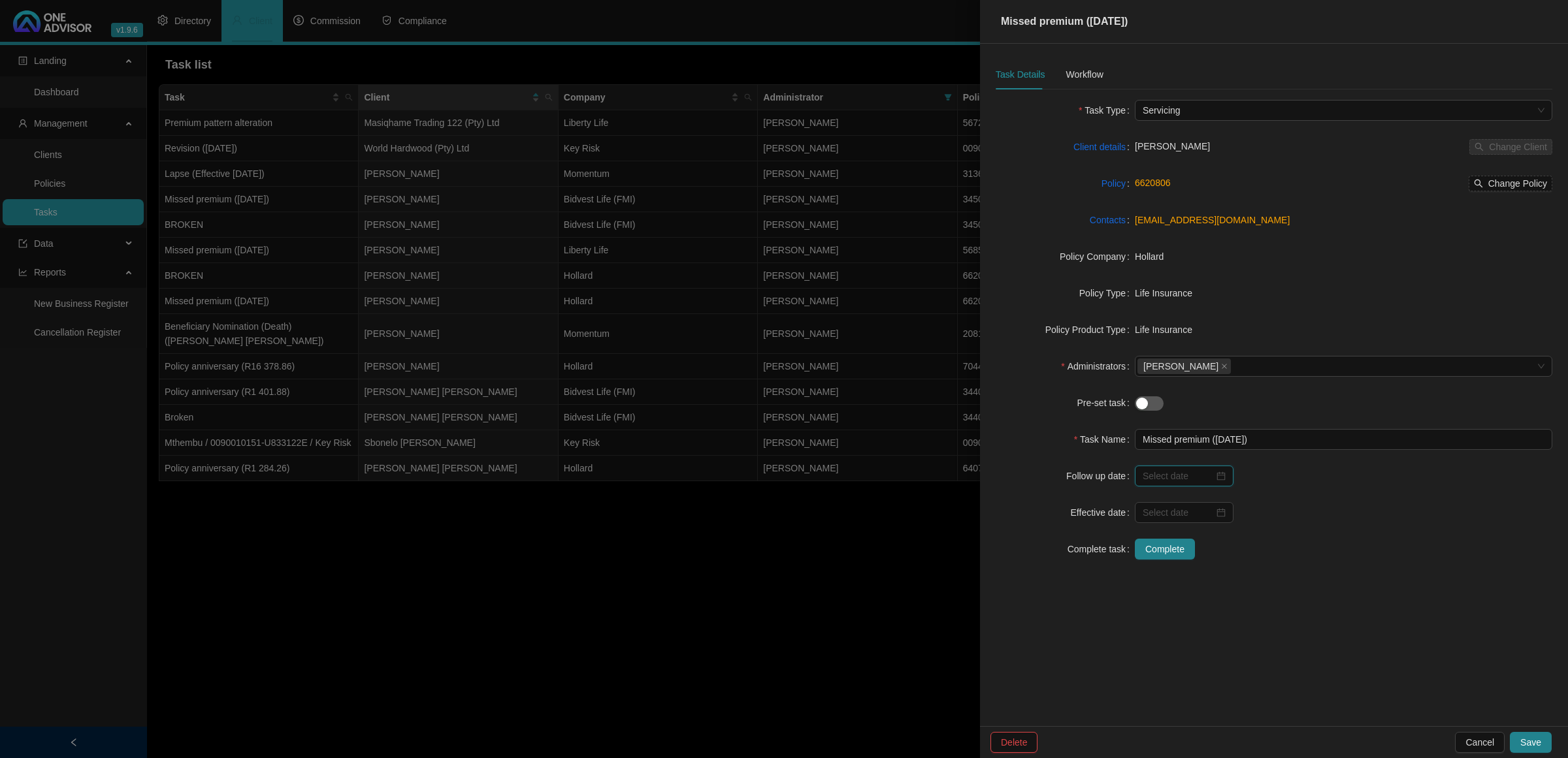
click at [1212, 475] on input at bounding box center [1178, 476] width 71 height 14
type input "[DATE]"
click at [1198, 584] on div "9" at bounding box center [1206, 580] width 16 height 16
click at [1539, 737] on span "Save" at bounding box center [1530, 742] width 21 height 14
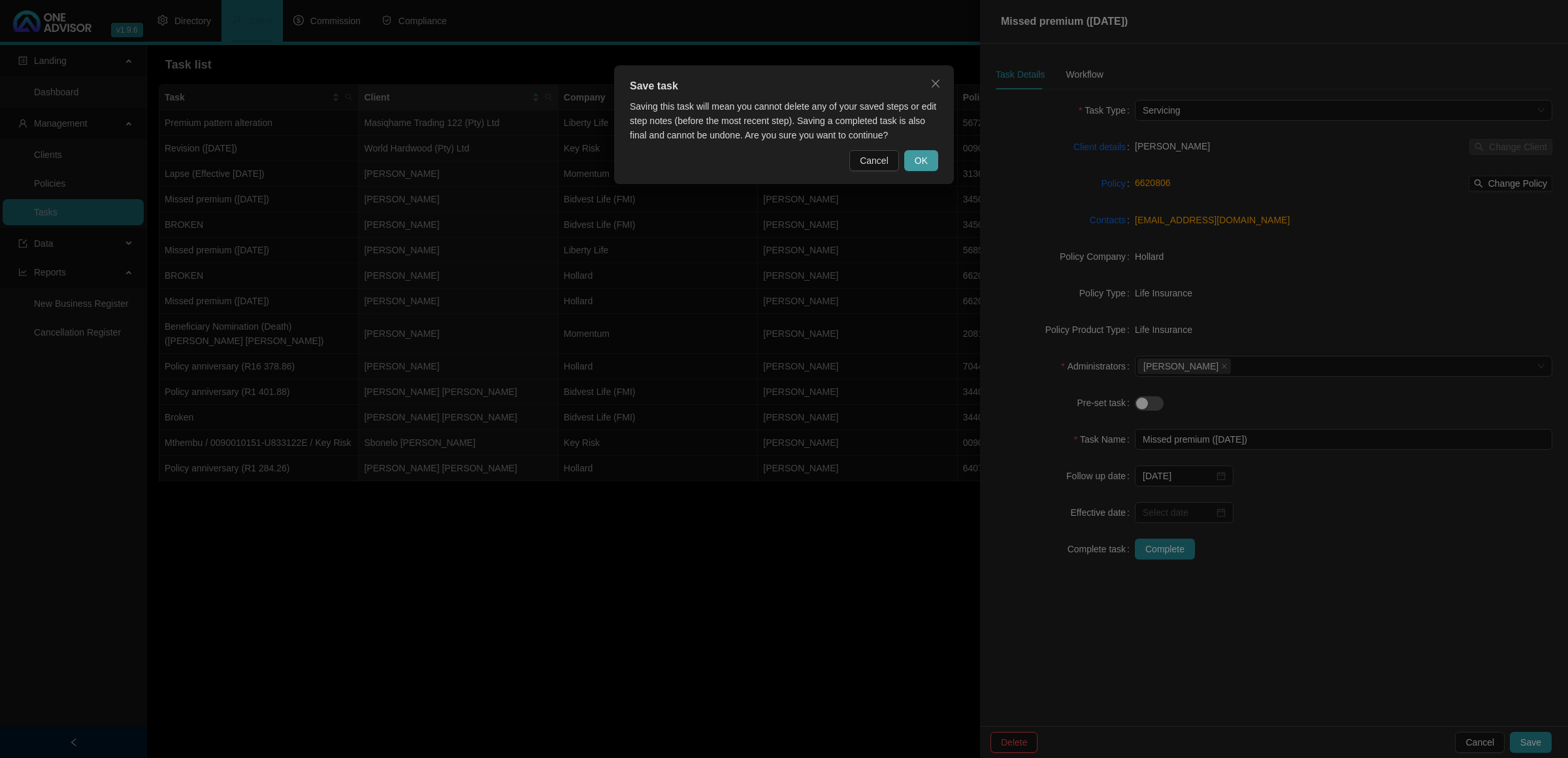
click at [931, 162] on button "OK" at bounding box center [921, 160] width 34 height 21
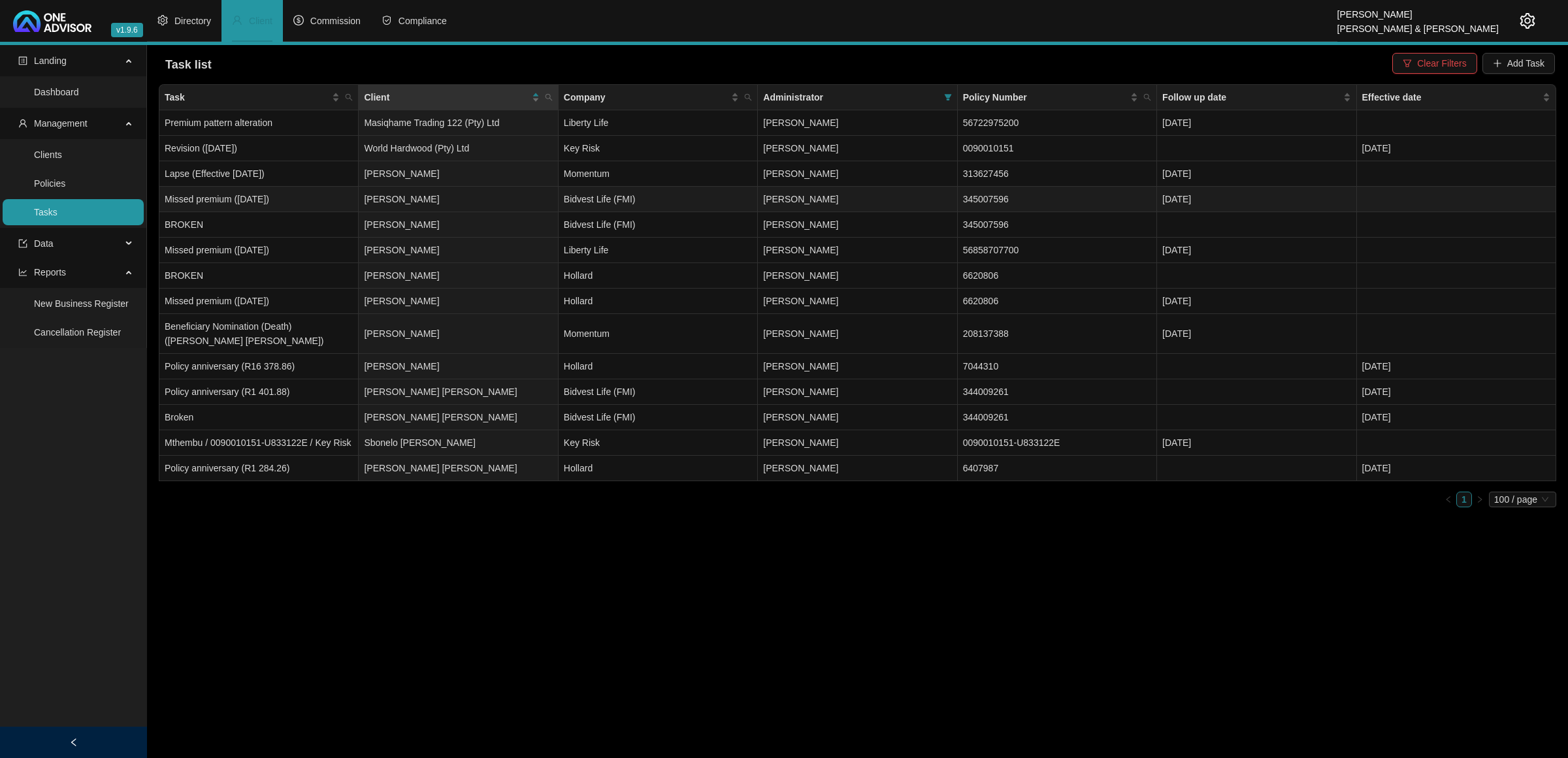
click at [439, 206] on td "[PERSON_NAME]" at bounding box center [457, 199] width 199 height 26
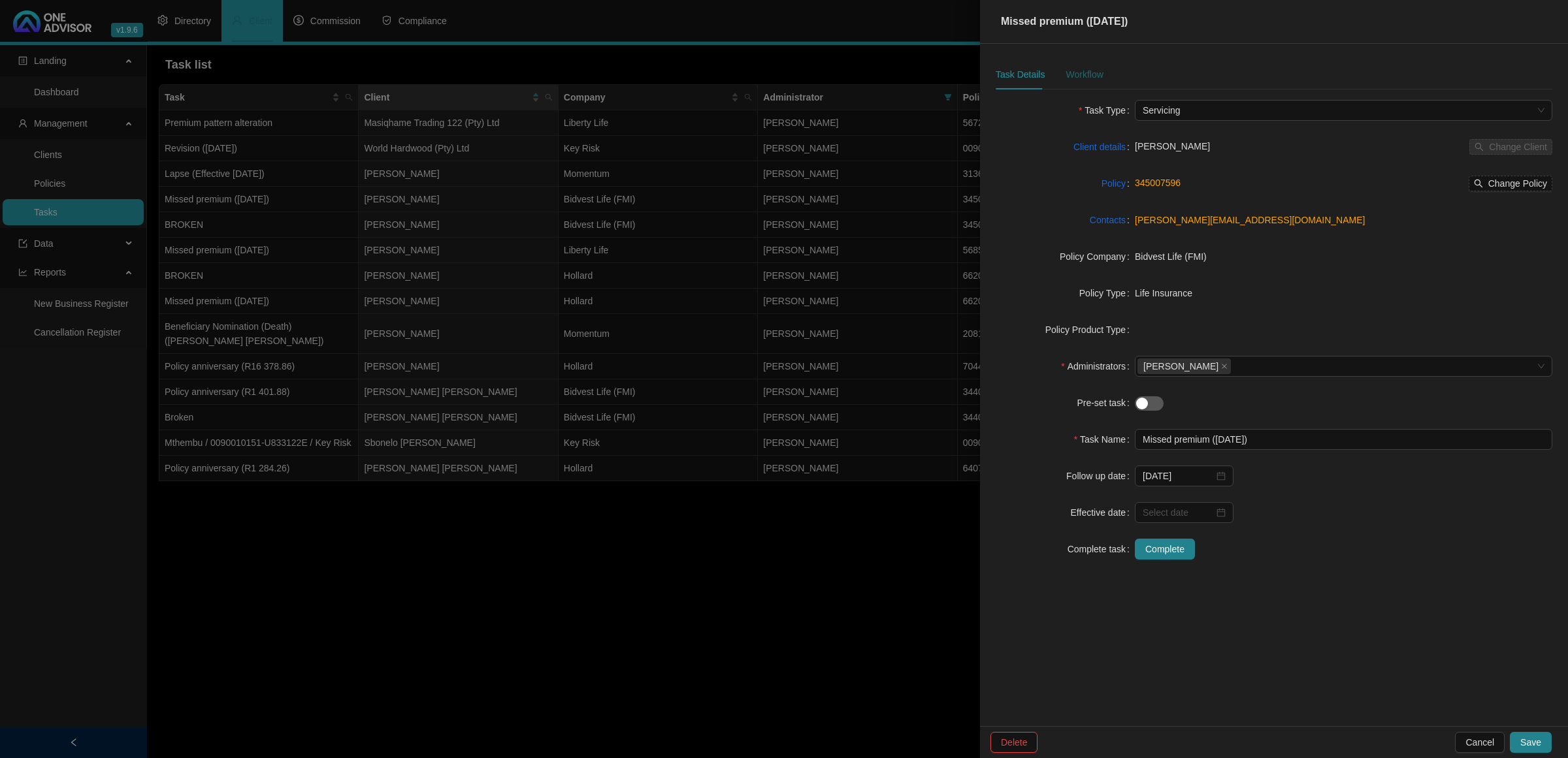
click at [1085, 75] on div "Workflow" at bounding box center [1085, 74] width 38 height 14
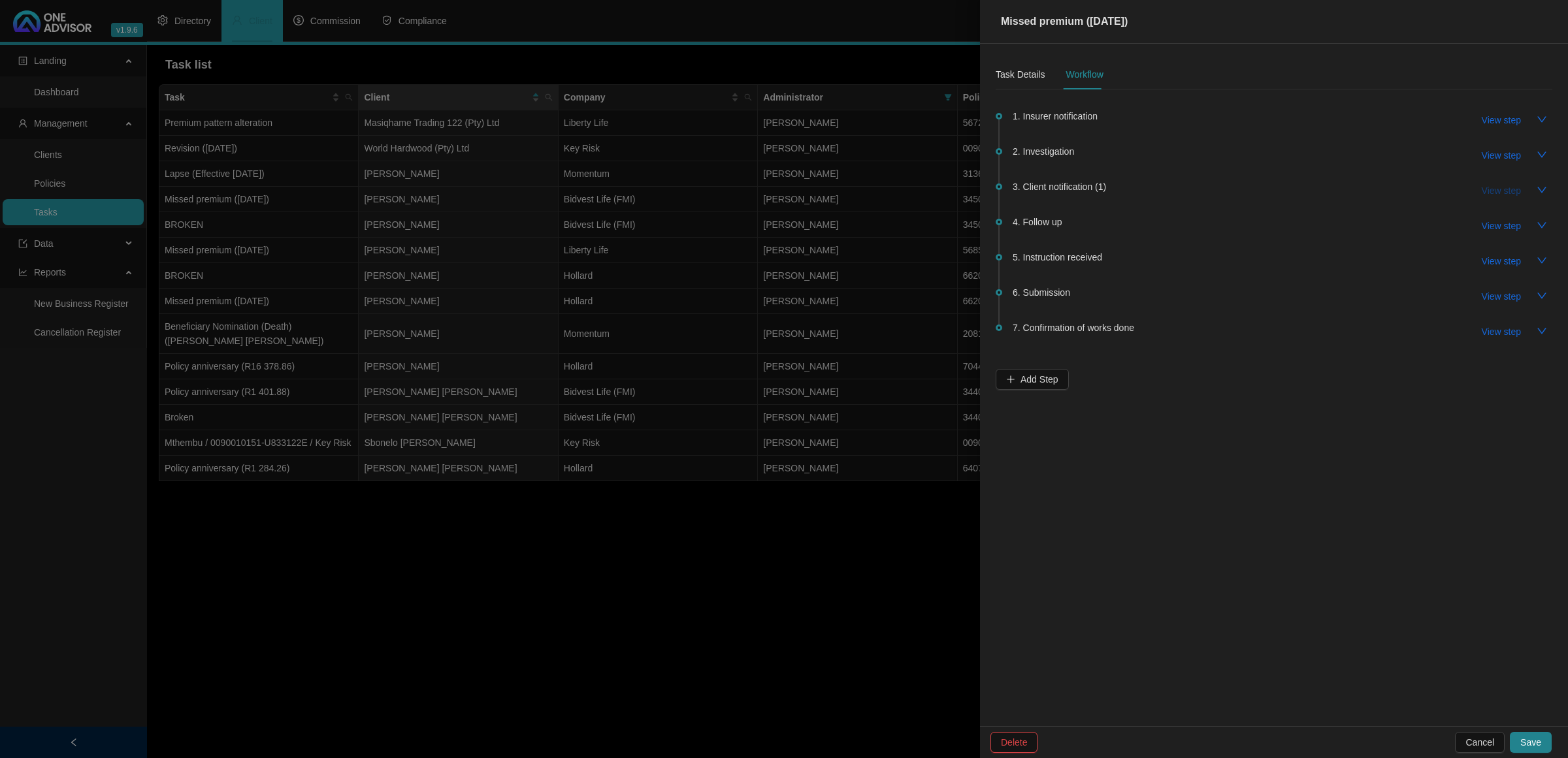
click at [1491, 190] on span "View step" at bounding box center [1502, 190] width 40 height 14
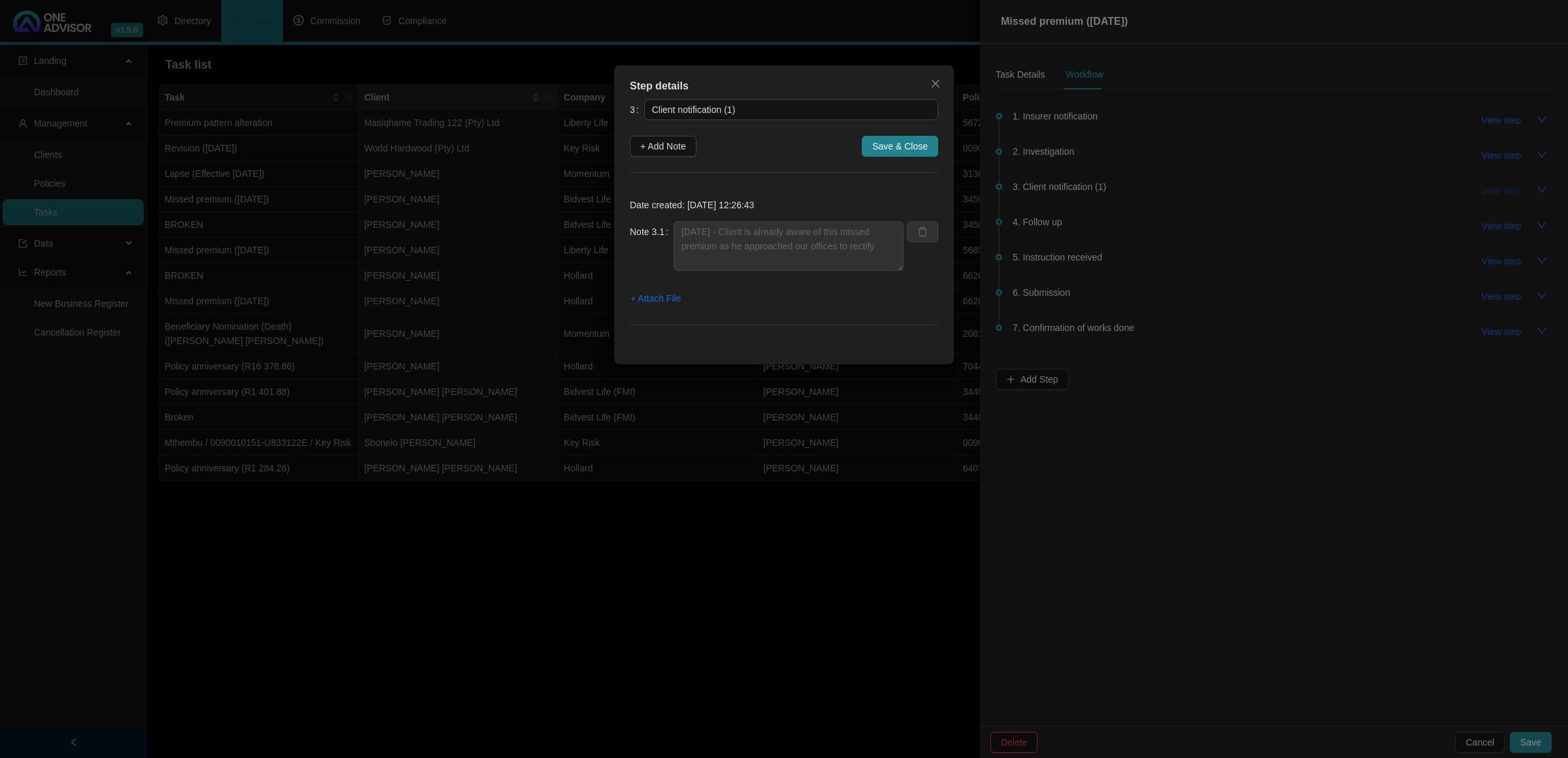
click at [1491, 190] on div "Step details 3 Client notification (1) + Add Note Save & Close Date created: [D…" at bounding box center [784, 379] width 1568 height 758
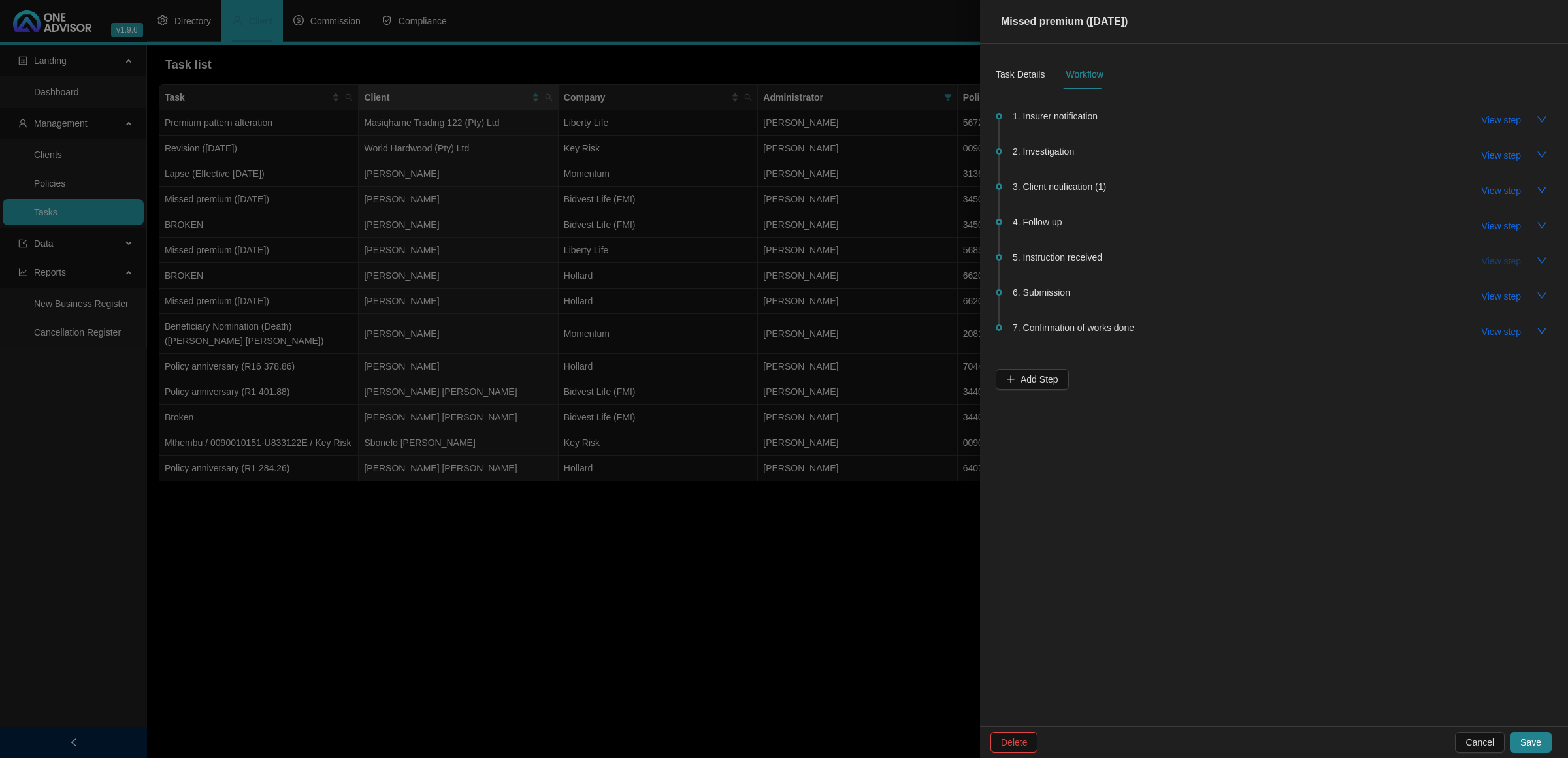
click at [1503, 254] on span "View step" at bounding box center [1502, 261] width 40 height 14
type input "Instruction received"
type textarea "[DATE] - Already discussed with client and he is wanting the bank account to be…"
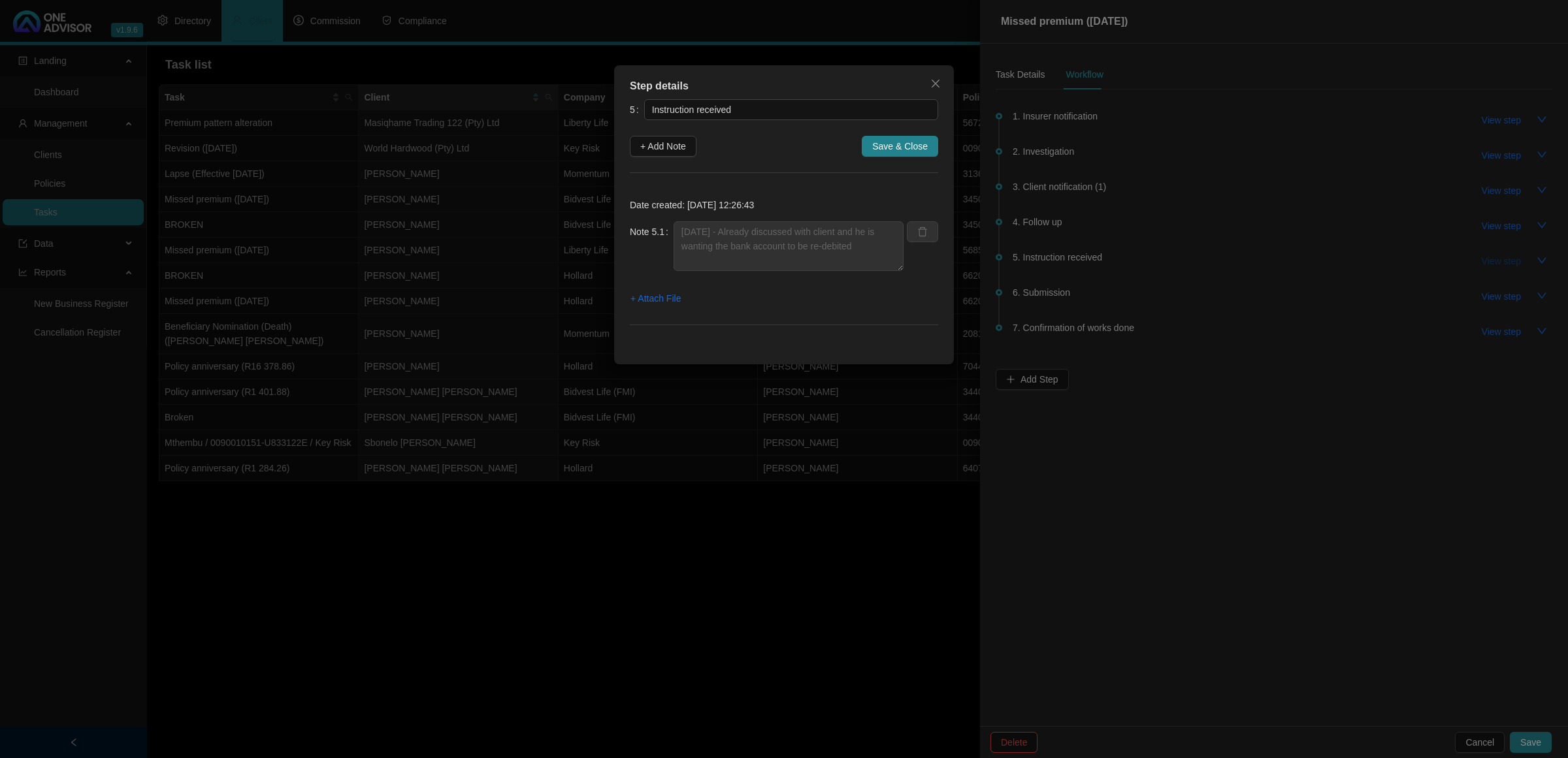
click at [1503, 253] on div "Step details 5 Instruction received + Add Note Save & Close Date created: [DATE…" at bounding box center [784, 379] width 1568 height 758
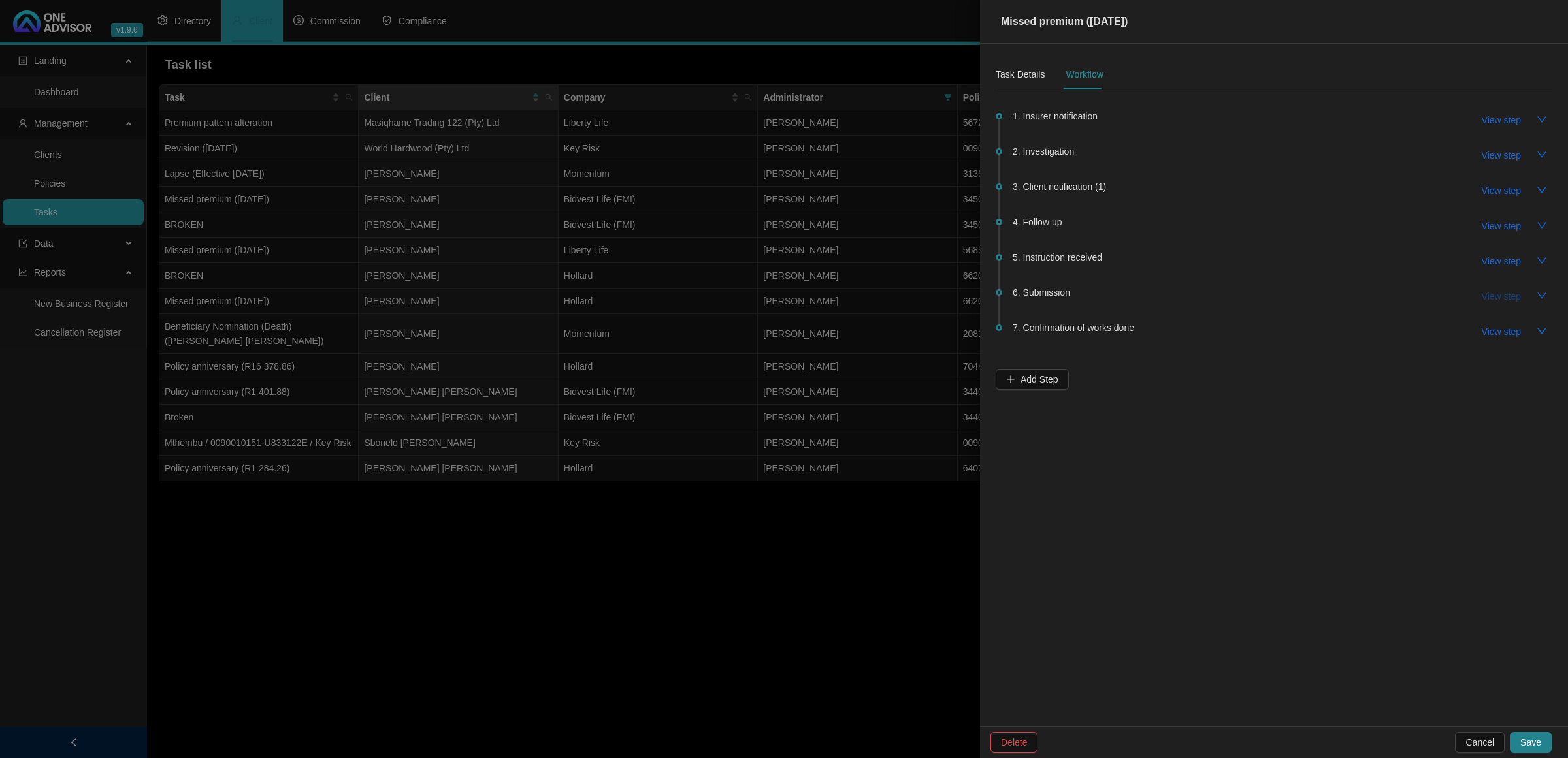
click at [1495, 293] on span "View step" at bounding box center [1502, 297] width 40 height 14
type input "Submission"
type textarea "[DATE] 09.01 [PHONE_NUMBER] Called Bidvest and spoke to [PERSON_NAME] and reque…"
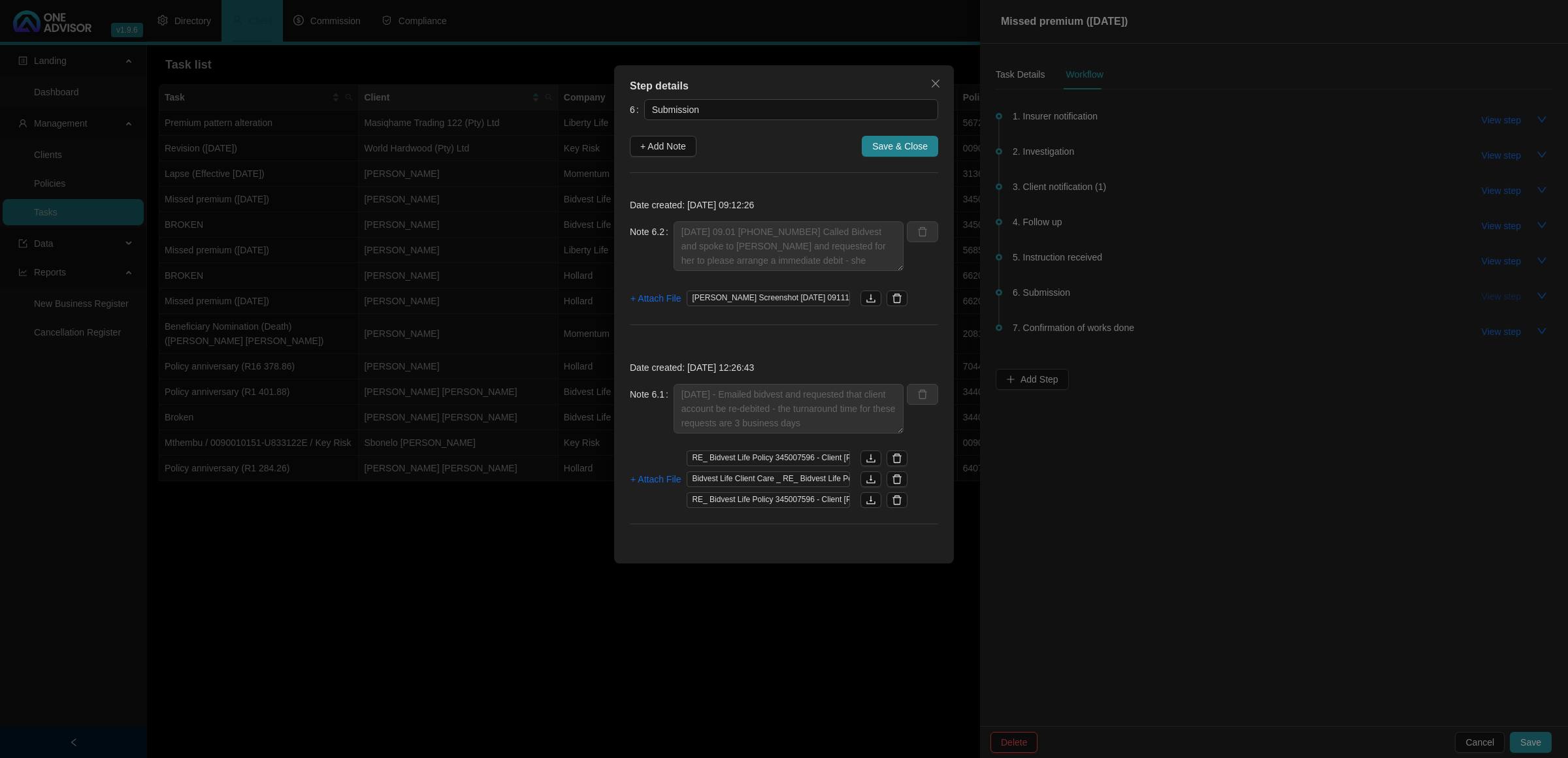
click at [1495, 293] on div "Step details 6 Submission + Add Note Save & Close Date created: [DATE] 09:12:26…" at bounding box center [784, 379] width 1568 height 758
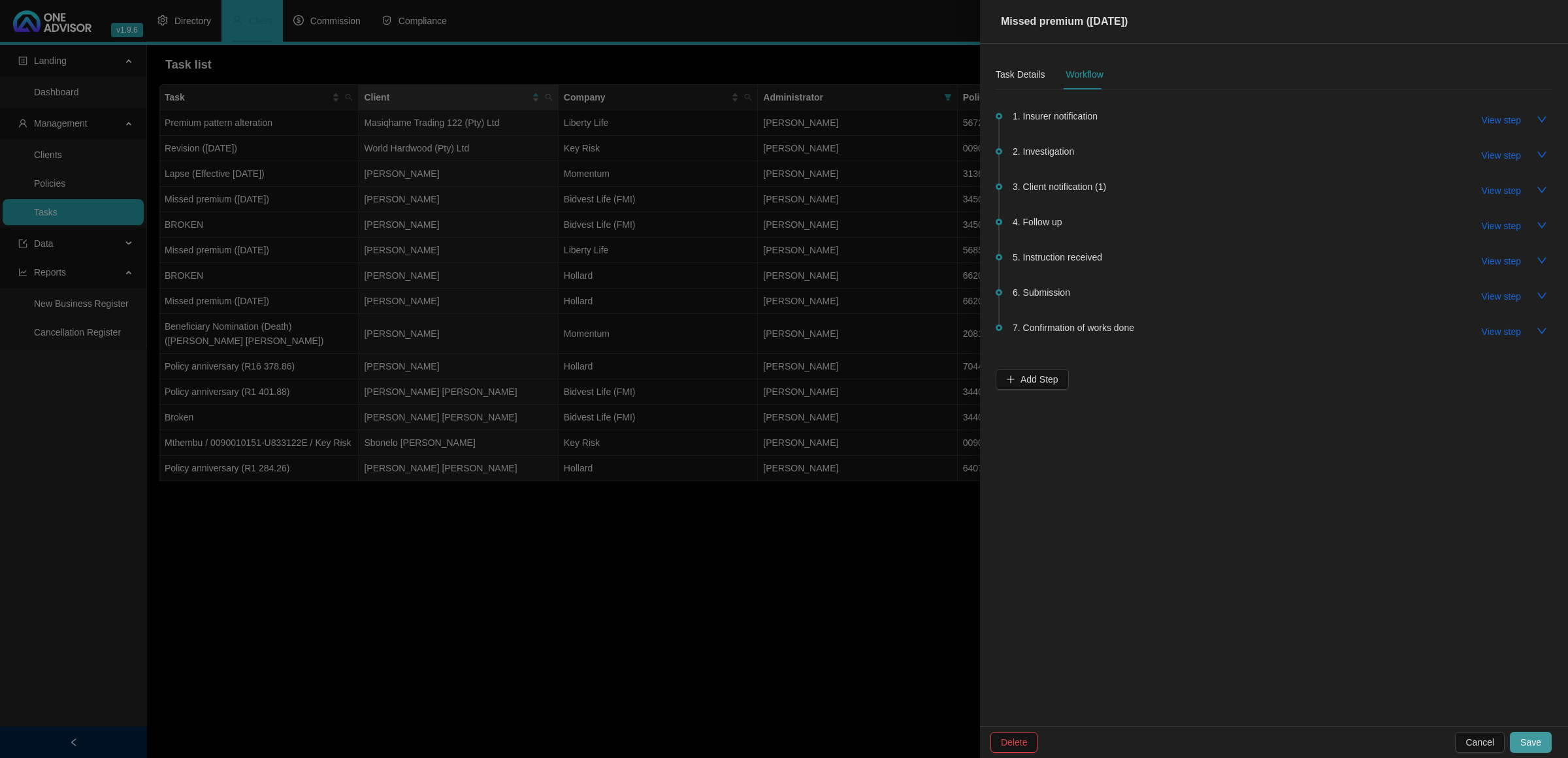
click at [1536, 742] on span "Save" at bounding box center [1530, 742] width 21 height 14
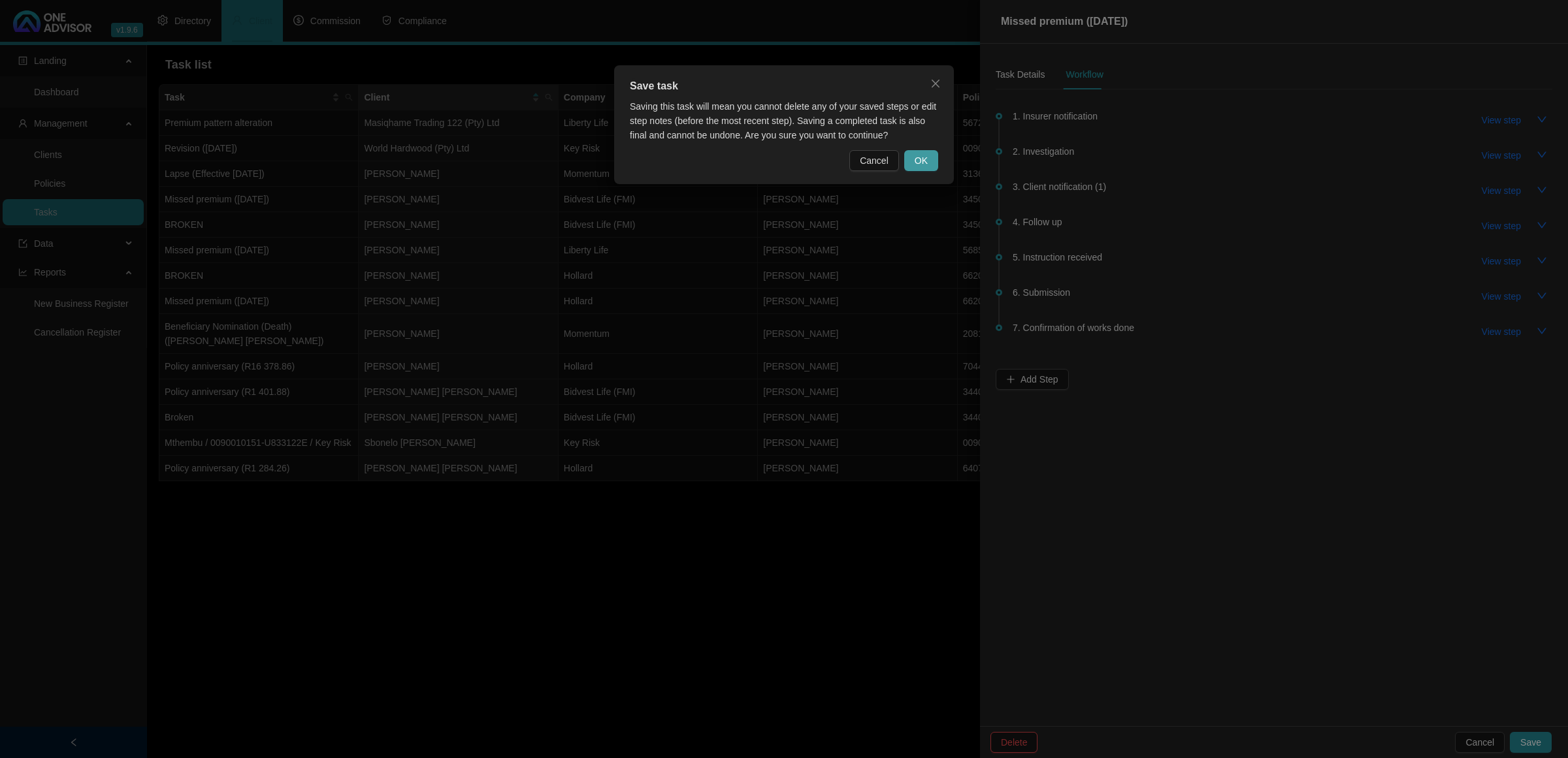
click at [916, 159] on span "OK" at bounding box center [921, 161] width 13 height 14
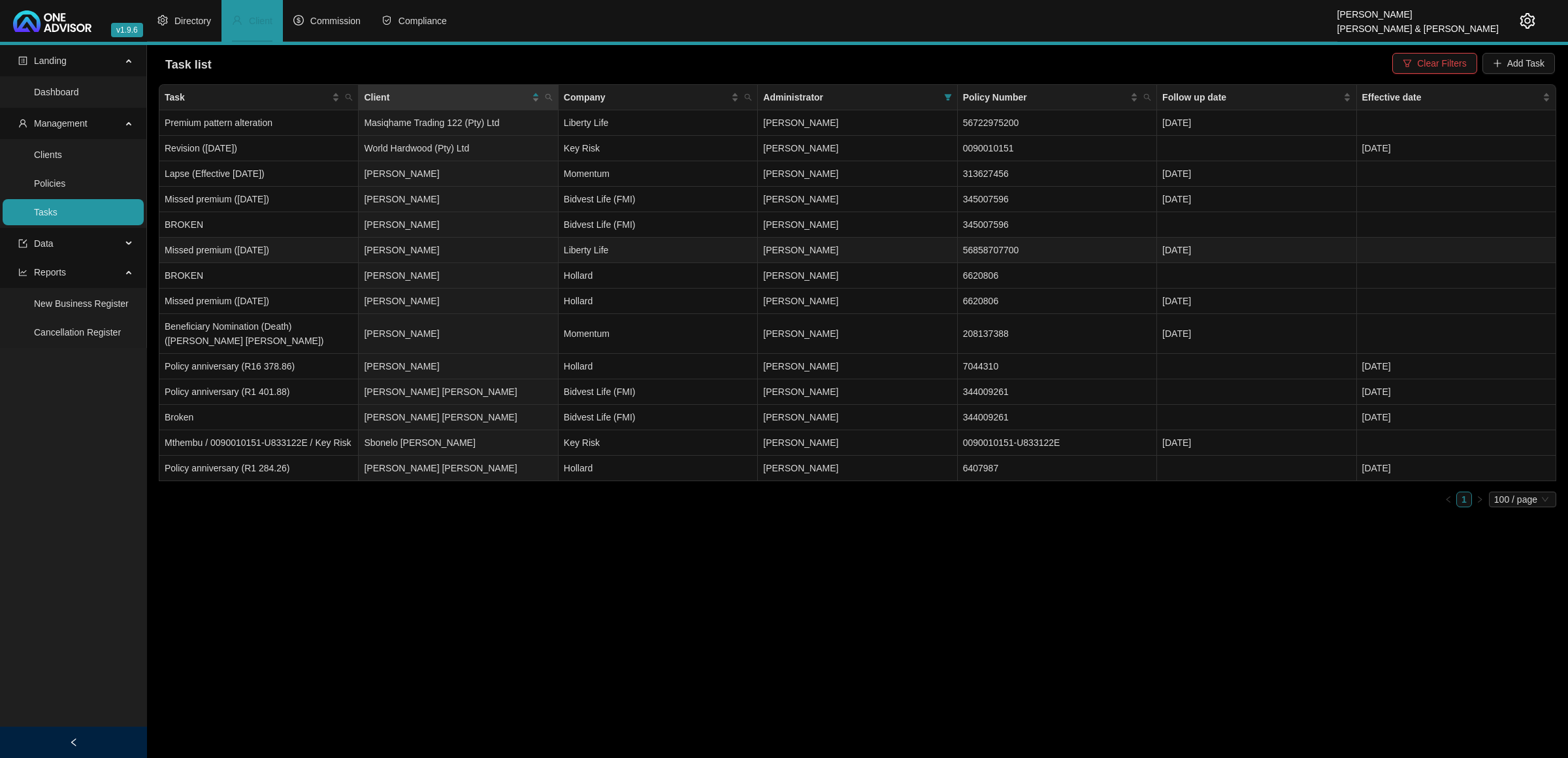
click at [830, 251] on span "[PERSON_NAME]" at bounding box center [801, 250] width 75 height 11
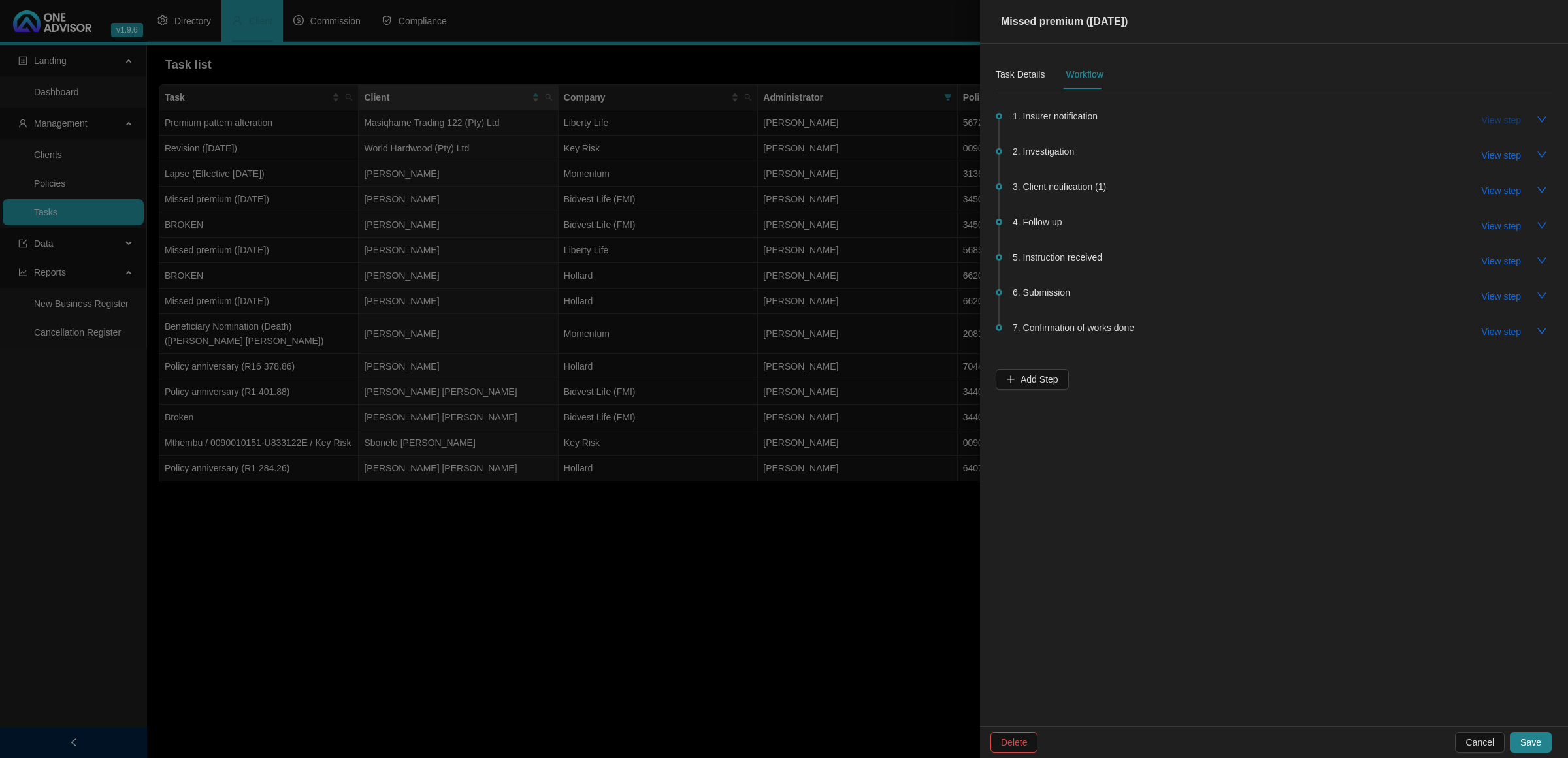
click at [1513, 125] on span "View step" at bounding box center [1502, 120] width 40 height 14
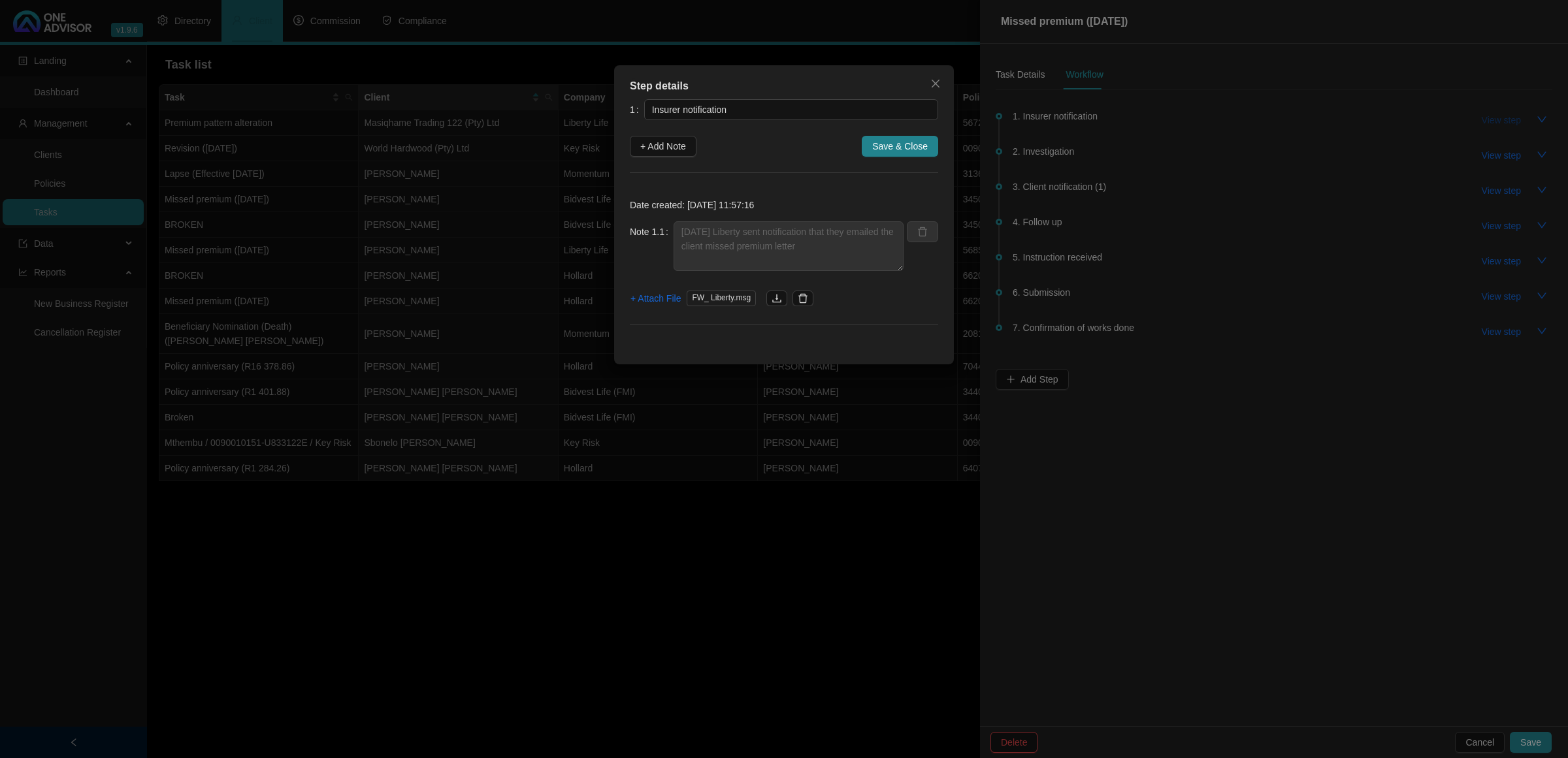
click at [1513, 125] on div "Step details 1 Insurer notification + Add Note Save & Close Date created: [DATE…" at bounding box center [784, 379] width 1568 height 758
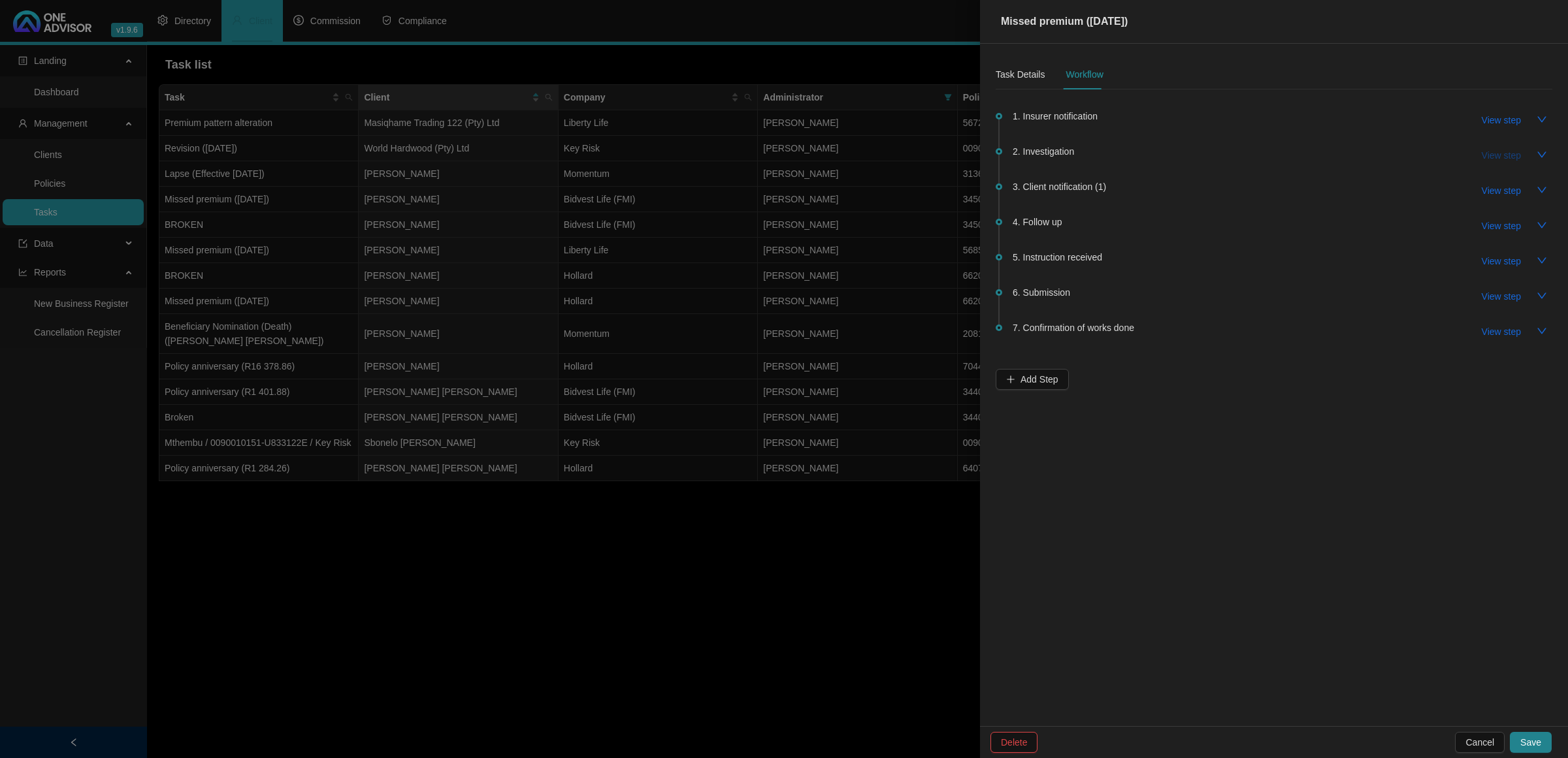
click at [1503, 152] on span "View step" at bounding box center [1502, 155] width 40 height 14
type input "Investigation"
type textarea "[DATE] I went online and saw that policy is only paid up until [DATE]"
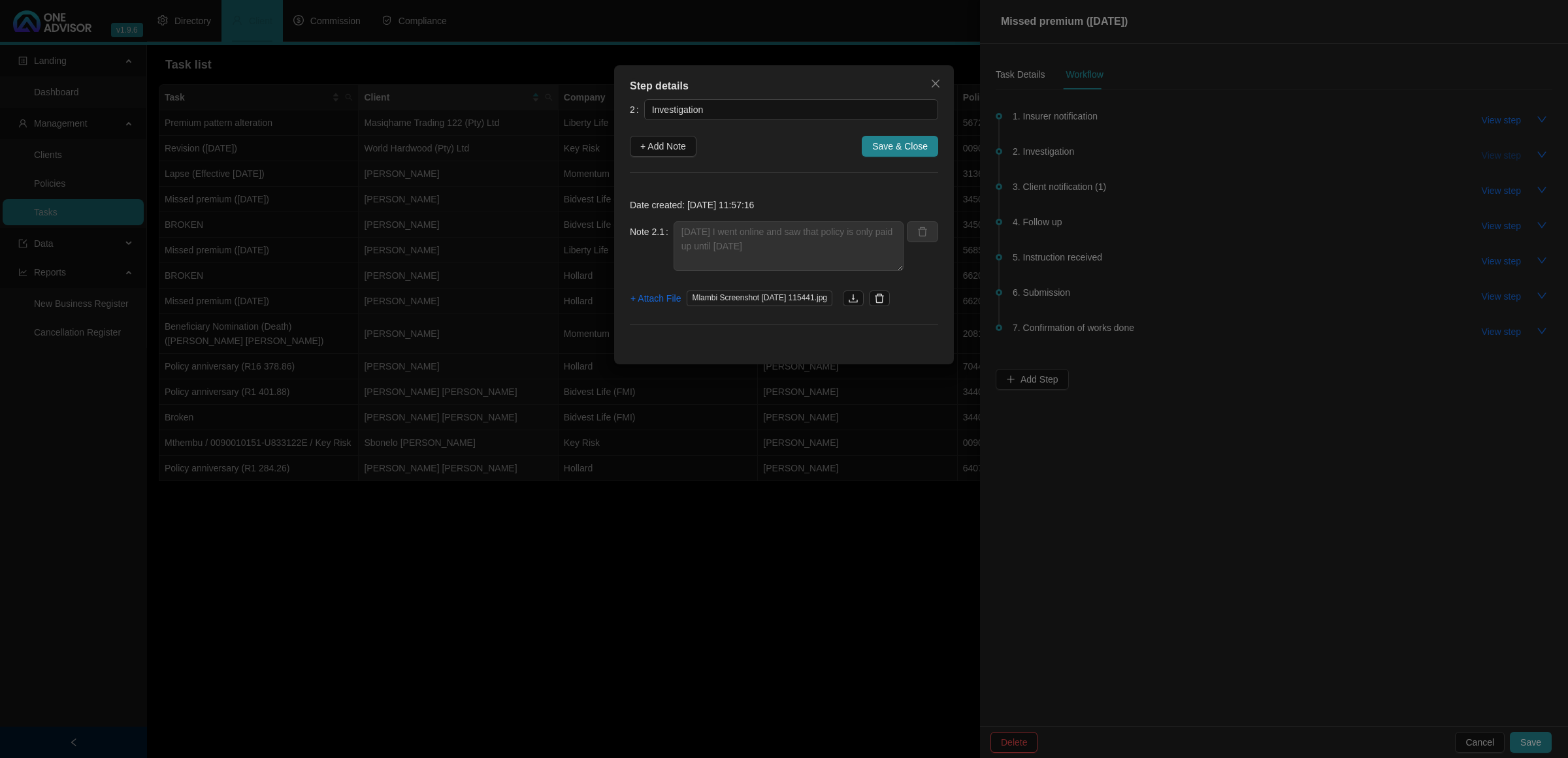
click at [1503, 152] on div "Step details 2 Investigation + Add Note Save & Close Date created: [DATE] 11:57…" at bounding box center [784, 379] width 1568 height 758
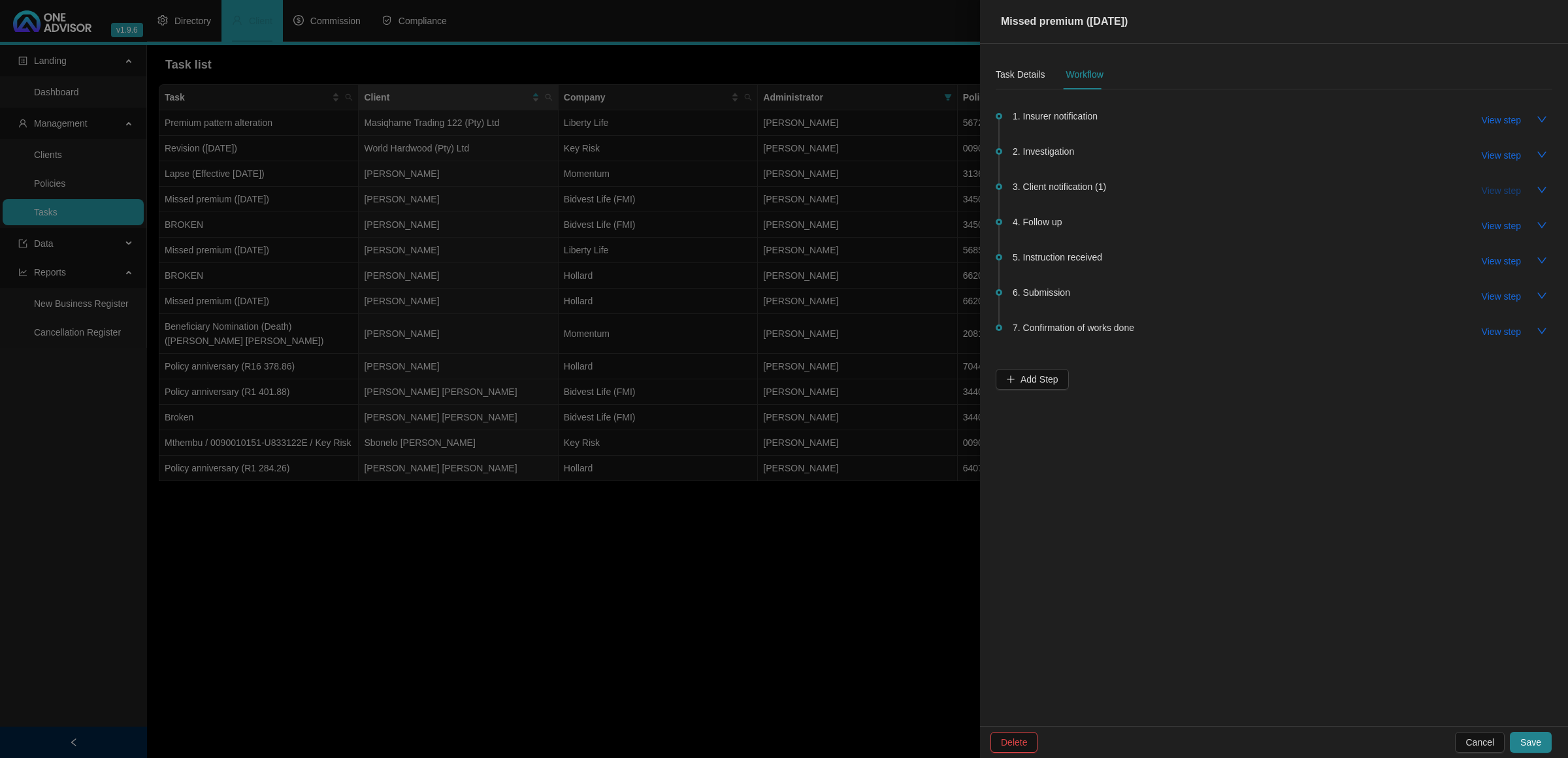
click at [1491, 187] on span "View step" at bounding box center [1502, 190] width 40 height 14
type input "Client notification (1)"
type textarea "[DATE] Emailed and let the client know"
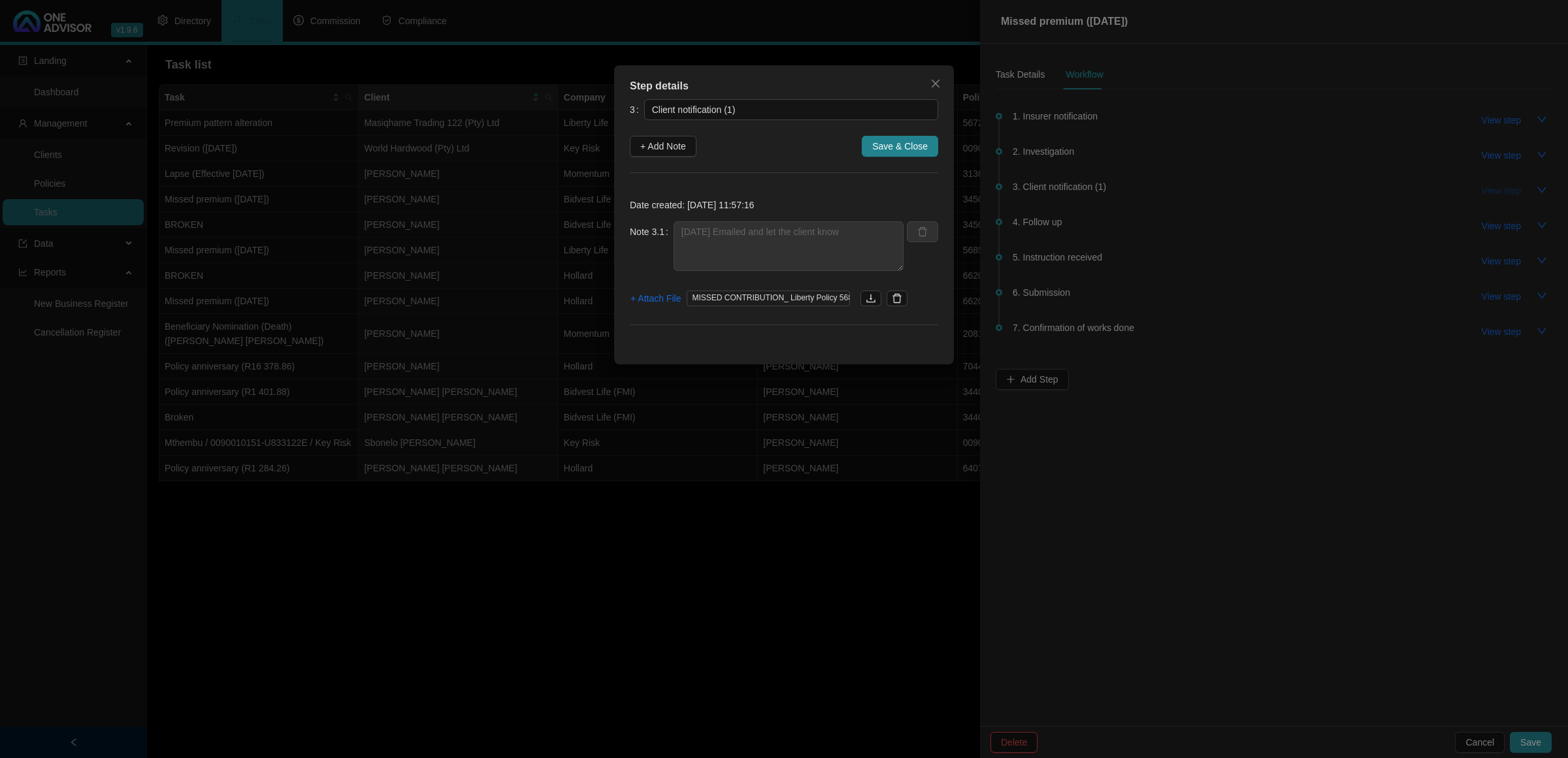
click at [1491, 187] on div "Step details 3 Client notification (1) + Add Note Save & Close Date created: [D…" at bounding box center [784, 379] width 1568 height 758
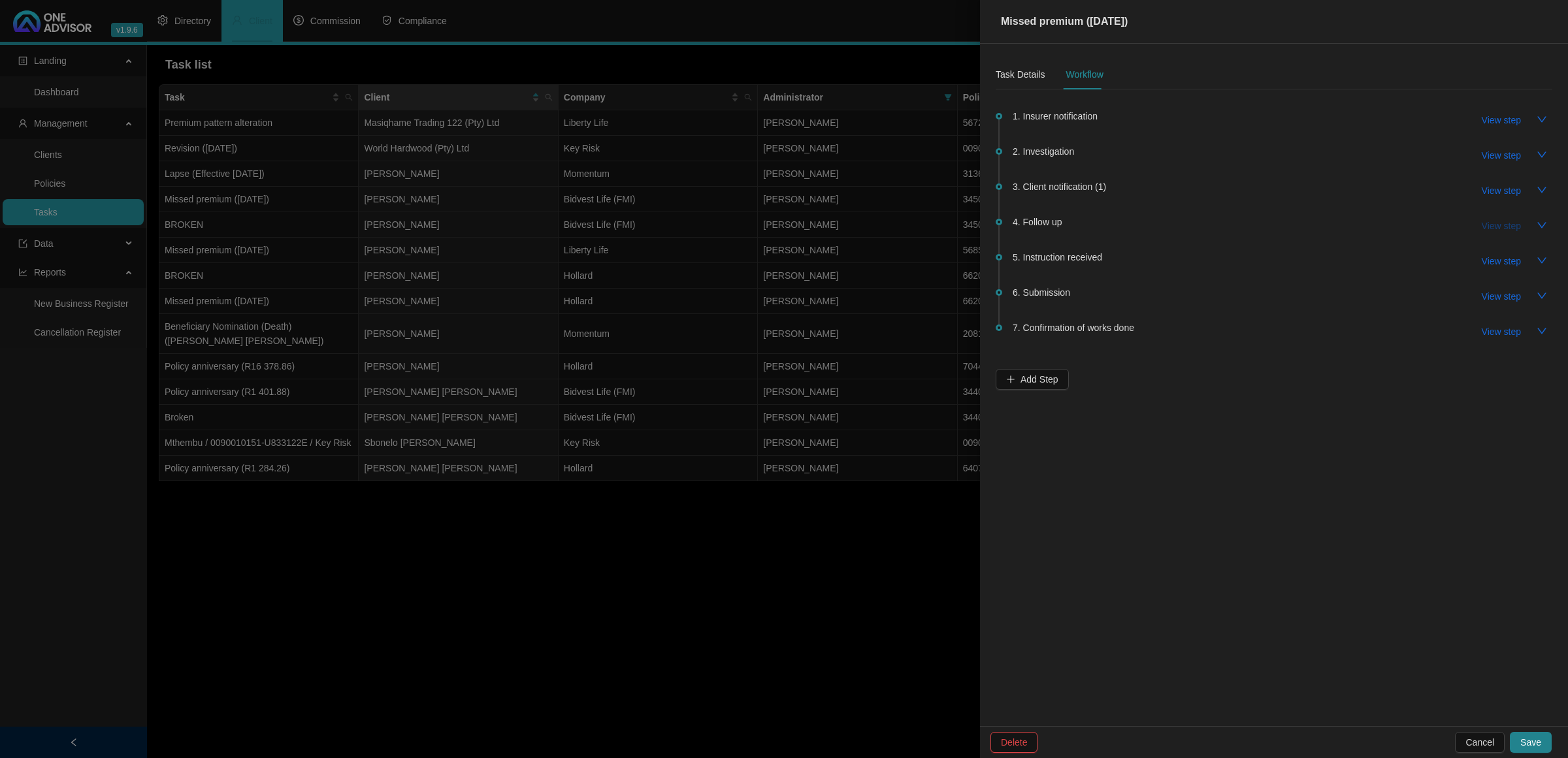
click at [1492, 222] on span "View step" at bounding box center [1502, 226] width 40 height 14
type input "Follow up"
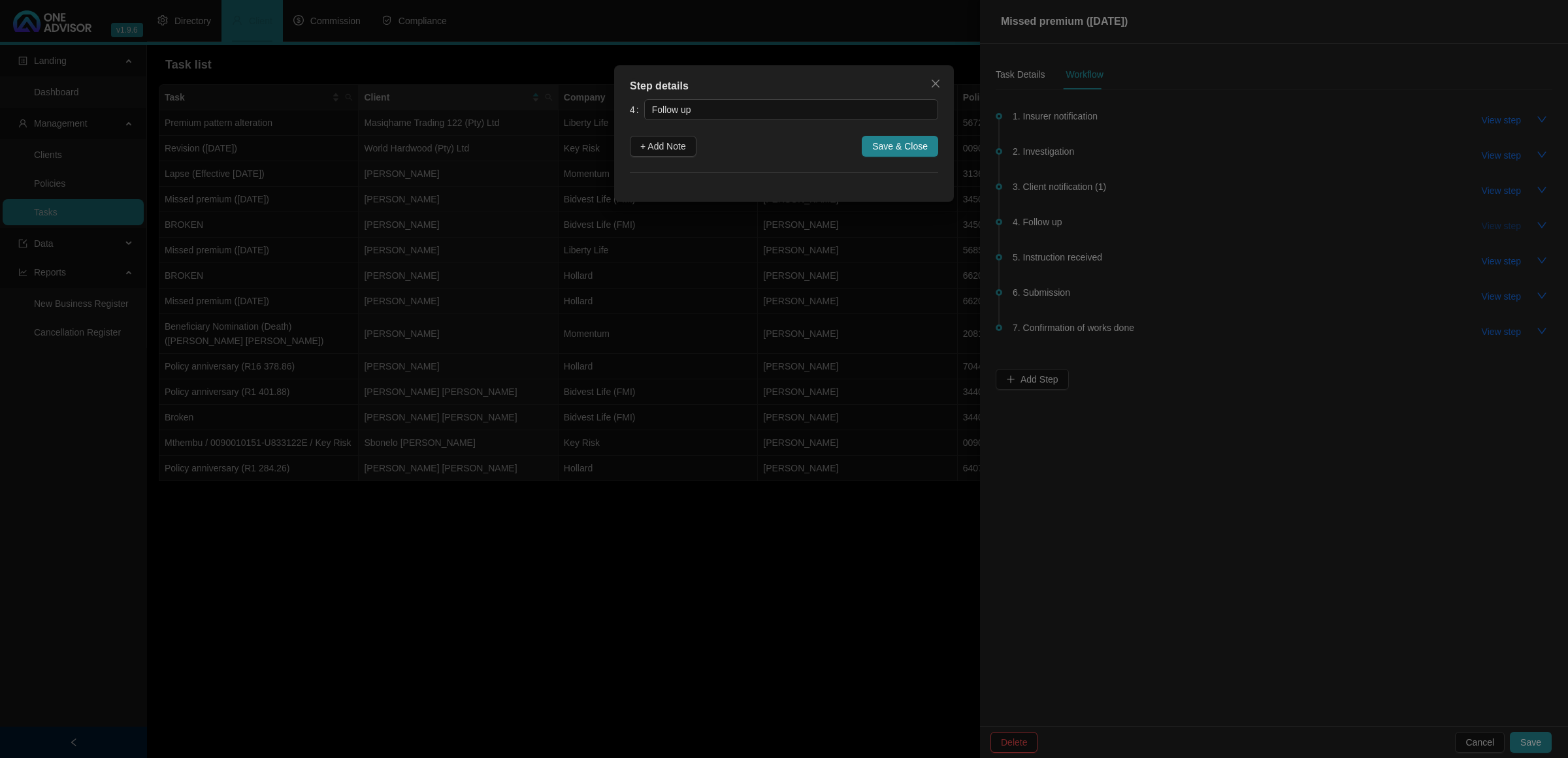
click at [1492, 222] on div "Step details 4 Follow up + Add Note Save & Close Cancel OK" at bounding box center [784, 379] width 1568 height 758
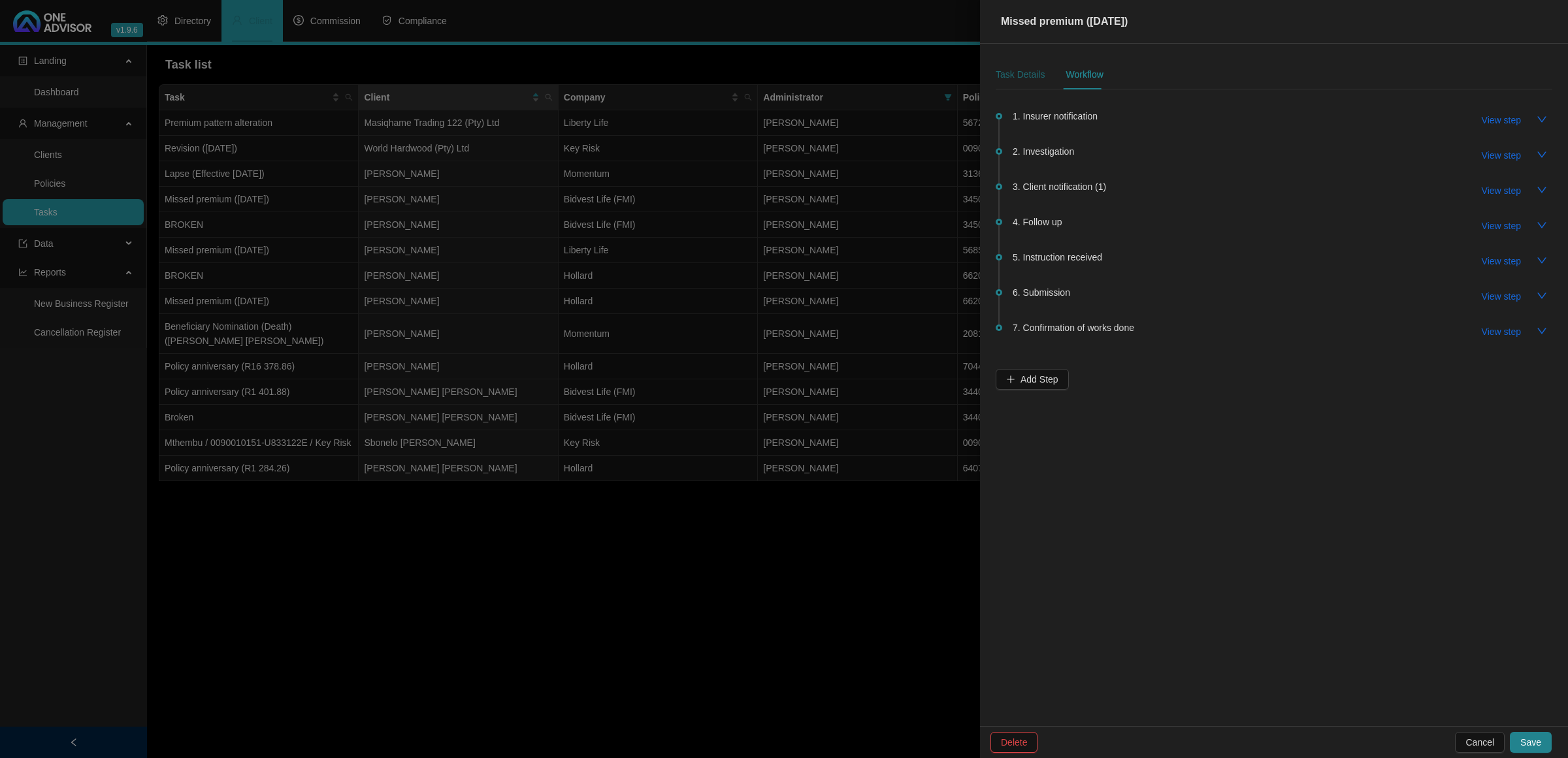
click at [1008, 70] on div "Task Details" at bounding box center [1019, 74] width 49 height 14
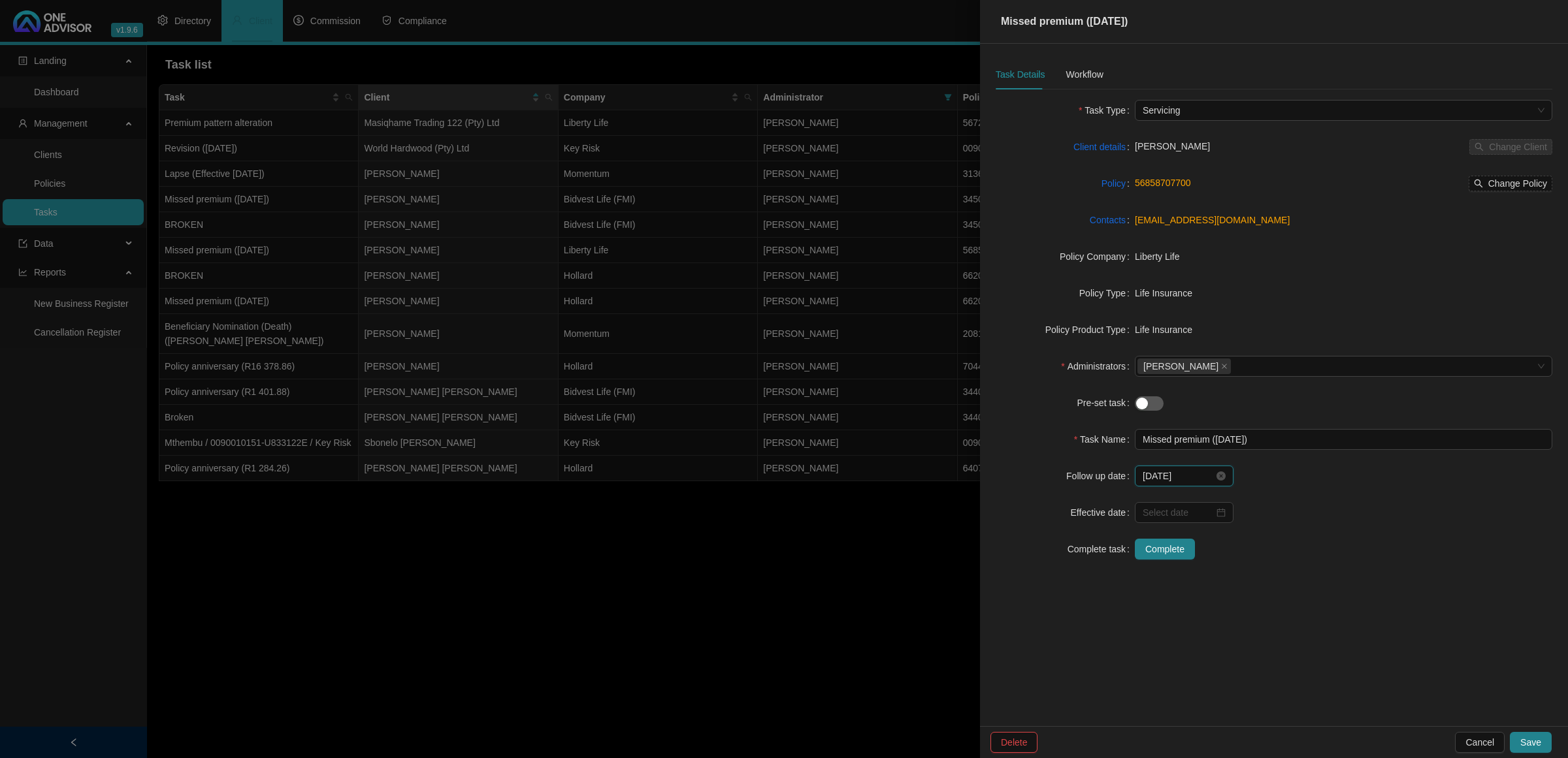
click at [1198, 481] on input "[DATE]" at bounding box center [1178, 476] width 71 height 14
type input "[DATE]"
click at [1208, 584] on div "9" at bounding box center [1206, 580] width 16 height 16
click at [1517, 743] on button "Save" at bounding box center [1530, 742] width 42 height 21
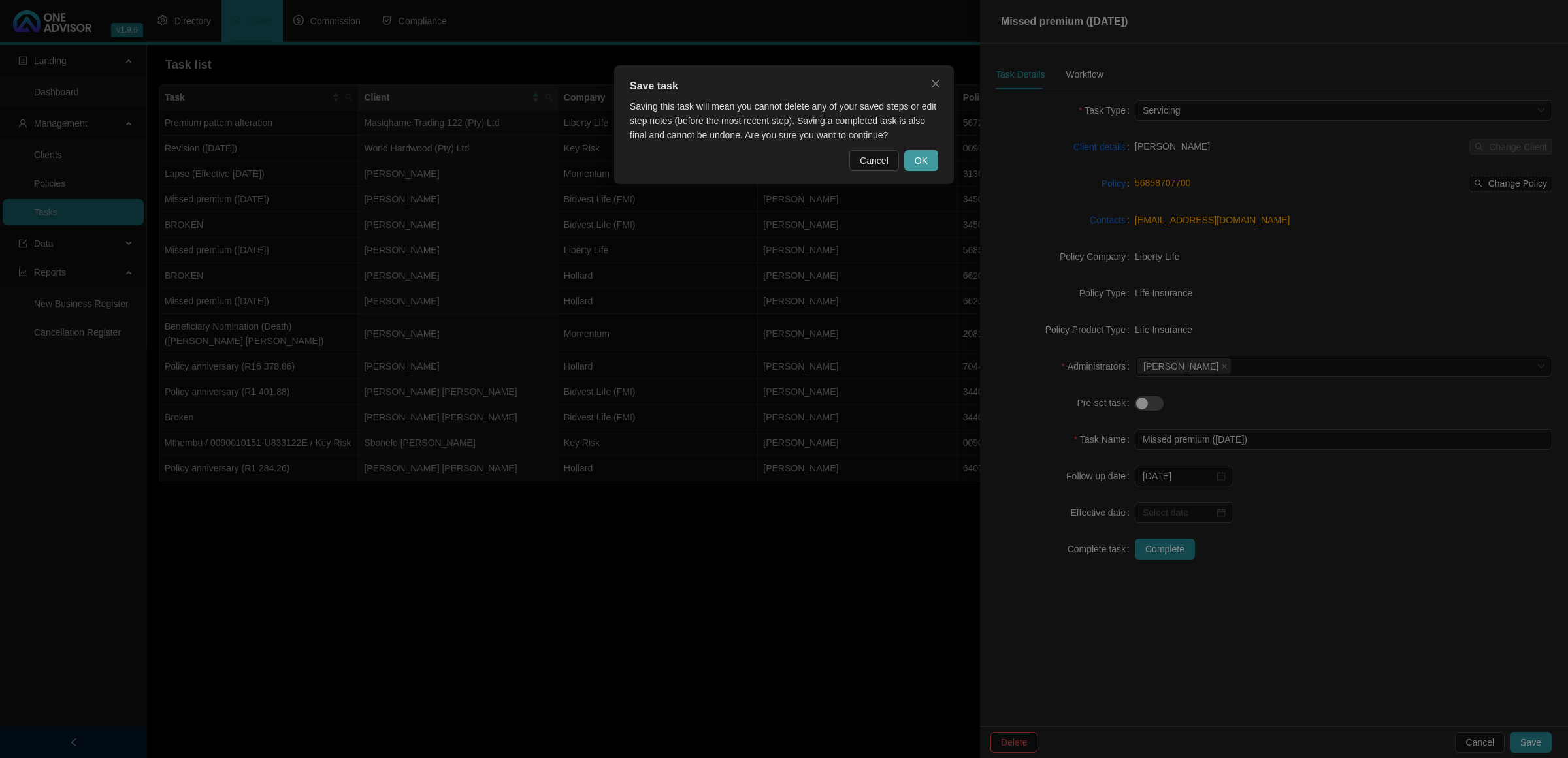
click at [927, 162] on span "OK" at bounding box center [921, 161] width 13 height 14
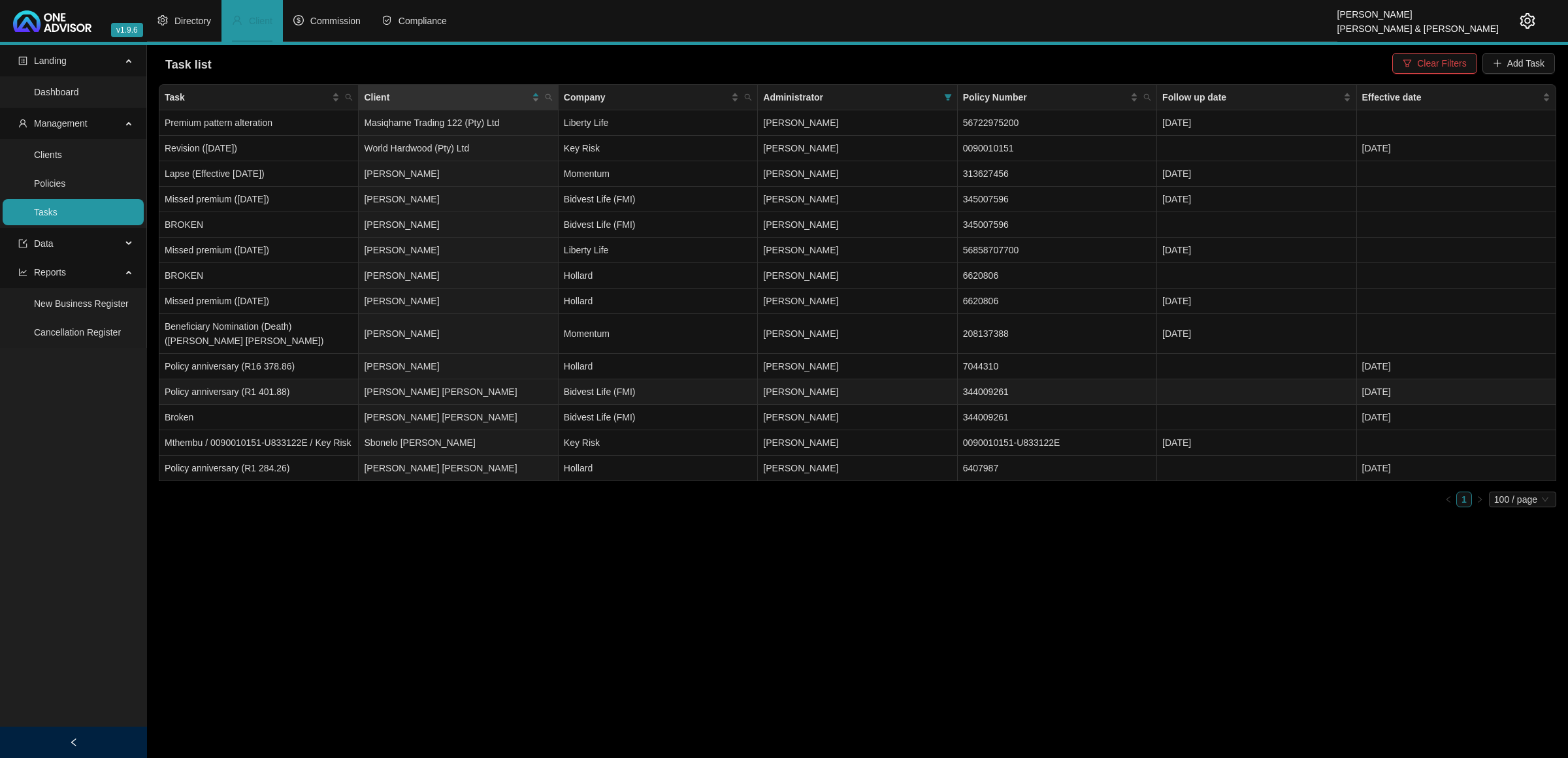
click at [686, 399] on td "Bidvest Life (FMI)" at bounding box center [658, 392] width 199 height 26
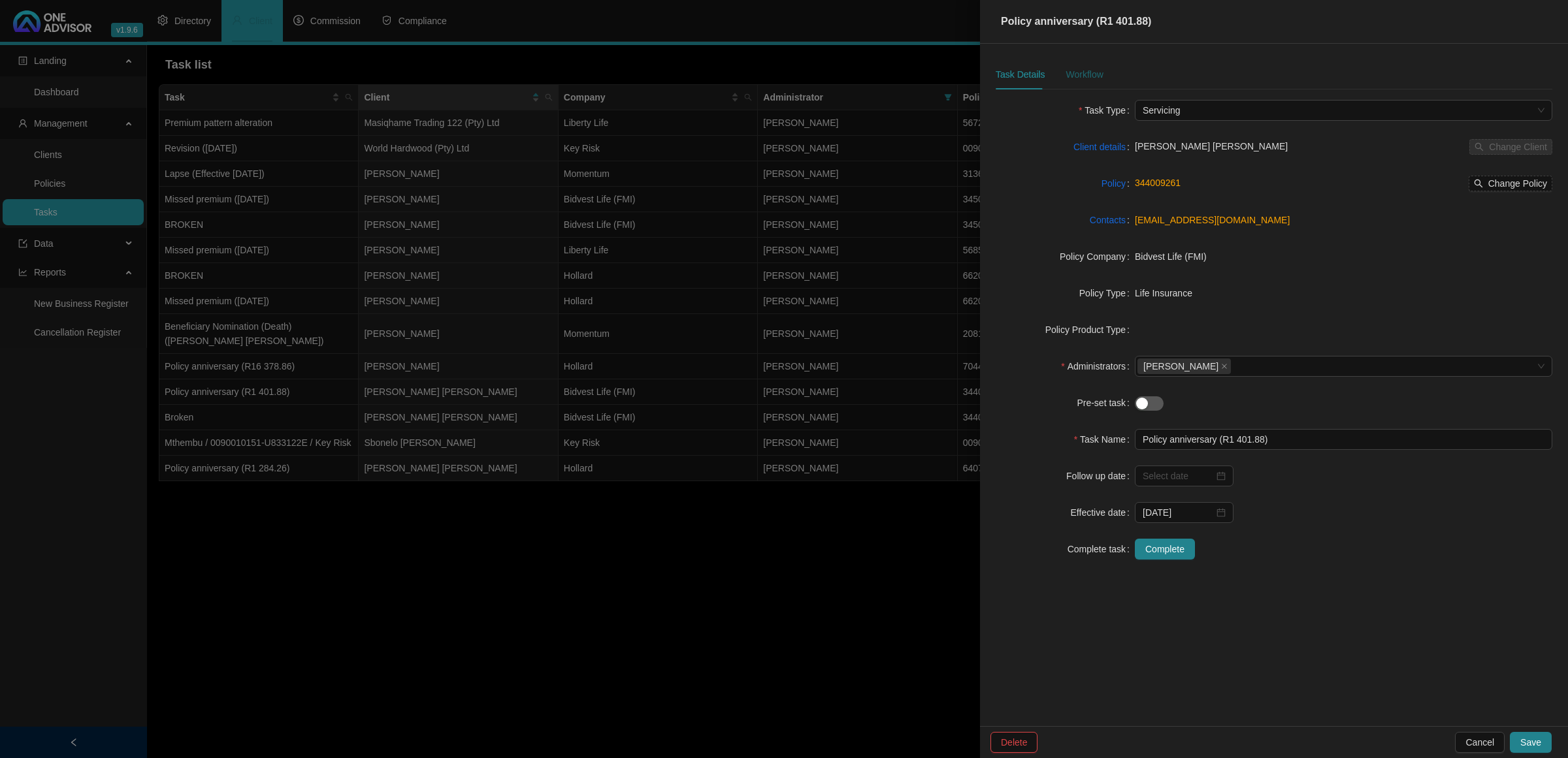
click at [1073, 67] on div "Workflow" at bounding box center [1085, 74] width 38 height 14
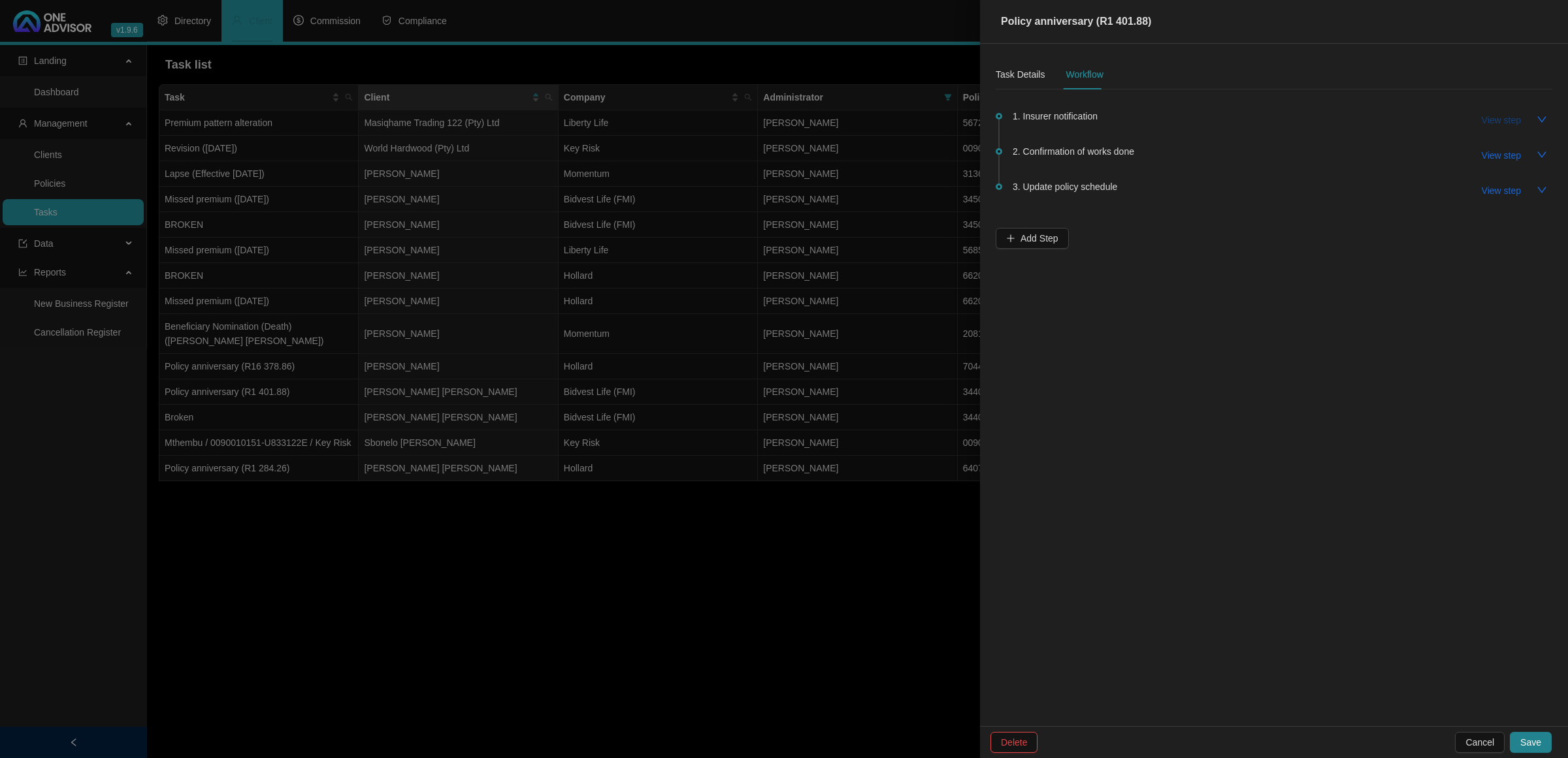
click at [1495, 113] on span "View step" at bounding box center [1502, 120] width 40 height 14
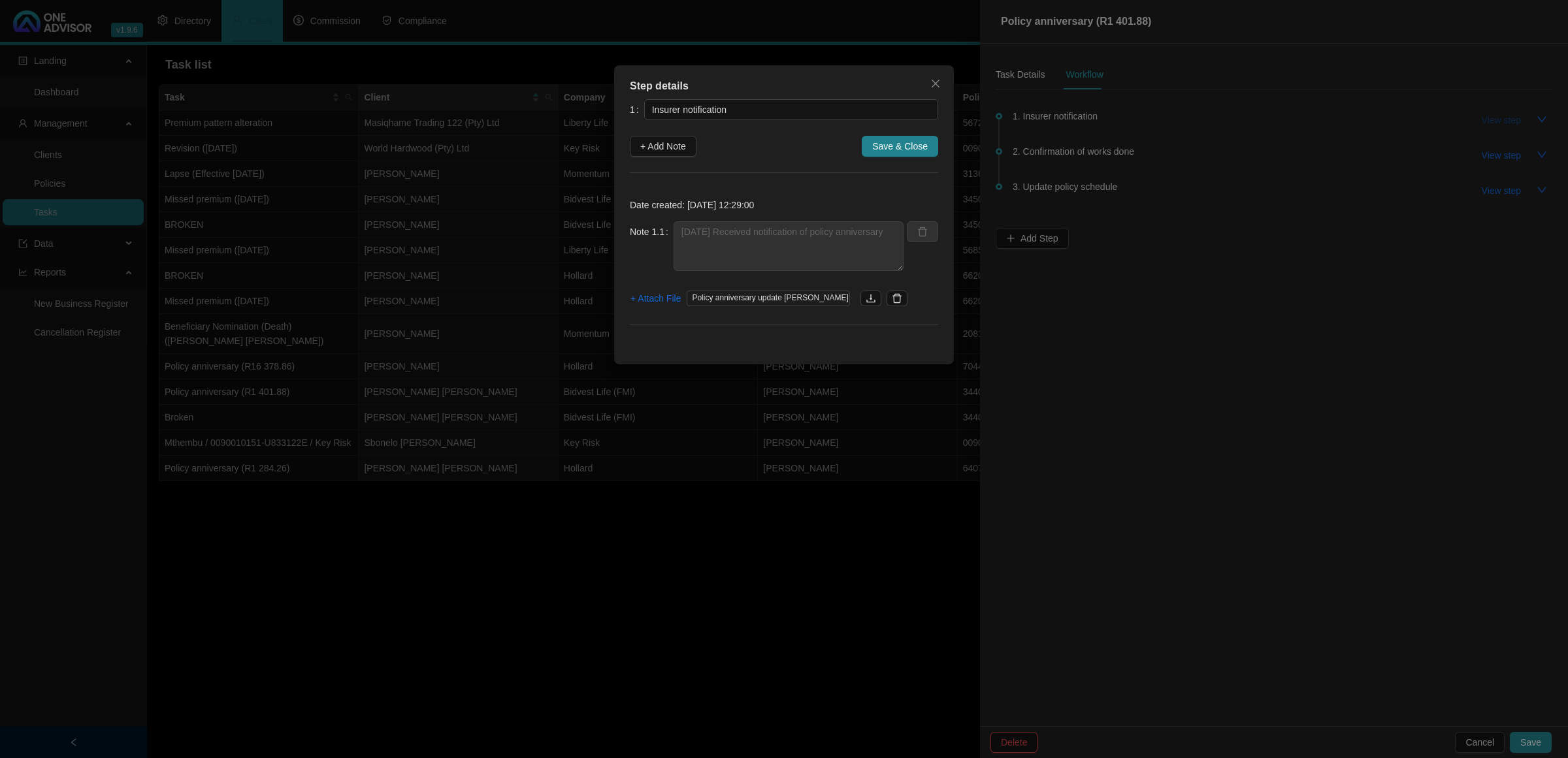
click at [1495, 113] on div "Step details 1 Insurer notification + Add Note Save & Close Date created: [DATE…" at bounding box center [784, 379] width 1568 height 758
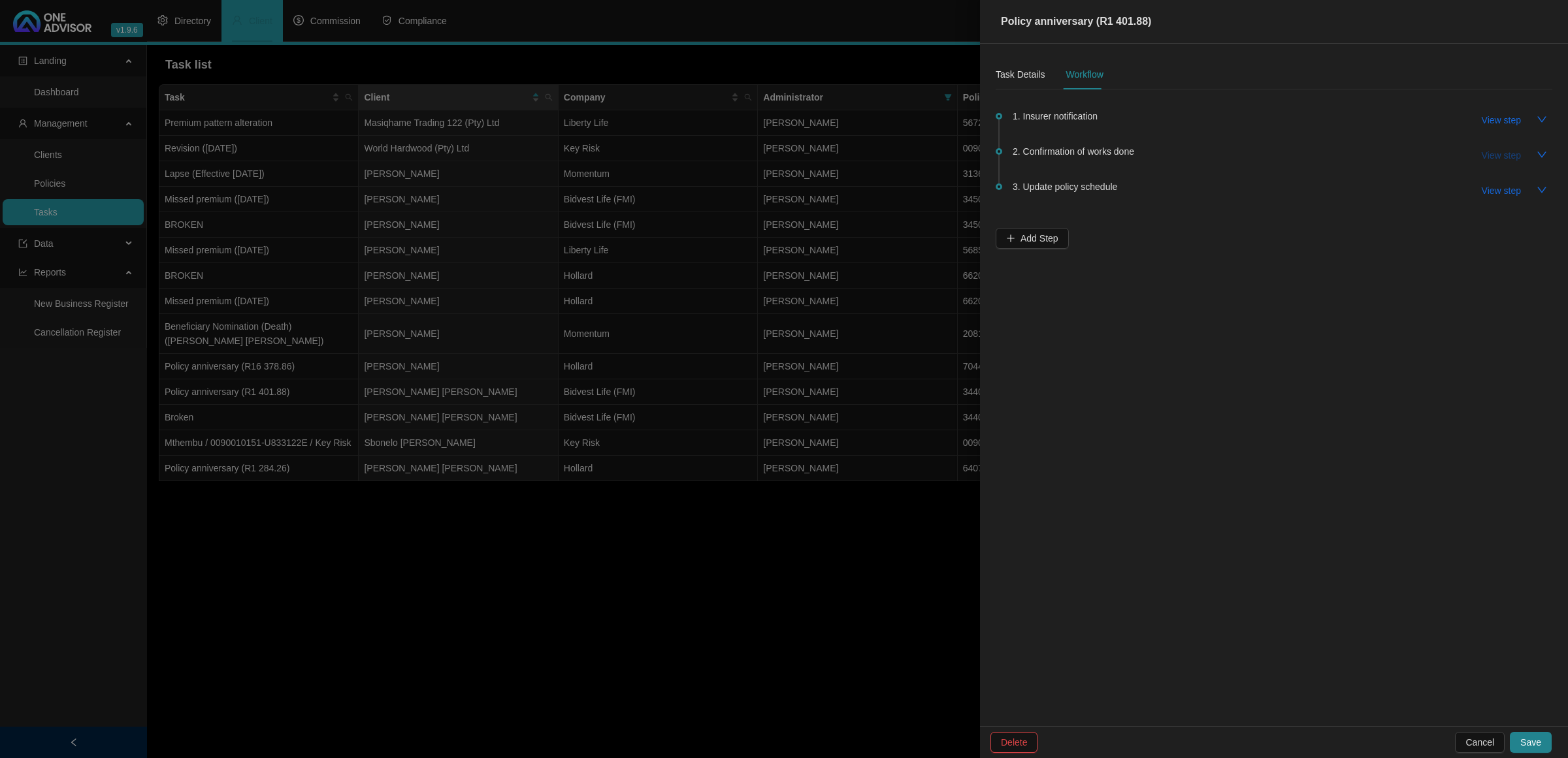
click at [1503, 158] on span "View step" at bounding box center [1502, 155] width 40 height 14
type input "Confirmation of works done"
type textarea "[DATE] - Emailed Anniversary letter / email to client"
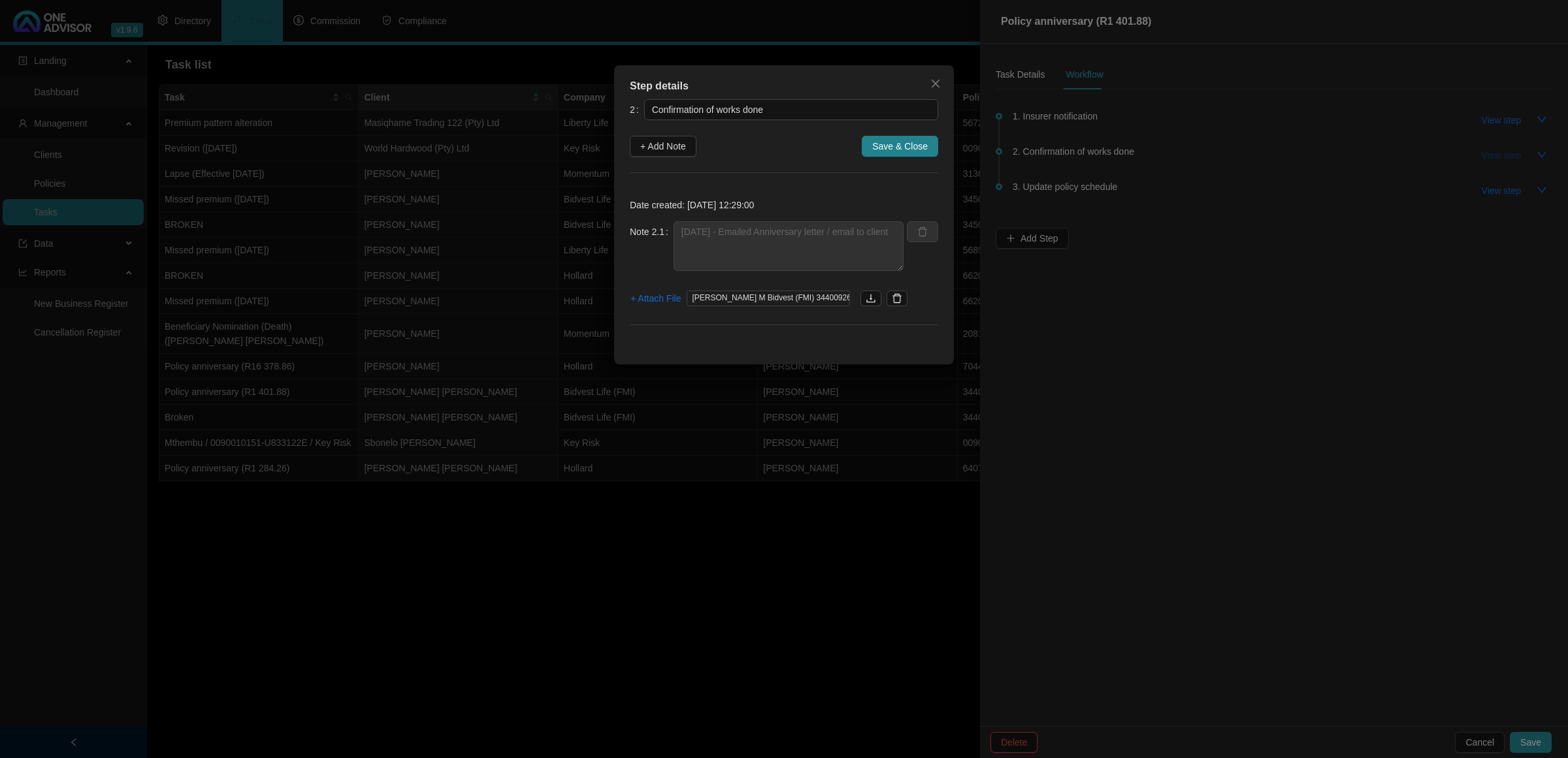
click at [1503, 158] on div "Step details 2 Confirmation of works done + Add Note Save & Close Date created:…" at bounding box center [784, 379] width 1568 height 758
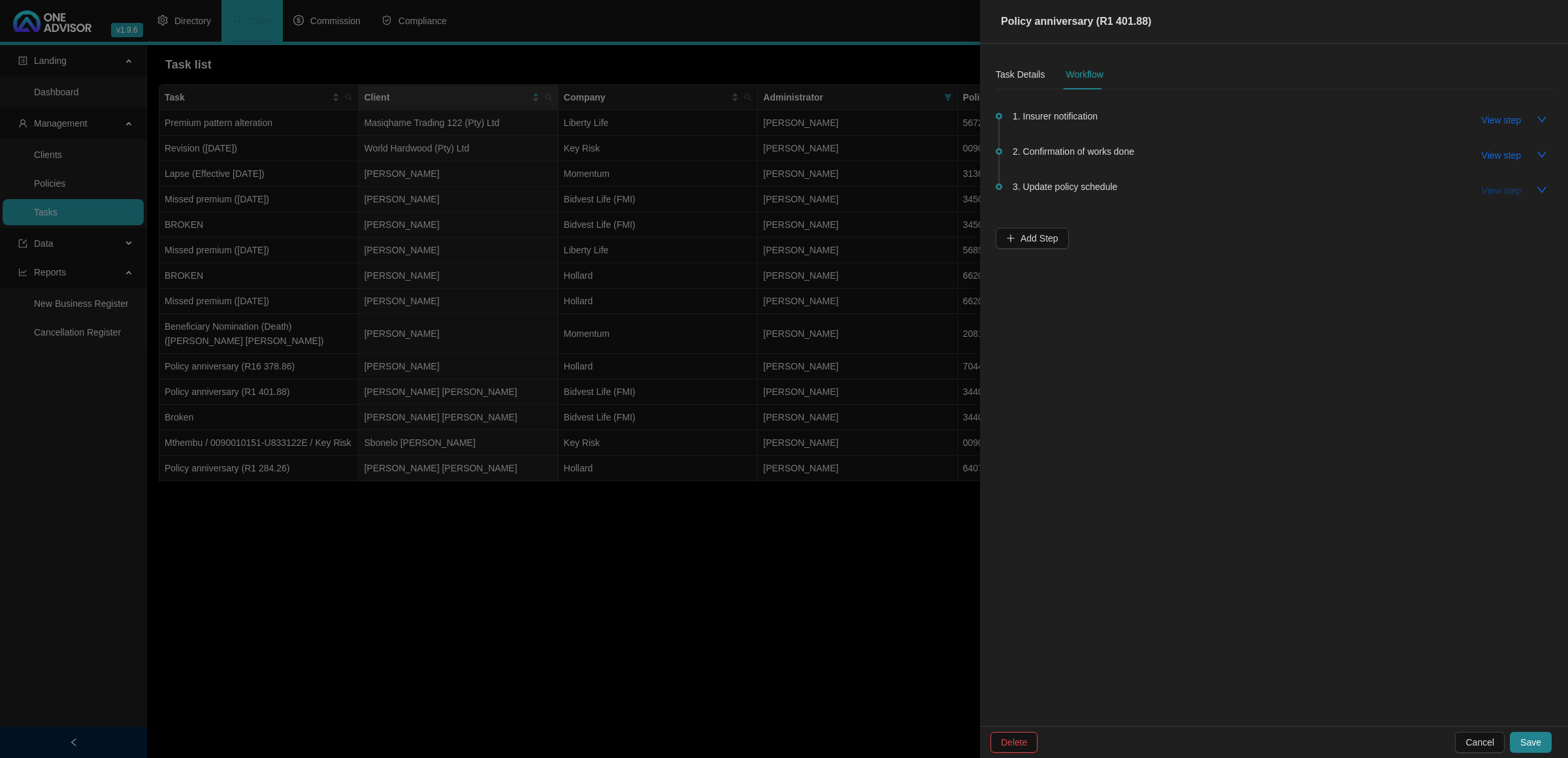
click at [1495, 187] on span "View step" at bounding box center [1502, 190] width 40 height 14
type input "Update policy schedule"
type textarea "[DATE] Updated Life Schedule"
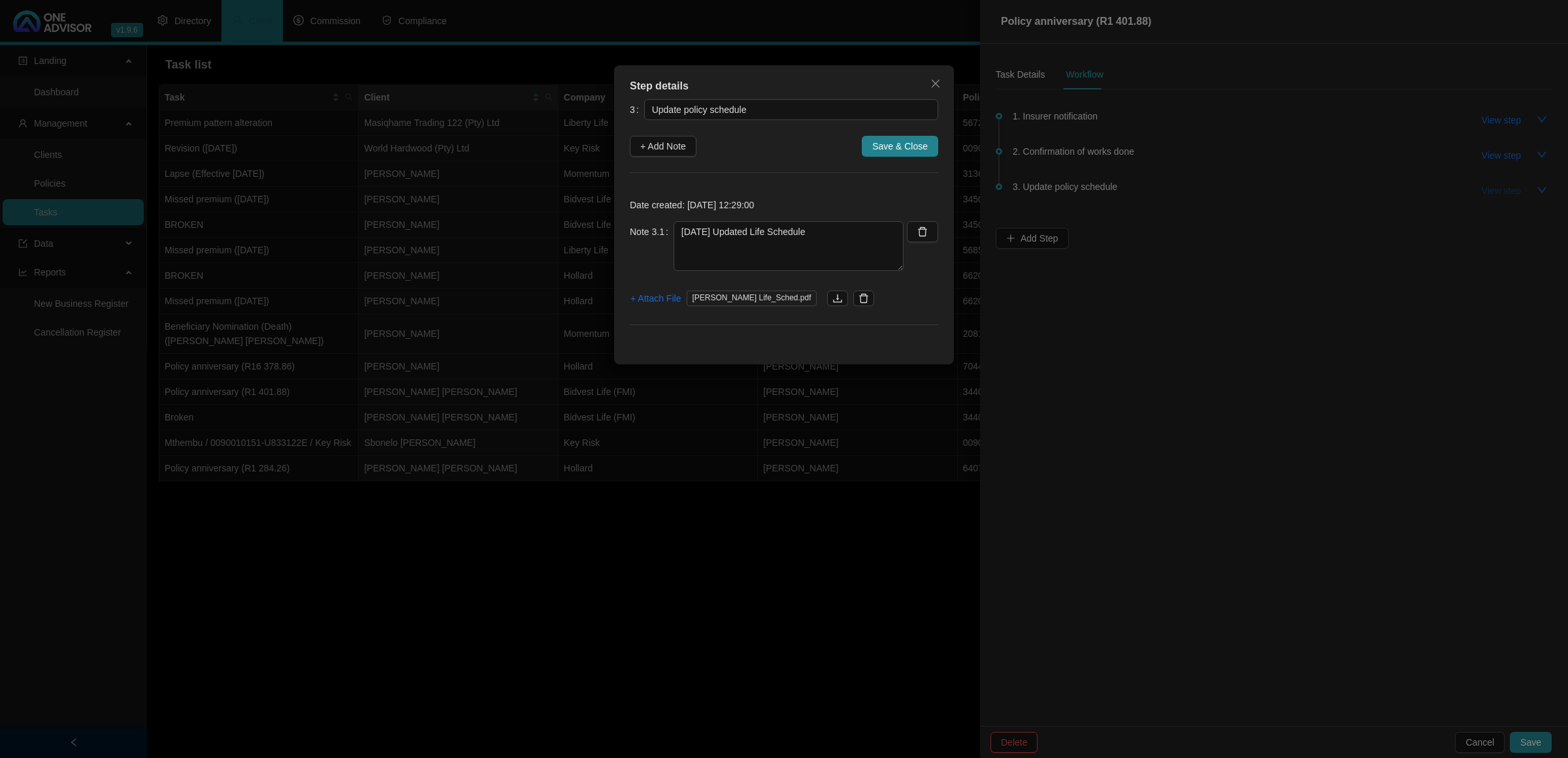
click at [1495, 187] on div "Step details 3 Update policy schedule + Add Note Save & Close Date created: [DA…" at bounding box center [784, 379] width 1568 height 758
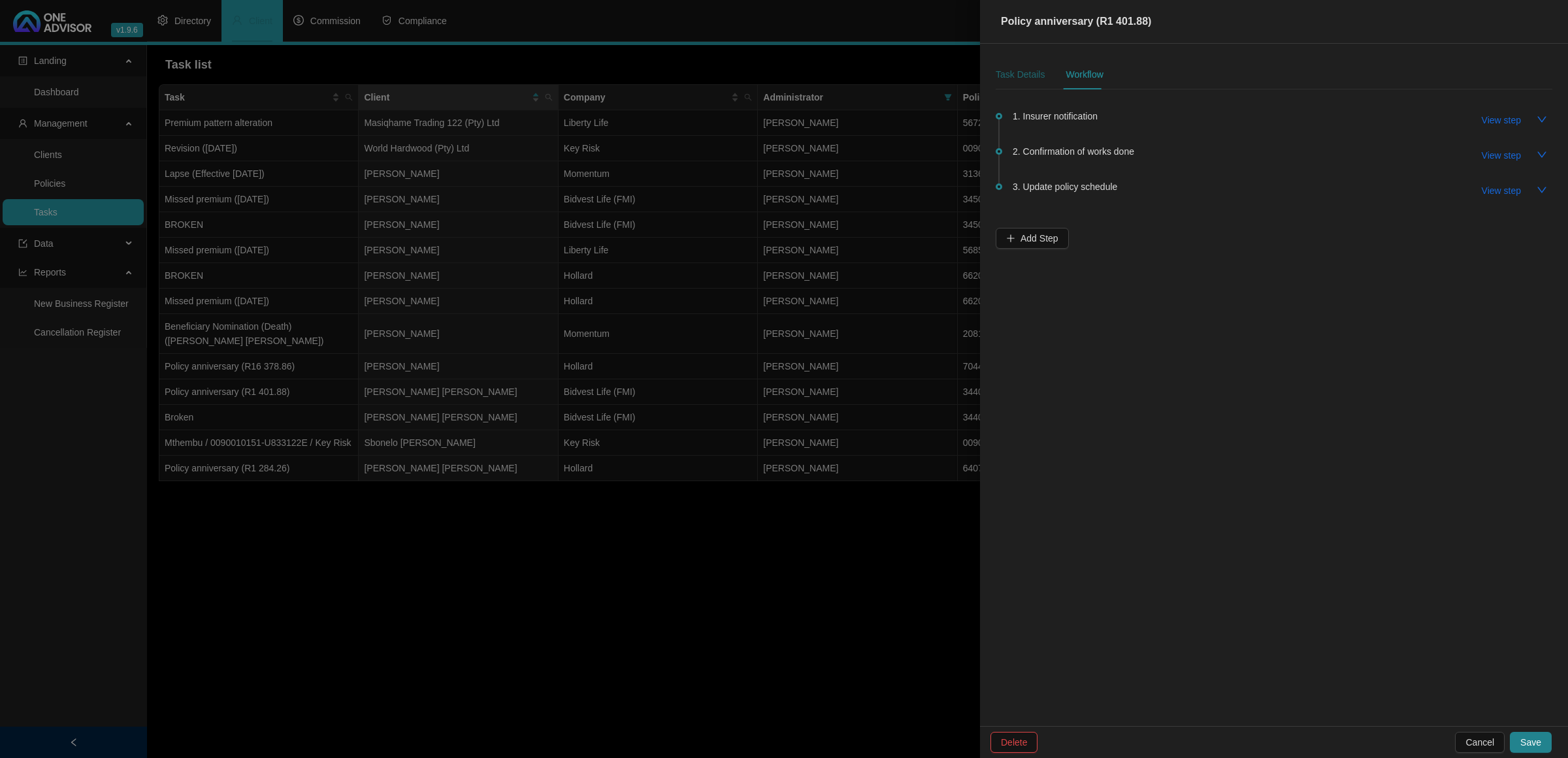
click at [1036, 81] on div "Task Details" at bounding box center [1019, 74] width 49 height 14
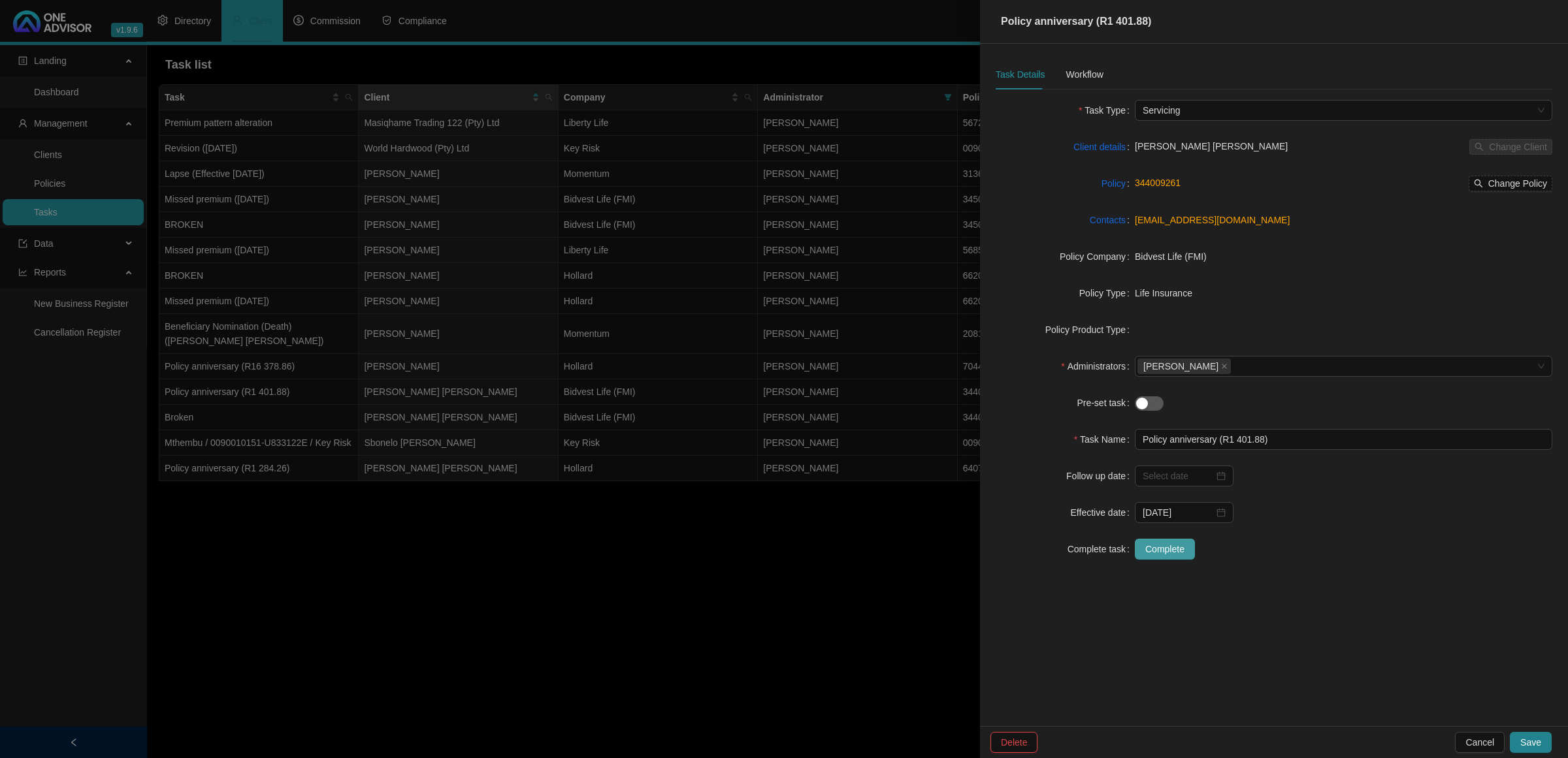
click at [1167, 551] on span "Complete" at bounding box center [1165, 549] width 40 height 14
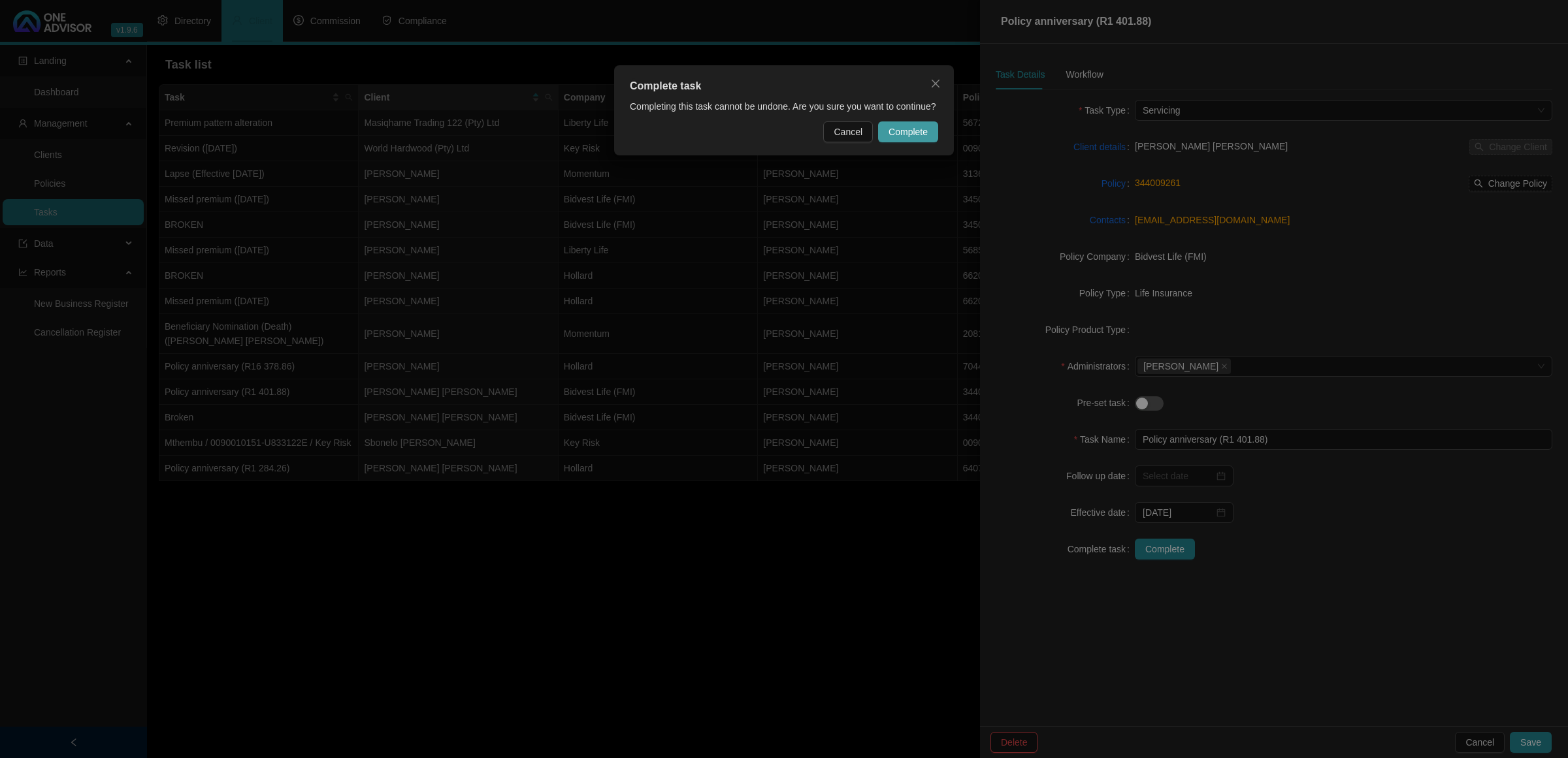
click at [918, 125] on span "Complete" at bounding box center [908, 132] width 40 height 14
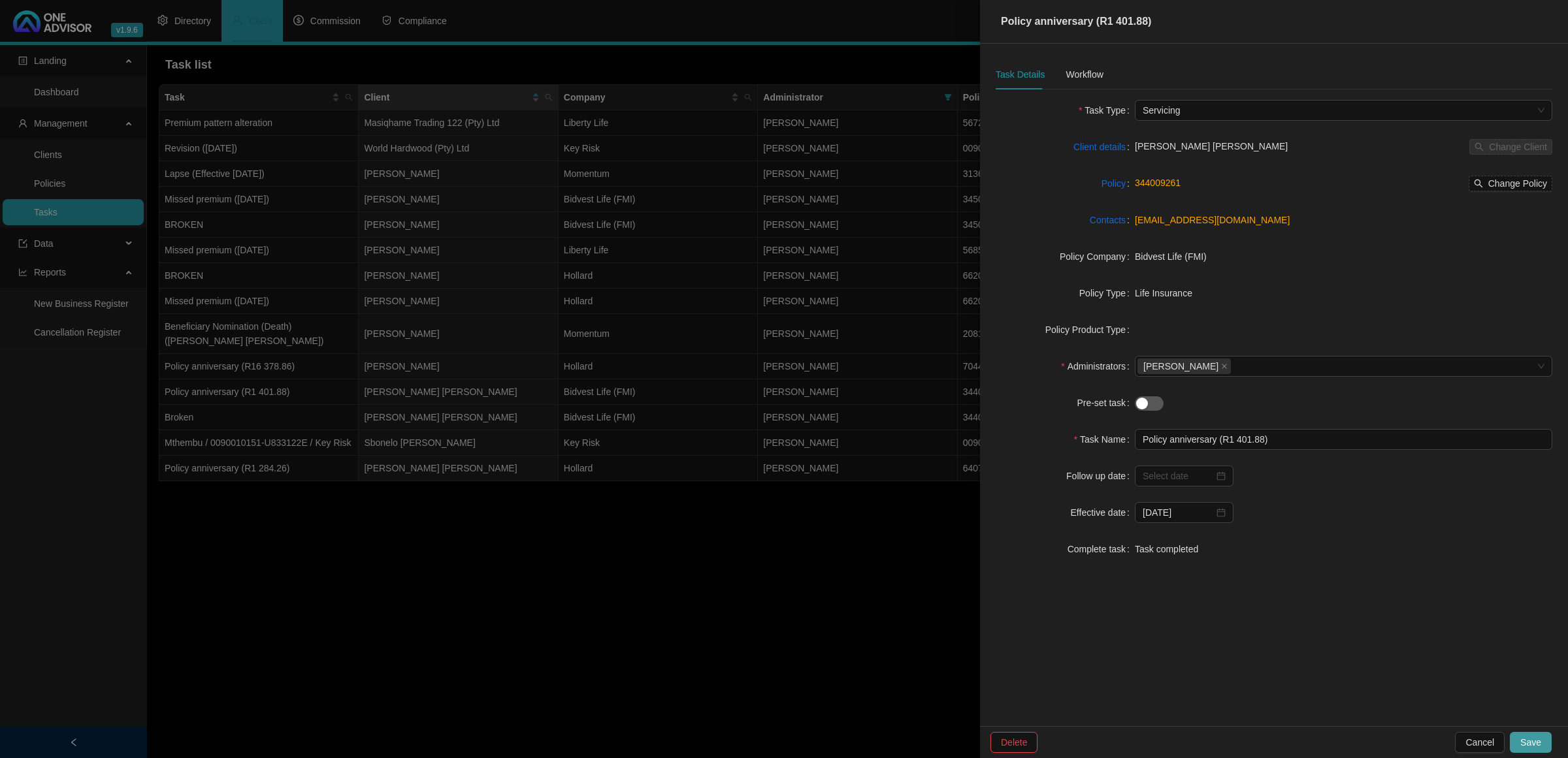
click at [1527, 742] on span "Save" at bounding box center [1530, 742] width 21 height 14
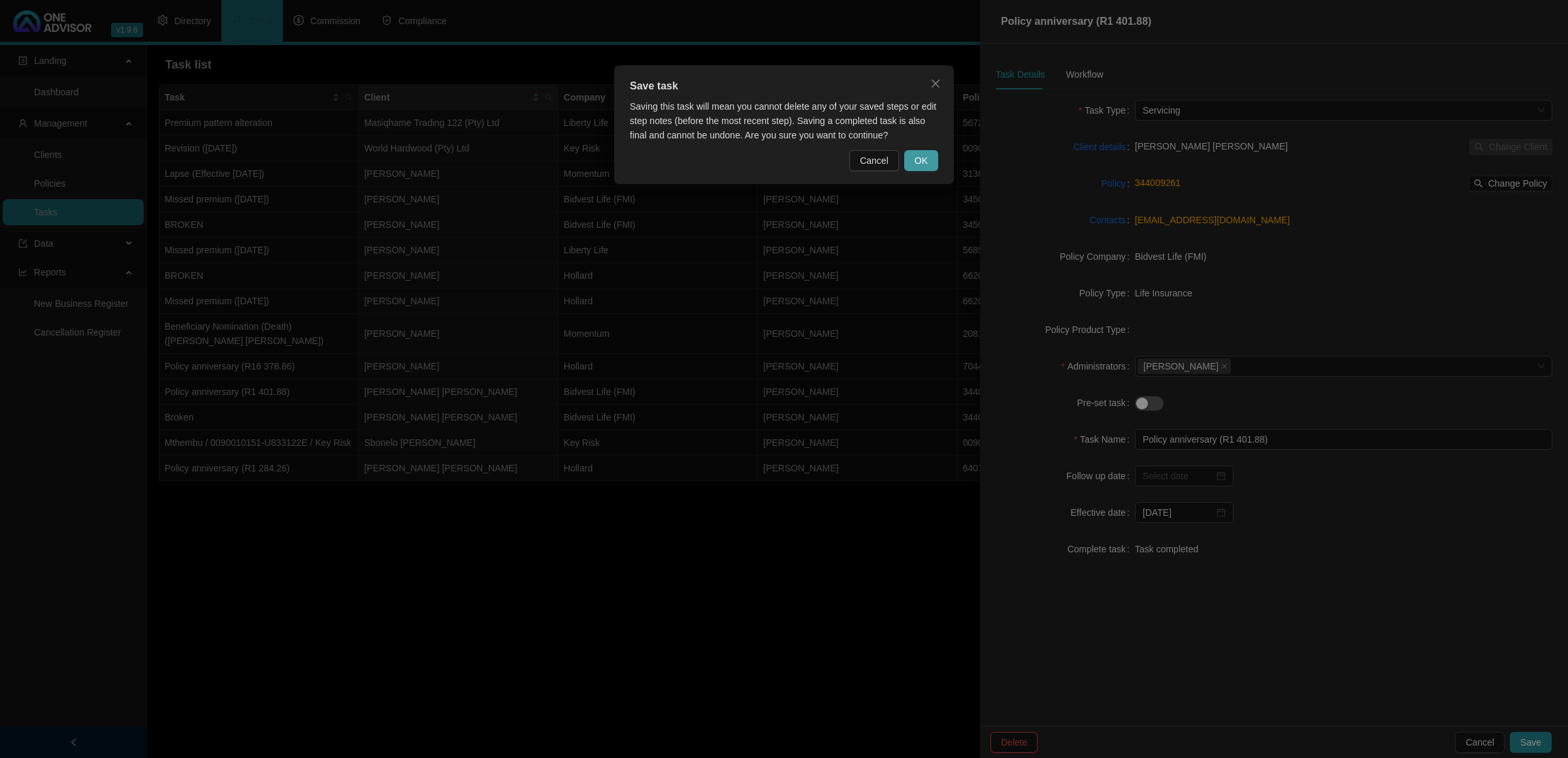
click at [928, 162] on button "OK" at bounding box center [921, 160] width 34 height 21
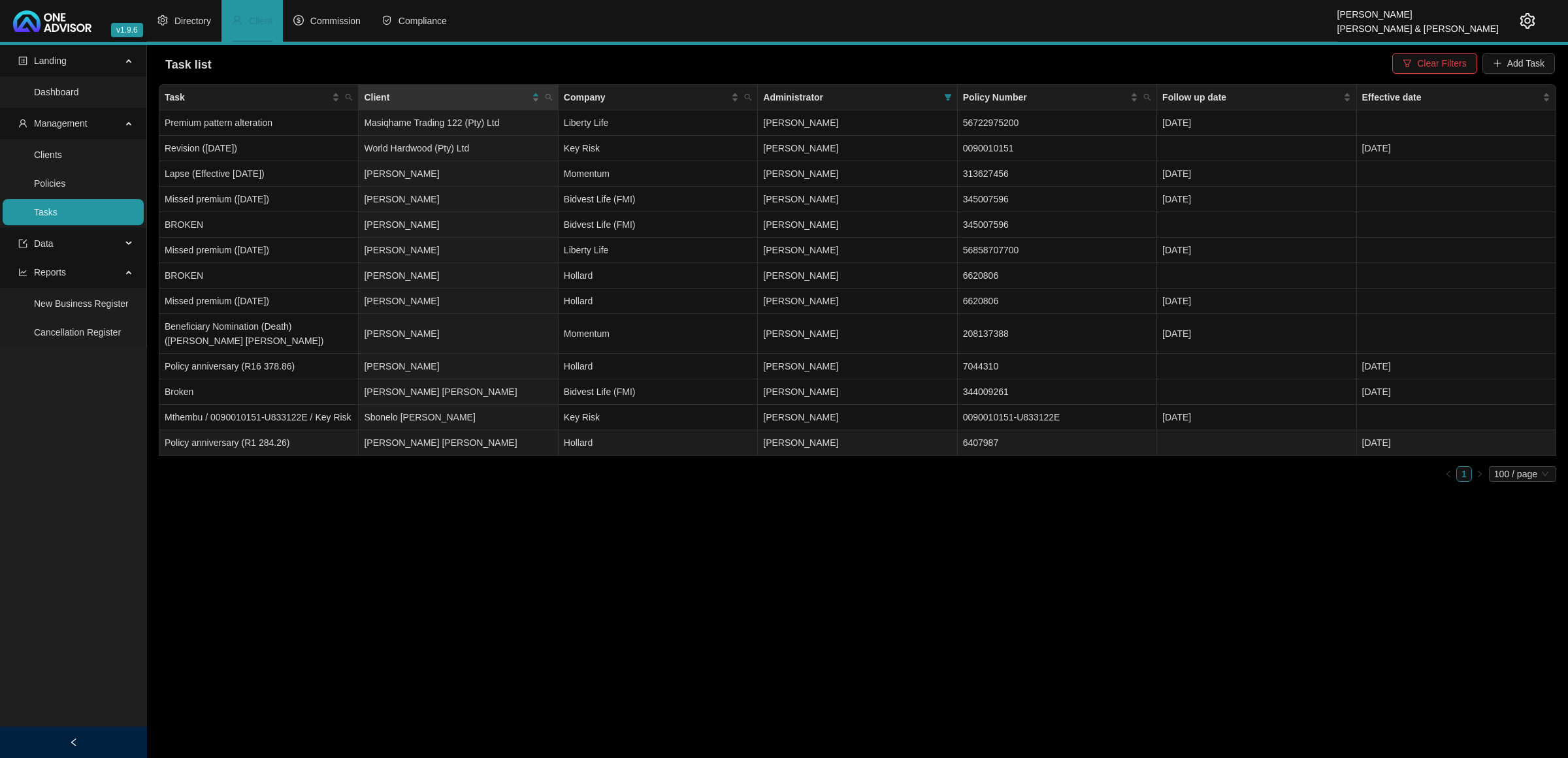
click at [852, 454] on td "[PERSON_NAME]" at bounding box center [857, 443] width 199 height 26
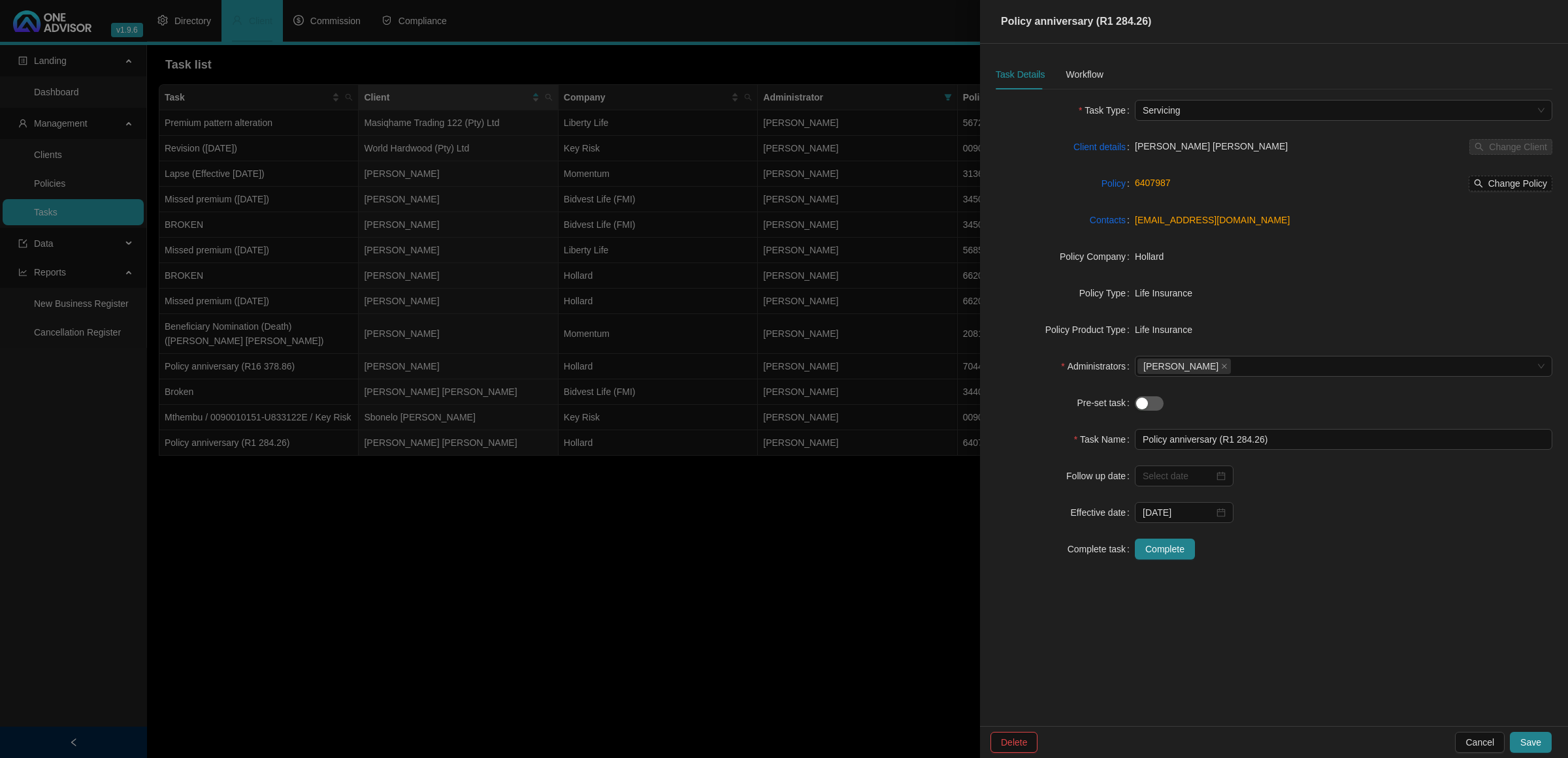
click at [1059, 75] on div "Task Details Workflow" at bounding box center [1049, 74] width 108 height 30
click at [1077, 65] on div "Workflow" at bounding box center [1085, 74] width 38 height 30
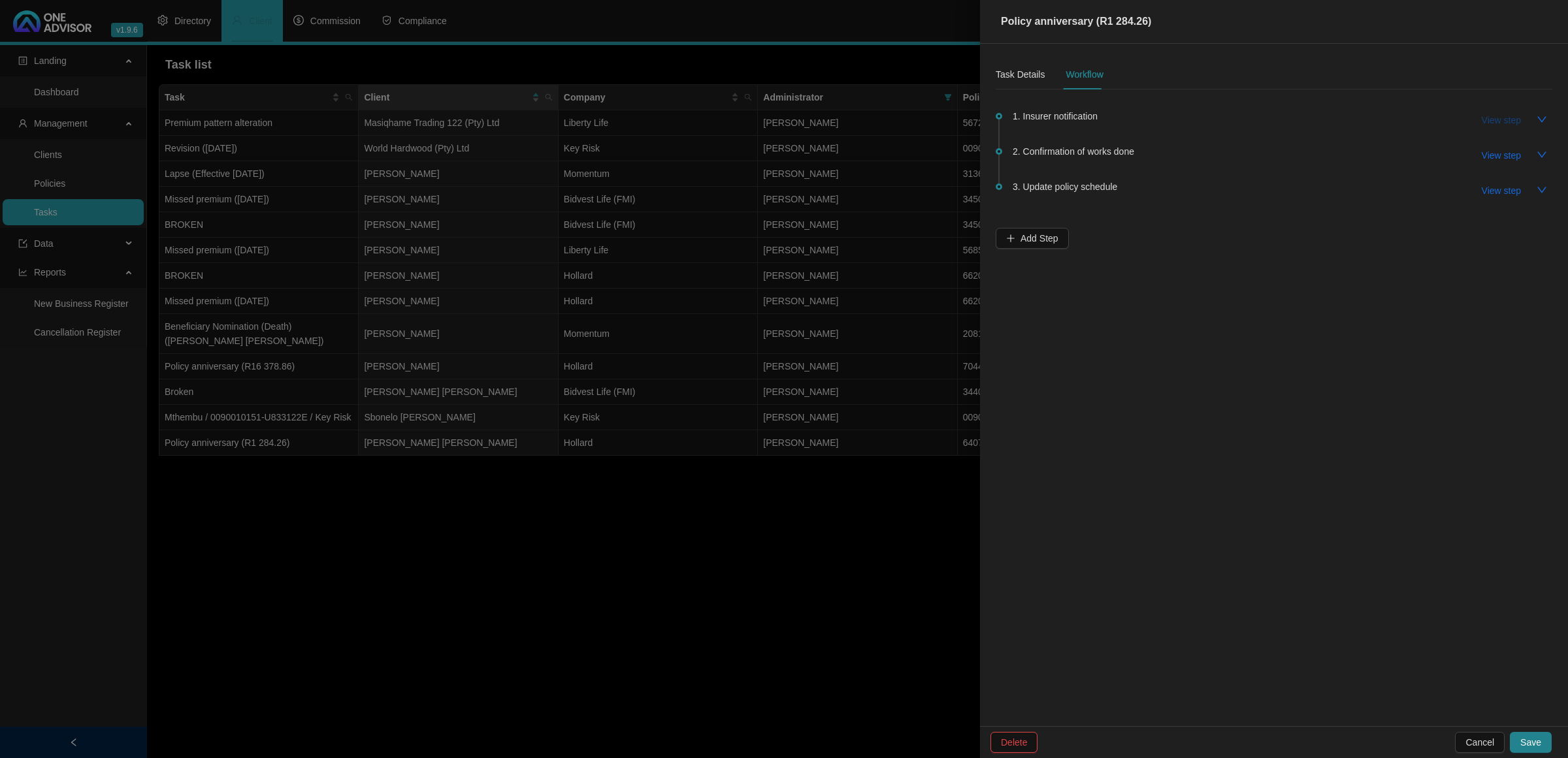
click at [1491, 122] on span "View step" at bounding box center [1502, 120] width 40 height 14
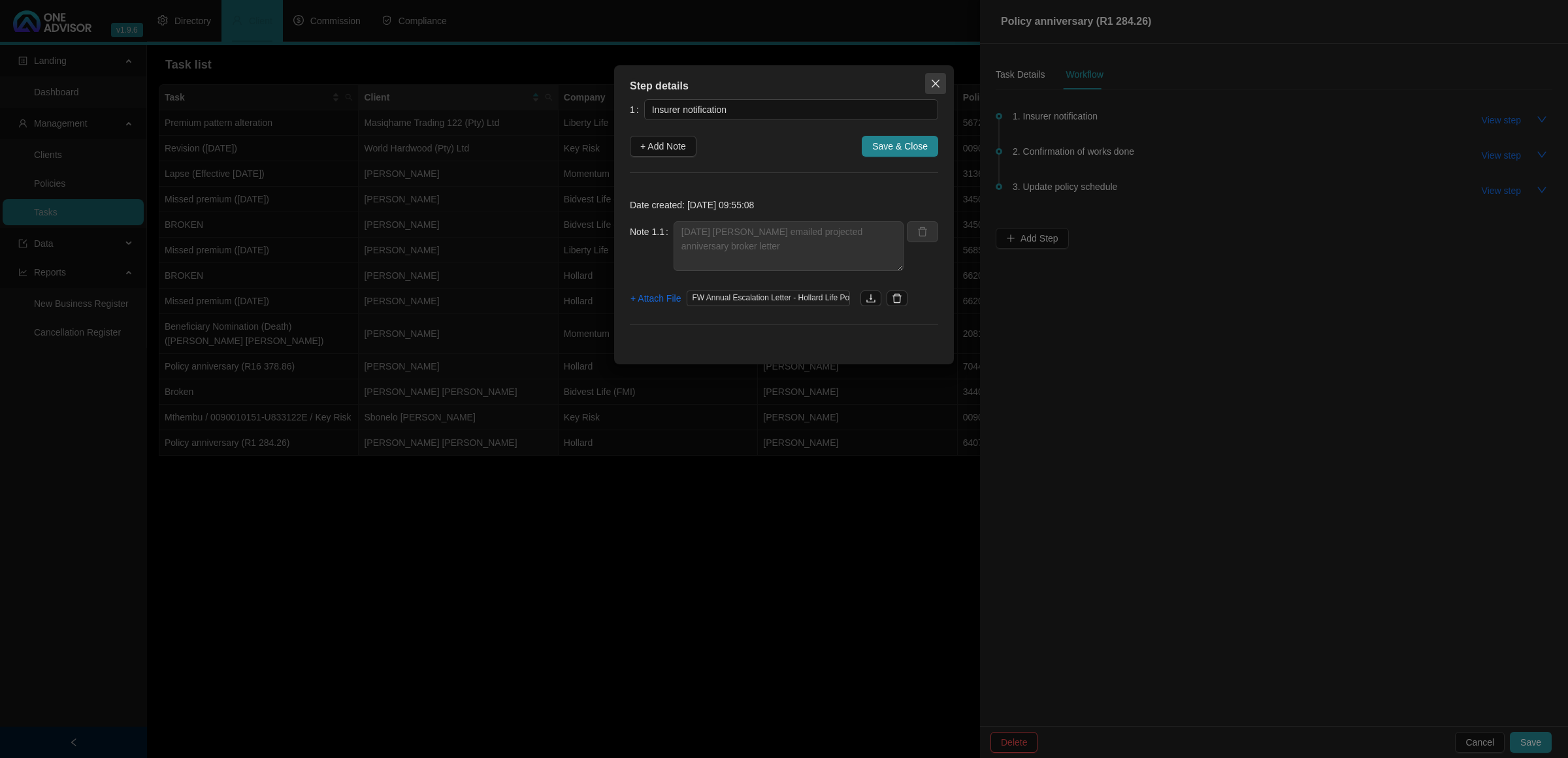
click at [932, 80] on icon "close" at bounding box center [936, 83] width 8 height 8
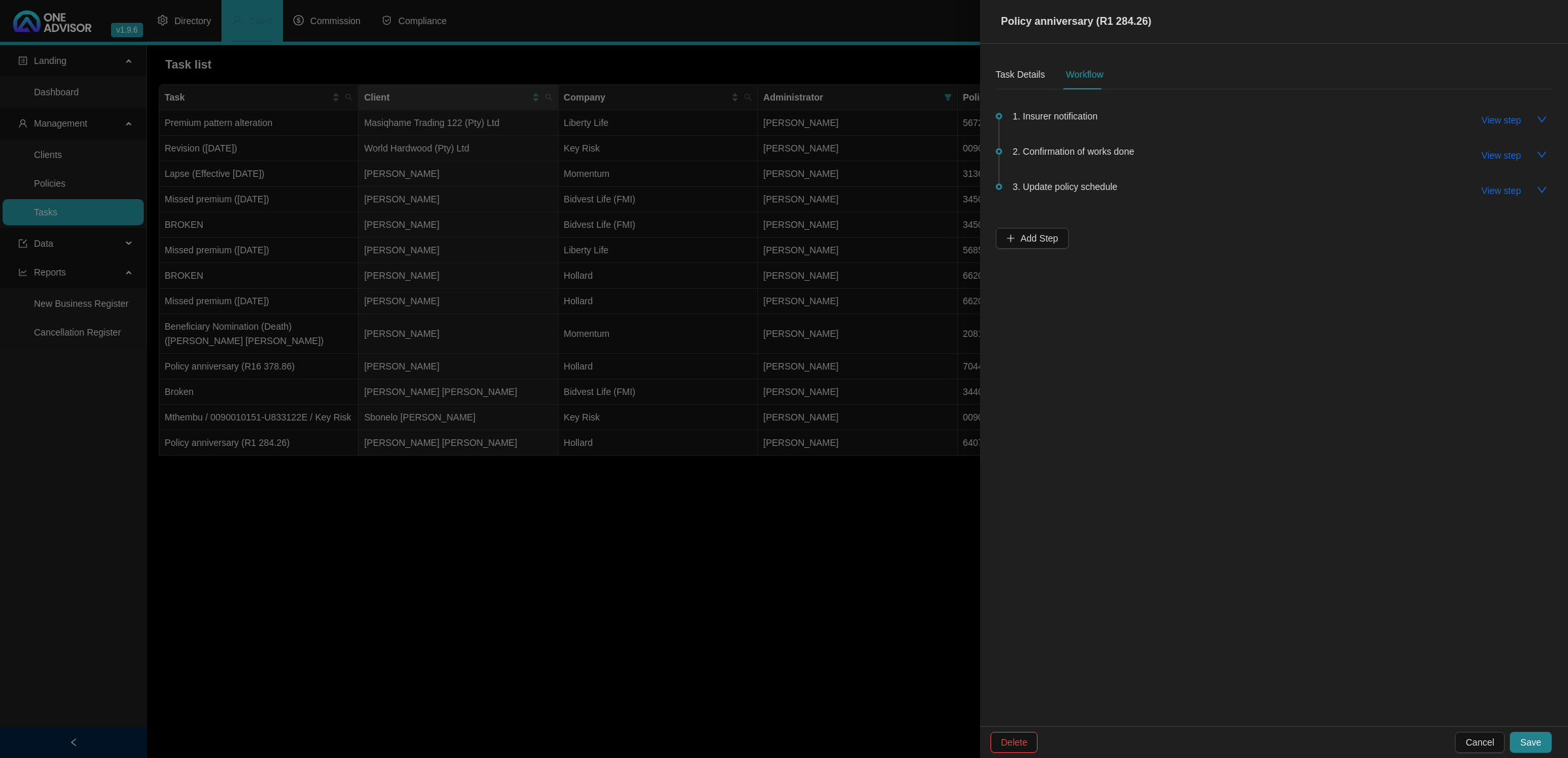
click at [720, 655] on div at bounding box center [784, 379] width 1568 height 758
